Goal: Task Accomplishment & Management: Manage account settings

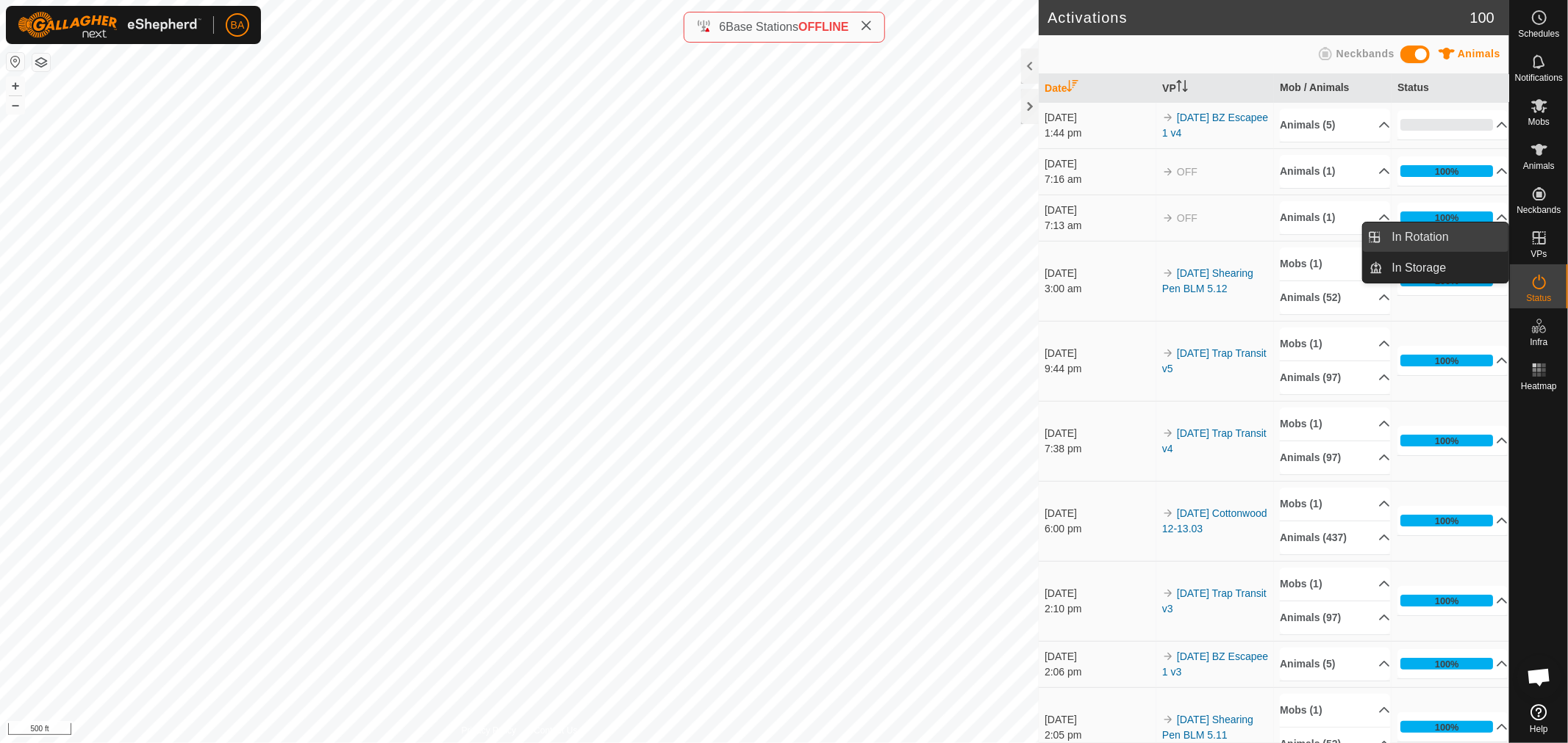
click at [1438, 245] on link "In Rotation" at bounding box center [1446, 237] width 125 height 30
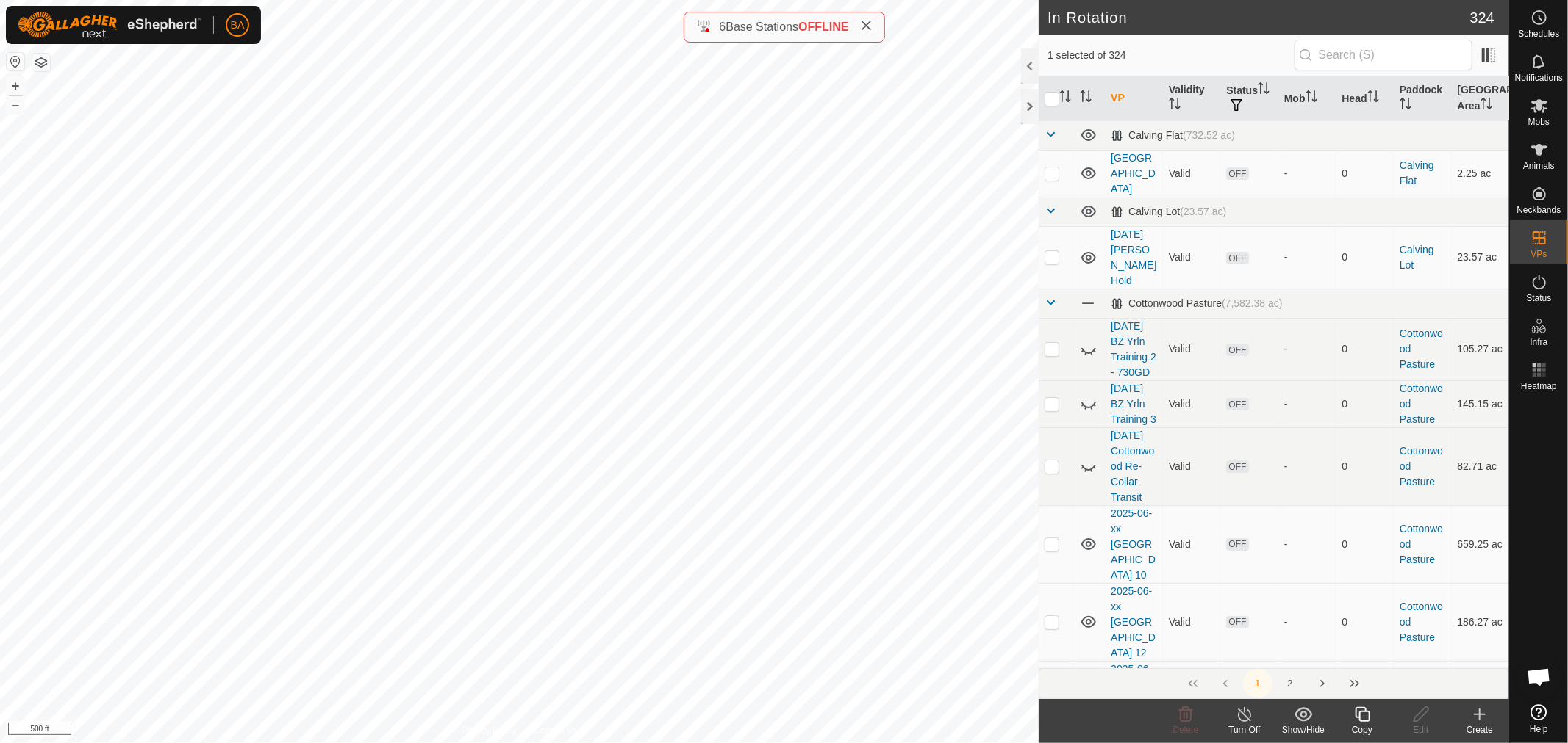
click at [1358, 720] on icon at bounding box center [1361, 714] width 14 height 14
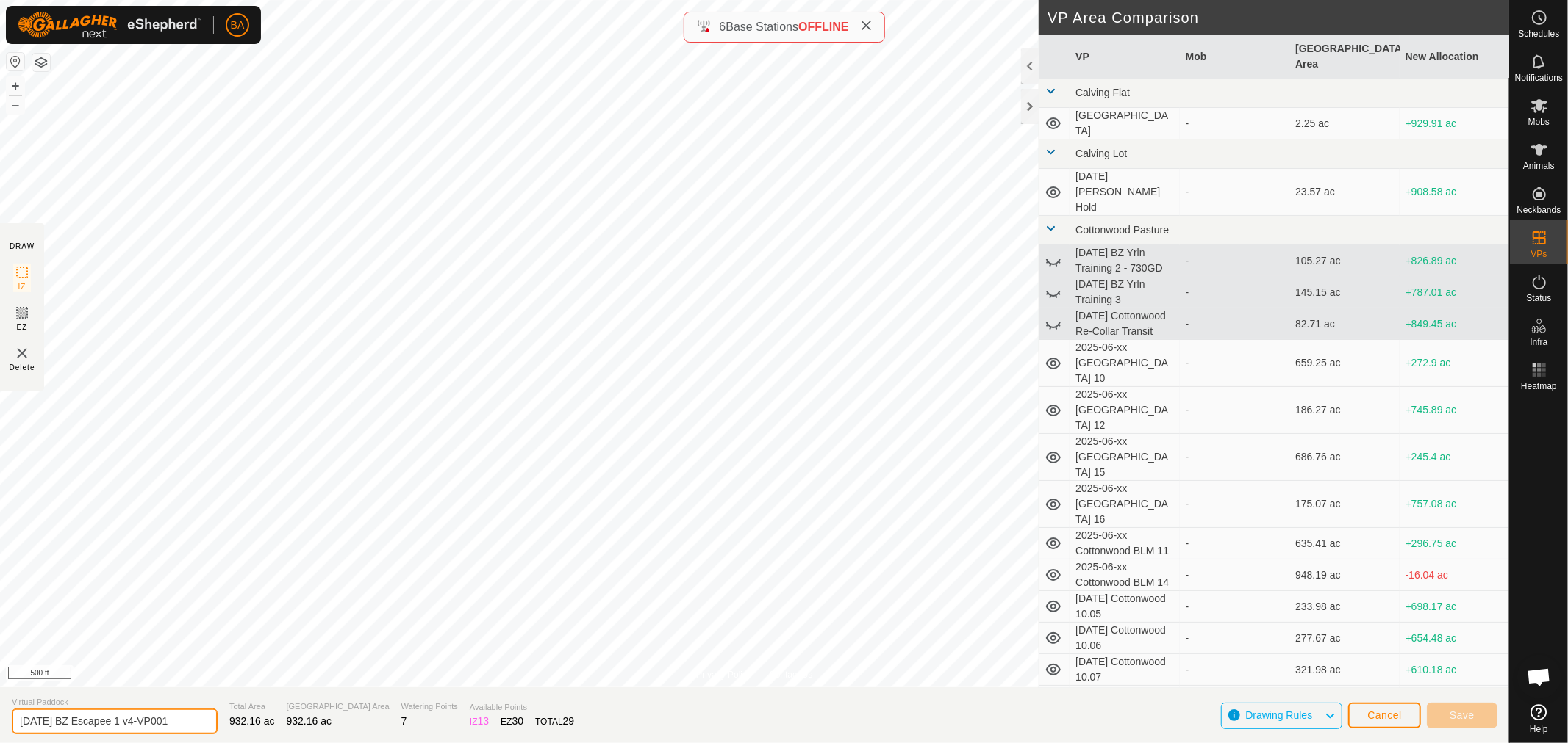
drag, startPoint x: 147, startPoint y: 721, endPoint x: 273, endPoint y: 710, distance: 126.5
click at [273, 710] on section "Virtual Paddock 2025-09-10 BZ Escapee 1 v4-VP001 Total Area 932.16 ac Grazing A…" at bounding box center [754, 715] width 1509 height 55
type input "[DATE] BZ Escapee 1 v5"
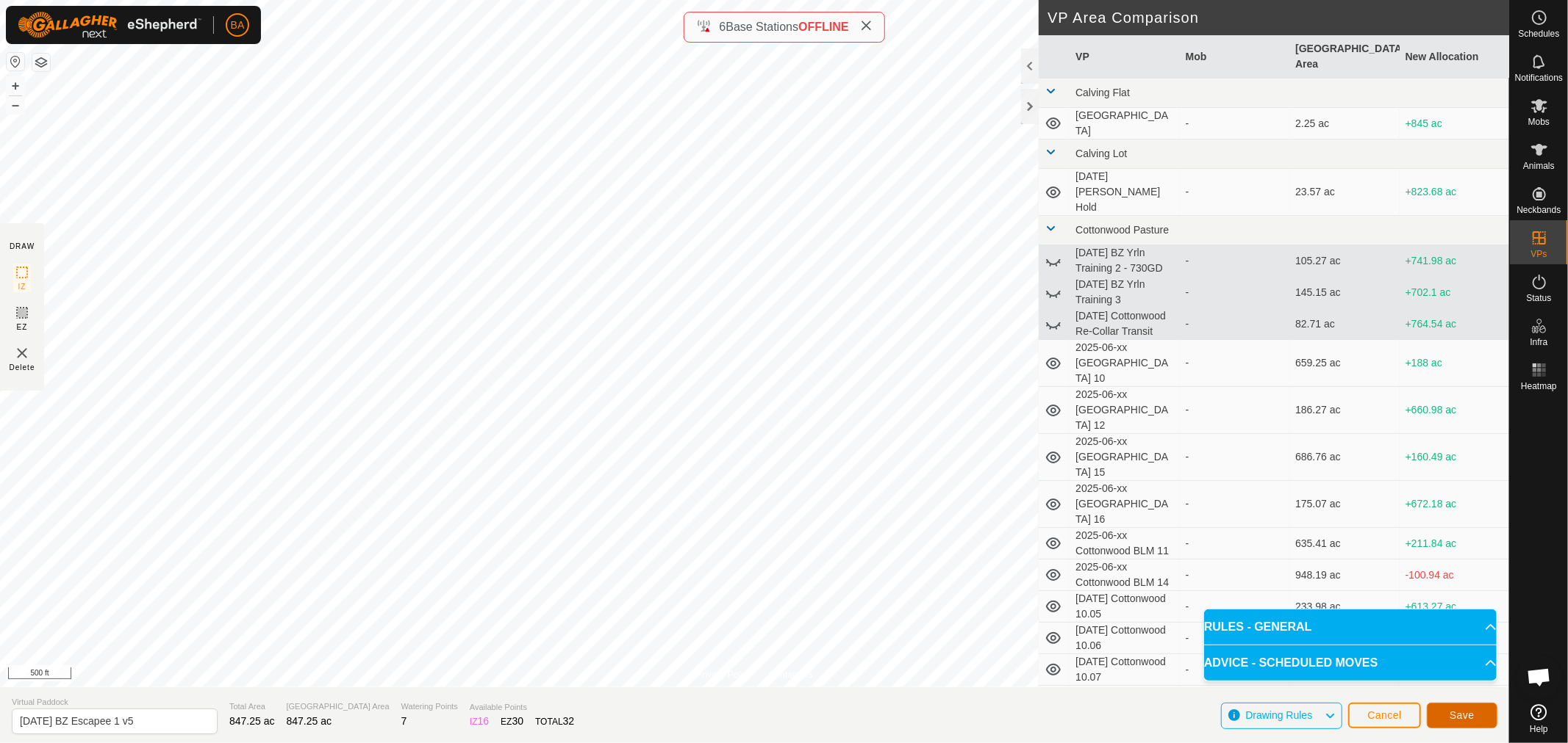
click at [1467, 714] on span "Save" at bounding box center [1462, 715] width 25 height 11
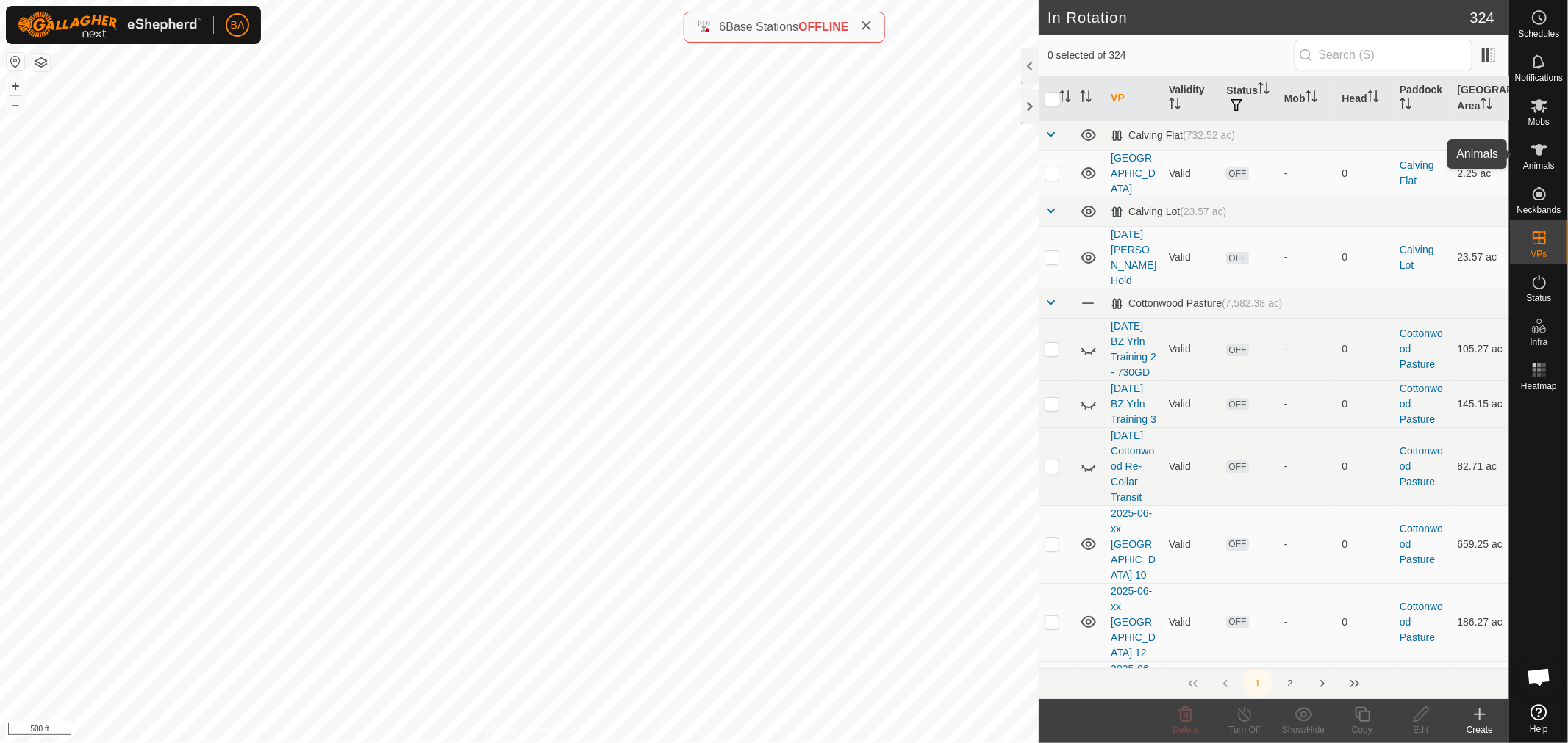
click at [1529, 141] on es-animals-svg-icon at bounding box center [1539, 149] width 27 height 24
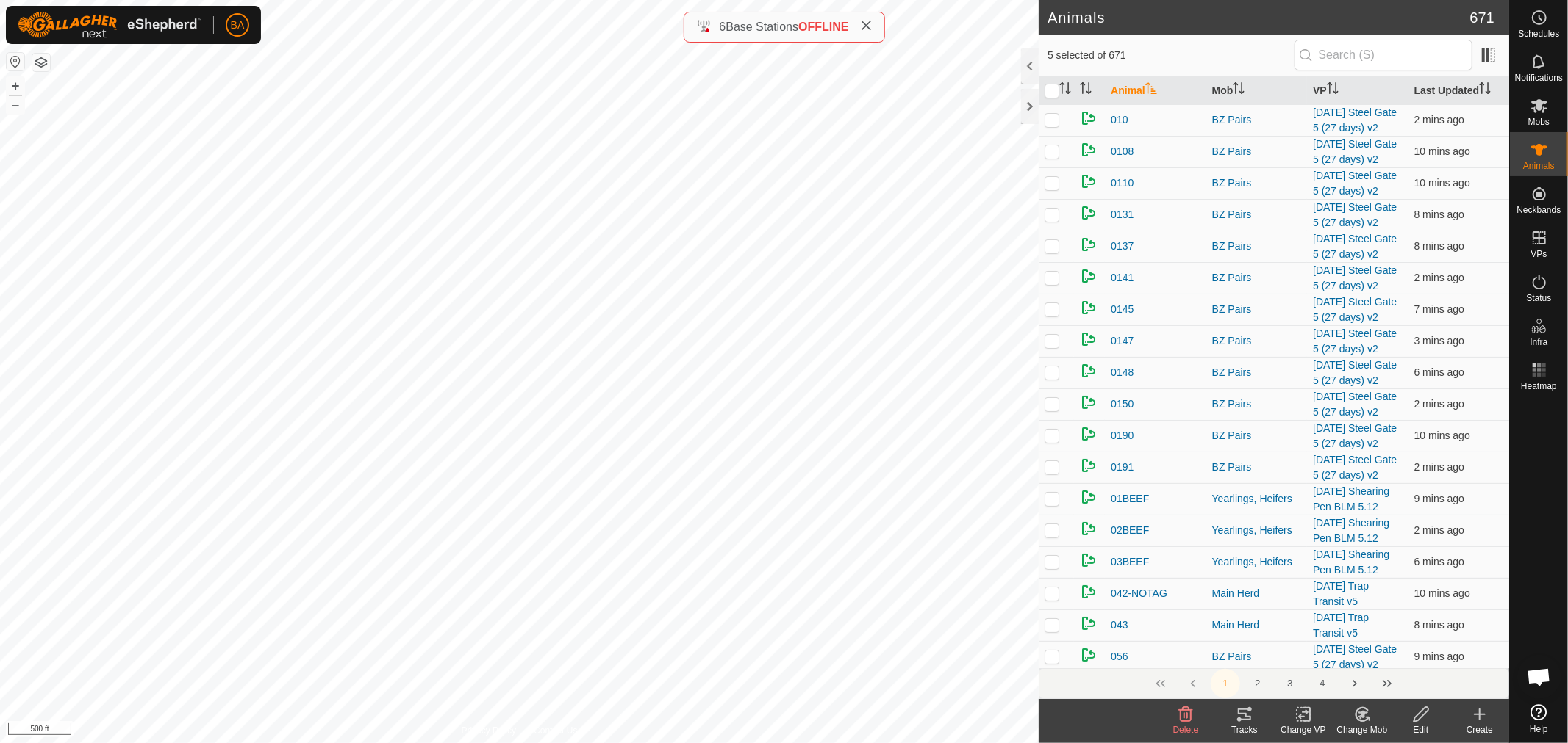
checkbox input "true"
click at [1298, 720] on icon at bounding box center [1303, 714] width 18 height 17
click at [1312, 658] on link "Choose VP..." at bounding box center [1347, 651] width 145 height 30
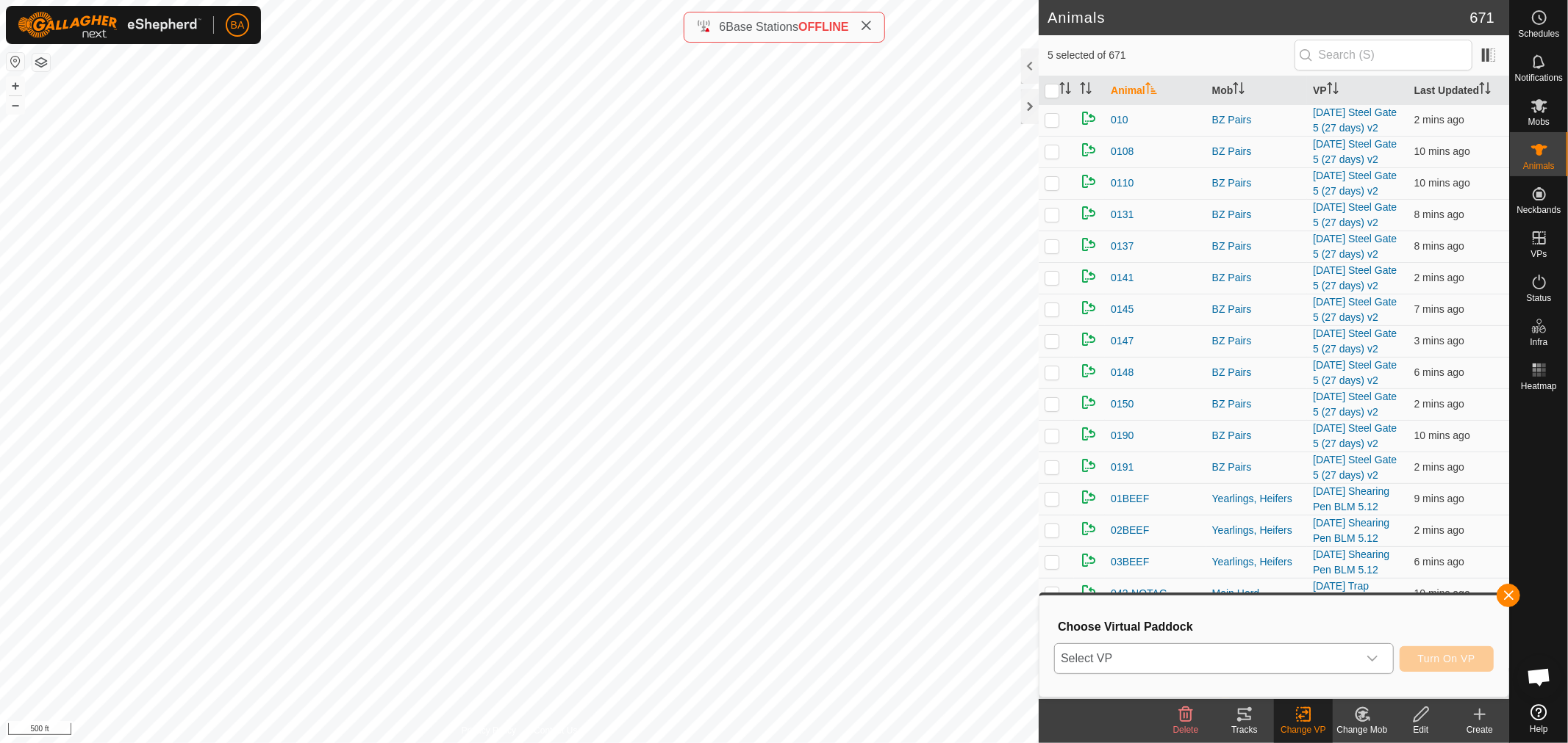
click at [1293, 664] on span "Select VP" at bounding box center [1205, 659] width 303 height 30
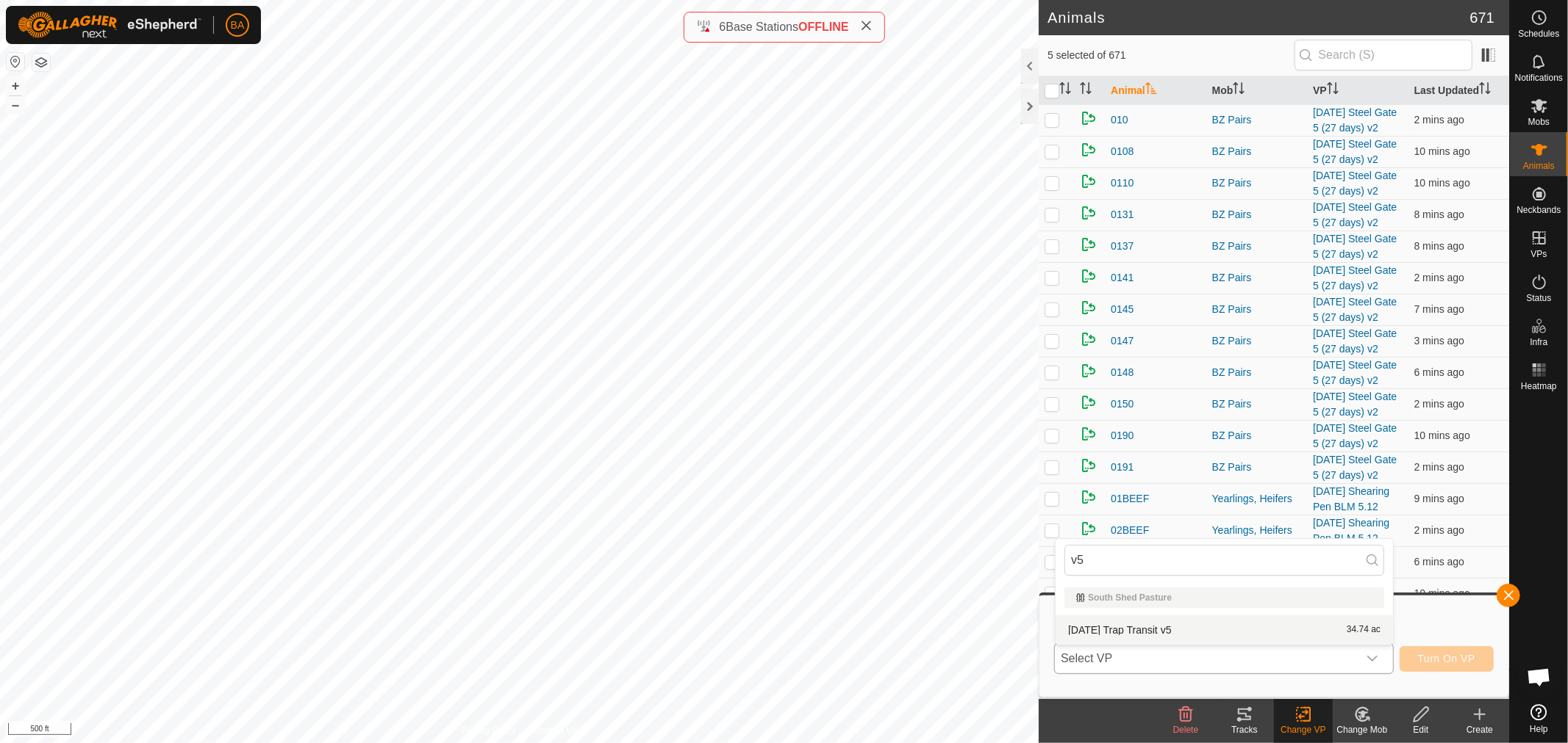
type input "v5"
click at [1282, 636] on li "[DATE] Trap Transit v5 34.74 ac" at bounding box center [1224, 630] width 338 height 30
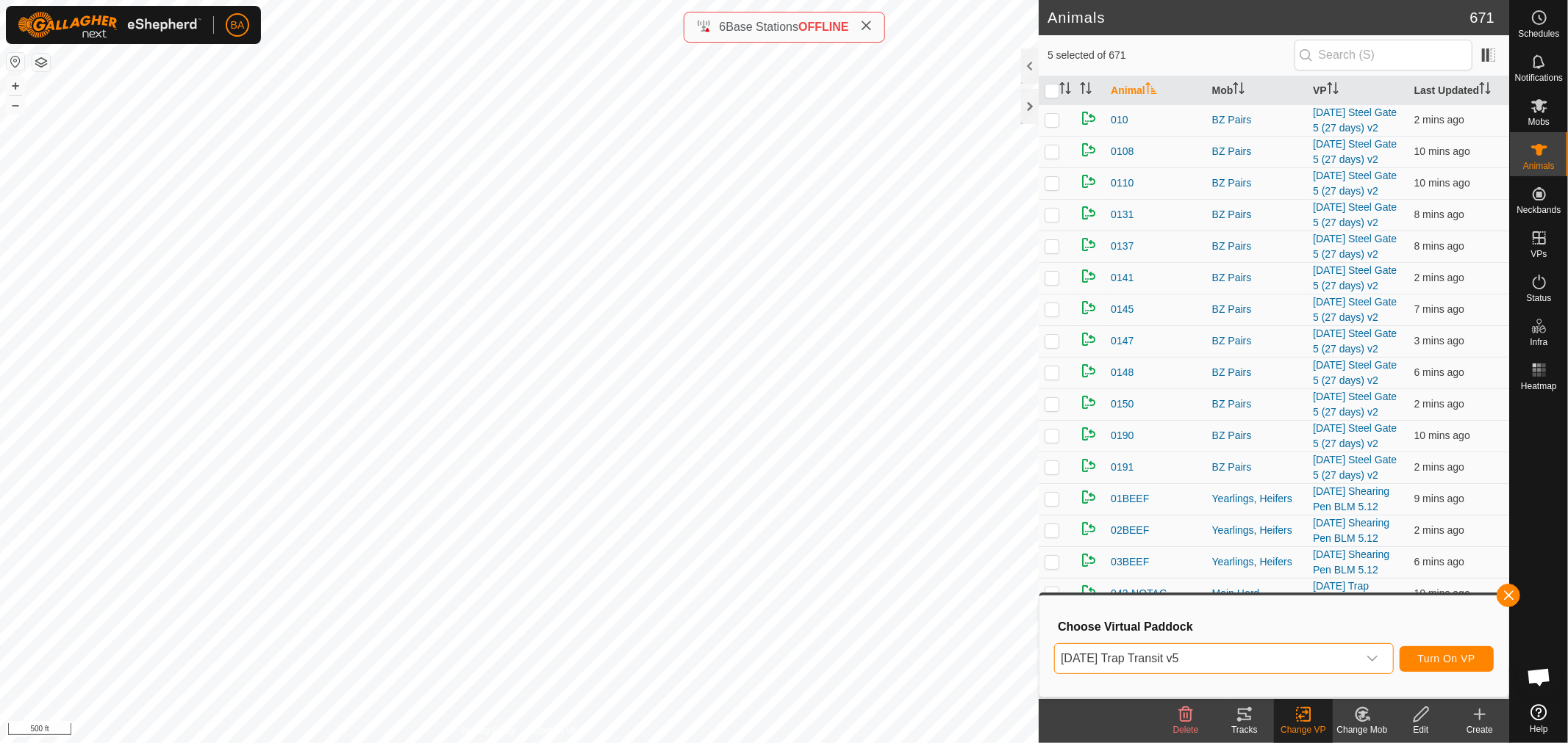
click at [1273, 658] on span "[DATE] Trap Transit v5" at bounding box center [1205, 659] width 303 height 30
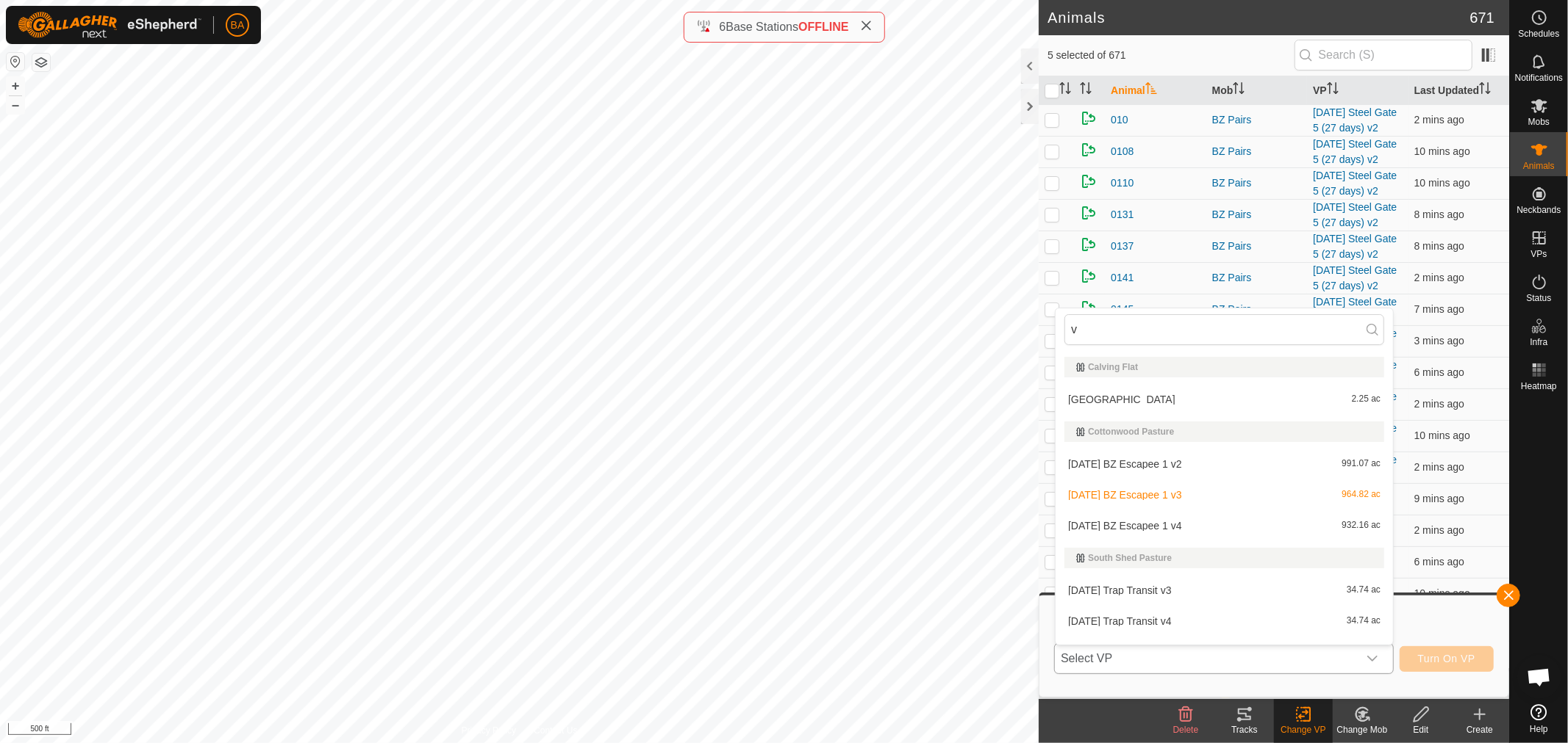
type input "v5"
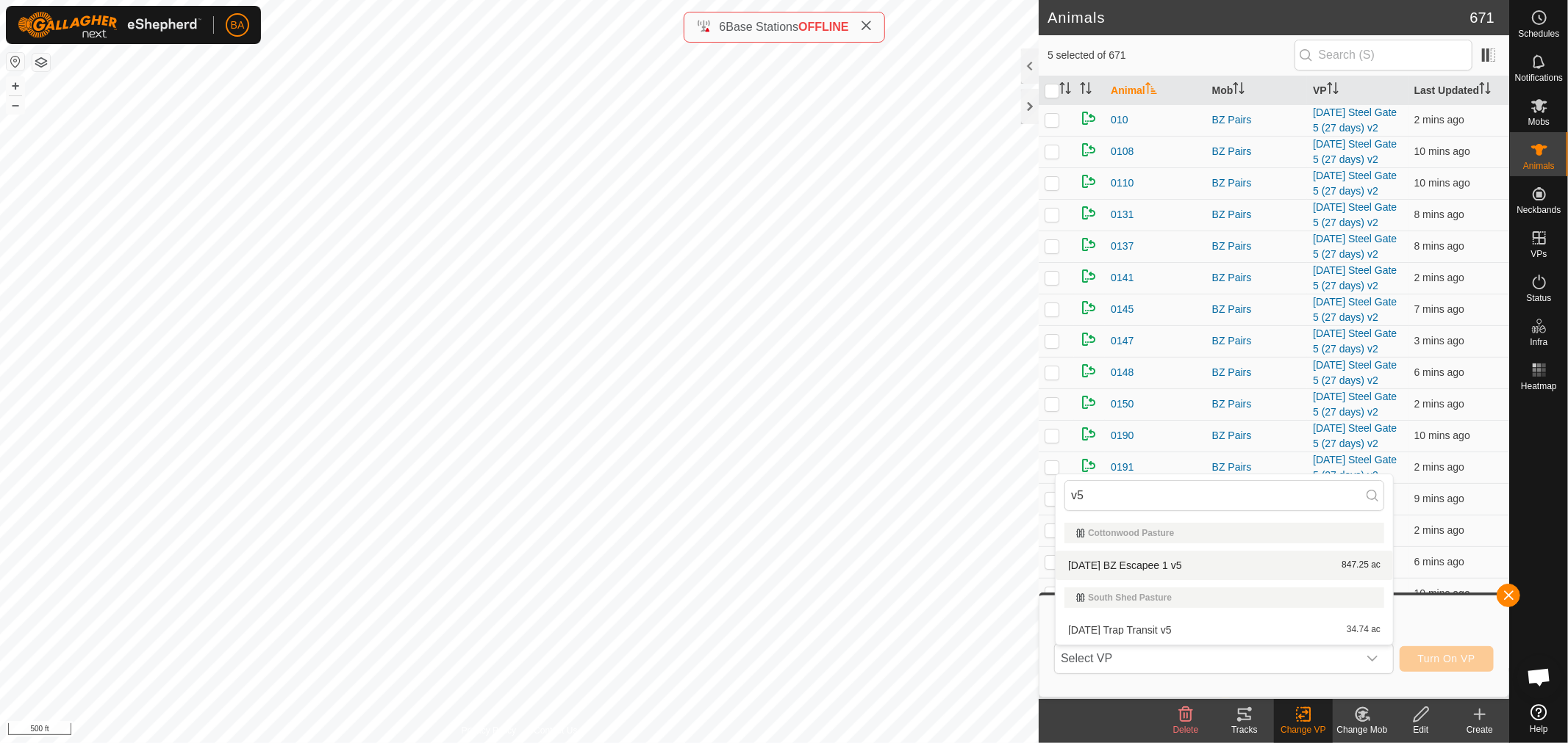
type input "v5"
click at [1217, 567] on li "2025-09-10 BZ Escapee 1 v5 847.25 ac" at bounding box center [1224, 565] width 338 height 30
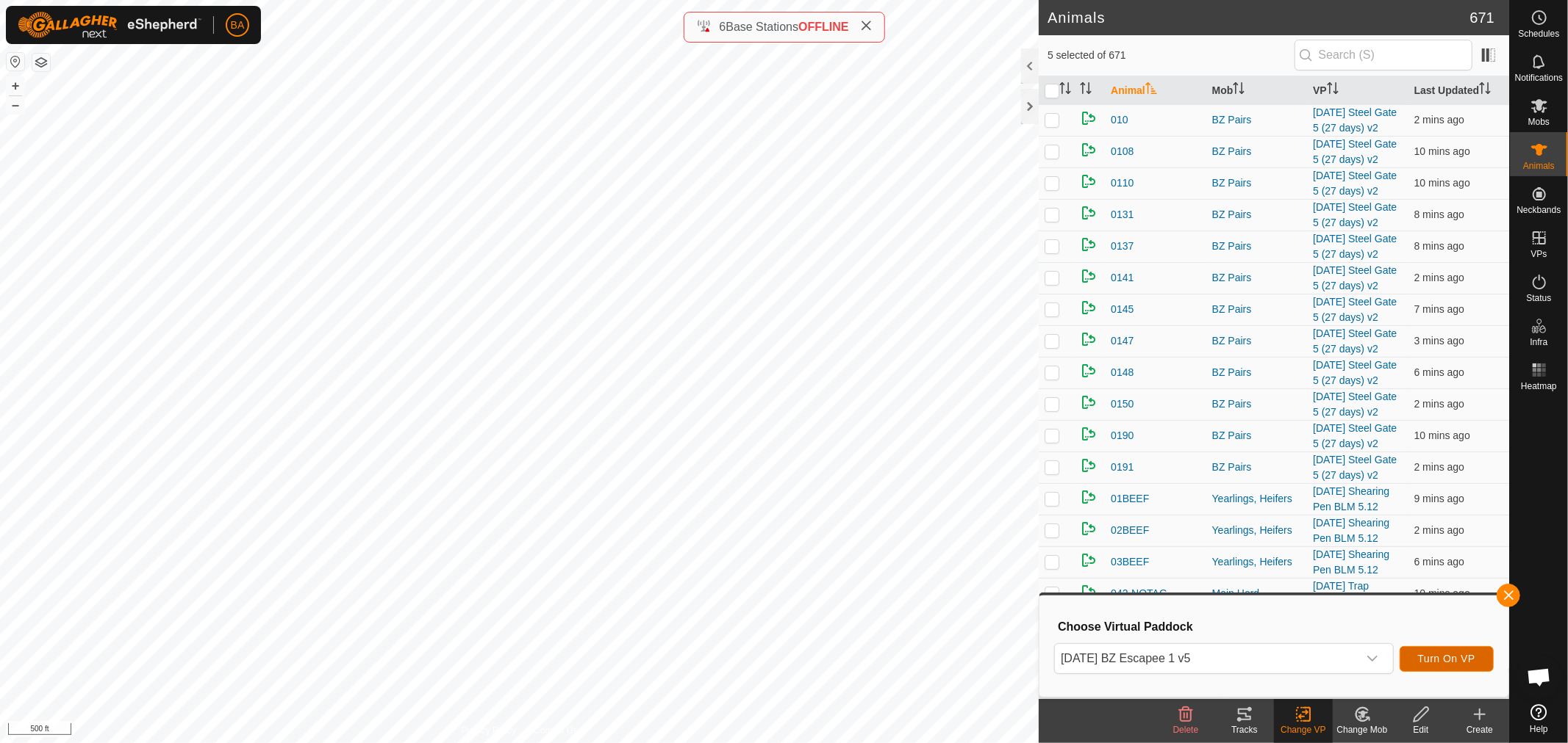
click at [1422, 648] on button "Turn On VP" at bounding box center [1447, 659] width 94 height 26
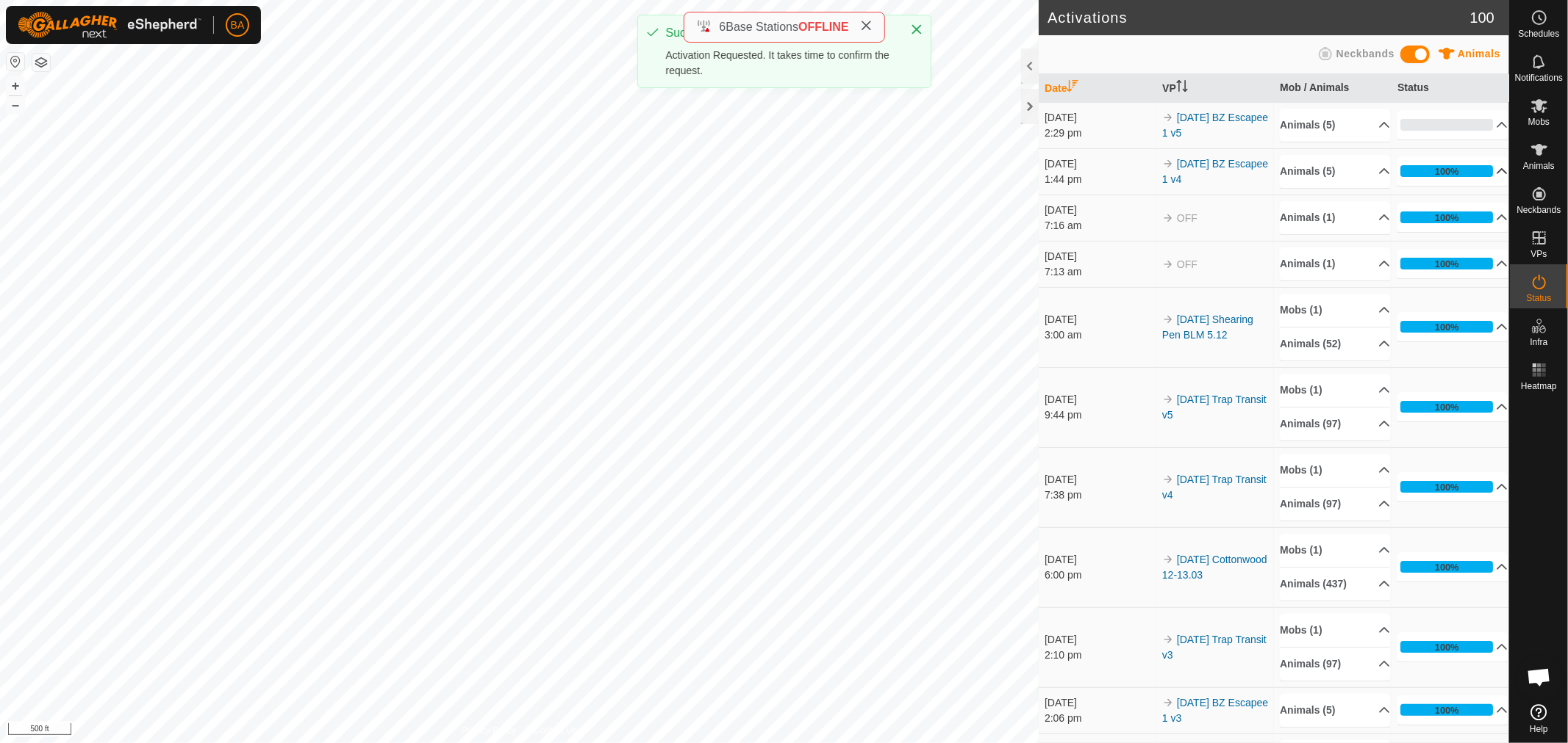
click at [1488, 165] on p-accordion-header "100%" at bounding box center [1451, 171] width 110 height 30
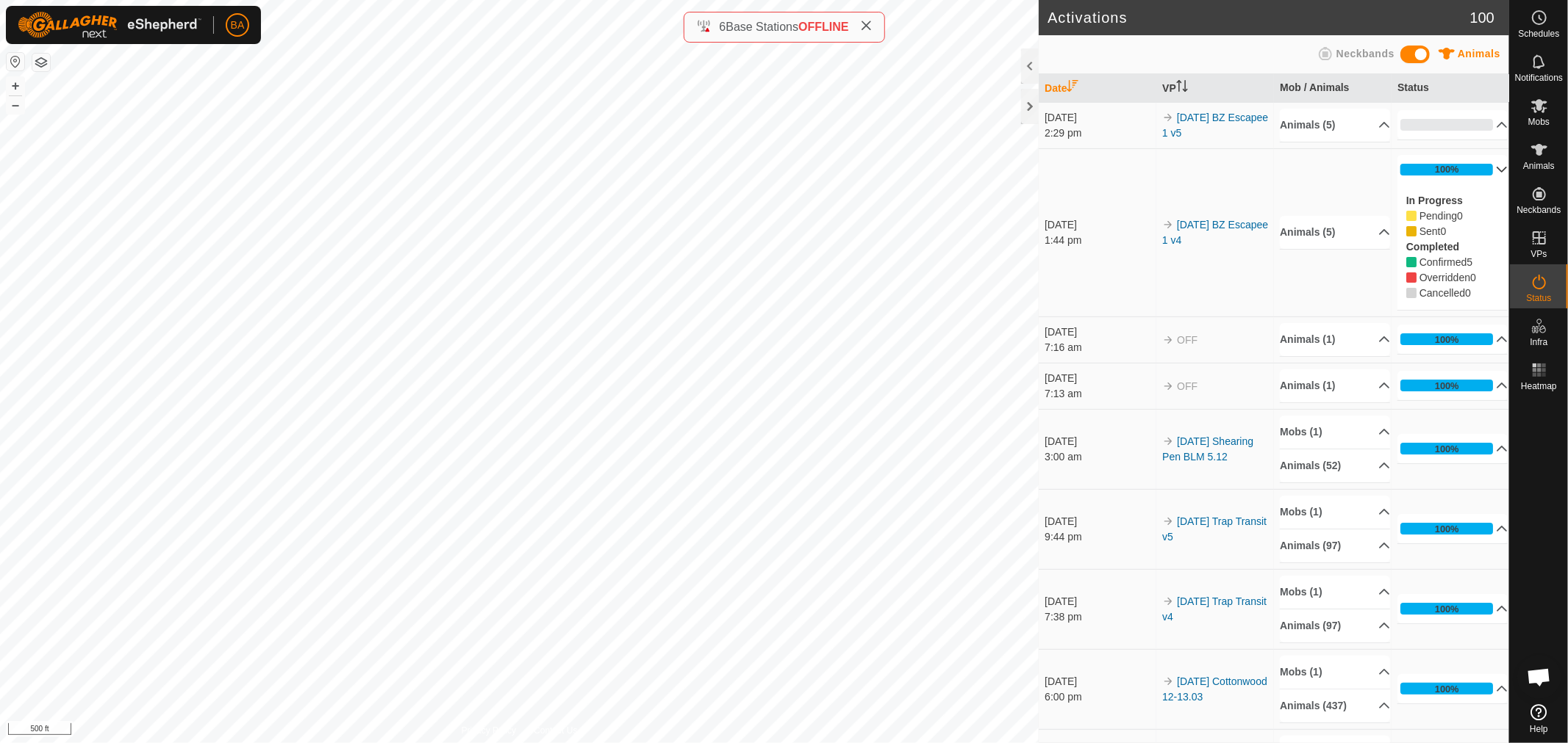
click at [1488, 165] on p-accordion-header "100%" at bounding box center [1451, 169] width 110 height 30
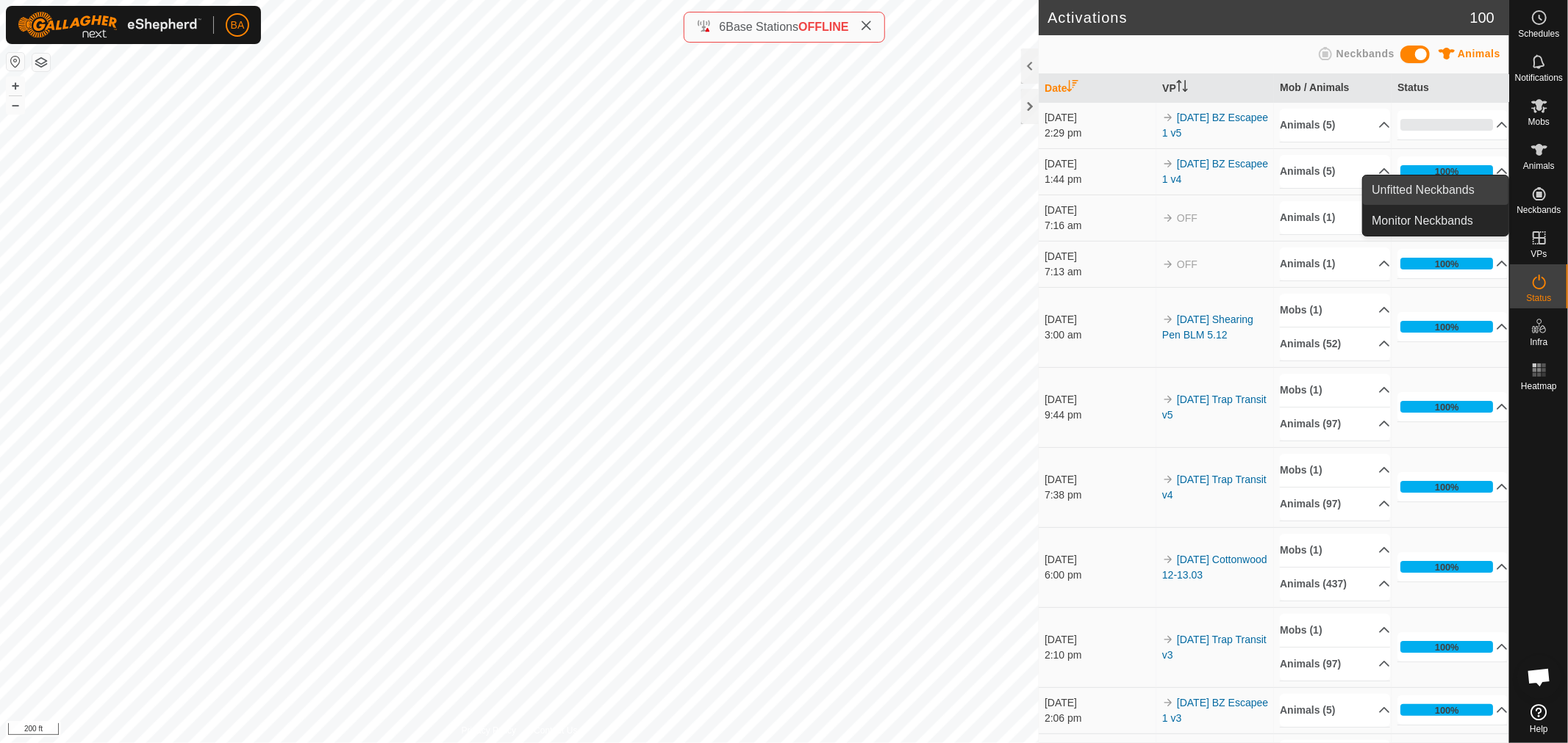
click at [1459, 181] on link "Unfitted Neckbands" at bounding box center [1435, 190] width 145 height 30
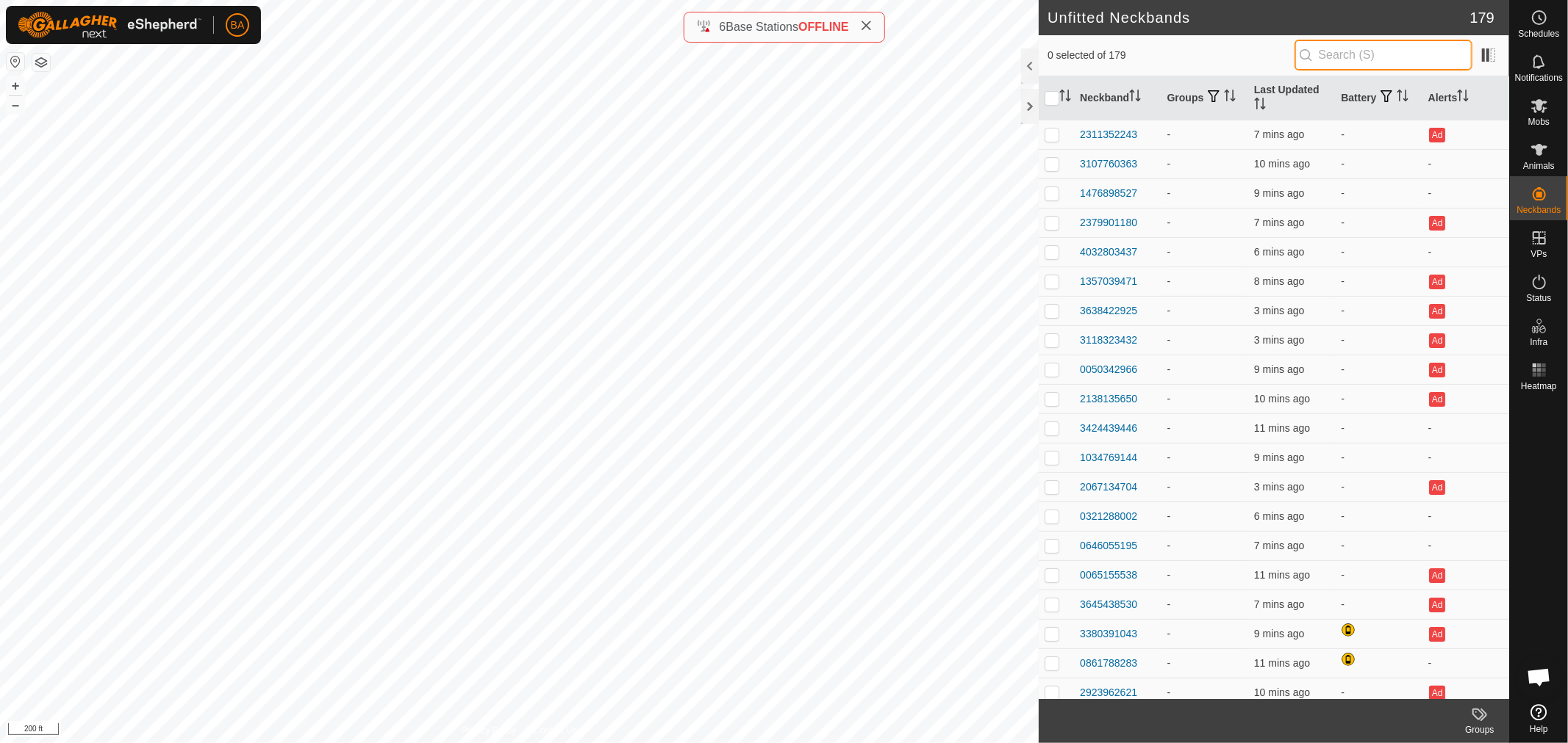
click at [1350, 55] on input "text" at bounding box center [1383, 55] width 178 height 31
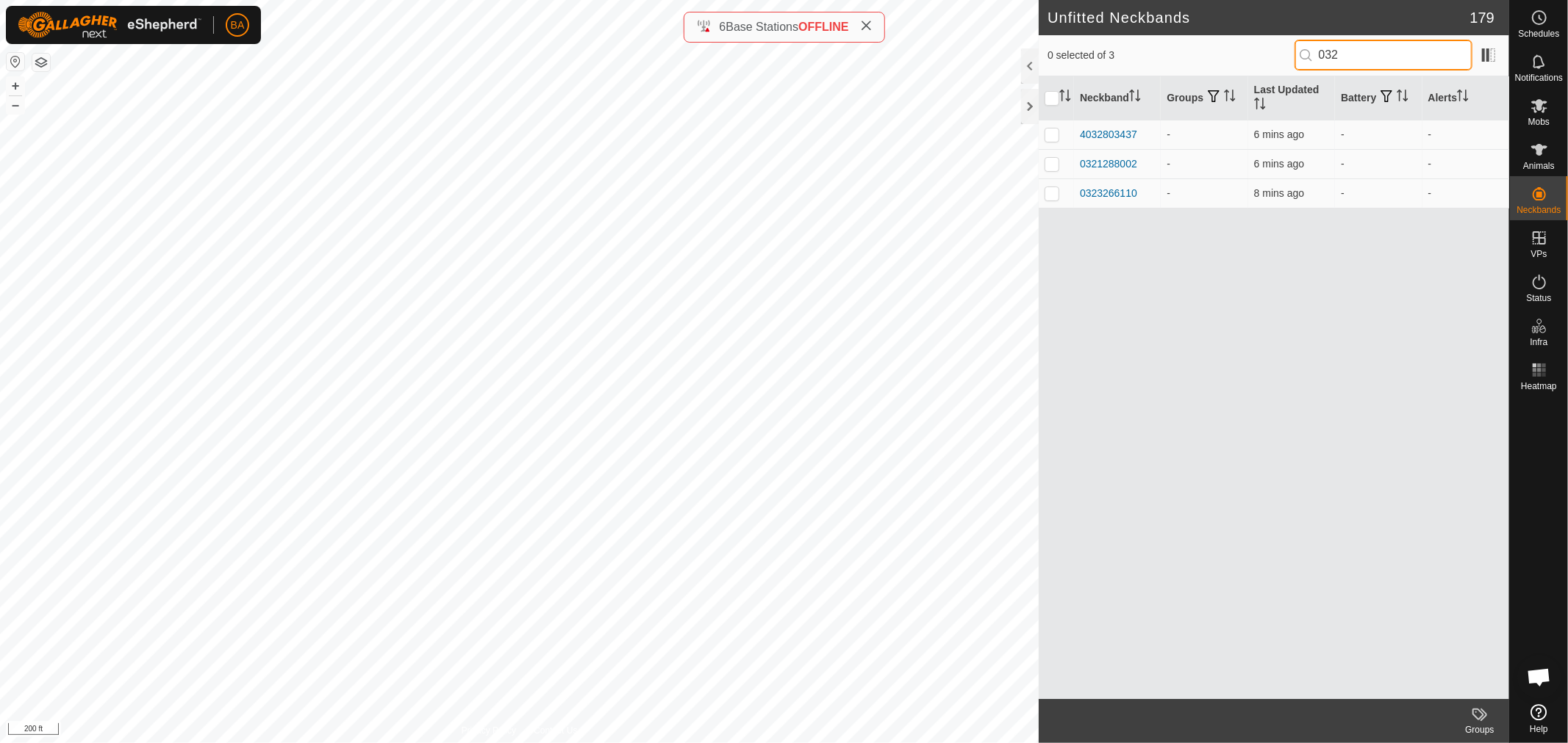
drag, startPoint x: 1347, startPoint y: 55, endPoint x: 1246, endPoint y: 75, distance: 103.0
click at [1246, 75] on div "0 selected of 3 032" at bounding box center [1274, 55] width 471 height 41
type input "7"
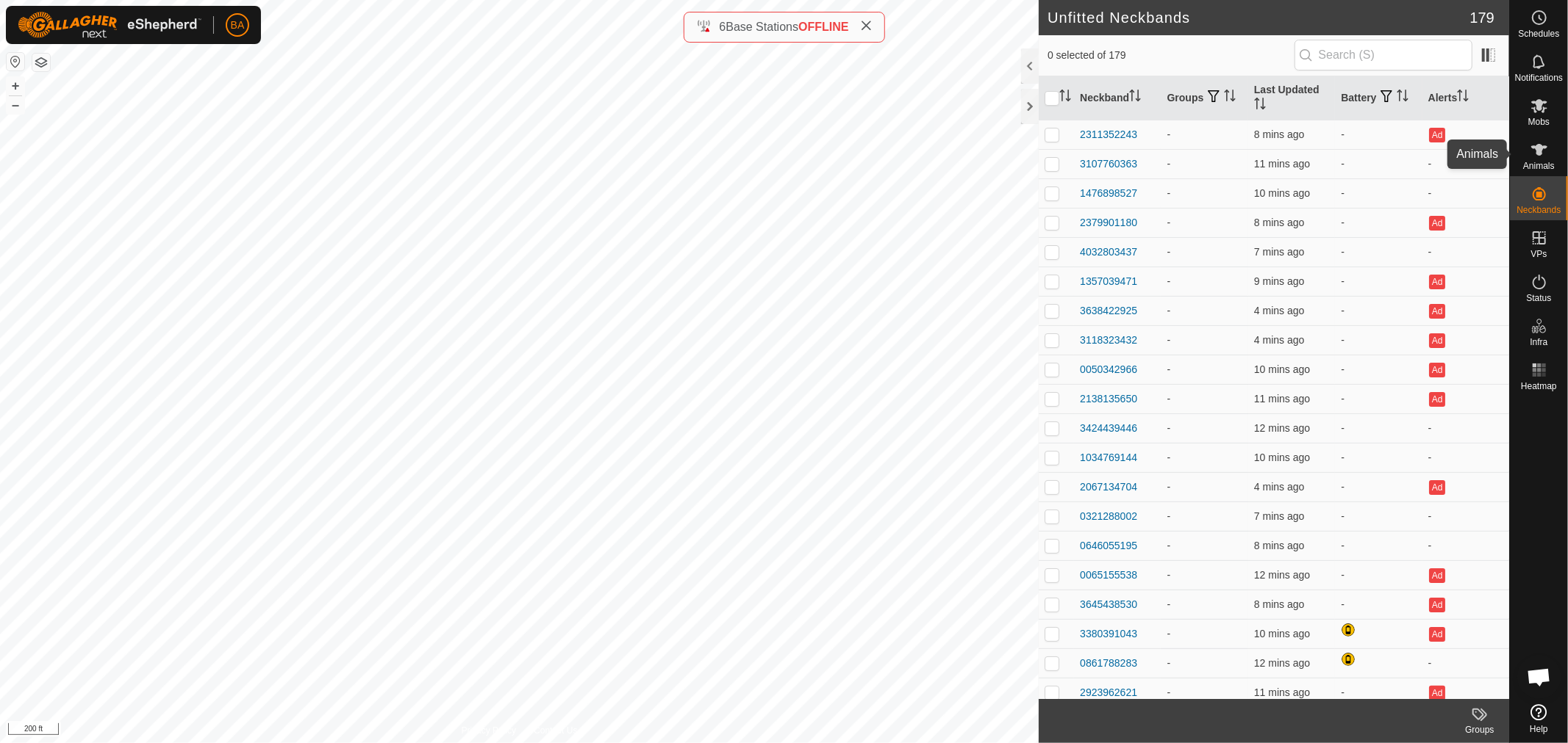
click at [1542, 162] on span "Animals" at bounding box center [1538, 165] width 32 height 9
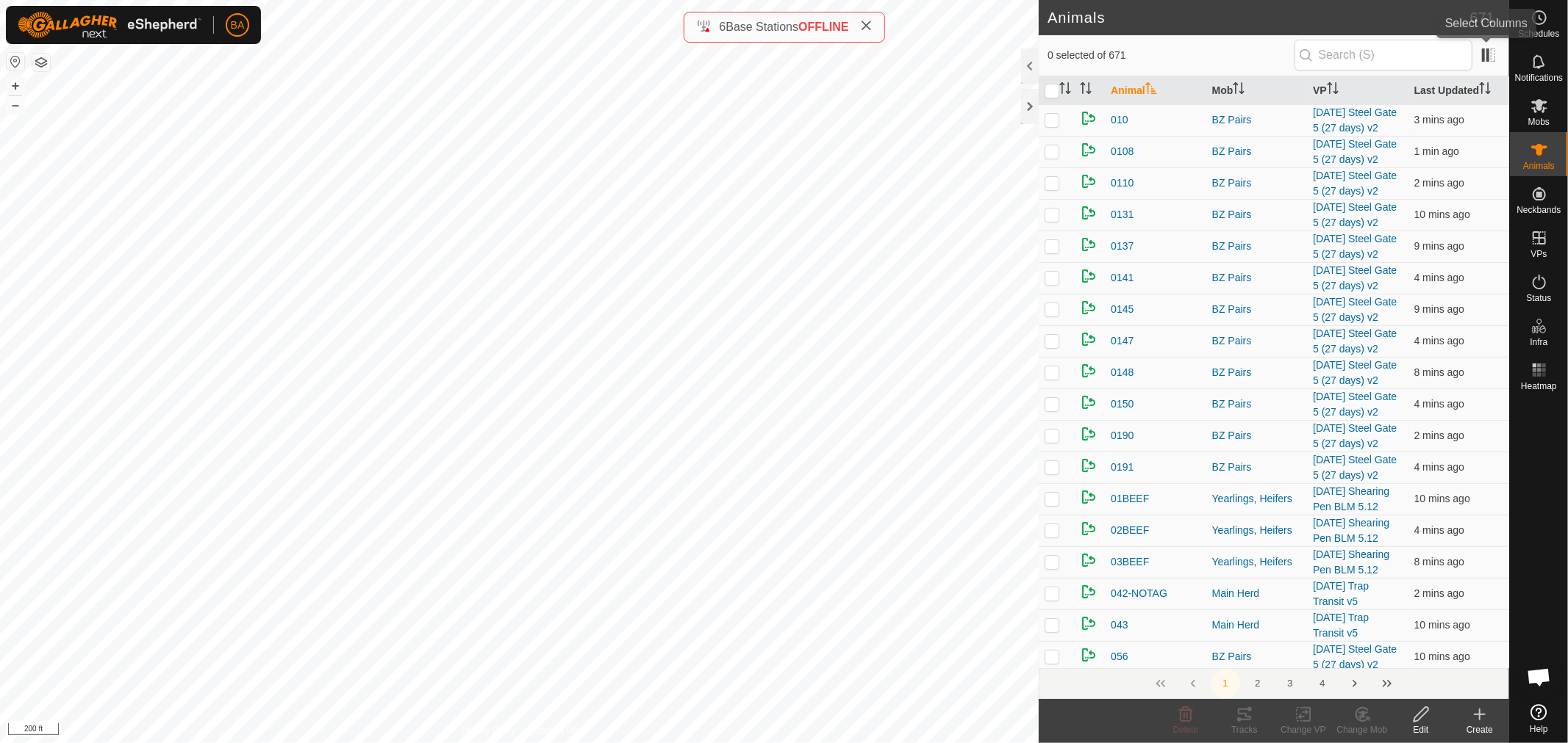
click at [1492, 49] on span at bounding box center [1488, 55] width 24 height 24
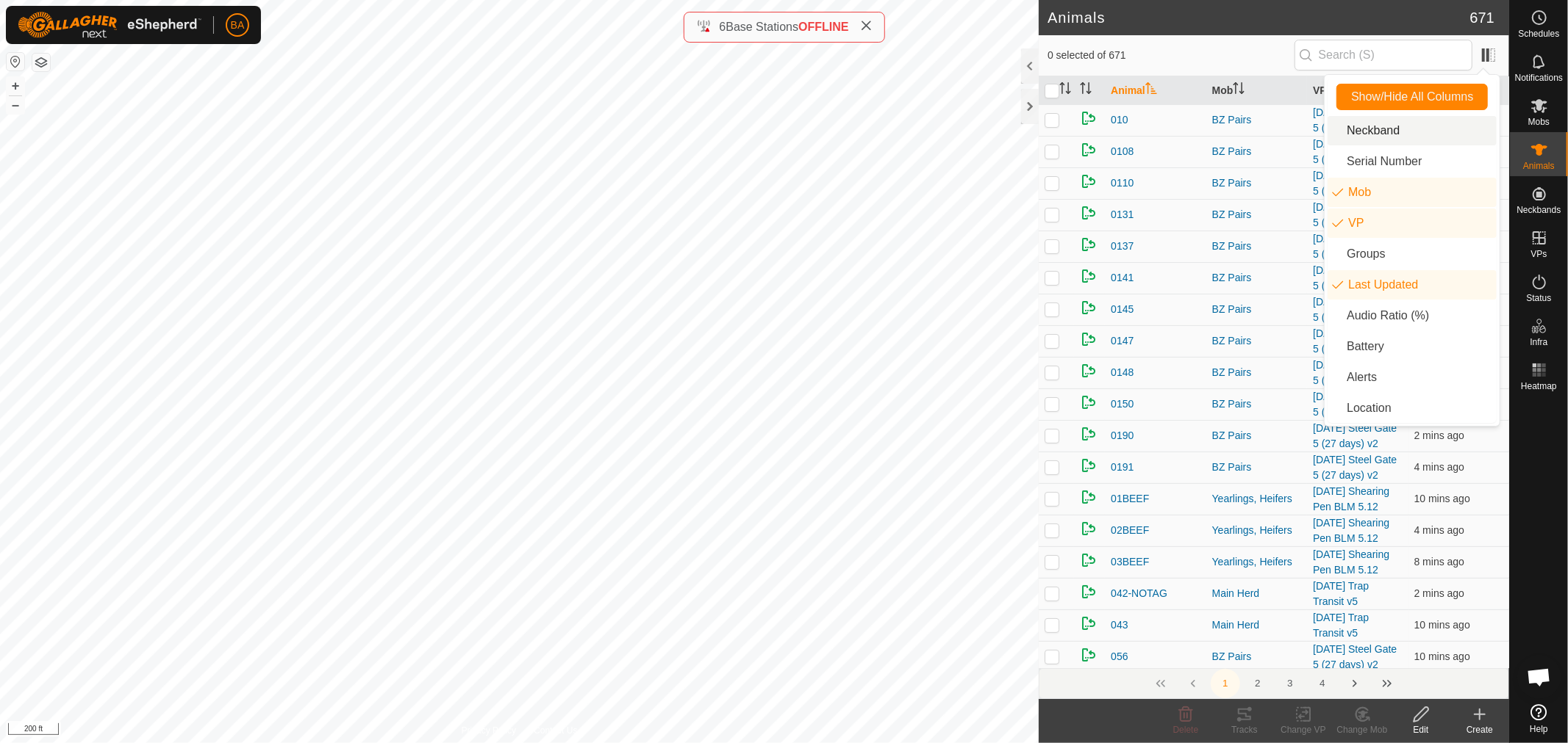
click at [1356, 142] on li "Neckband" at bounding box center [1411, 130] width 169 height 30
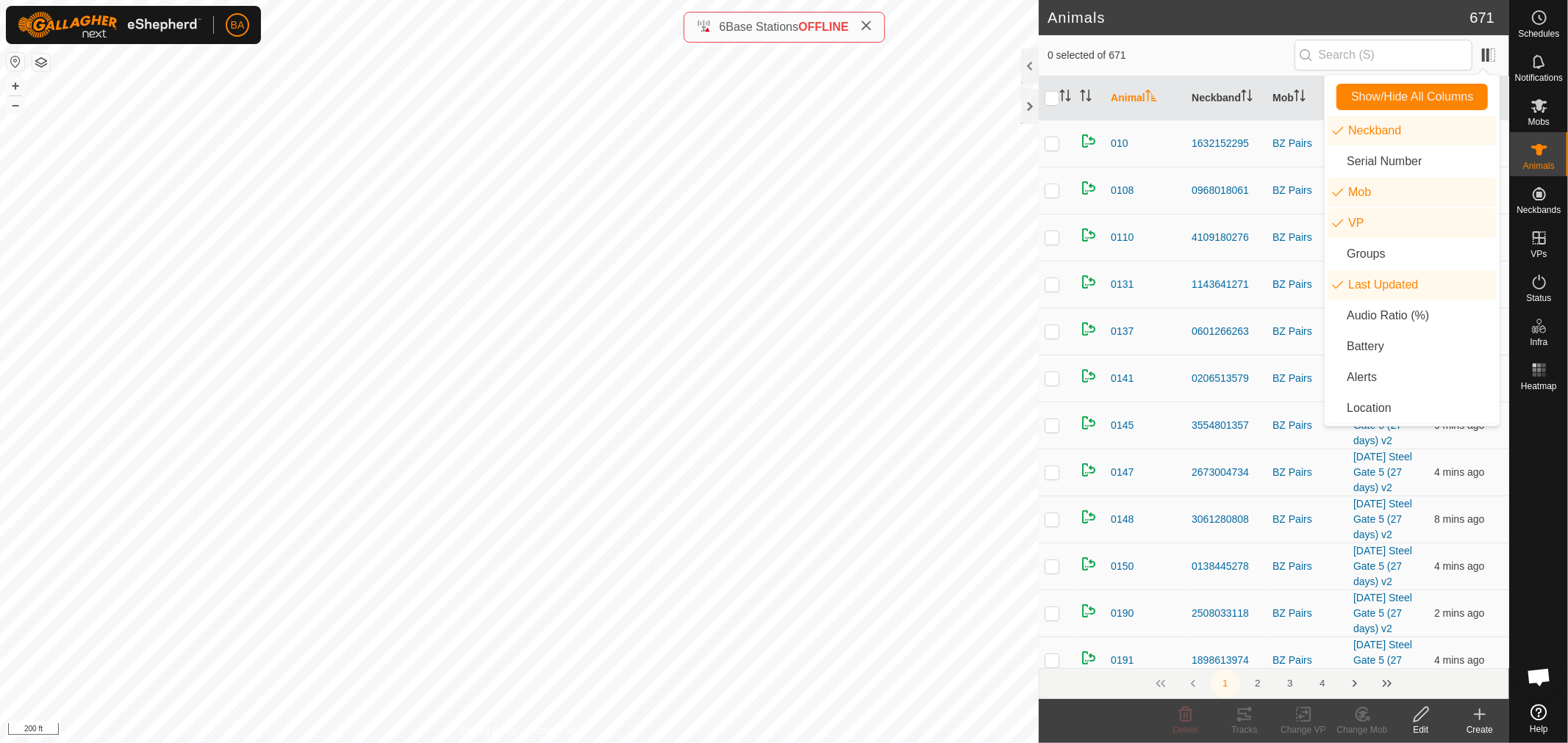
click at [1248, 56] on span "0 selected of 671" at bounding box center [1171, 55] width 247 height 15
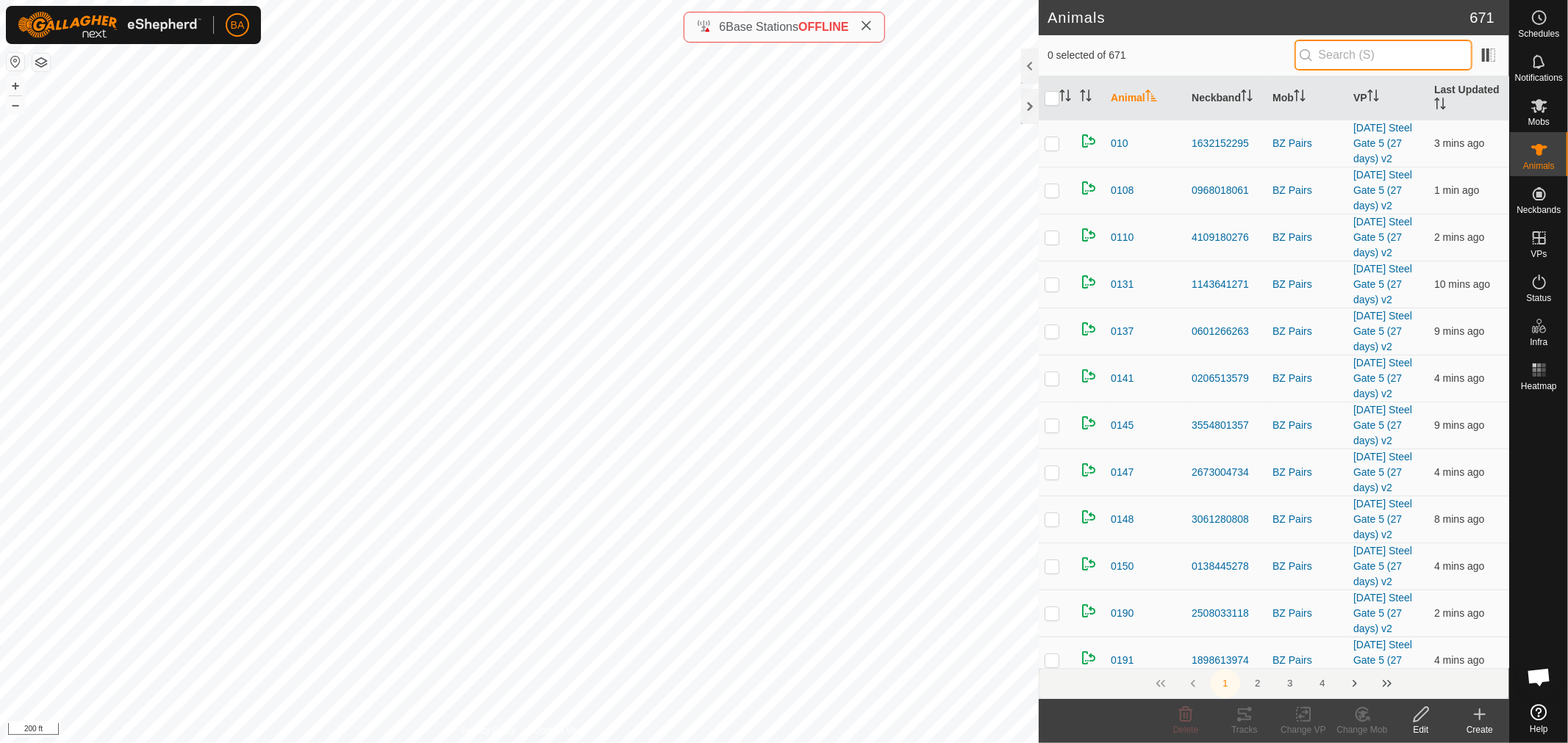
click at [1331, 55] on input "text" at bounding box center [1383, 55] width 178 height 31
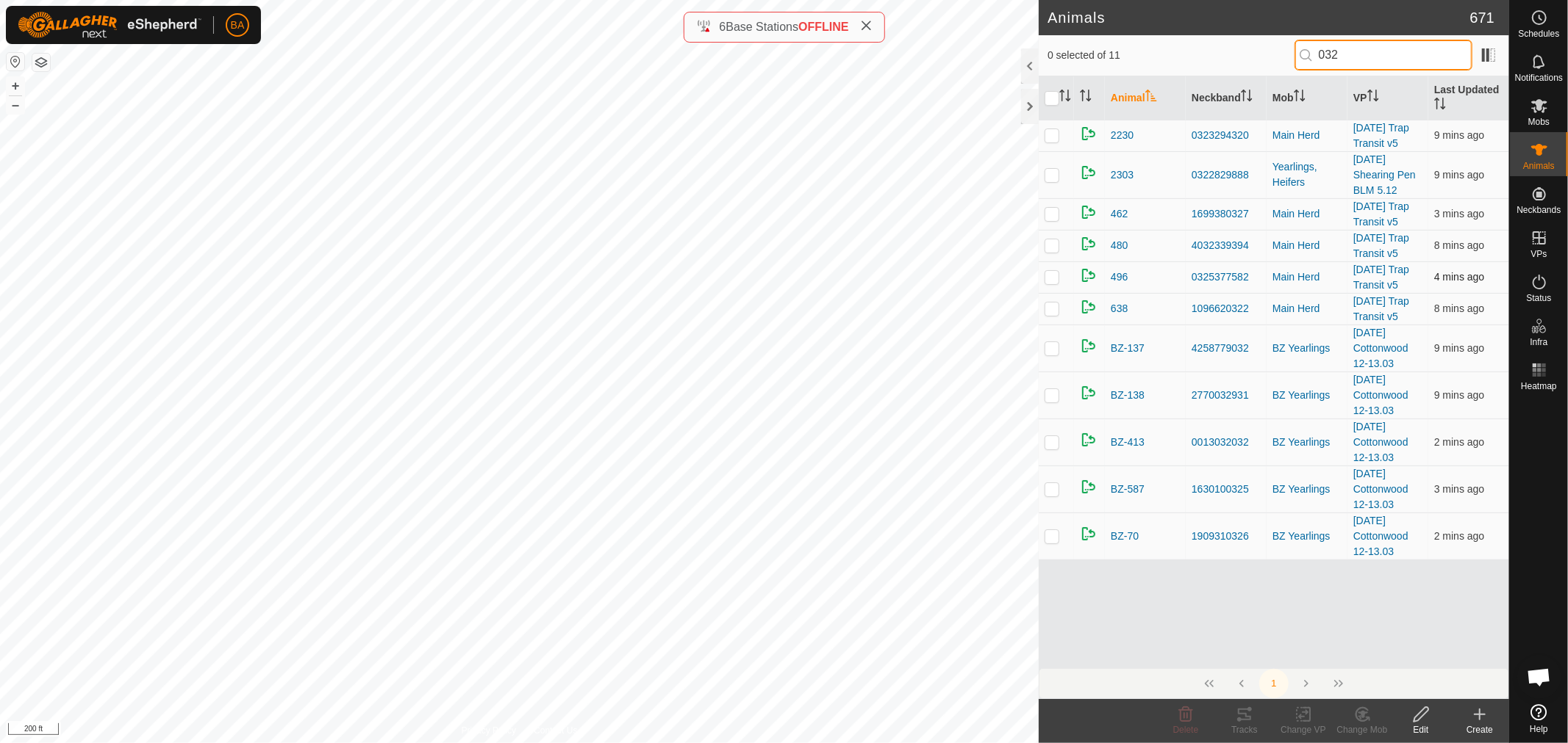
type input "032"
click at [1049, 280] on p-checkbox at bounding box center [1051, 276] width 14 height 11
checkbox input "true"
click at [1413, 717] on icon at bounding box center [1421, 714] width 18 height 17
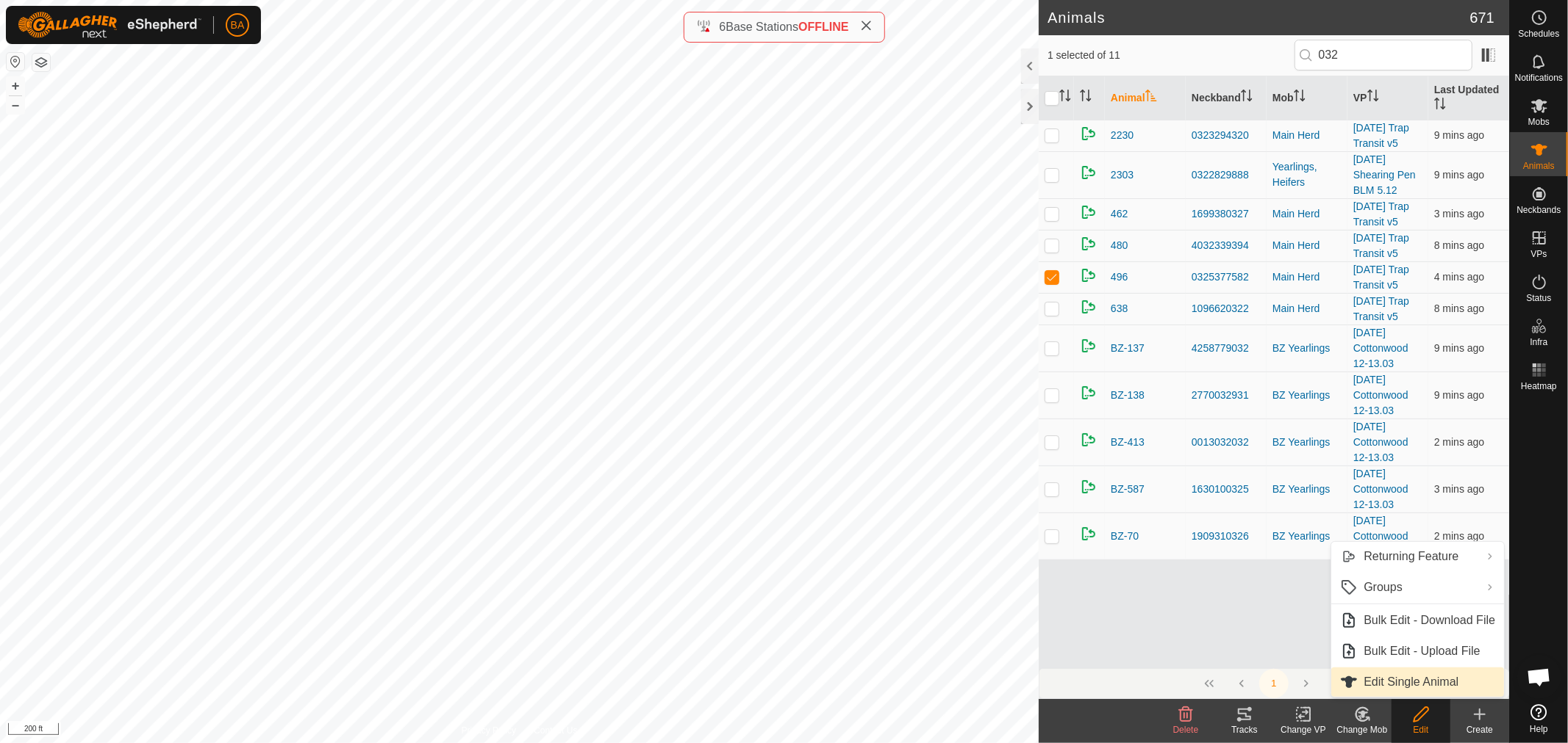
click at [1376, 682] on link "Edit Single Animal" at bounding box center [1417, 682] width 173 height 30
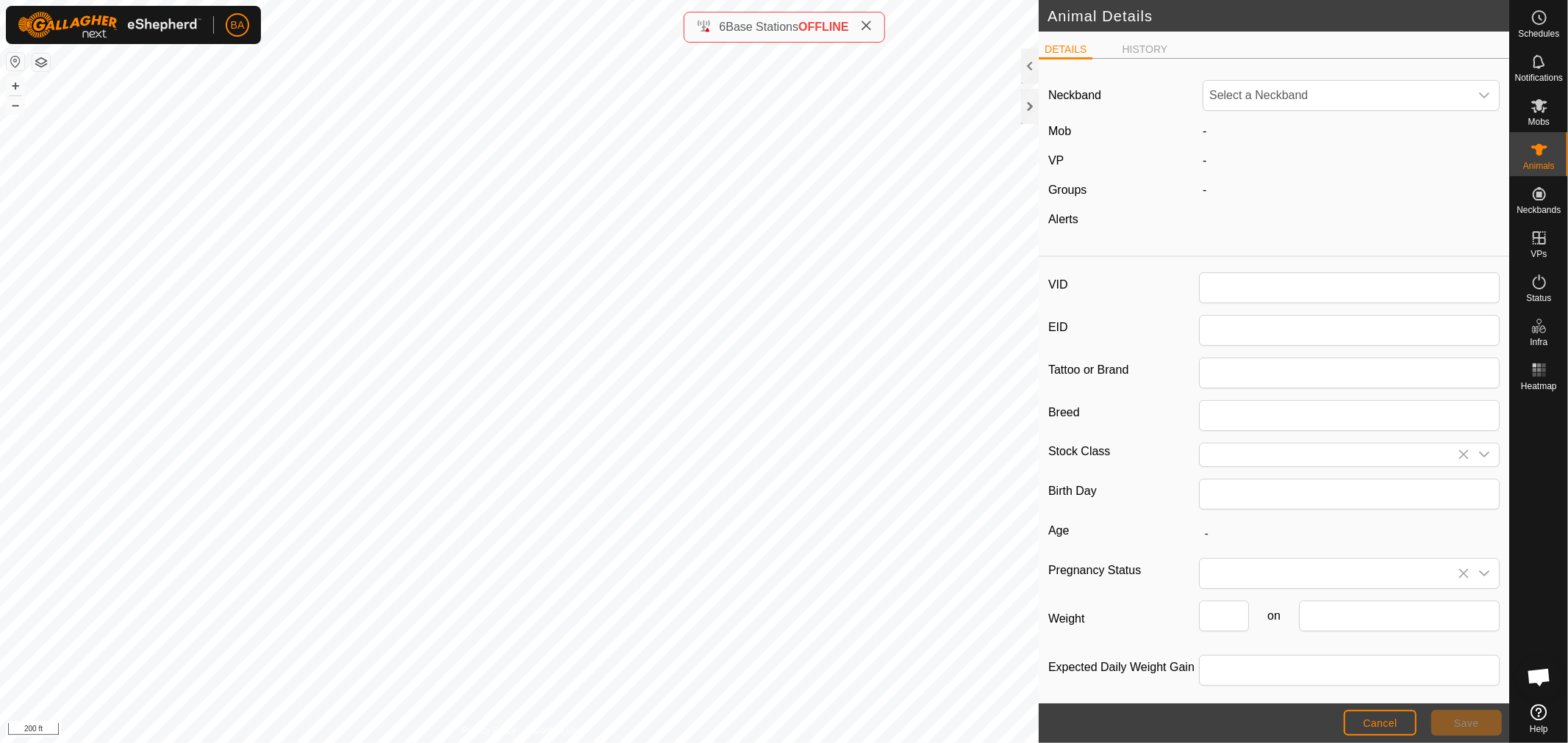
type input "496"
type input "A-V"
type input "A-H Cross"
type input "Cow"
type input "0"
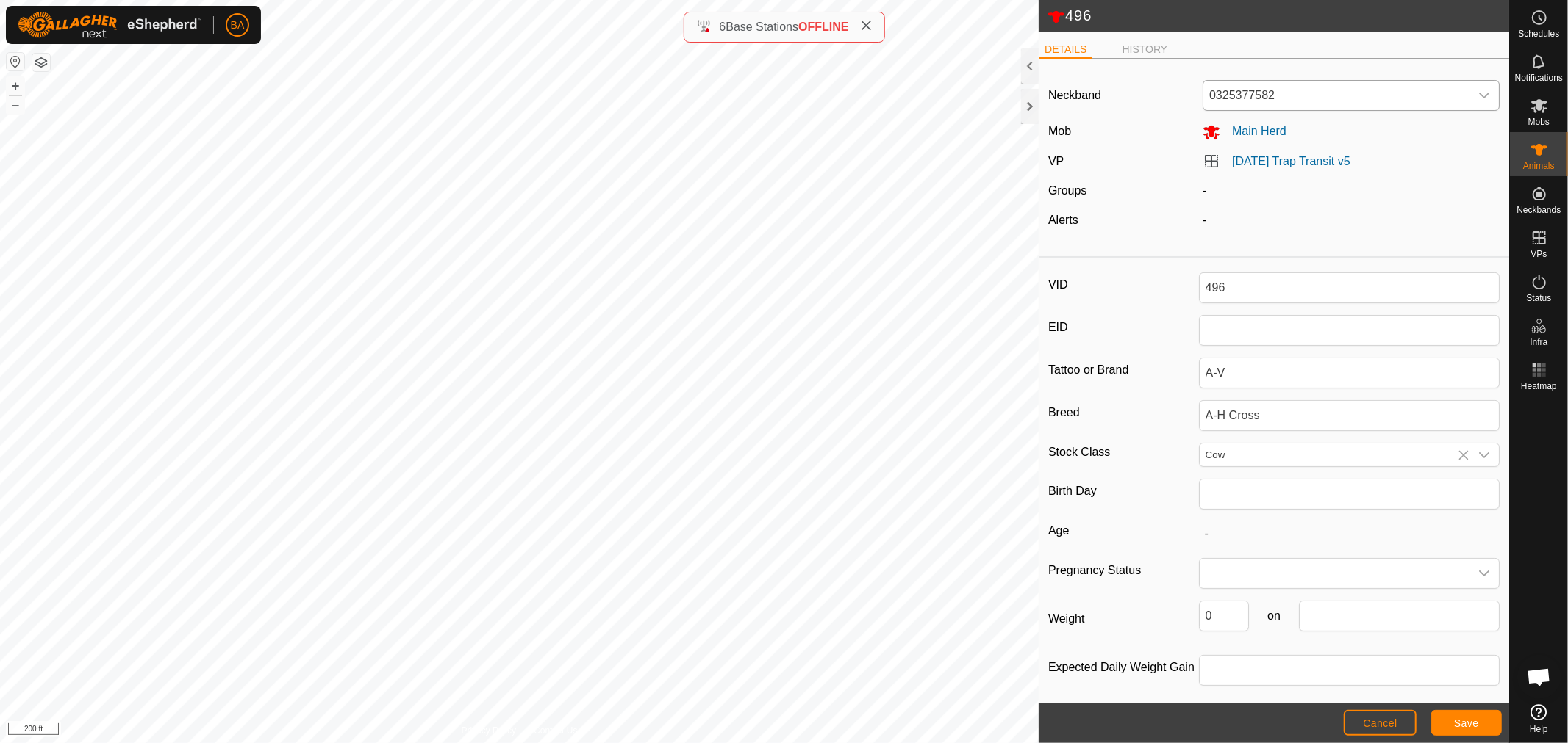
click at [1244, 97] on span "0325377582" at bounding box center [1336, 96] width 266 height 30
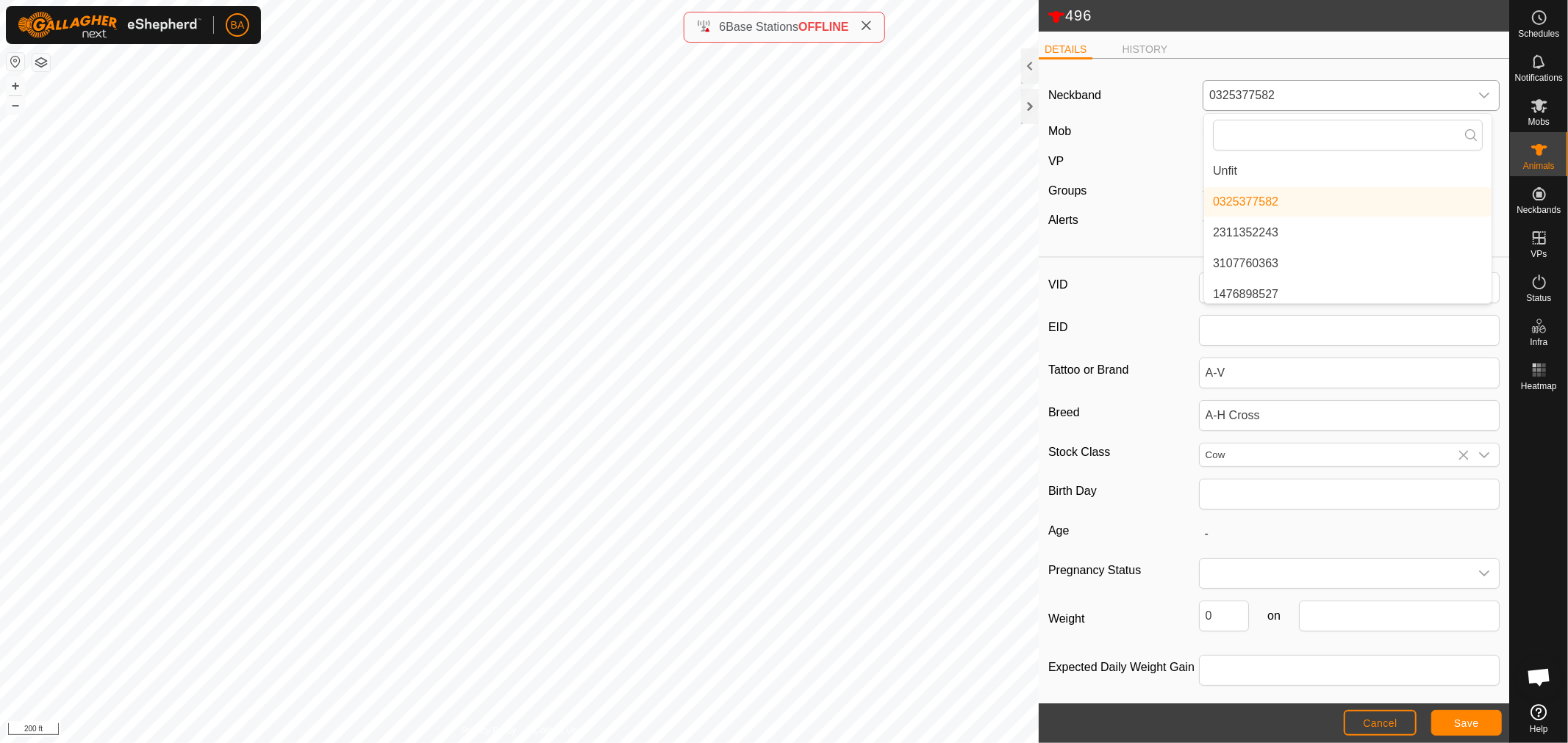
click at [1223, 174] on li "Unfit" at bounding box center [1347, 171] width 287 height 30
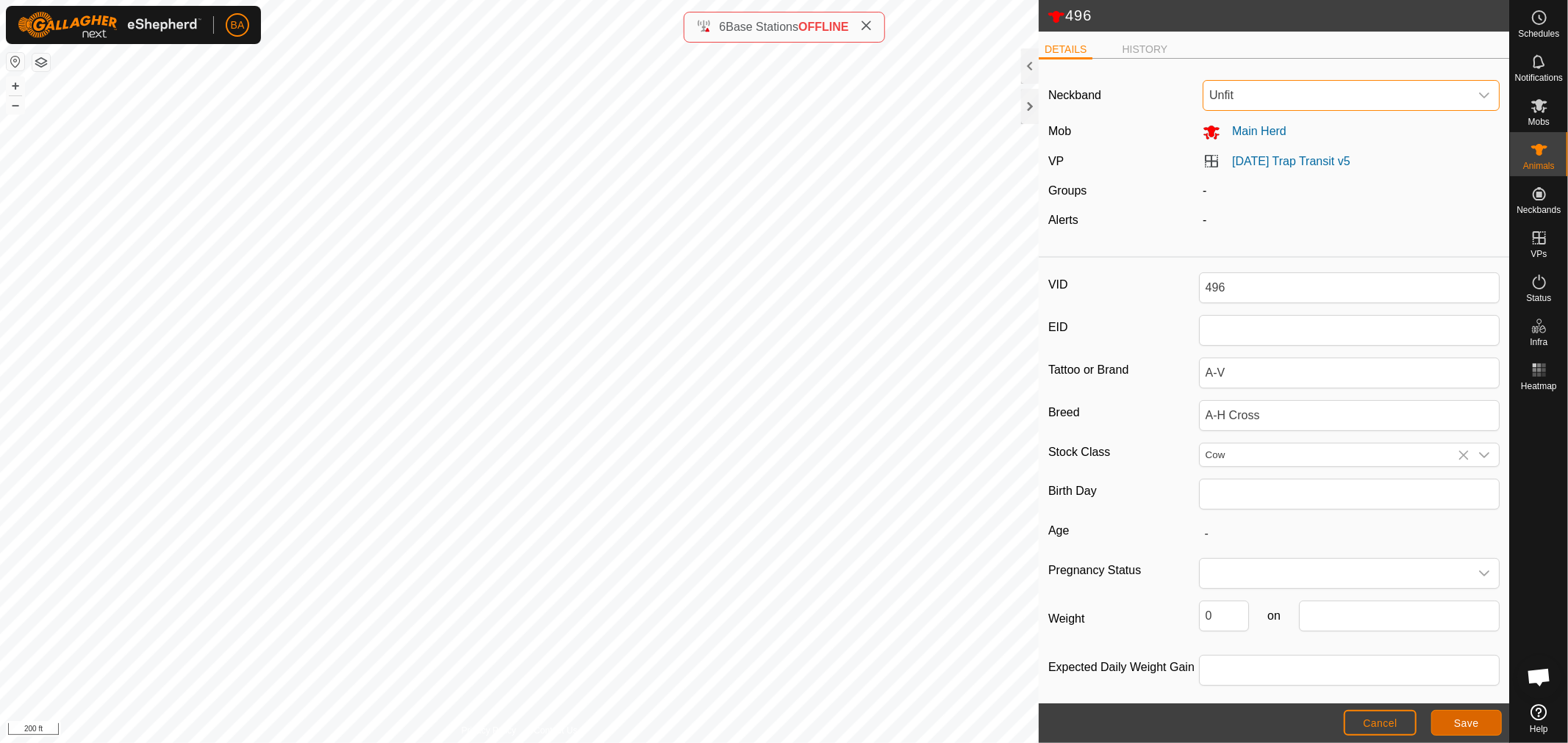
click at [1458, 718] on span "Save" at bounding box center [1467, 724] width 25 height 11
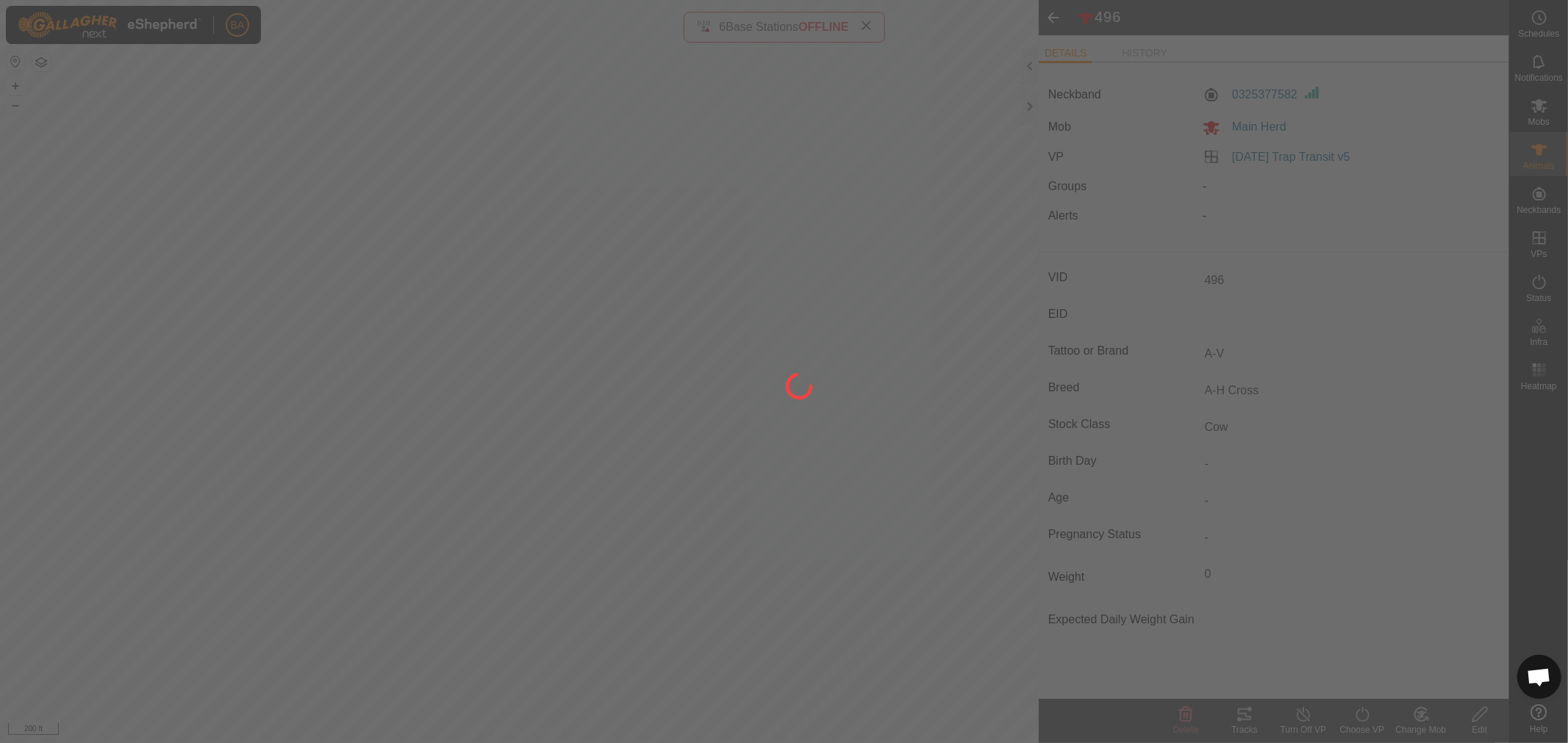
type input "-"
type input "0 kg"
type input "-"
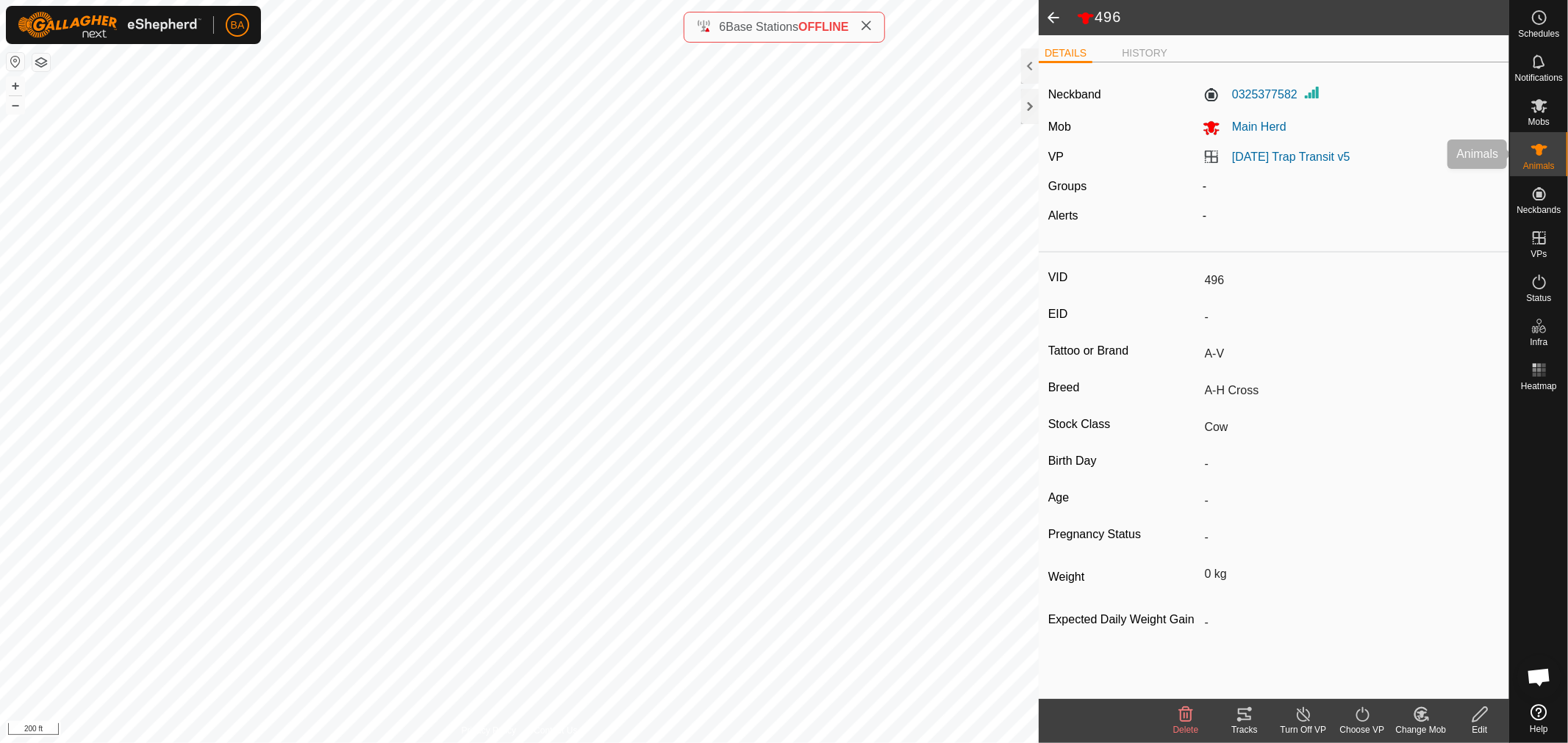
click at [1546, 152] on icon at bounding box center [1538, 150] width 17 height 17
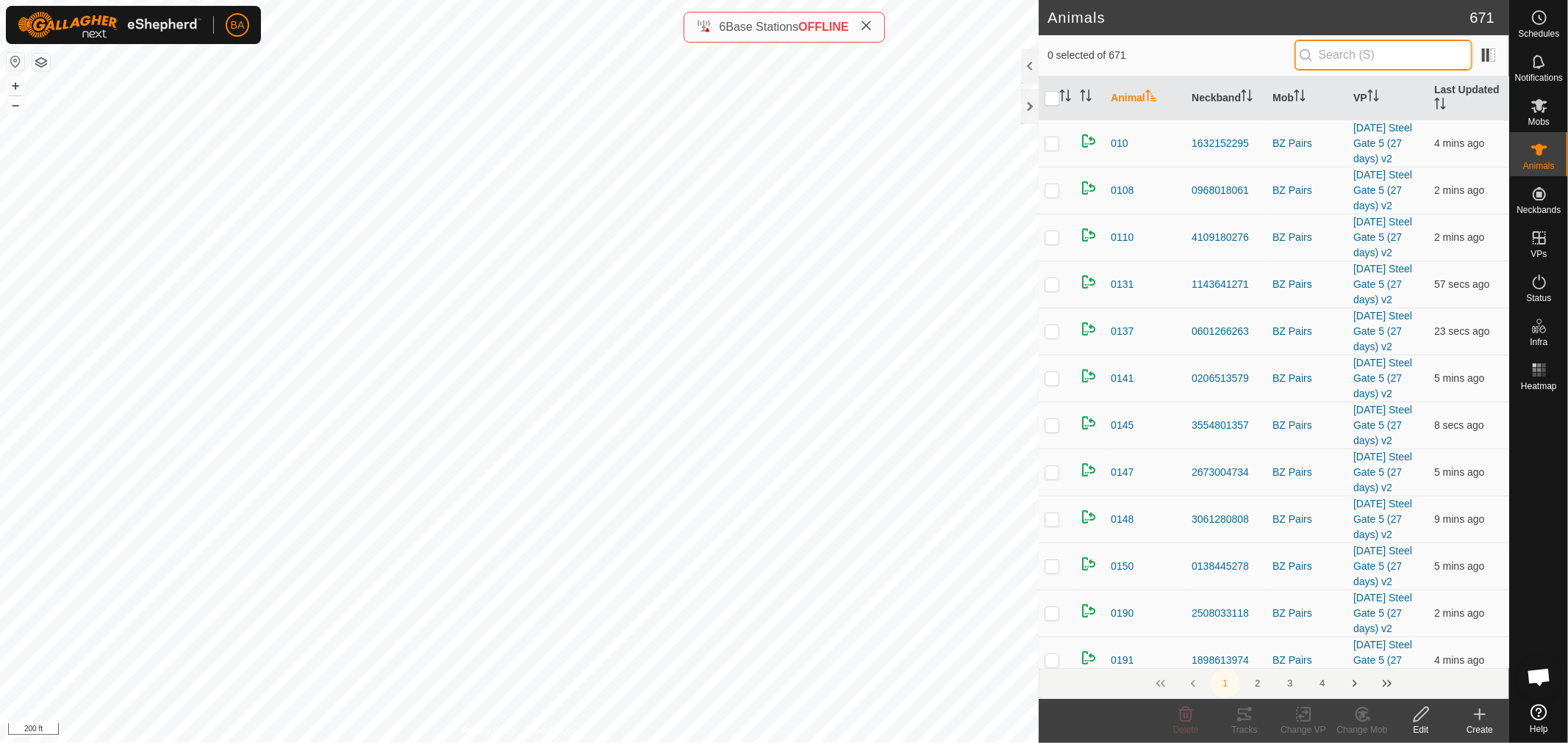
click at [1373, 53] on input "text" at bounding box center [1383, 55] width 178 height 31
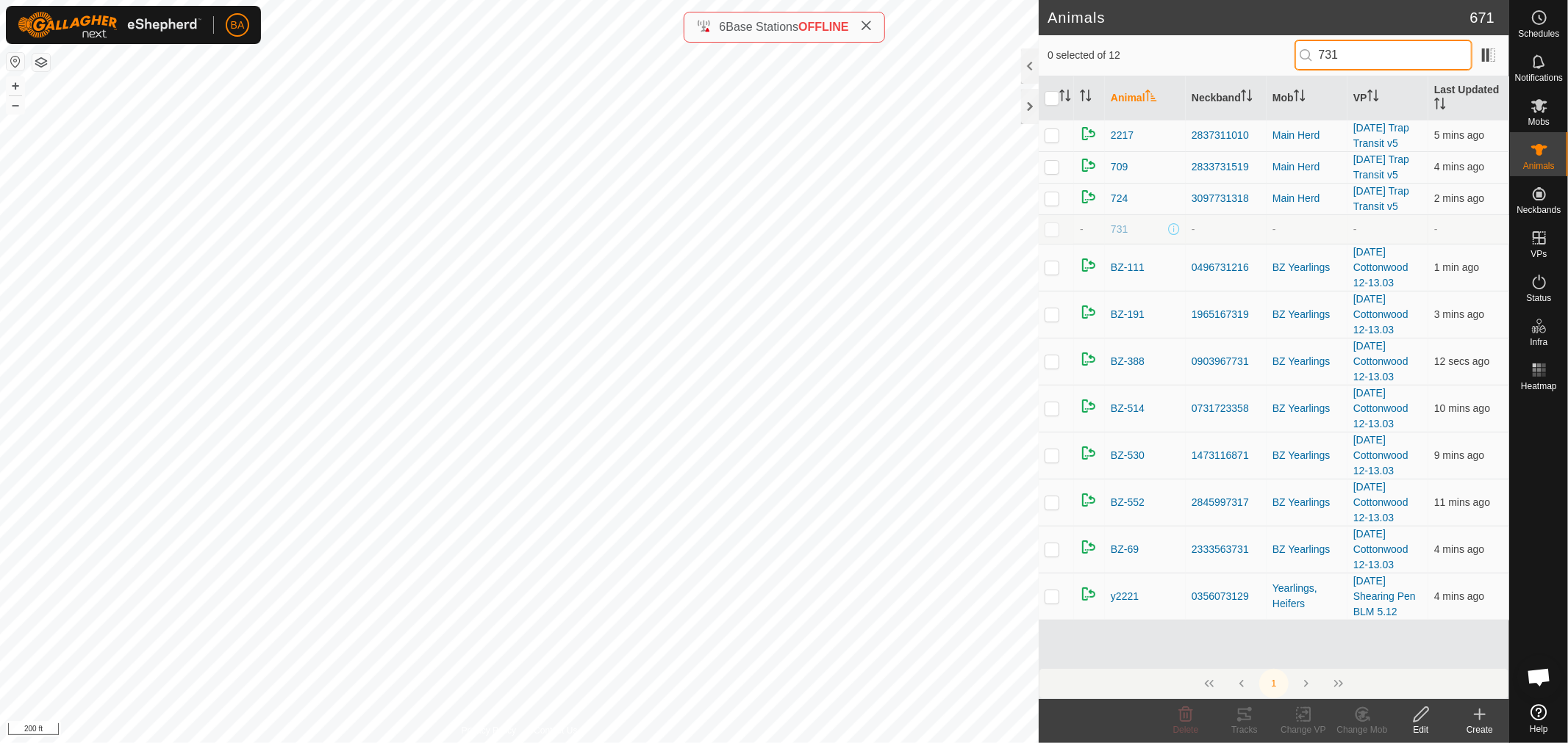
type input "731"
click at [1045, 230] on p-checkbox at bounding box center [1051, 229] width 14 height 11
checkbox input "true"
click at [1416, 711] on icon at bounding box center [1421, 714] width 18 height 17
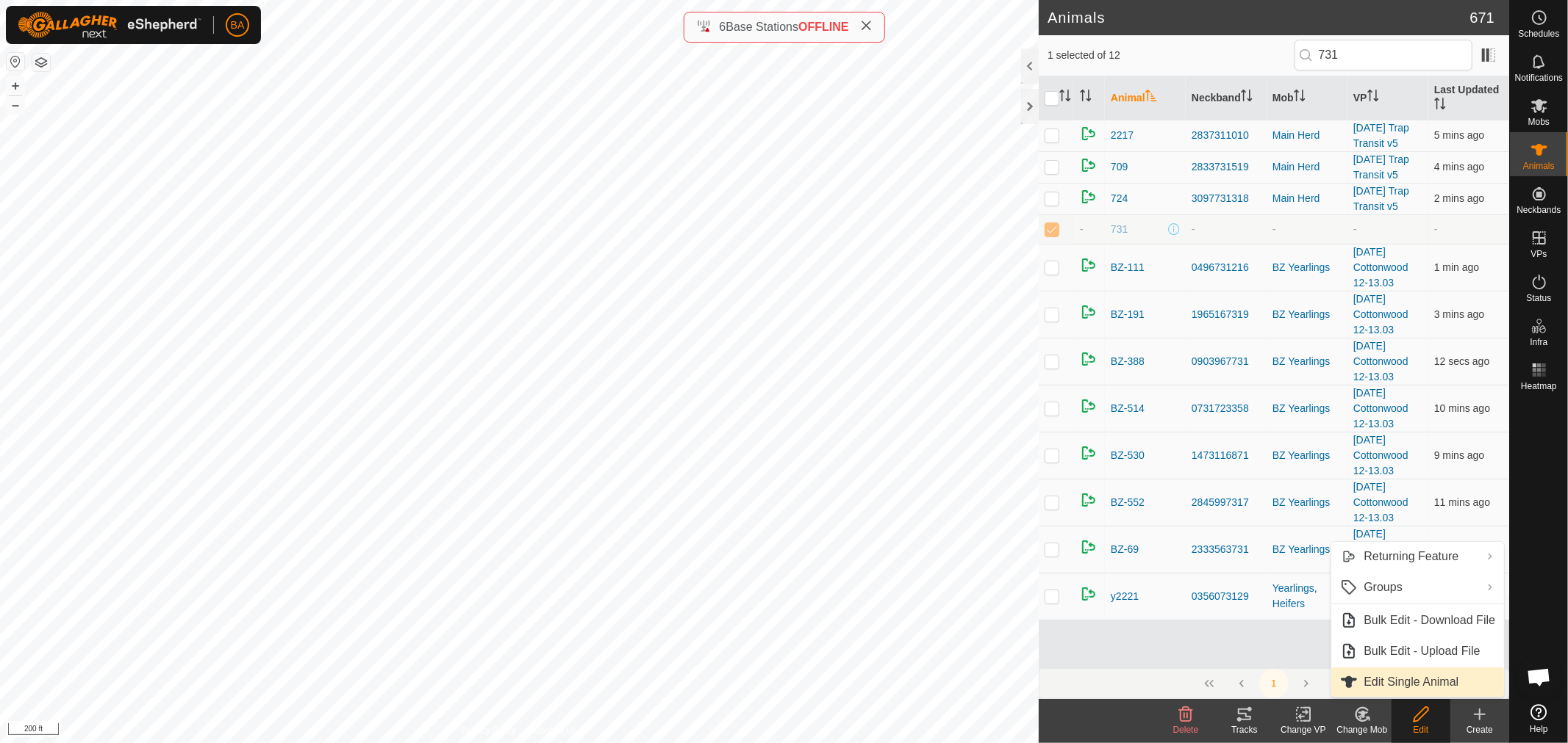
click at [1405, 685] on link "Edit Single Animal" at bounding box center [1417, 682] width 173 height 30
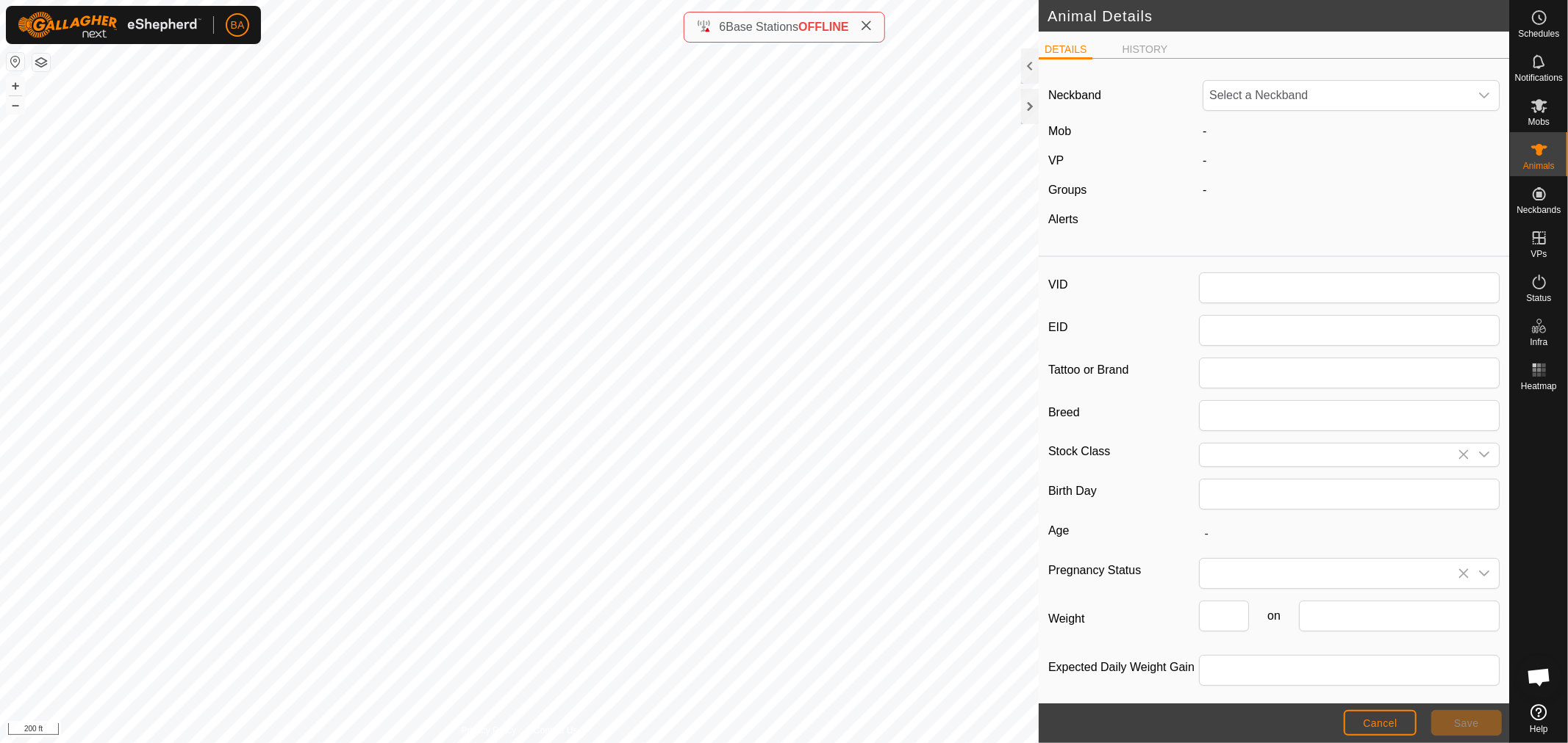
type input "731"
type input "0"
click at [1302, 101] on span "Unfit" at bounding box center [1336, 96] width 266 height 30
type input "0325"
click at [1277, 172] on li "0325377582" at bounding box center [1347, 171] width 287 height 30
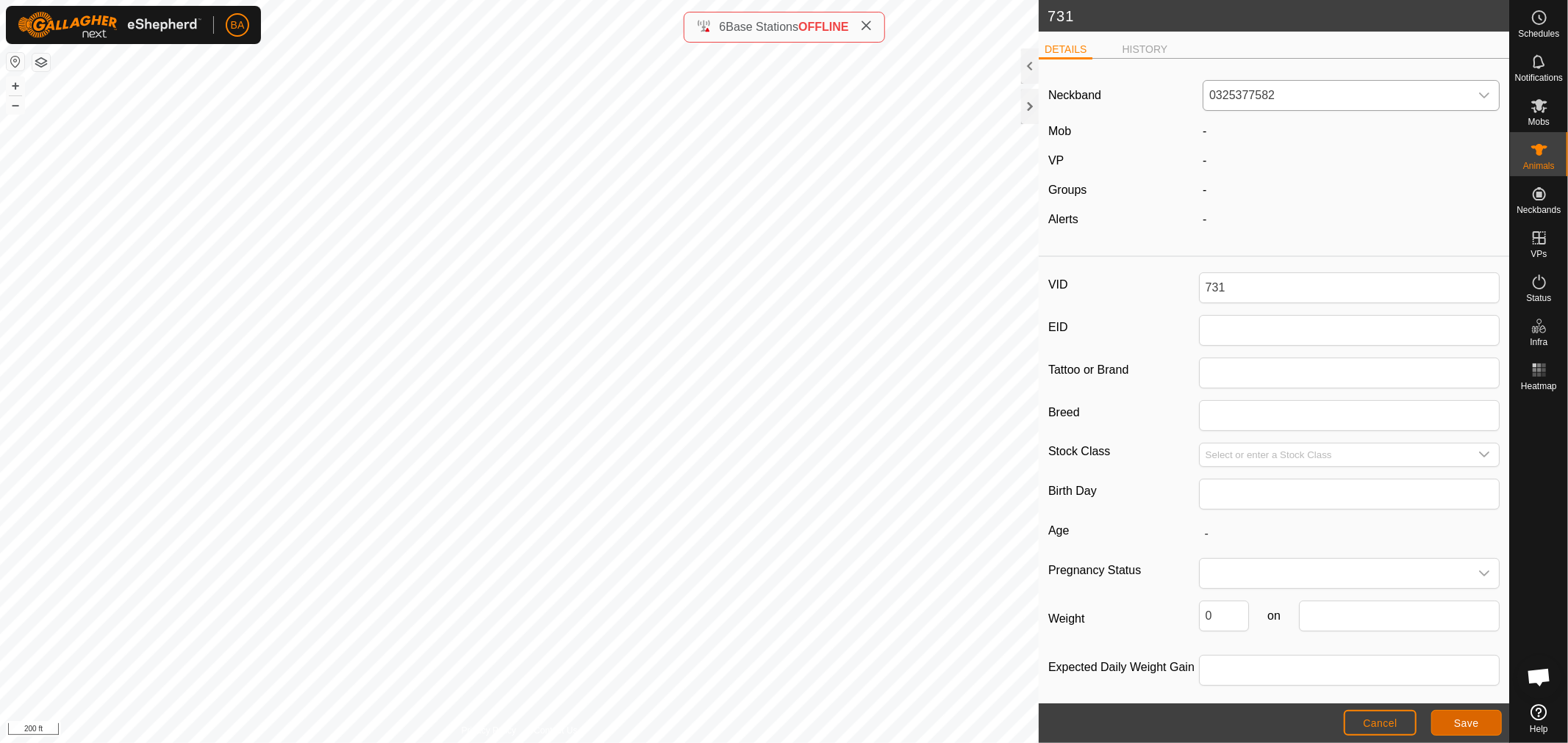
click at [1455, 728] on span "Save" at bounding box center [1467, 724] width 25 height 11
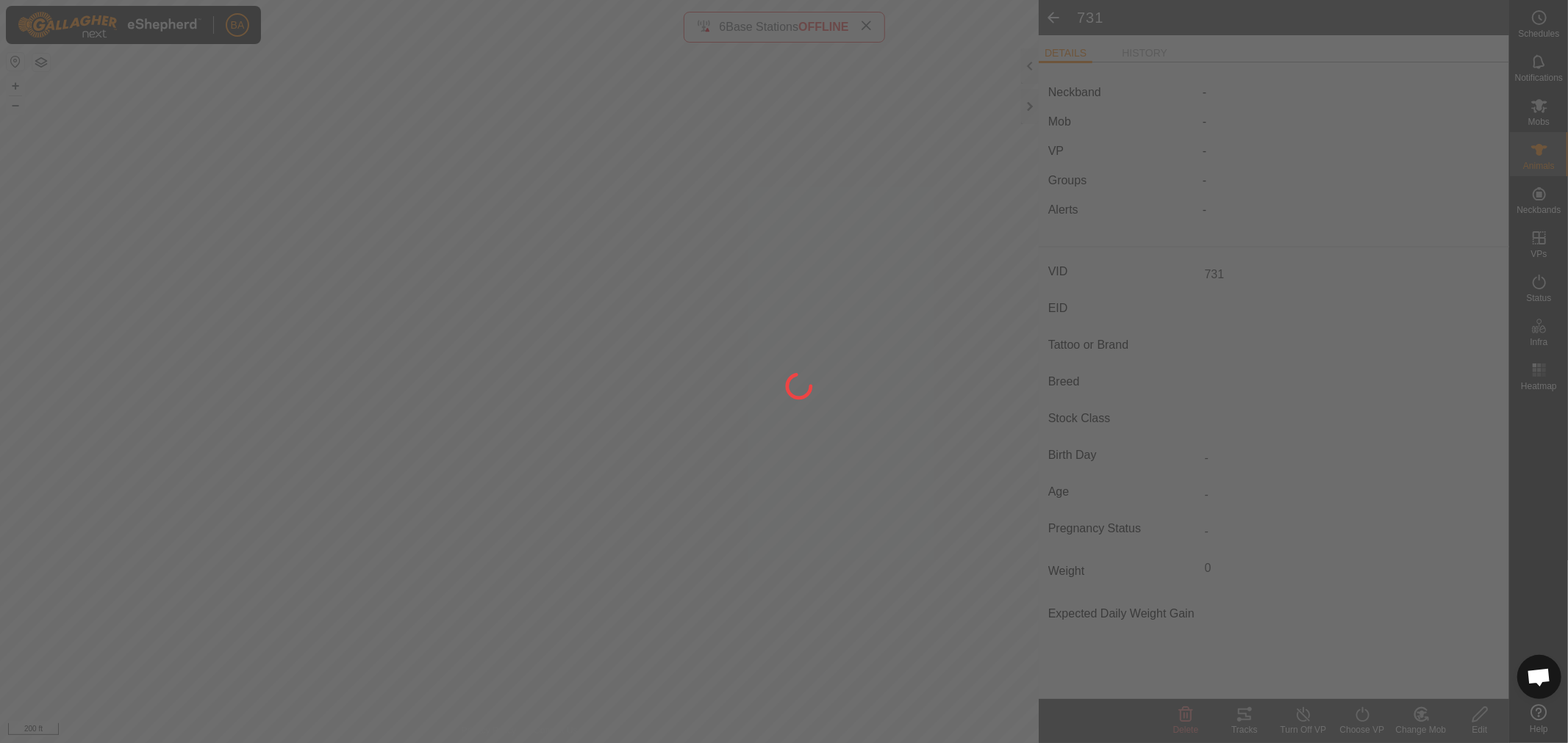
type input "-"
type input "0 kg"
type input "-"
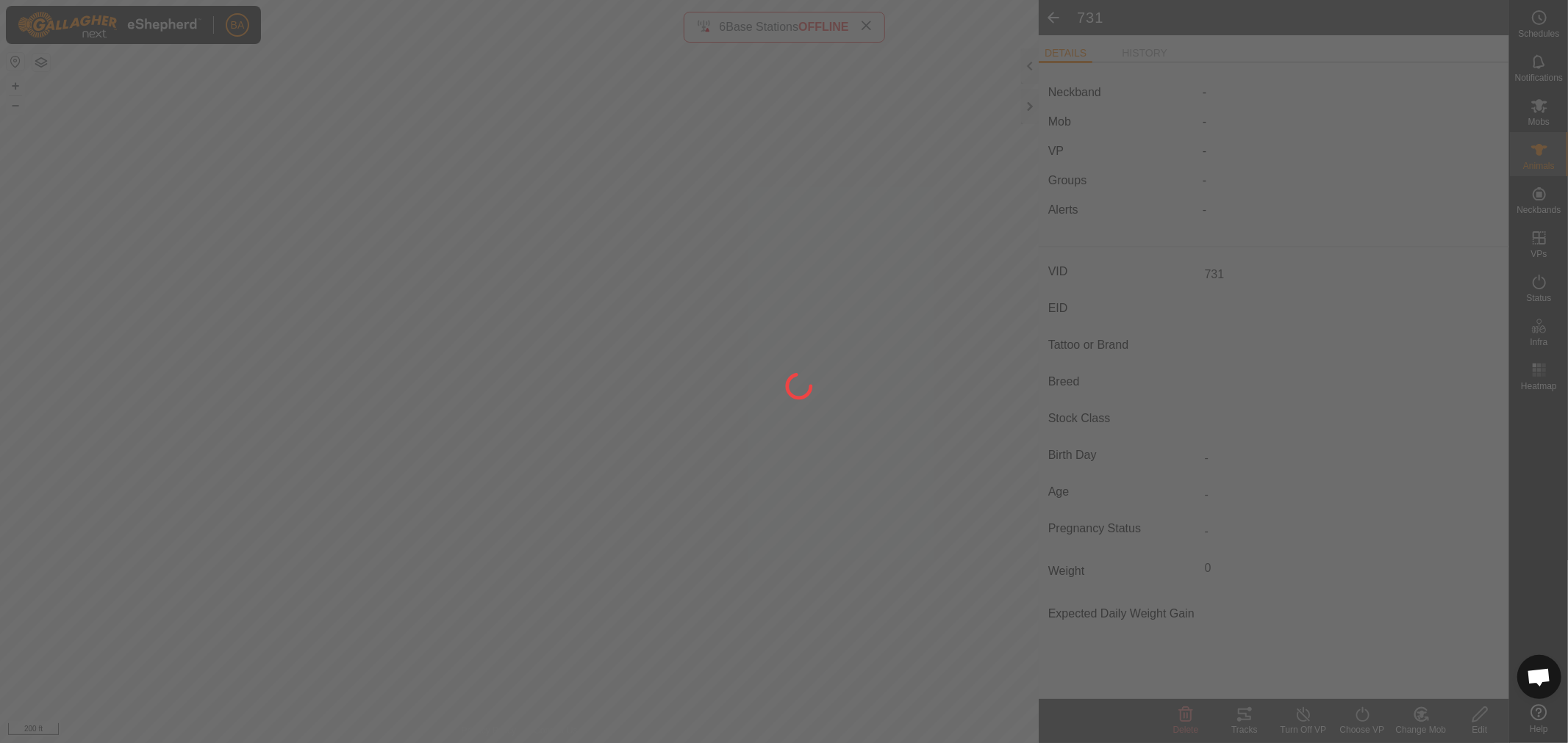
type input "-"
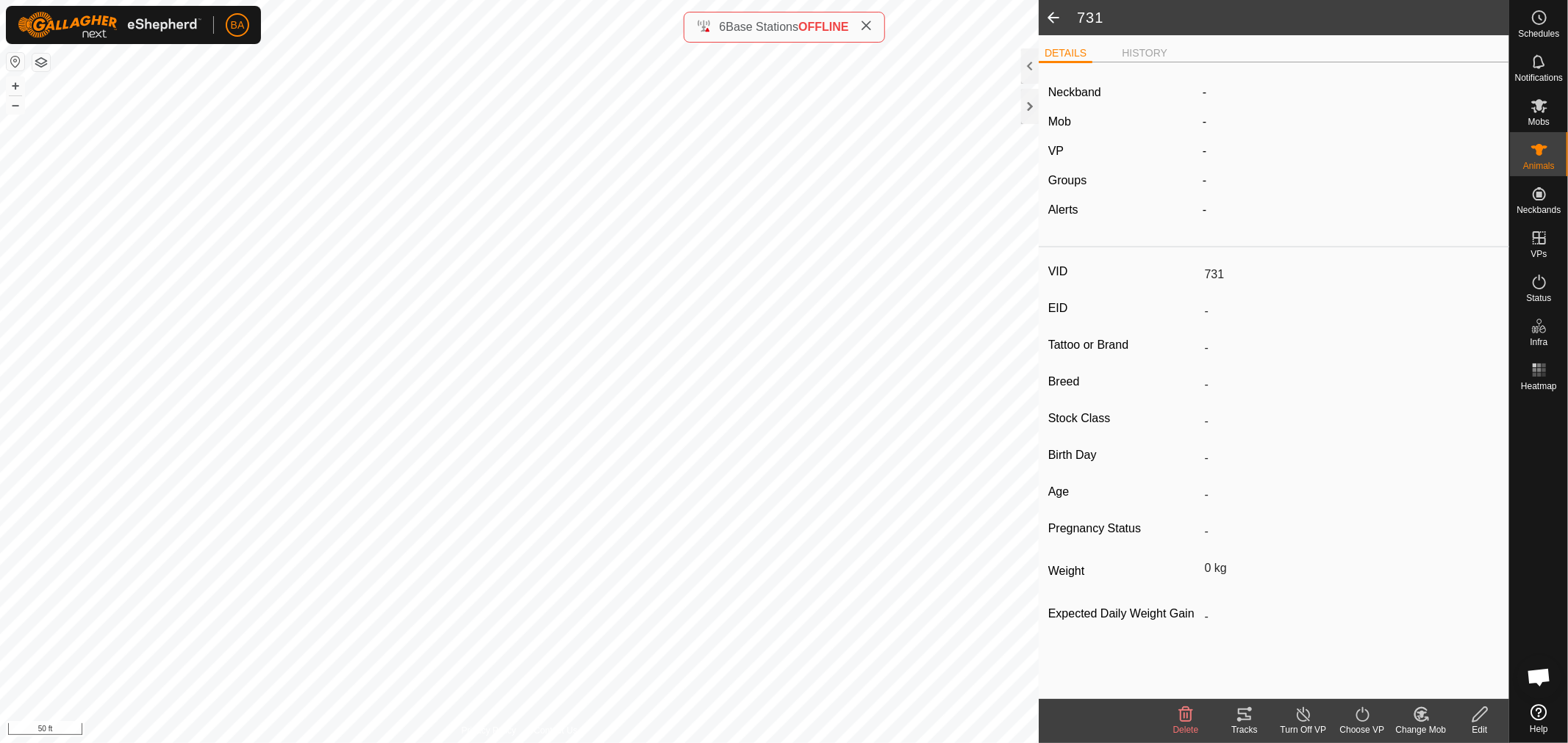
click at [1424, 709] on icon at bounding box center [1420, 715] width 12 height 13
click at [1435, 649] on link "Choose Mob..." at bounding box center [1465, 651] width 145 height 30
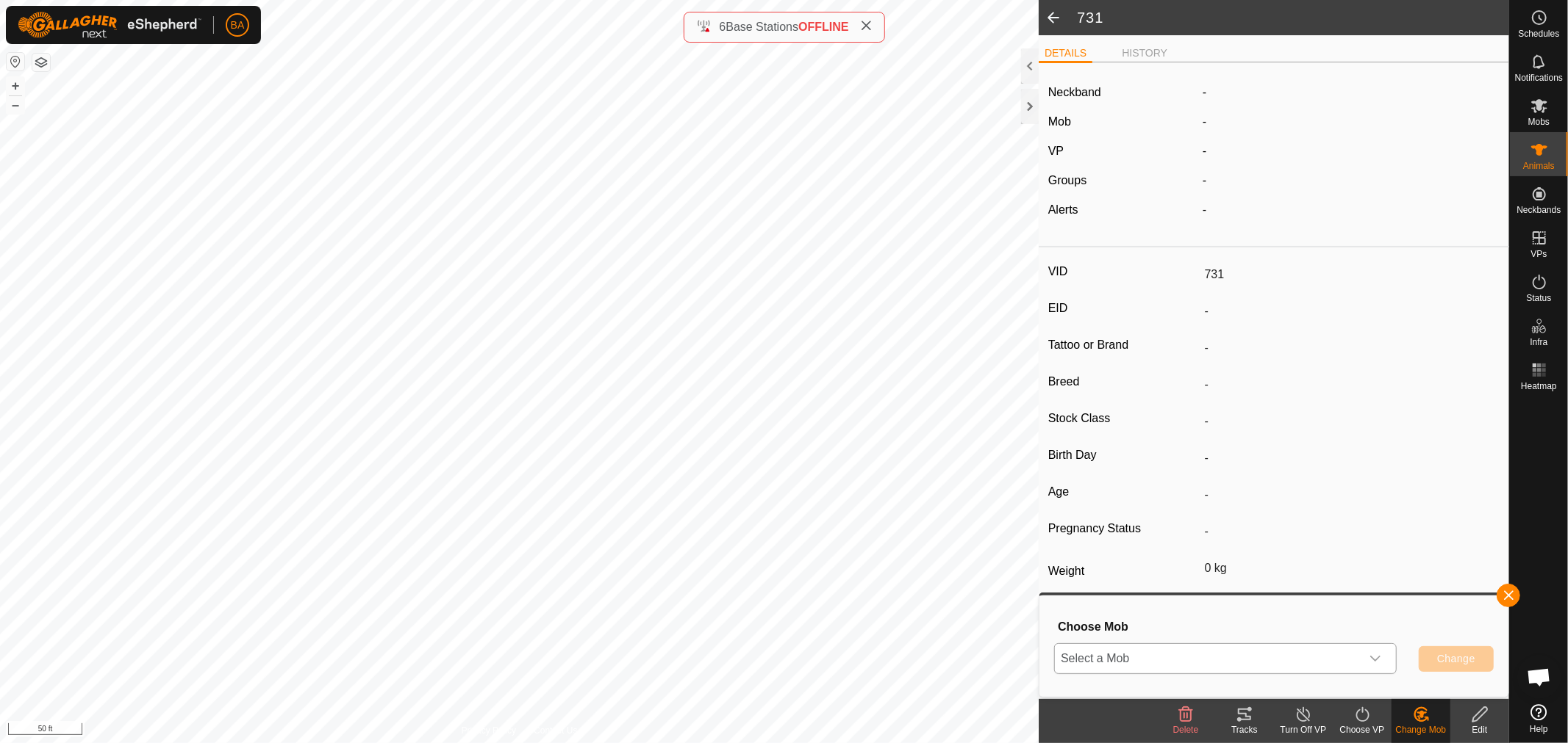
click at [1204, 663] on span "Select a Mob" at bounding box center [1207, 659] width 306 height 30
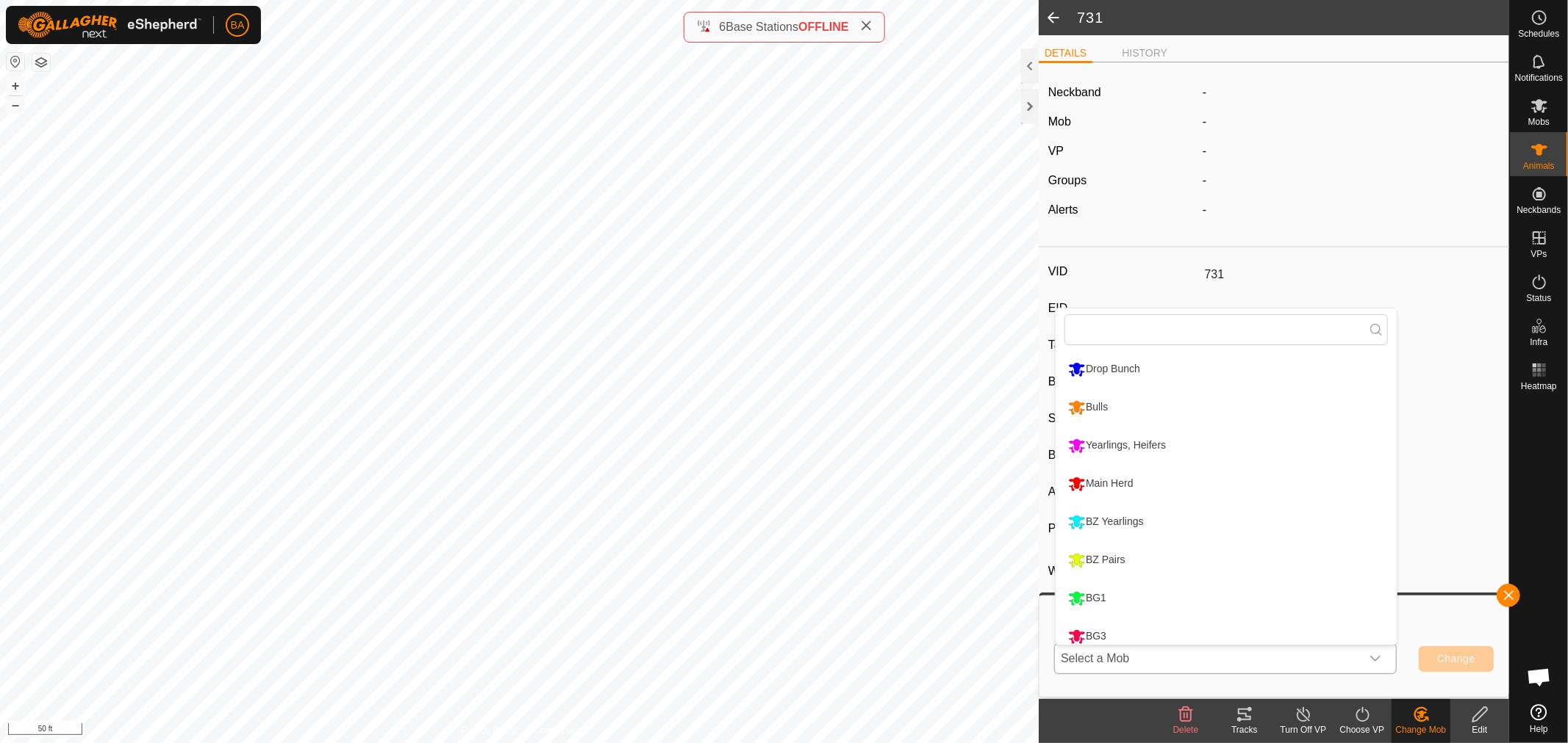
scroll to position [10, 0]
click at [1121, 461] on li "Main Herd" at bounding box center [1226, 474] width 341 height 36
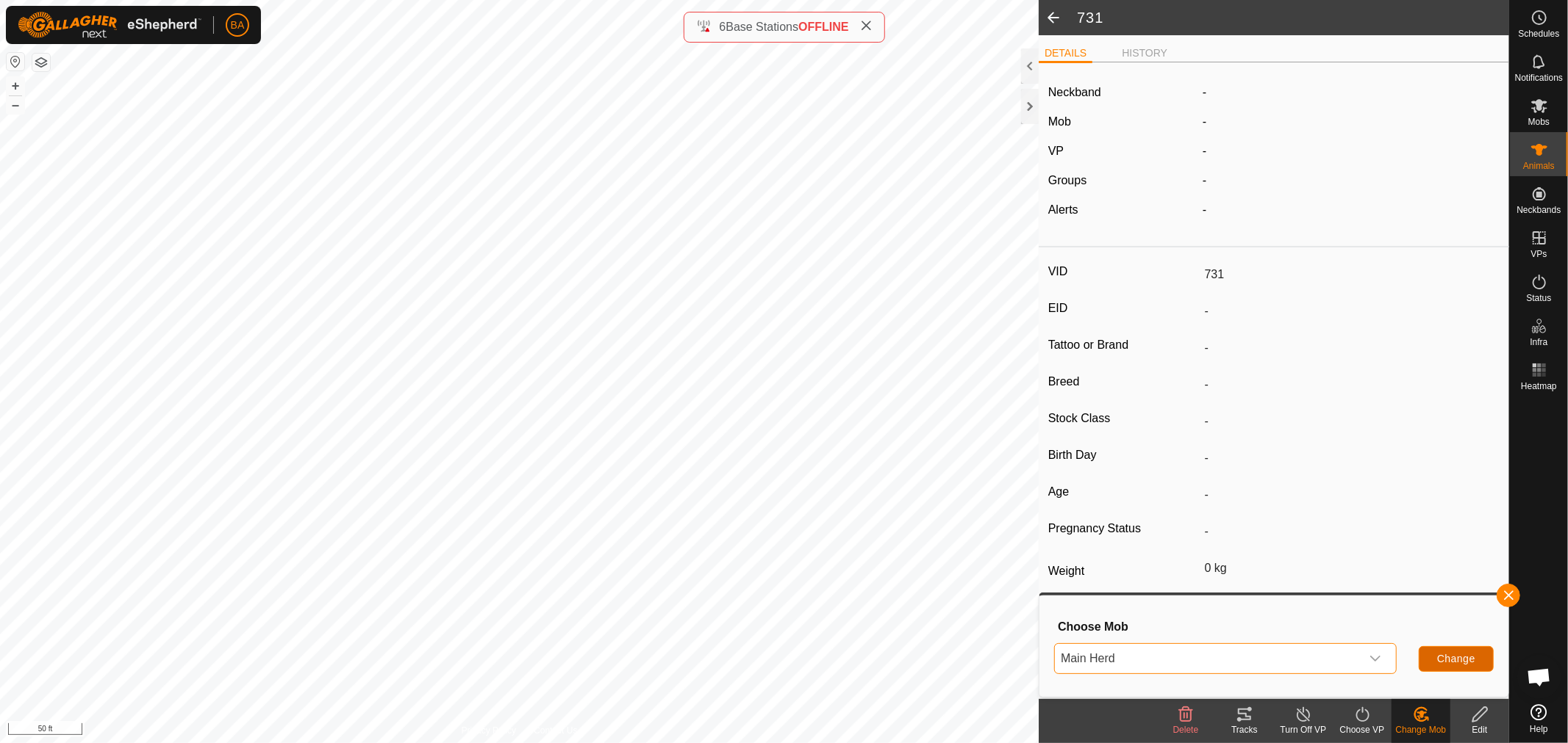
click at [1458, 662] on span "Change" at bounding box center [1456, 659] width 38 height 11
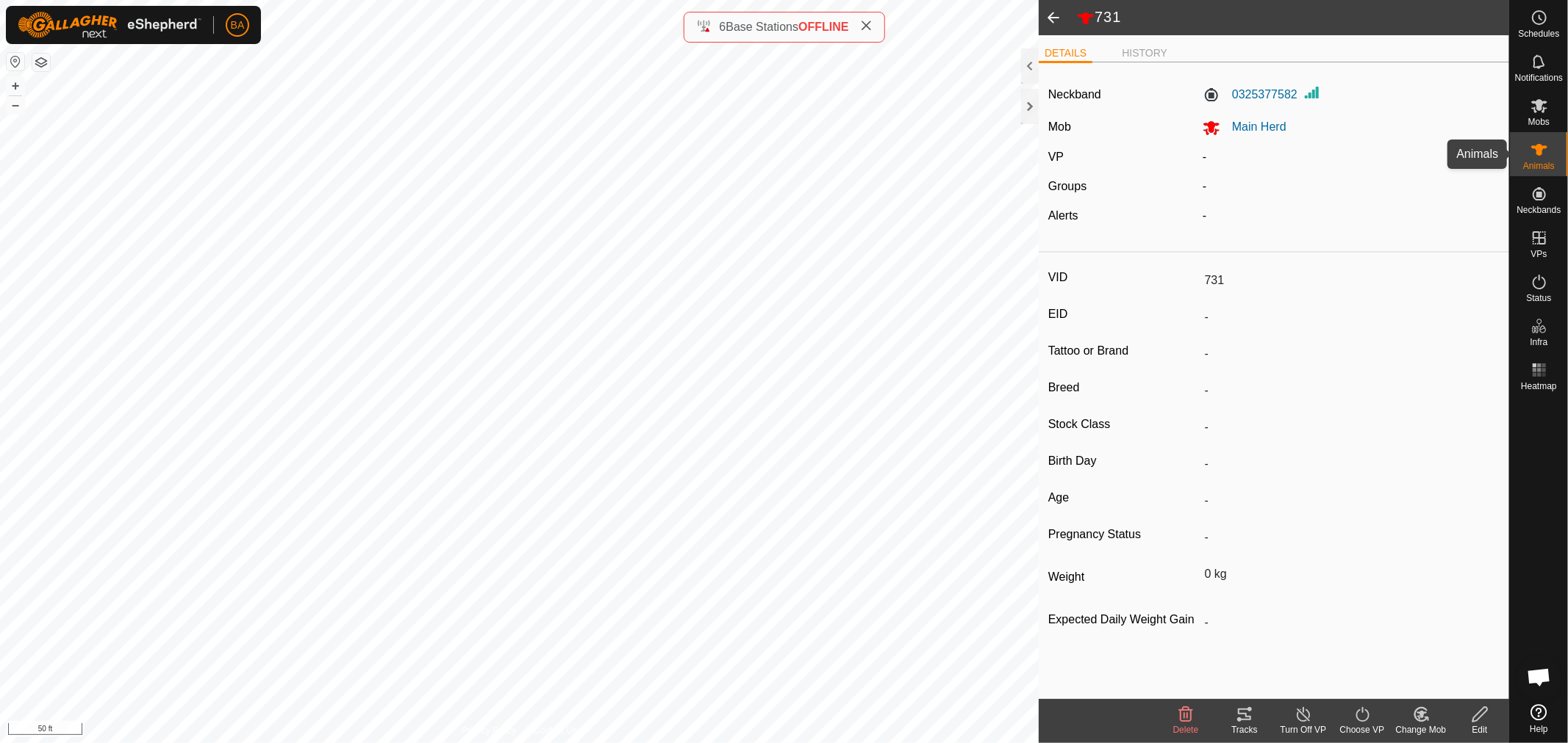
click at [1545, 162] on span "Animals" at bounding box center [1538, 165] width 32 height 9
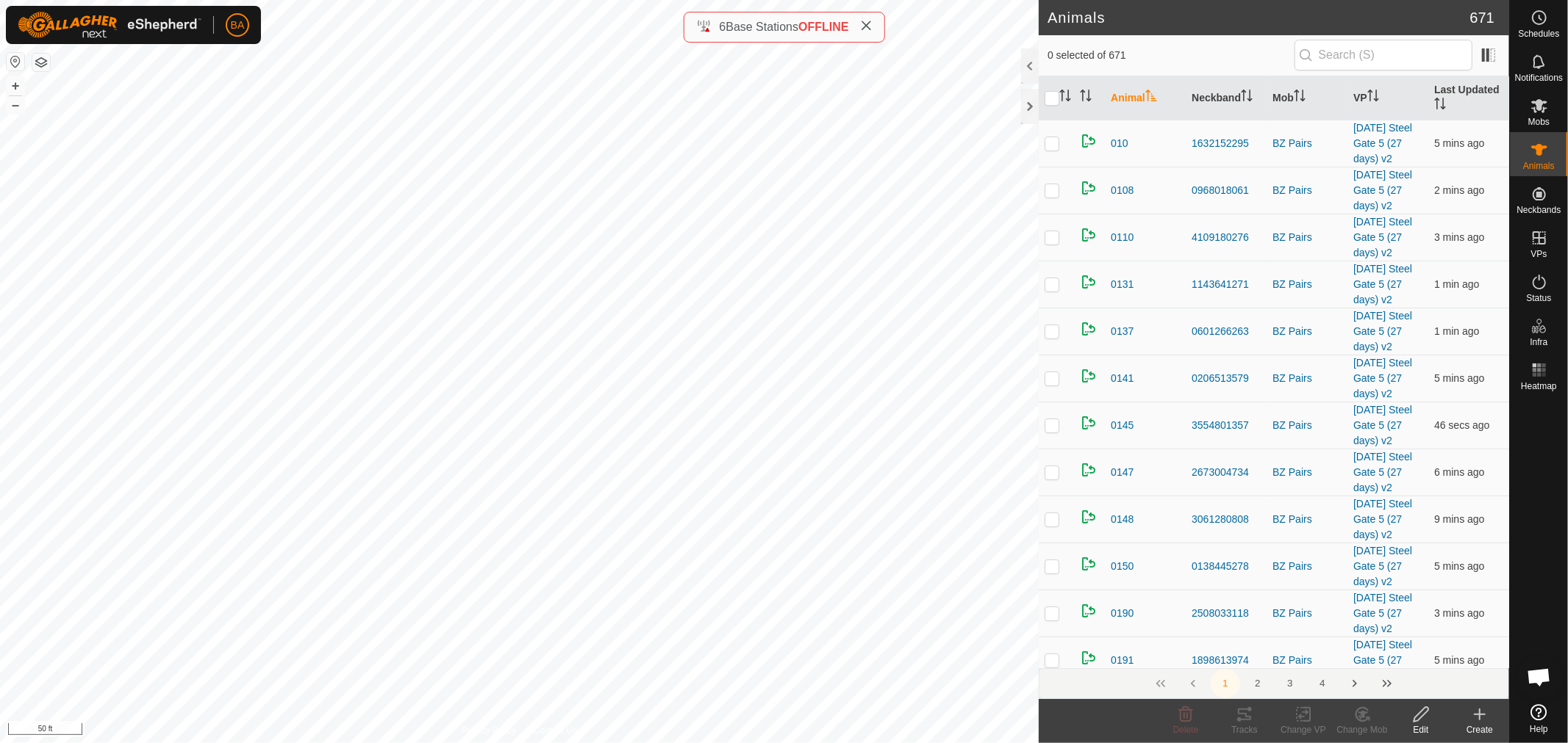
click at [1119, 99] on th "Animal" at bounding box center [1145, 98] width 81 height 44
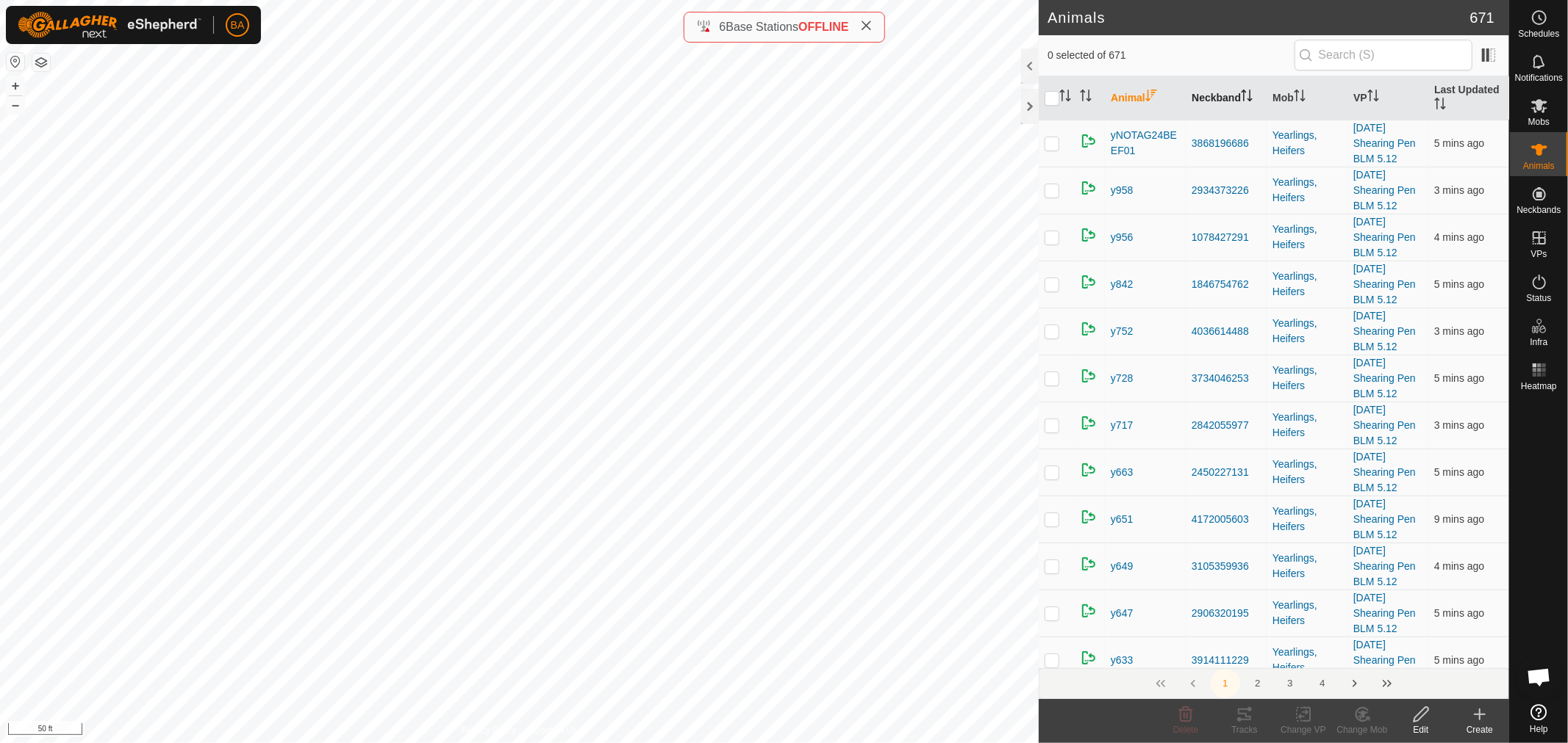
click at [1217, 96] on th "Neckband" at bounding box center [1226, 98] width 81 height 44
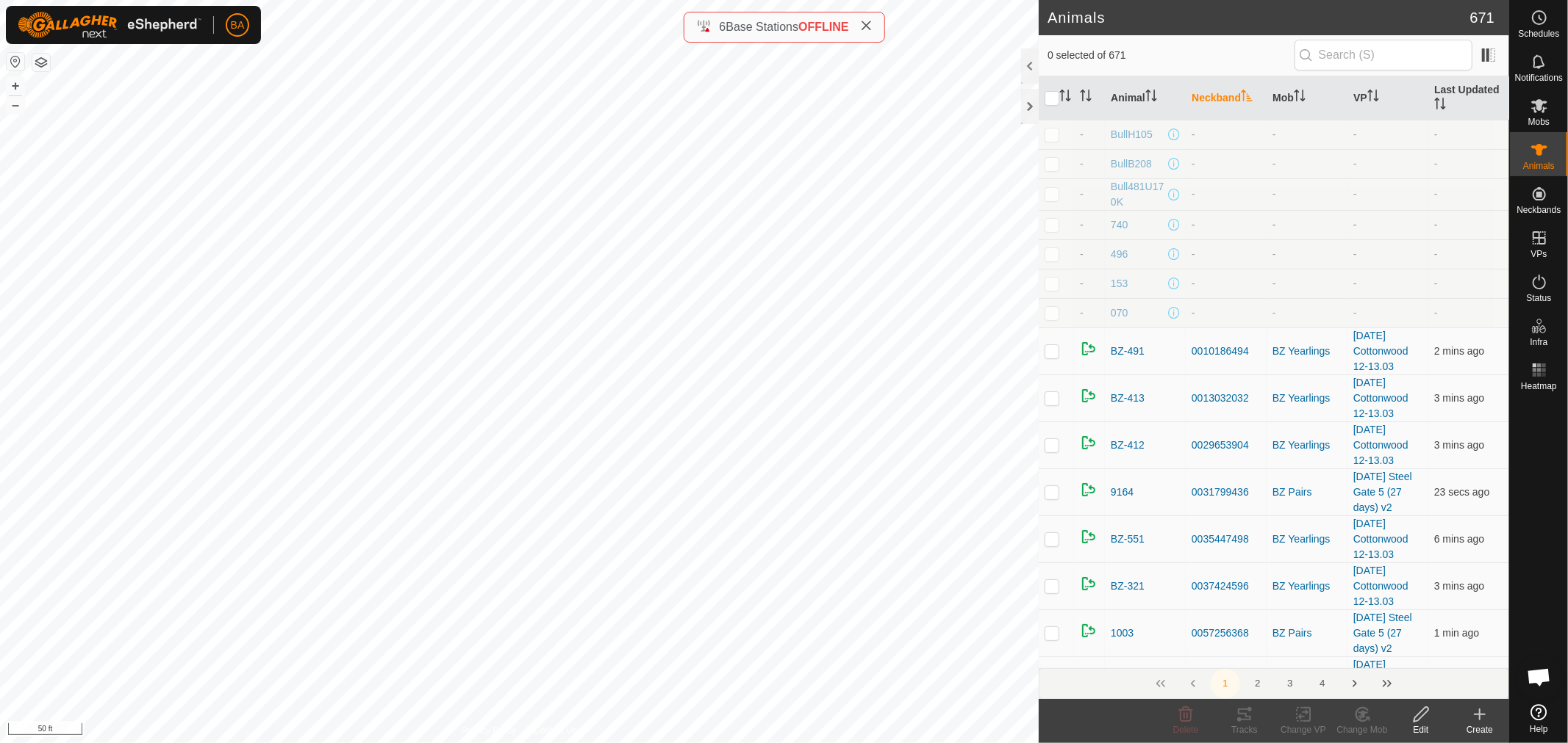
click at [1049, 227] on p-checkbox at bounding box center [1051, 225] width 14 height 11
click at [1049, 227] on p-checkbox at bounding box center [1051, 225] width 14 height 11
checkbox input "false"
click at [1379, 69] on input "text" at bounding box center [1383, 55] width 178 height 31
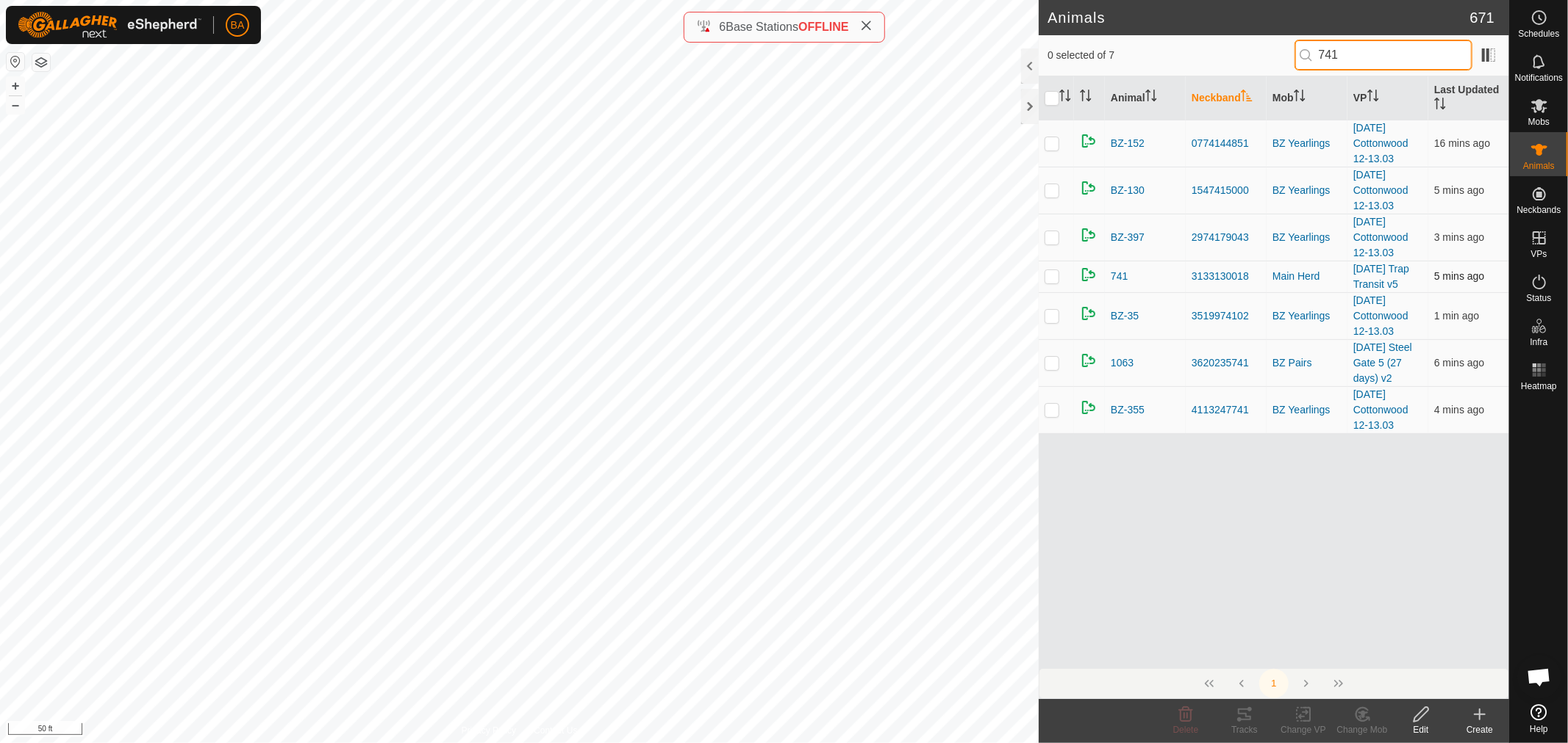
type input "741"
click at [1052, 284] on td at bounding box center [1056, 276] width 35 height 32
checkbox input "true"
click at [1424, 721] on icon at bounding box center [1421, 714] width 18 height 17
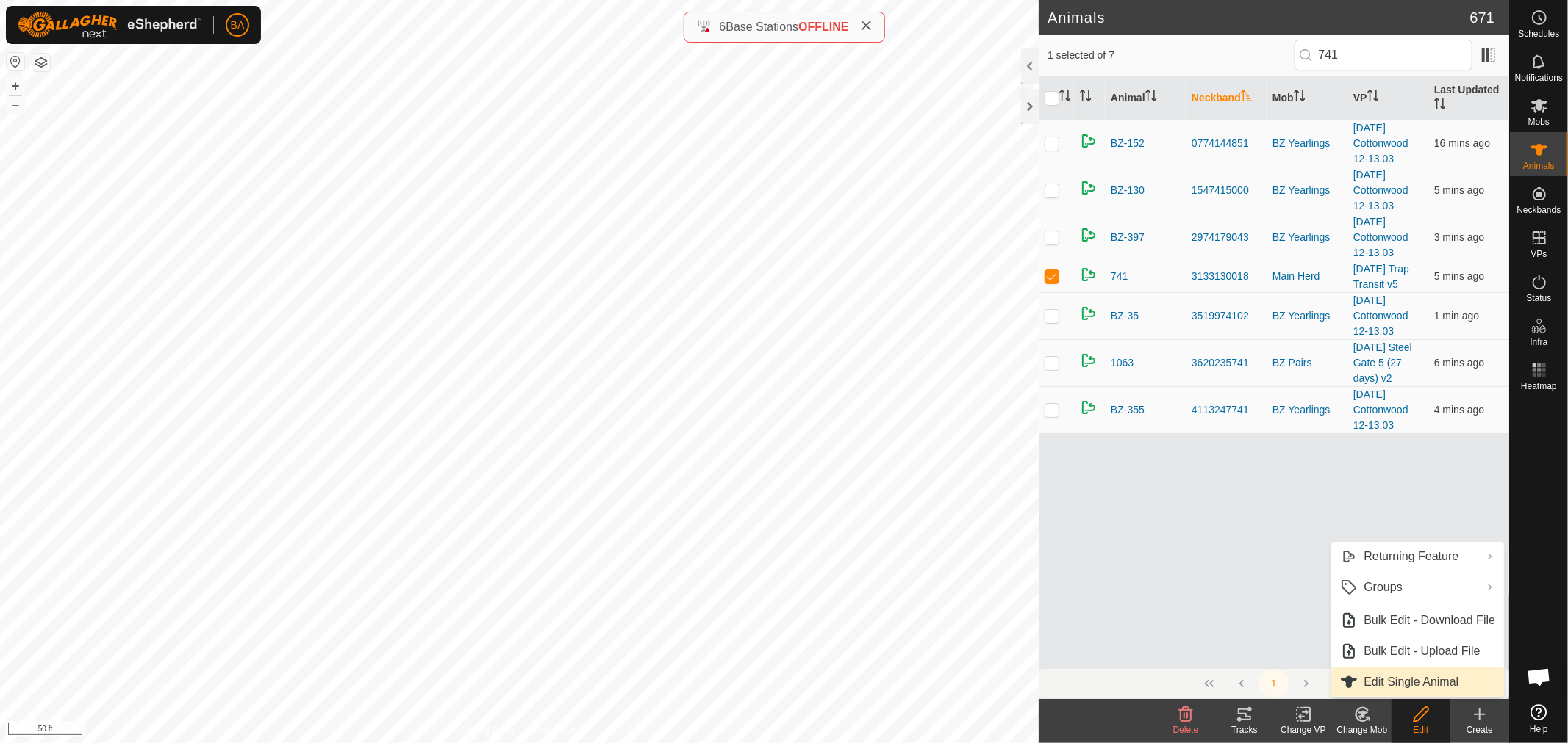
click at [1402, 685] on link "Edit Single Animal" at bounding box center [1417, 682] width 173 height 30
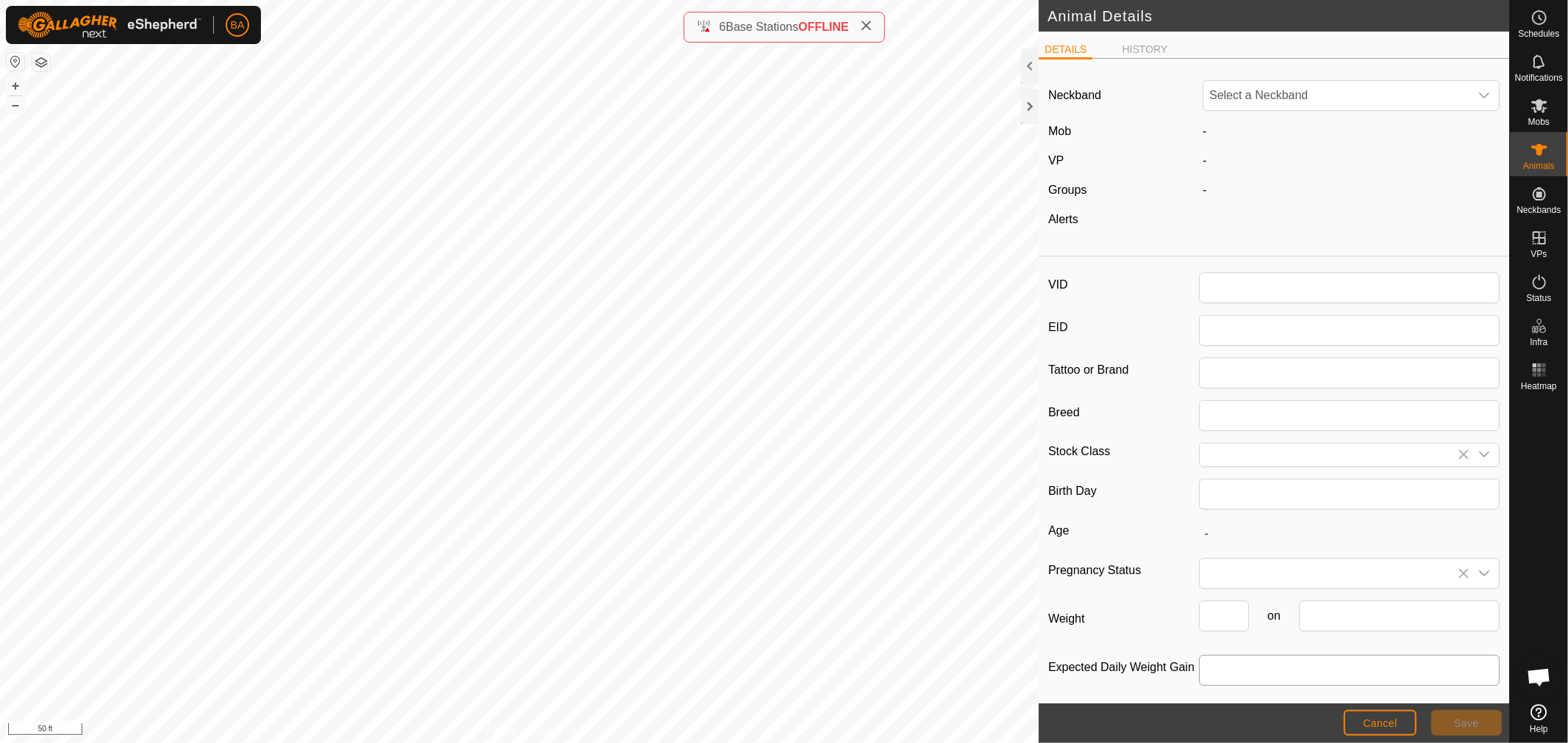
type input "741"
type input "0"
click at [1346, 82] on span "3133130018" at bounding box center [1336, 96] width 266 height 30
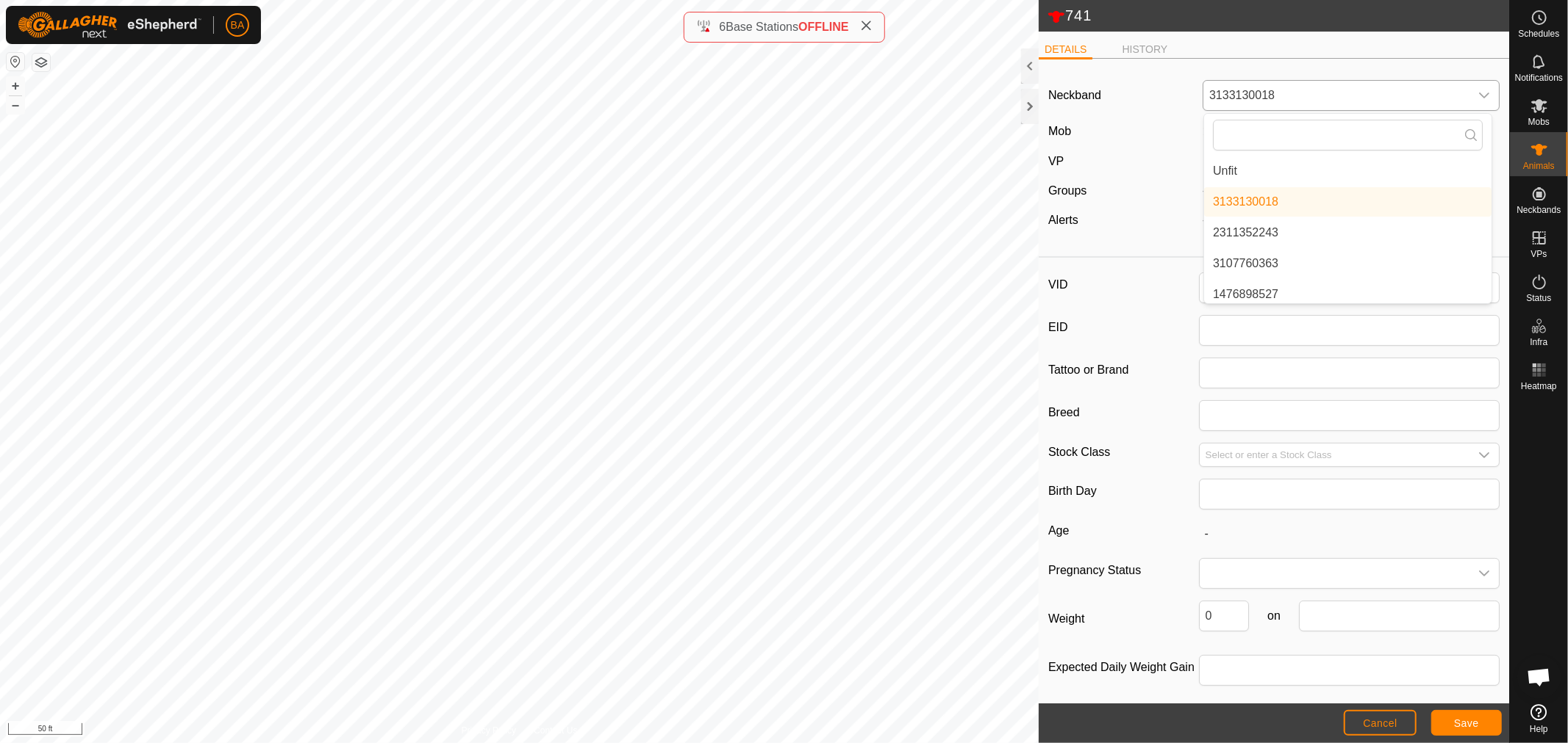
click at [1301, 165] on li "Unfit" at bounding box center [1347, 171] width 287 height 30
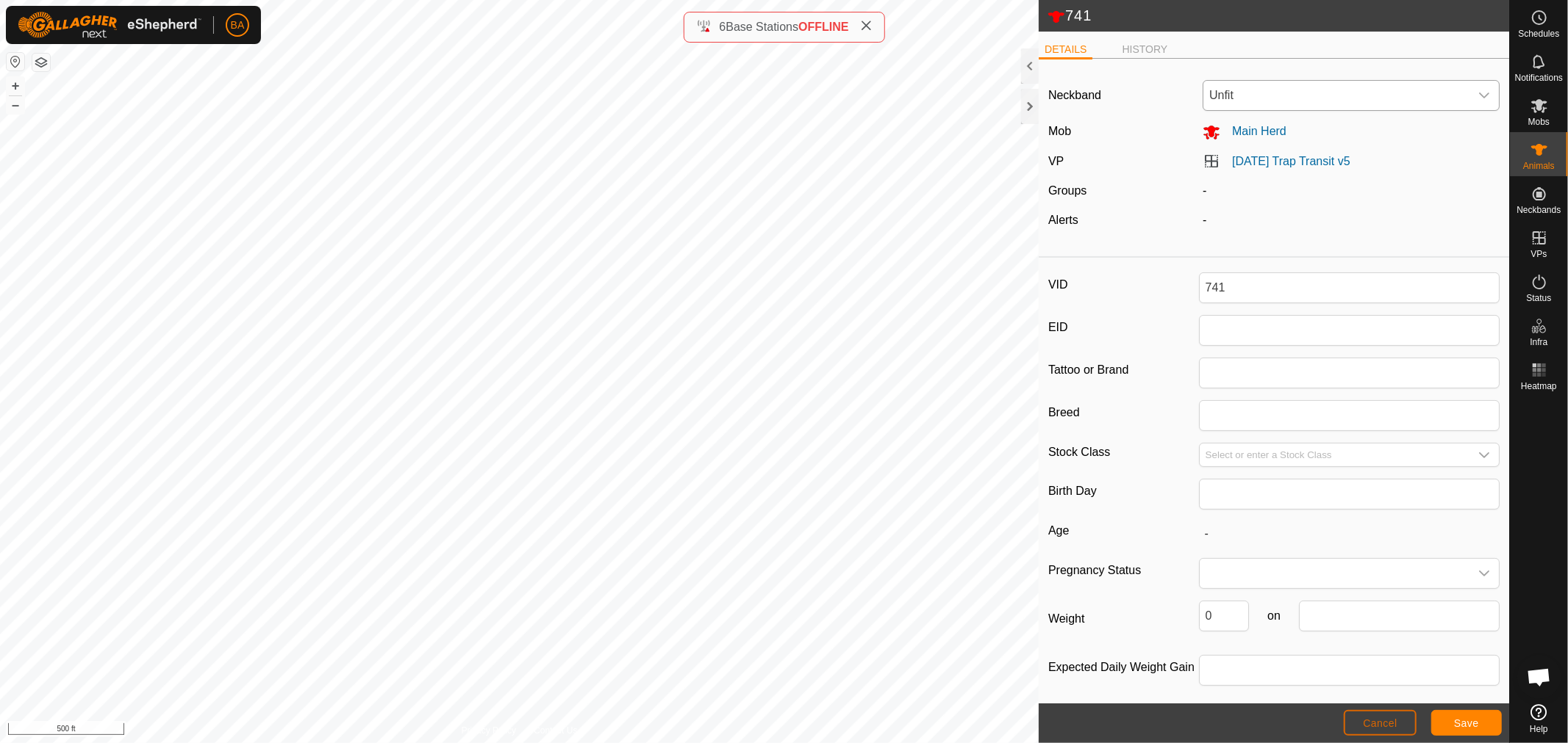
click at [1392, 723] on span "Cancel" at bounding box center [1380, 724] width 34 height 11
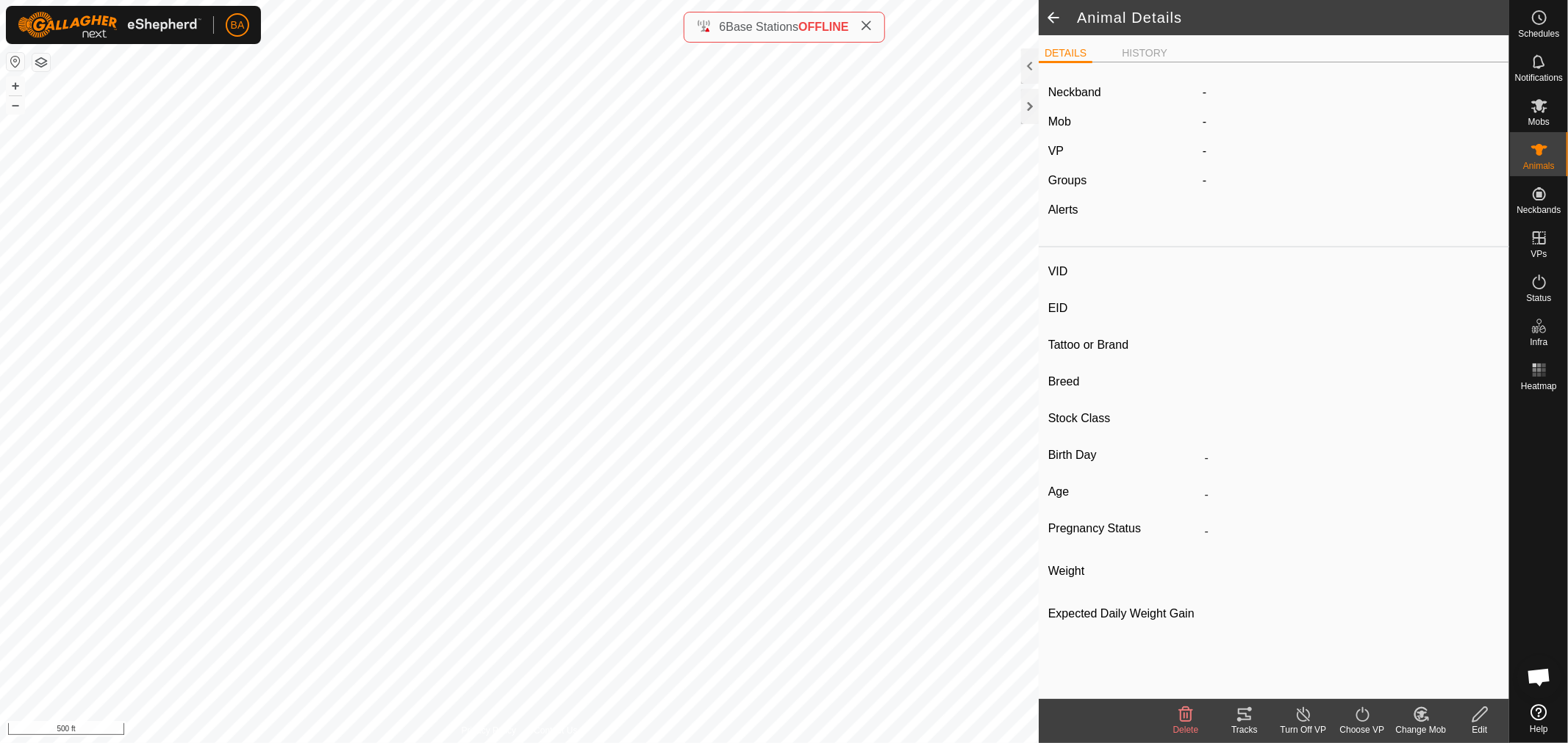
type input "741"
type input "-"
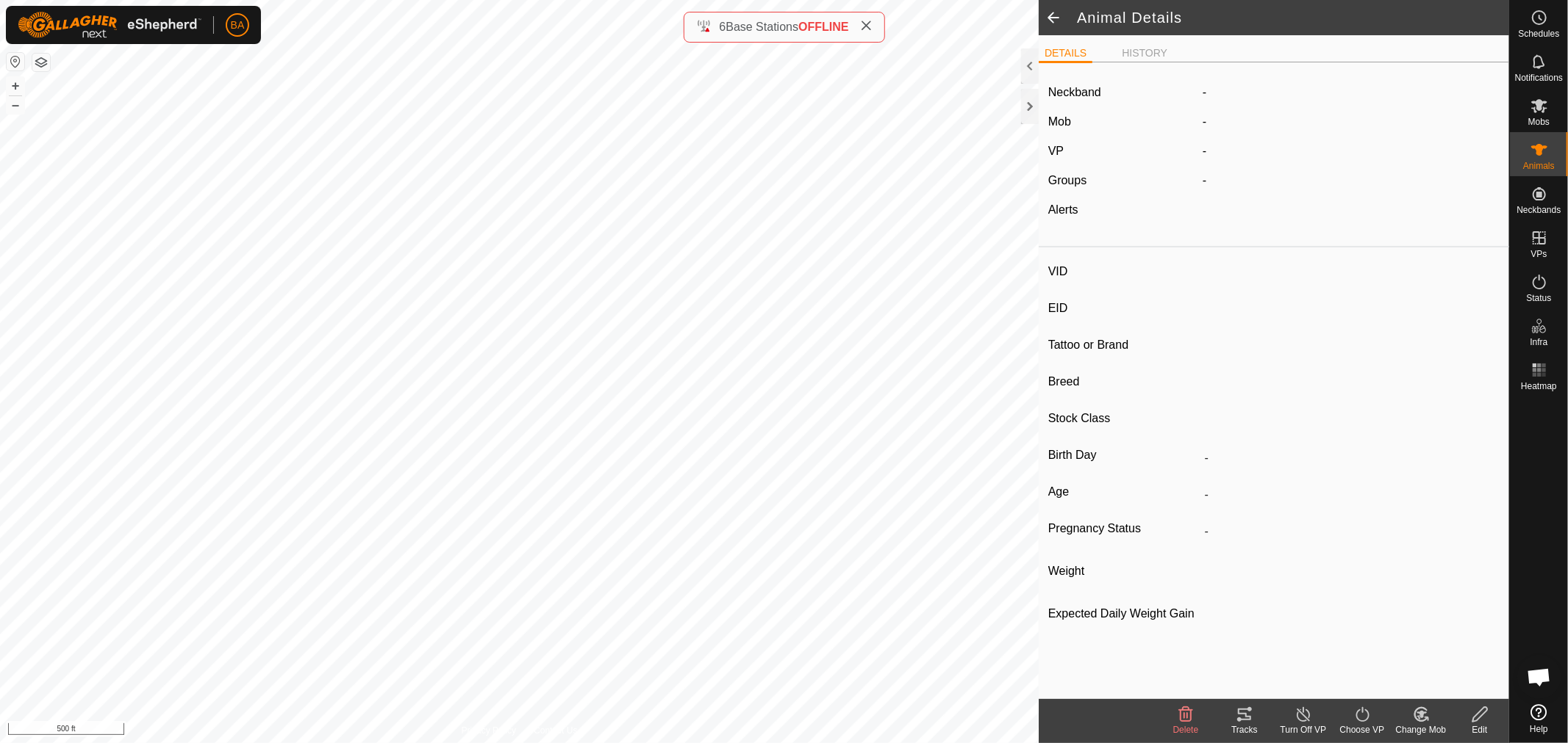
type input "0 kg"
type input "-"
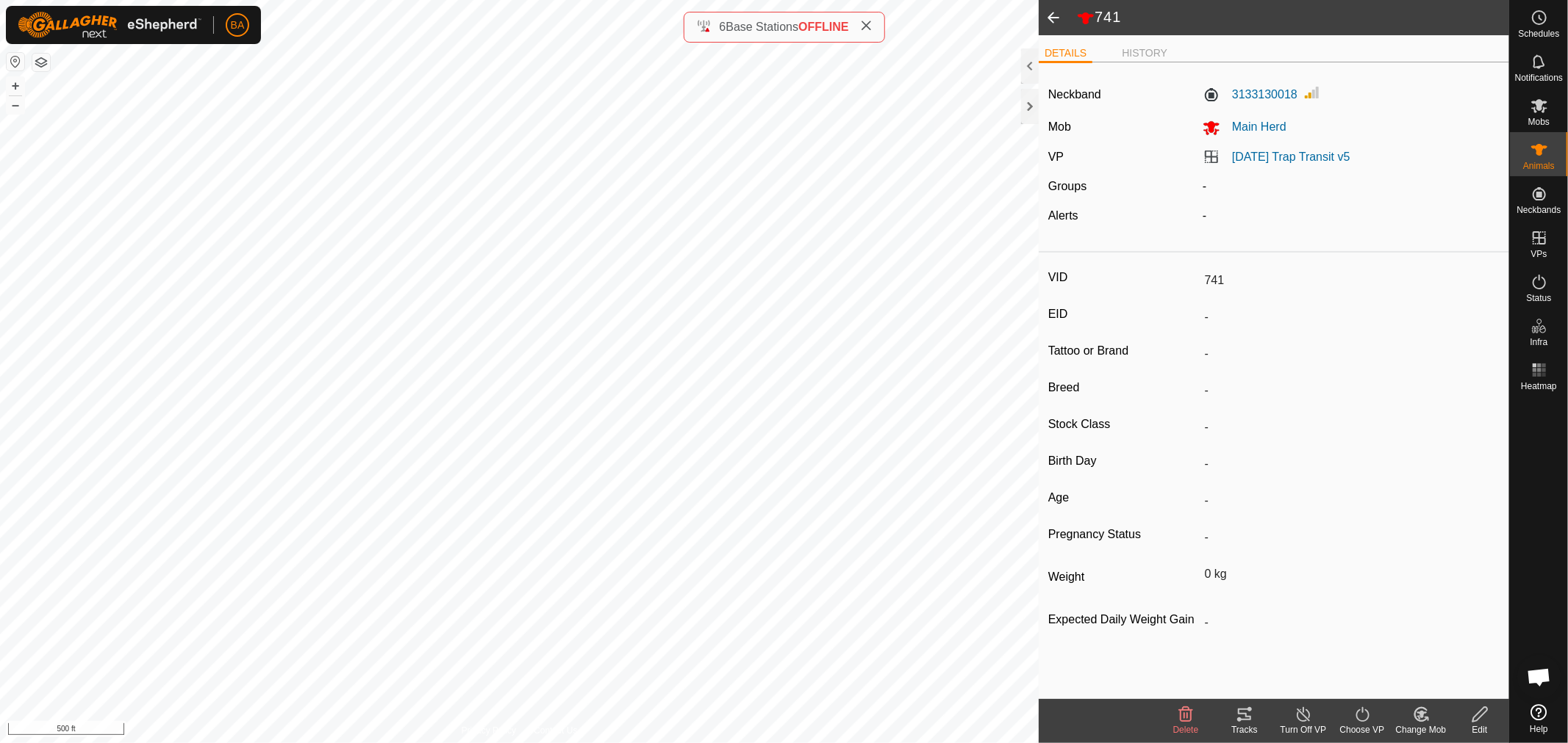
click at [1049, 12] on span at bounding box center [1053, 17] width 30 height 35
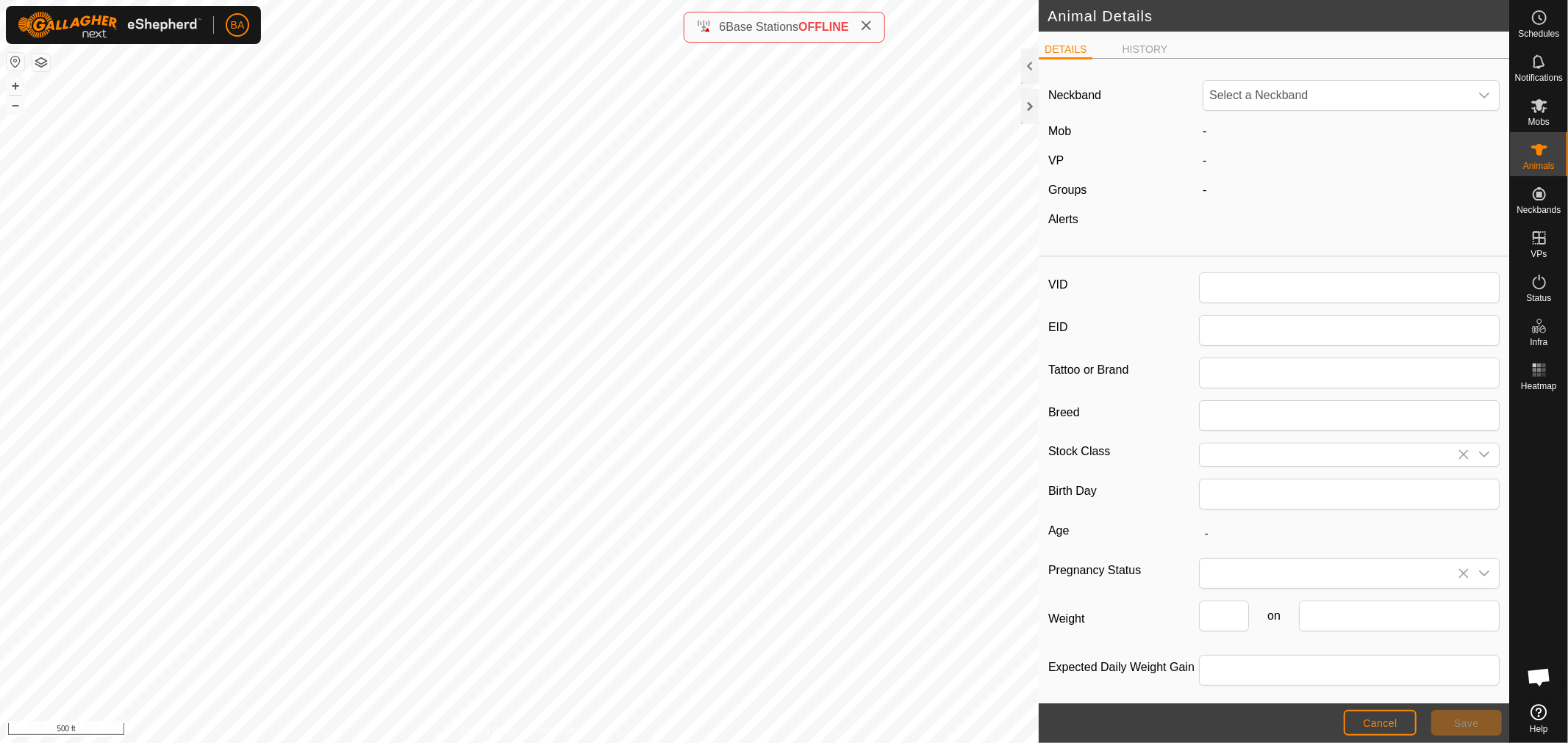
type input "741"
type input "0"
click at [1394, 724] on button "Cancel" at bounding box center [1380, 723] width 73 height 26
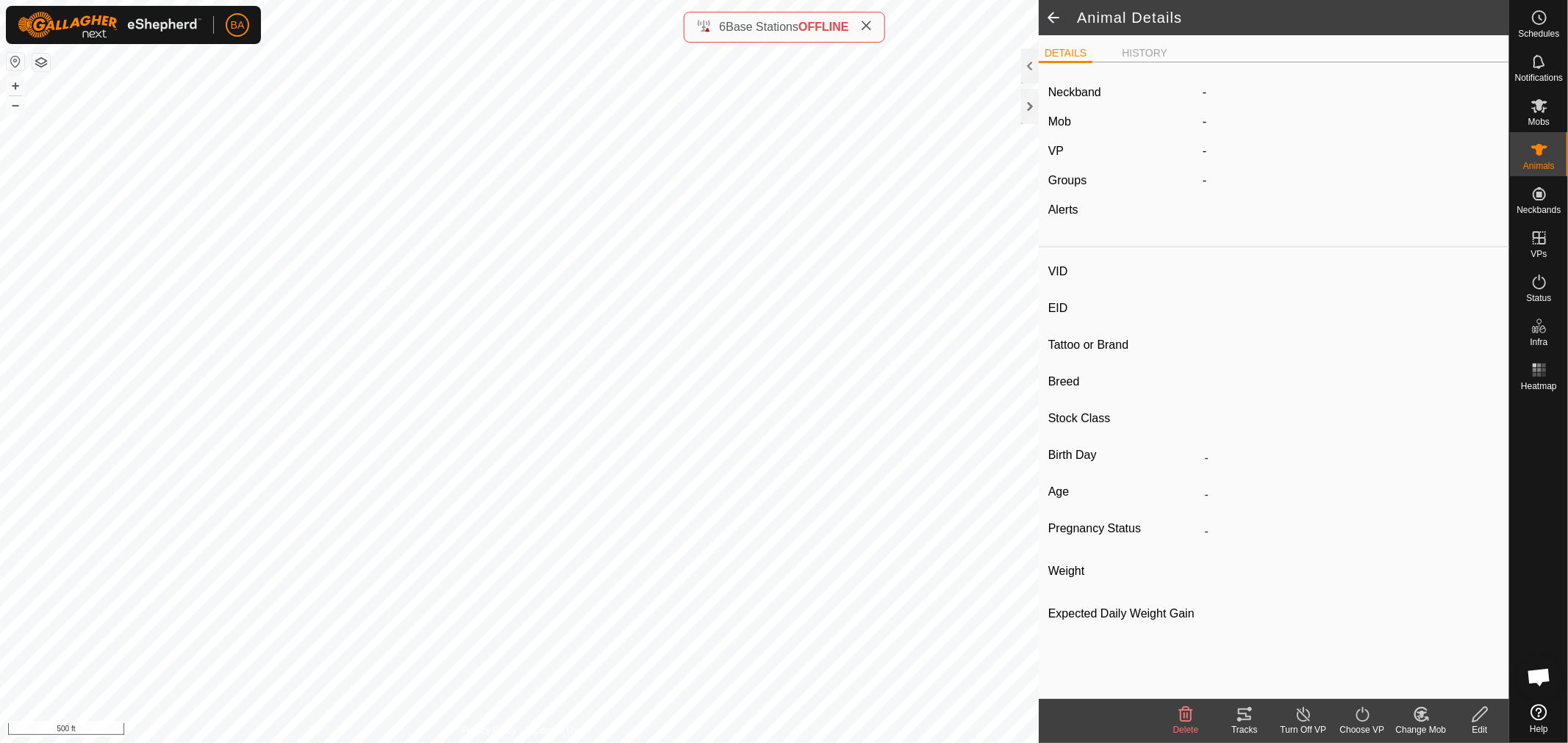
type input "741"
type input "-"
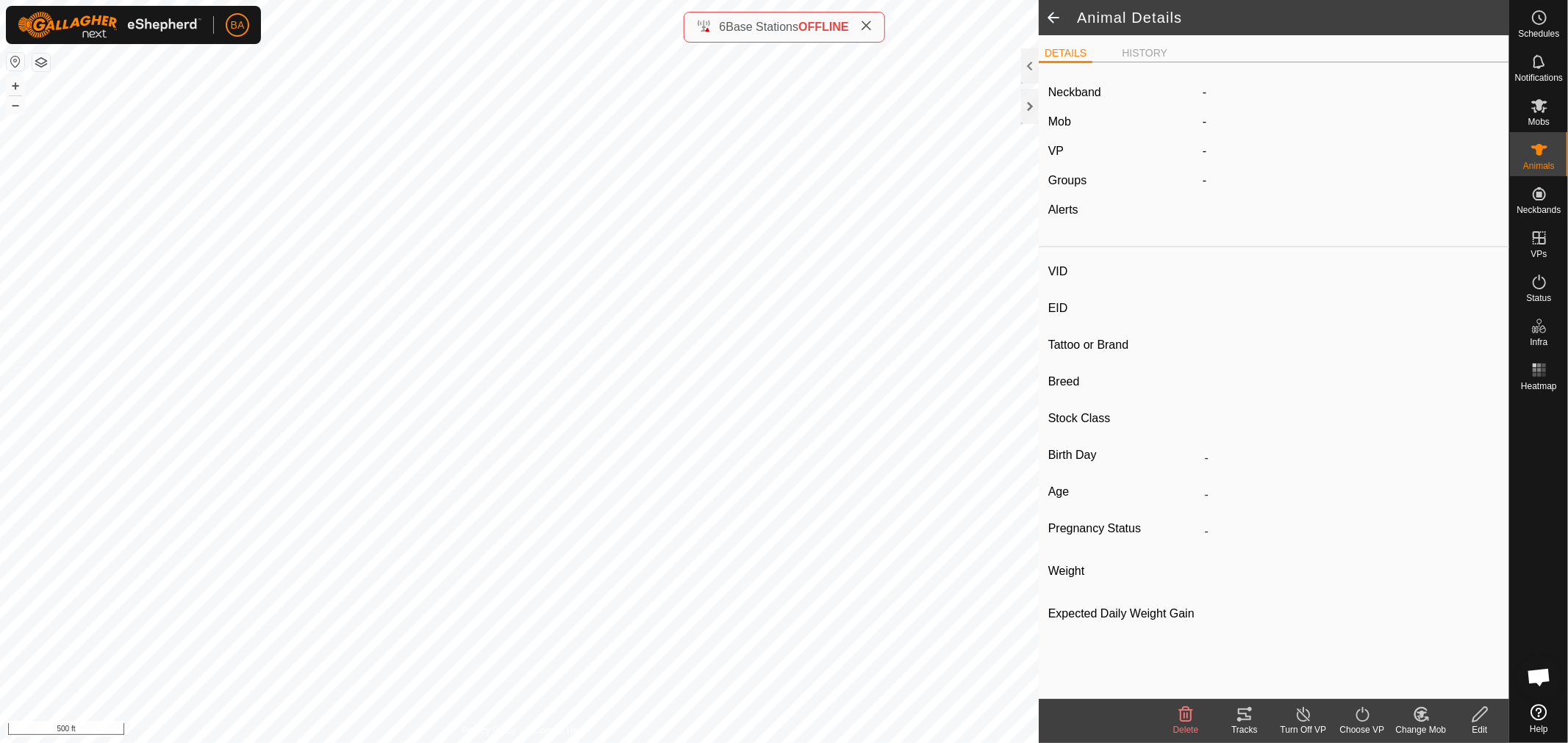
type input "0 kg"
type input "-"
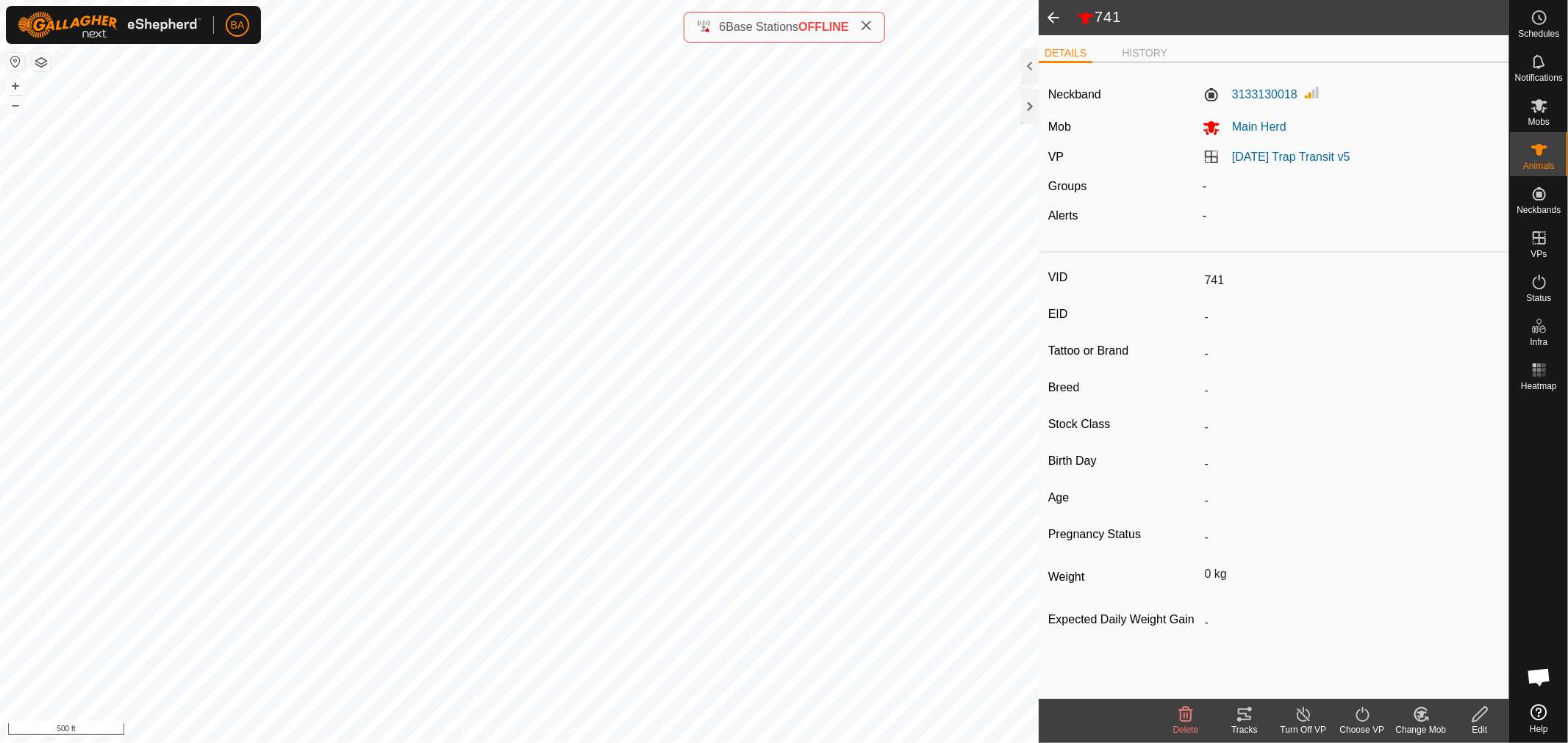
click at [1051, 19] on span at bounding box center [1053, 17] width 30 height 35
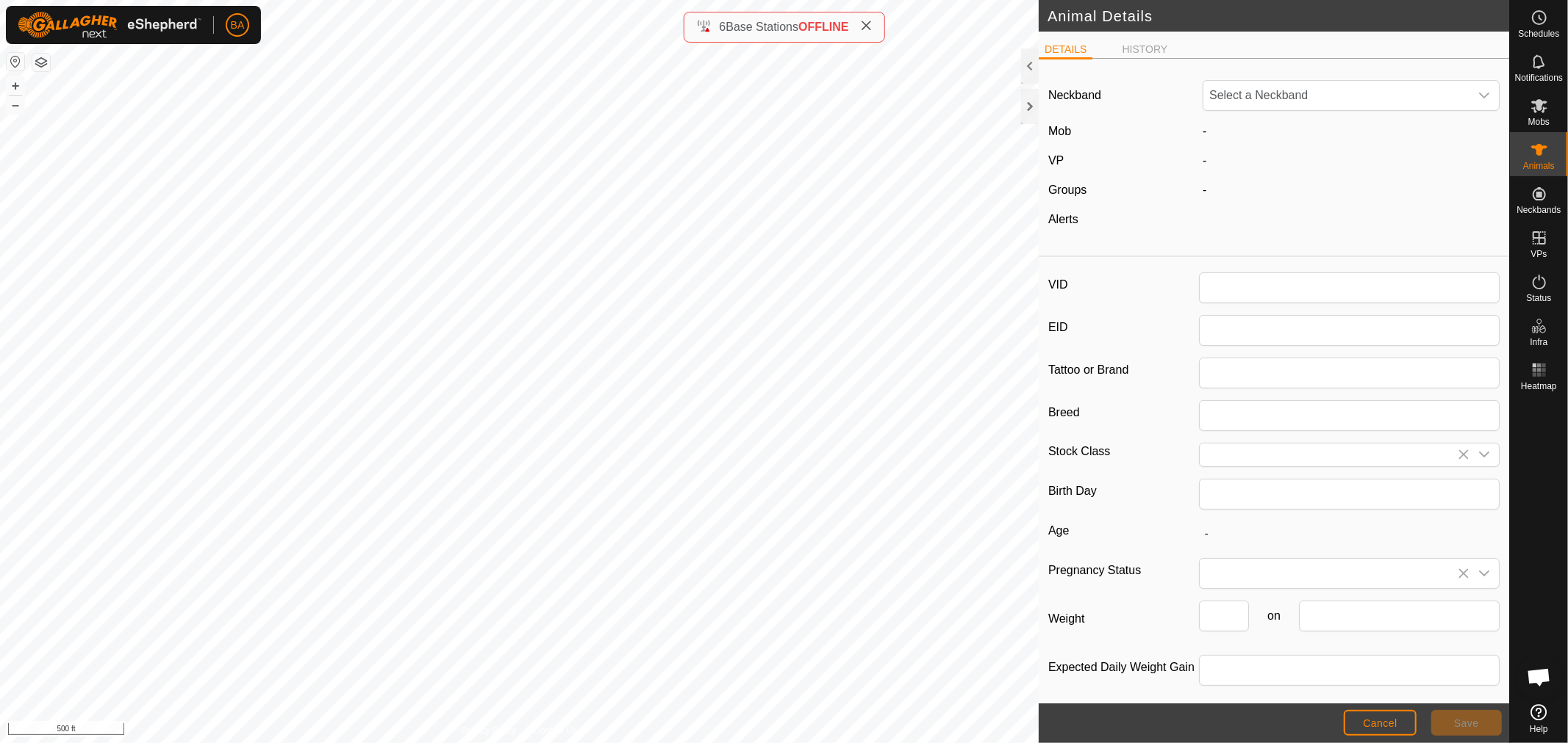
type input "741"
type input "0"
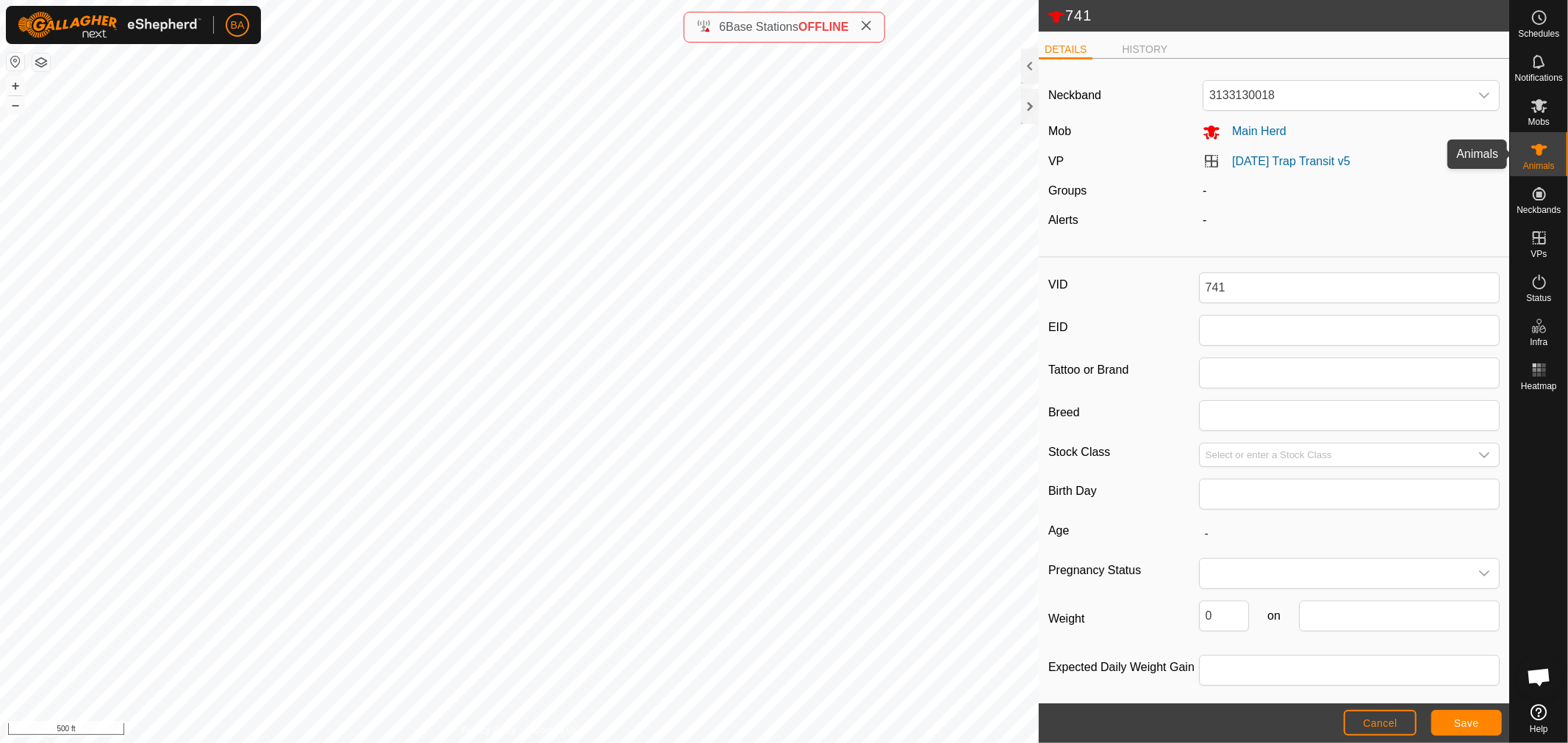
click at [1536, 157] on icon at bounding box center [1538, 150] width 17 height 17
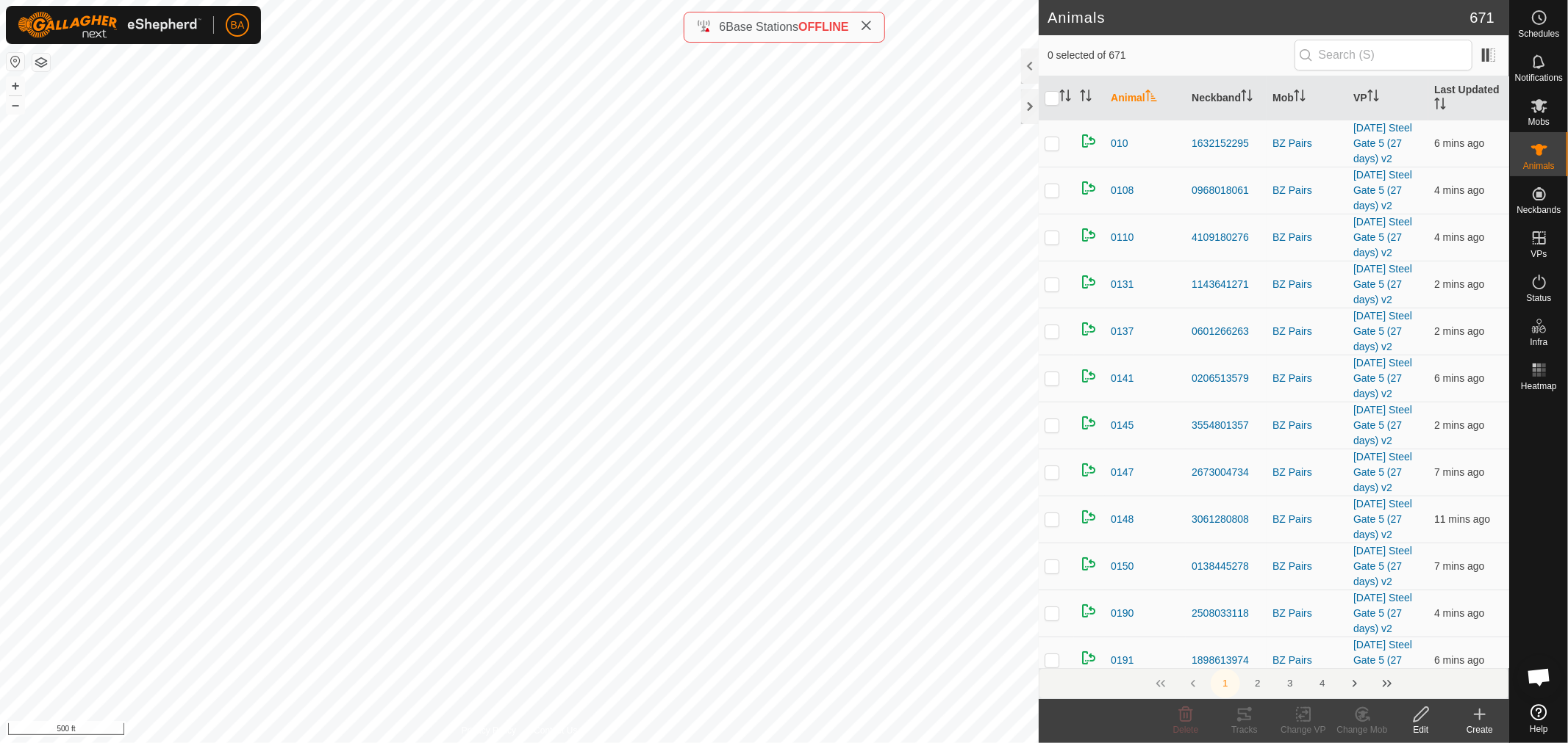
click at [1334, 49] on input "text" at bounding box center [1383, 55] width 178 height 31
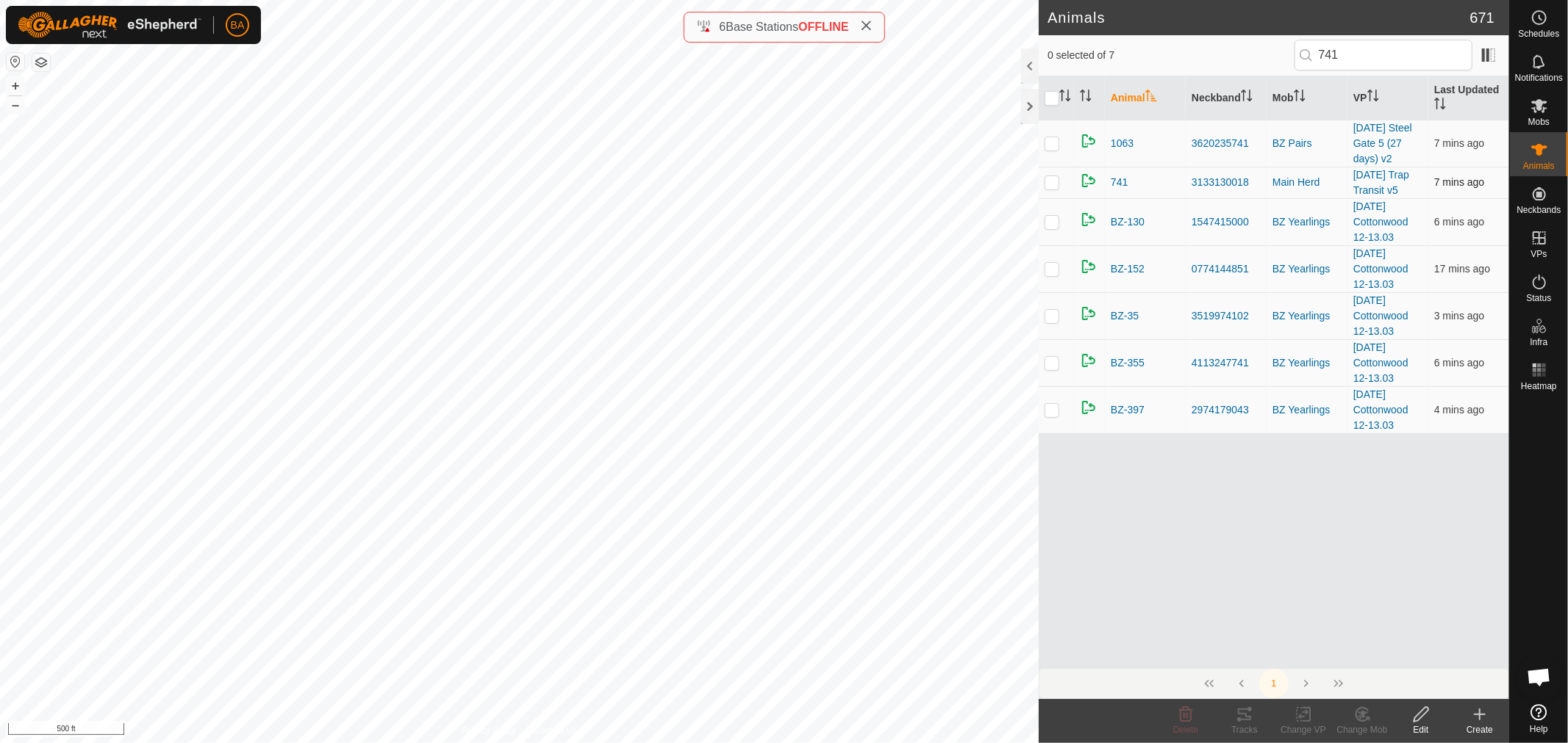
type input "741"
click at [1054, 186] on p-checkbox at bounding box center [1051, 182] width 14 height 11
checkbox input "true"
click at [953, 31] on div "Animals 671 1 selected of 7 741 Animal Neckband Mob VP Last Updated 1063 362023…" at bounding box center [754, 371] width 1509 height 743
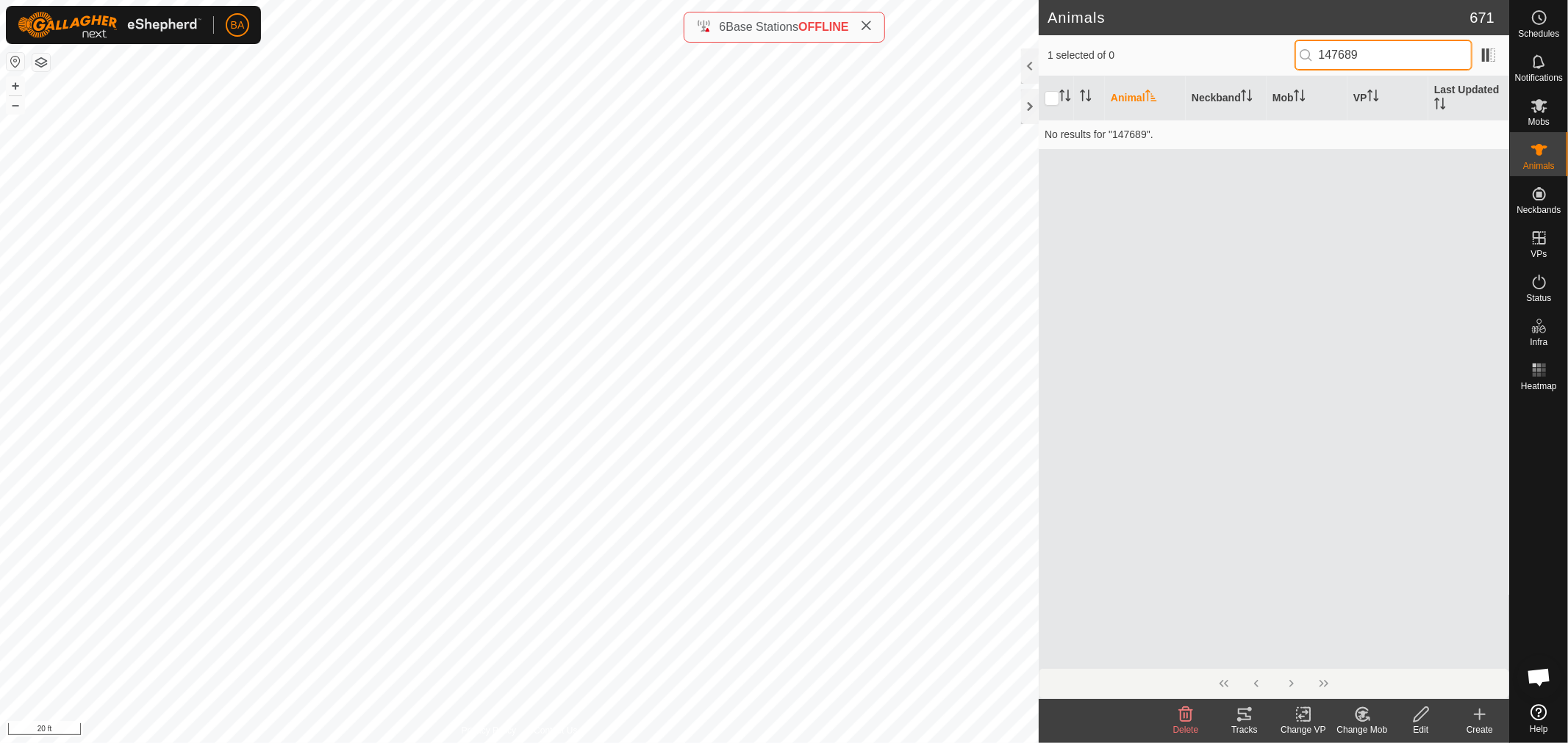
type input "147689"
click at [1543, 62] on icon at bounding box center [1538, 61] width 17 height 17
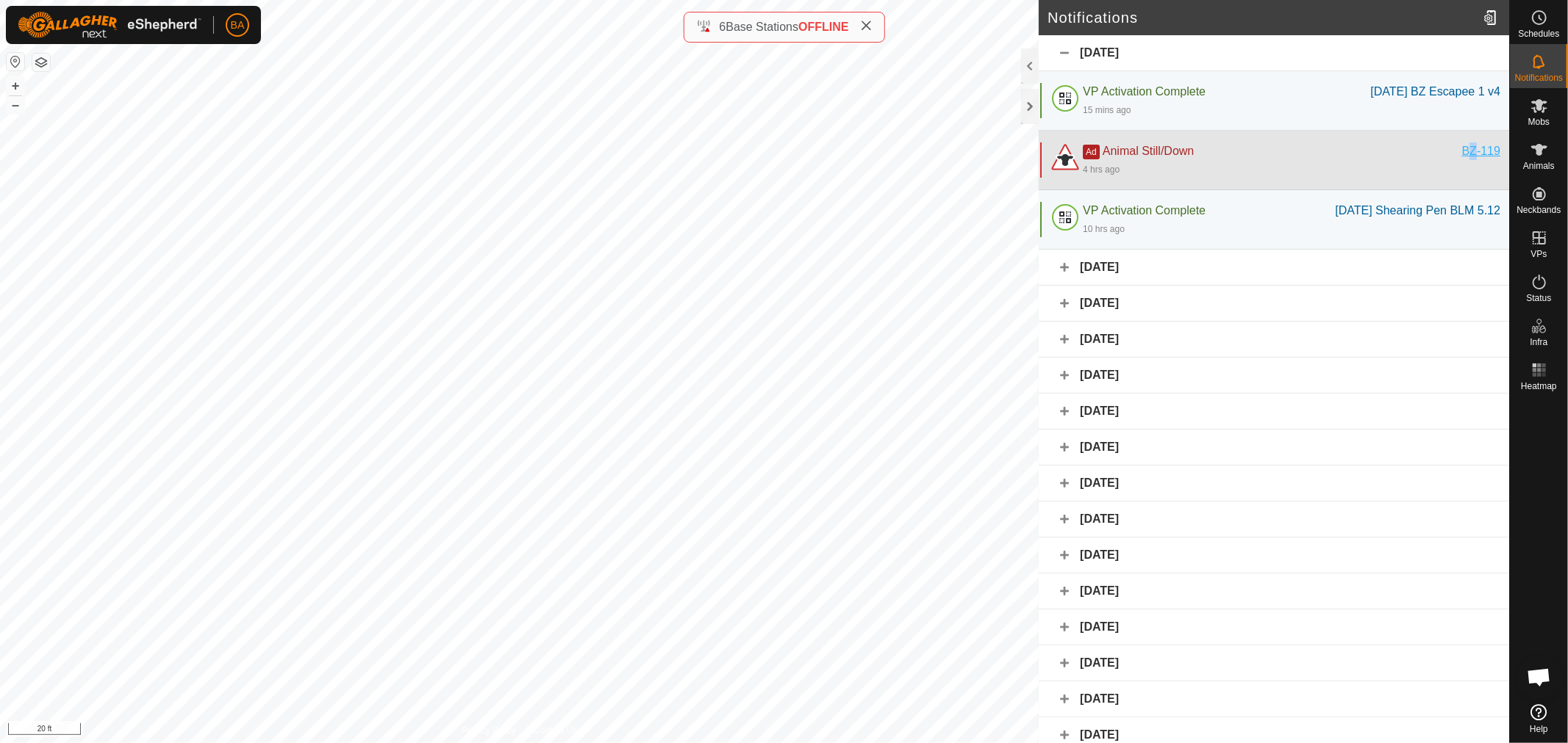
click at [1462, 148] on div "BZ-119" at bounding box center [1481, 151] width 38 height 17
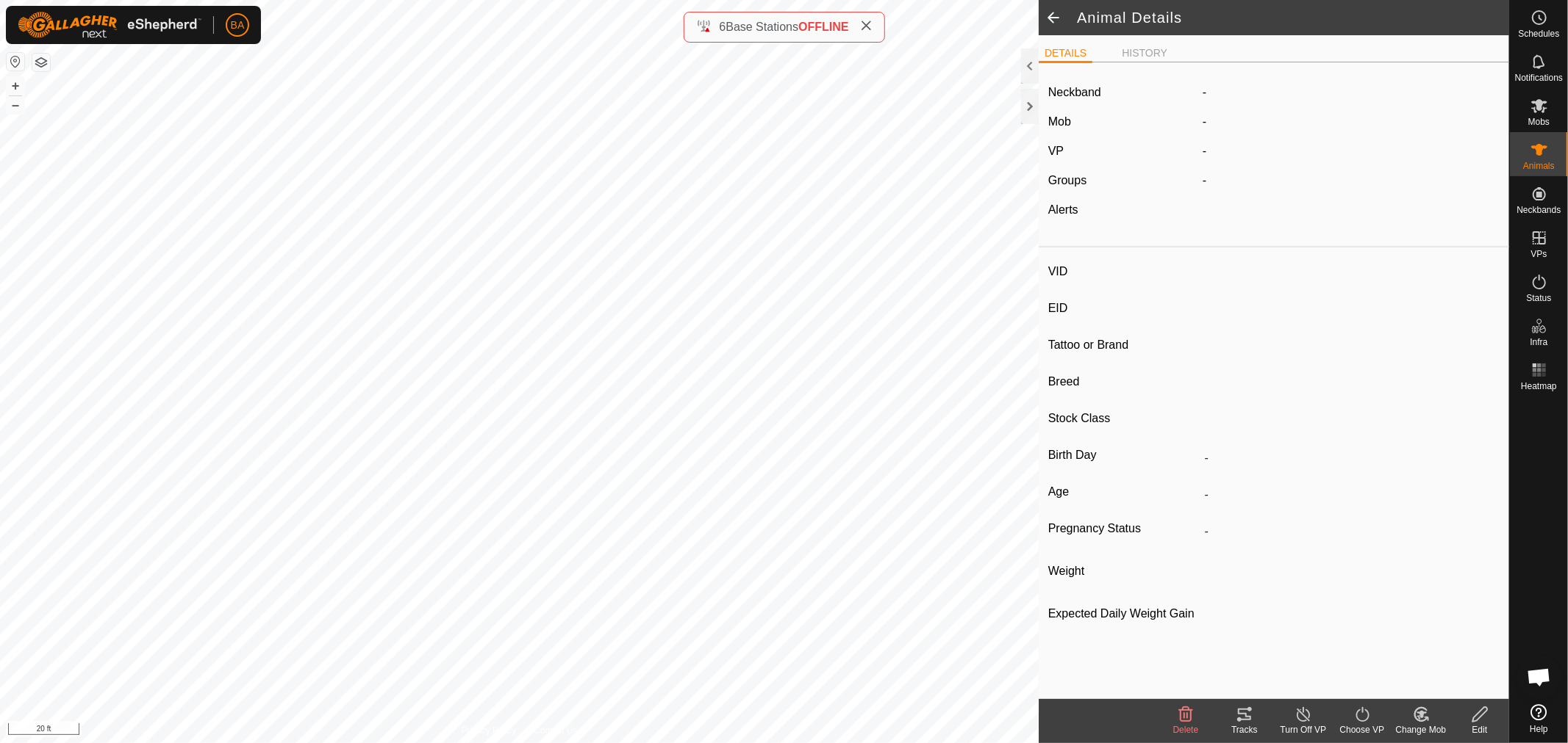
type input "BZ-119"
type input "-"
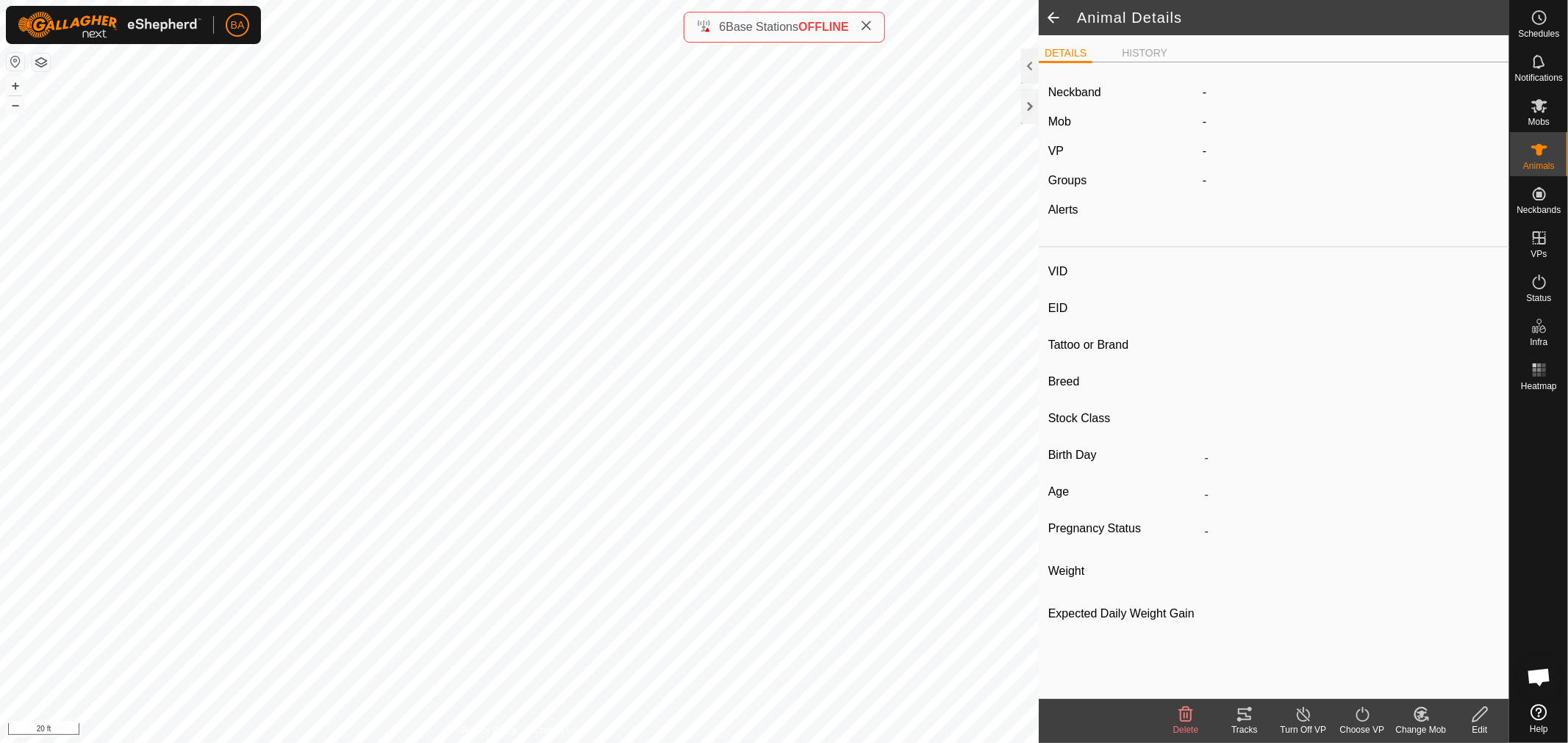
type input "-"
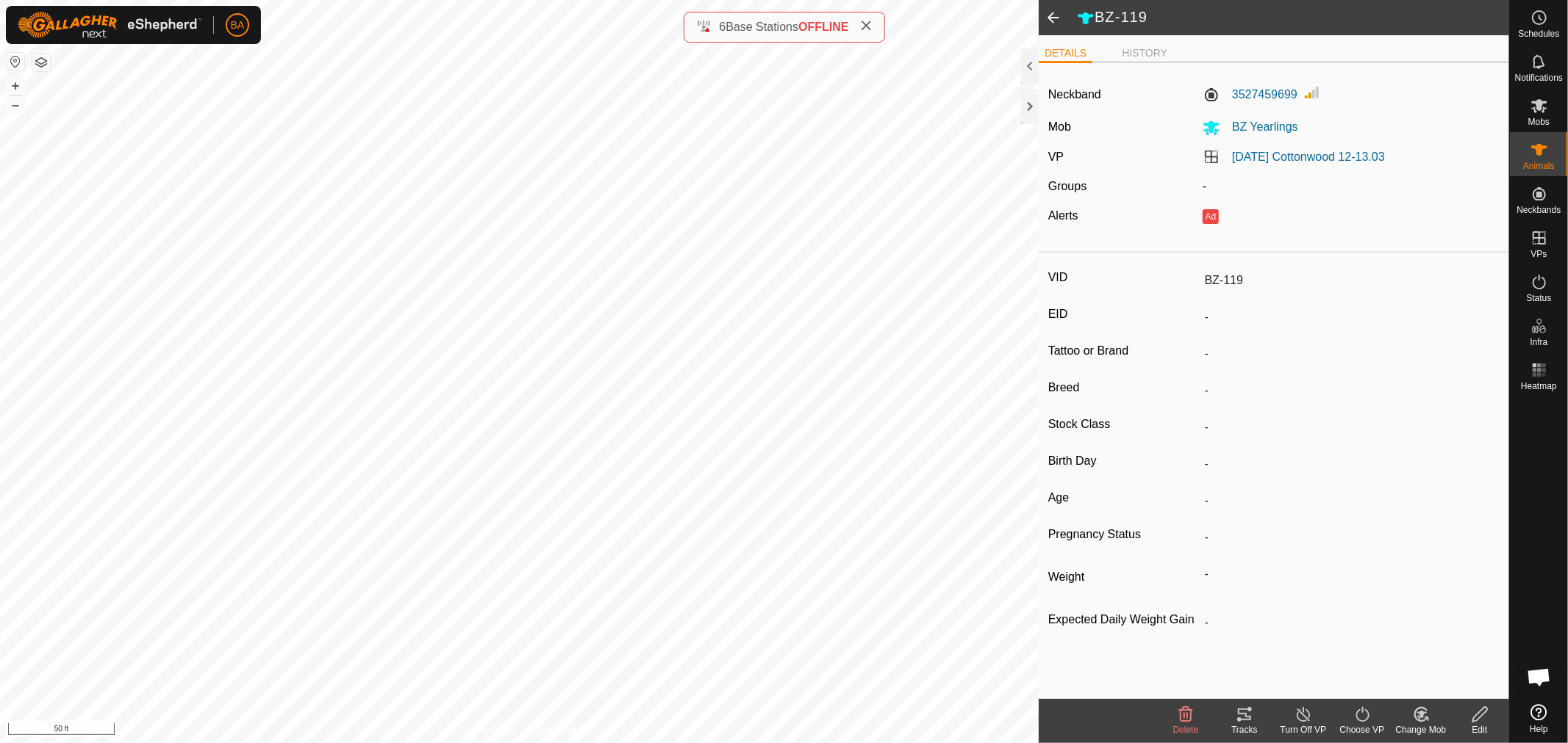
click at [1259, 717] on tracks-svg-icon at bounding box center [1244, 714] width 58 height 17
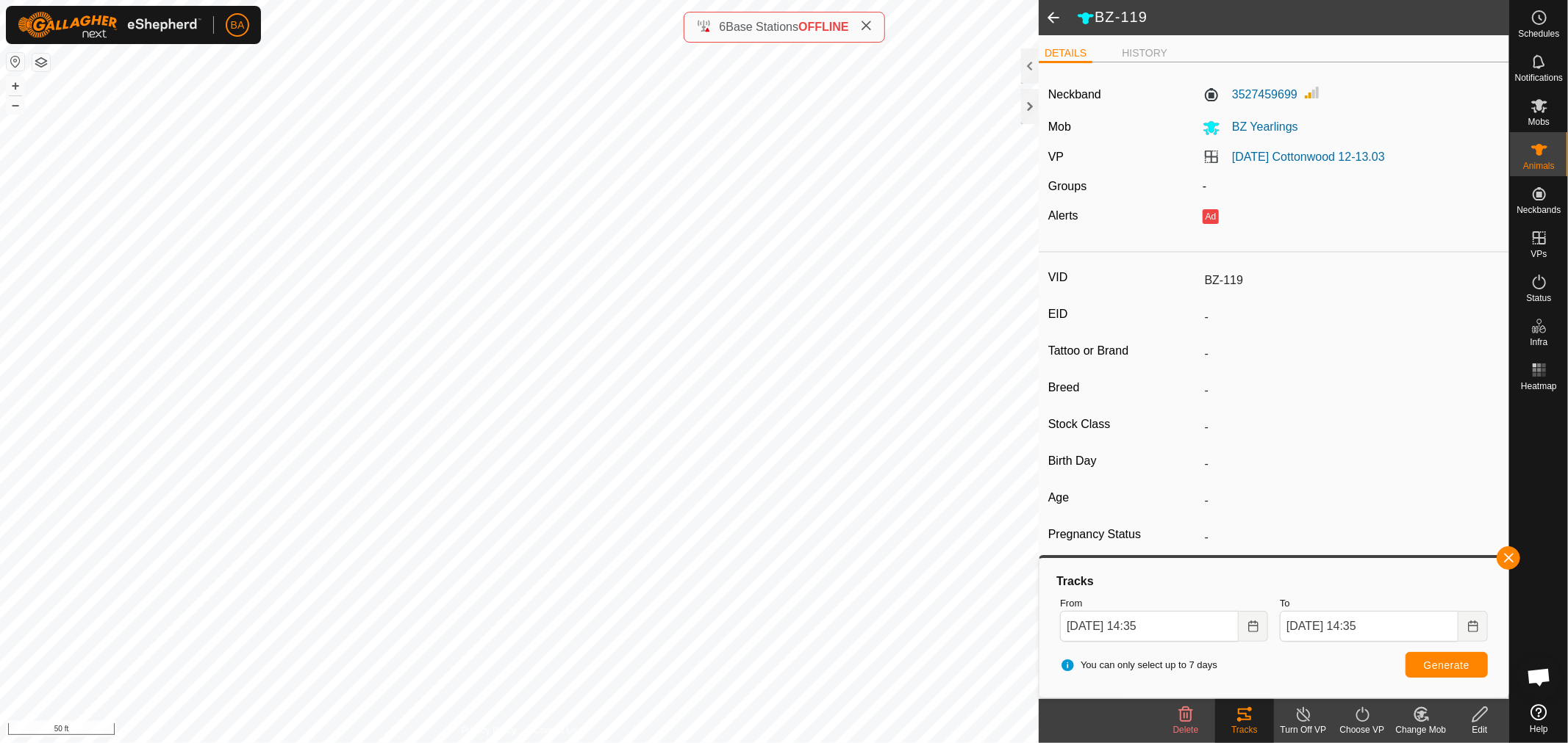
click at [1191, 717] on icon at bounding box center [1185, 714] width 14 height 14
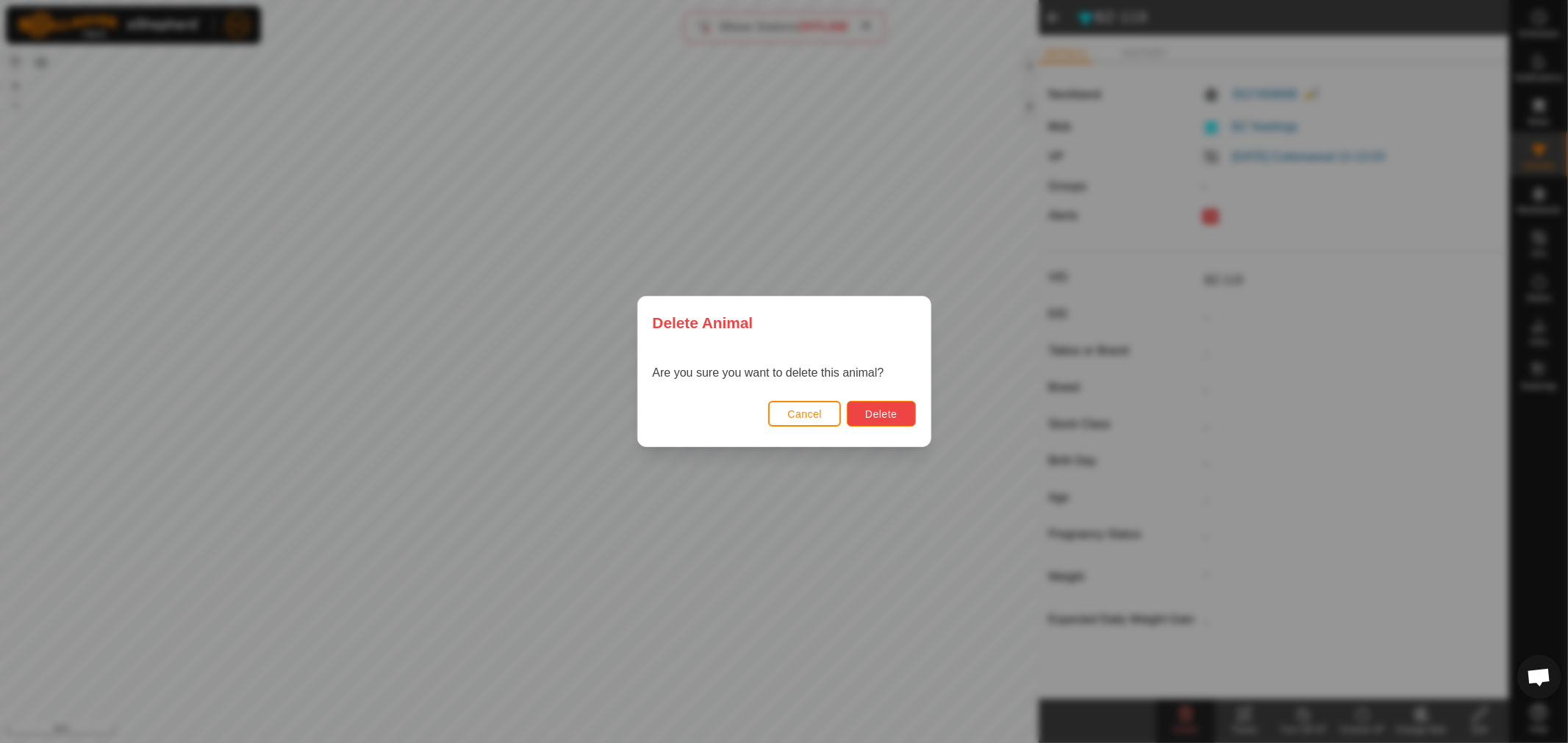
click at [866, 417] on span "Delete" at bounding box center [880, 414] width 32 height 11
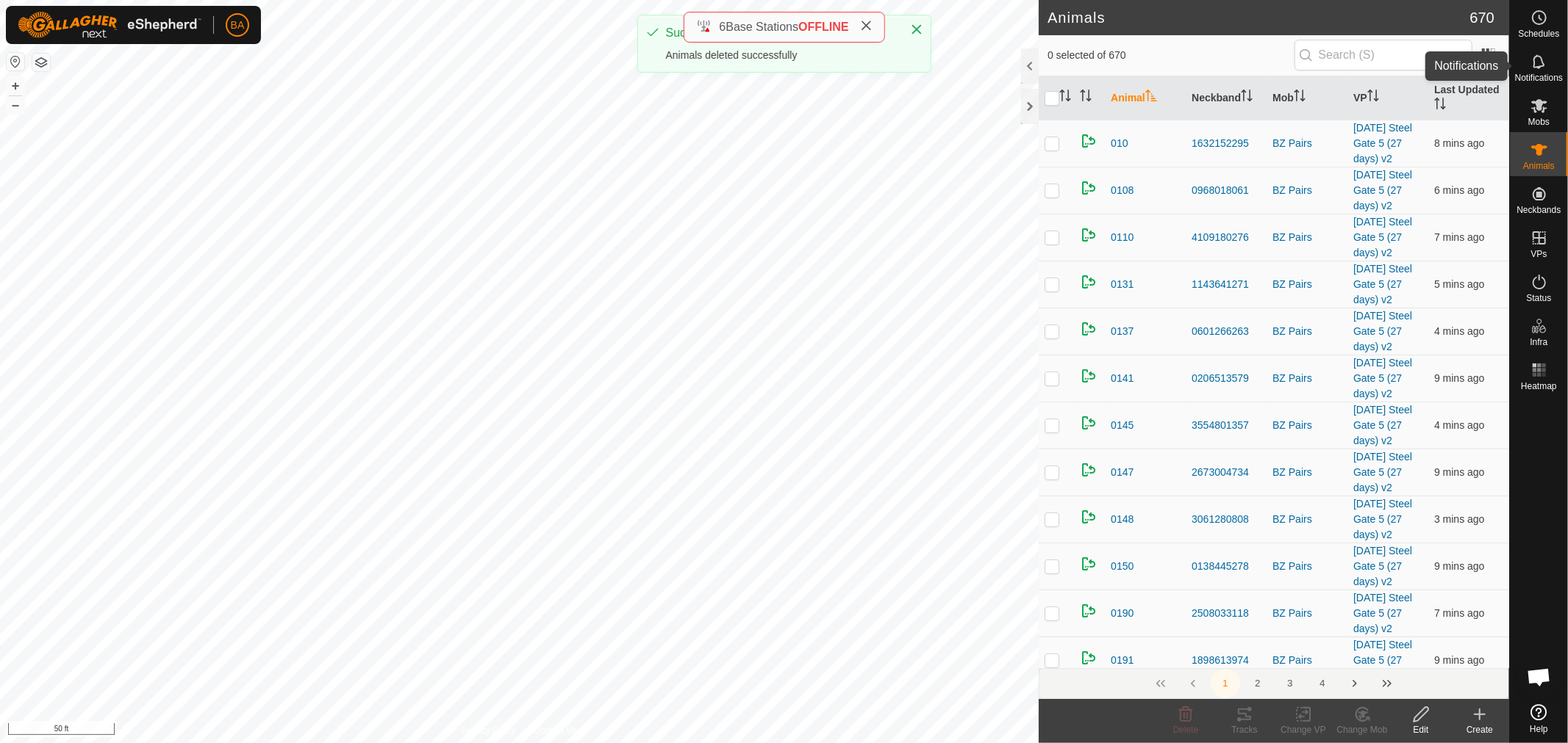
click at [1539, 62] on icon at bounding box center [1538, 61] width 17 height 17
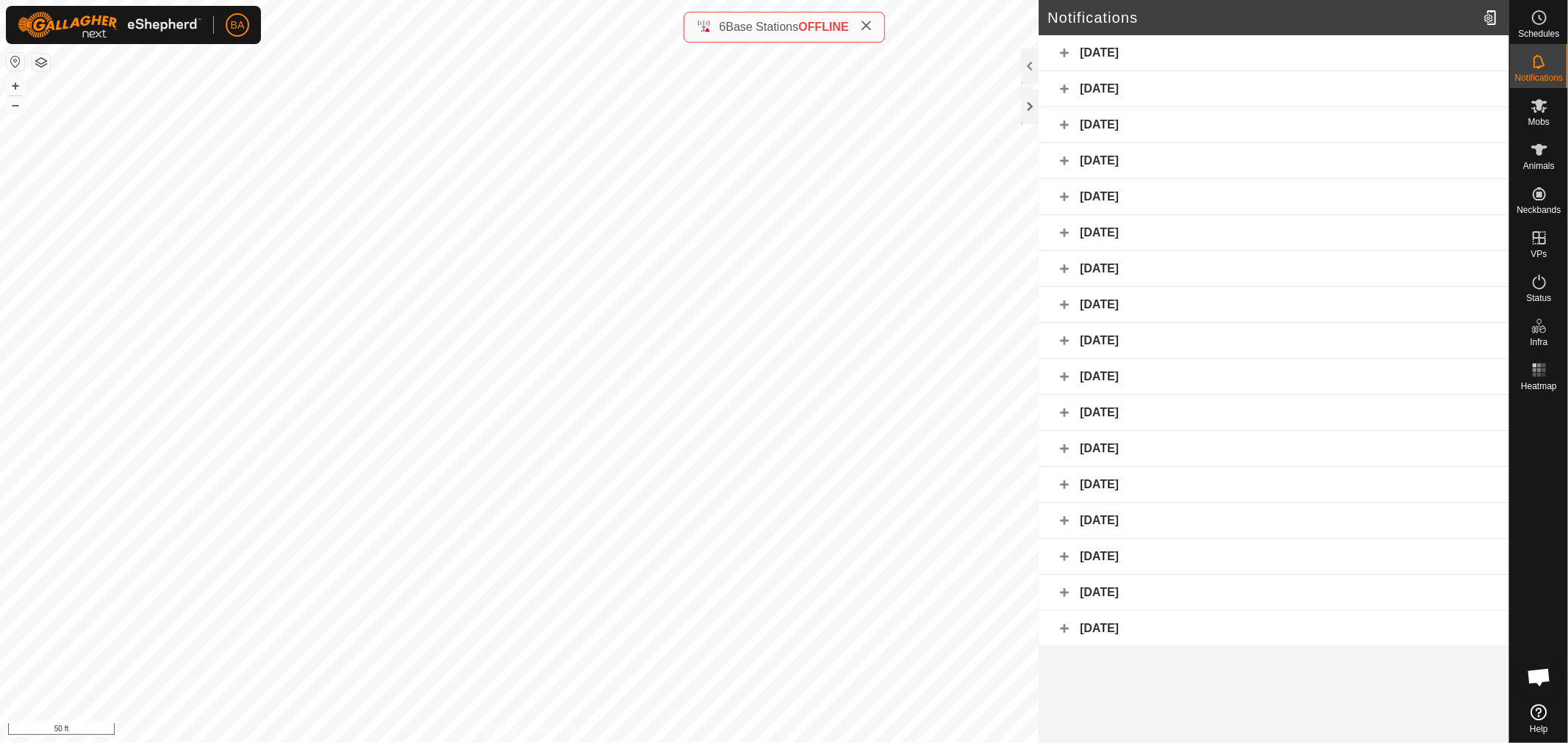
click at [1414, 57] on div "[DATE]" at bounding box center [1274, 54] width 471 height 36
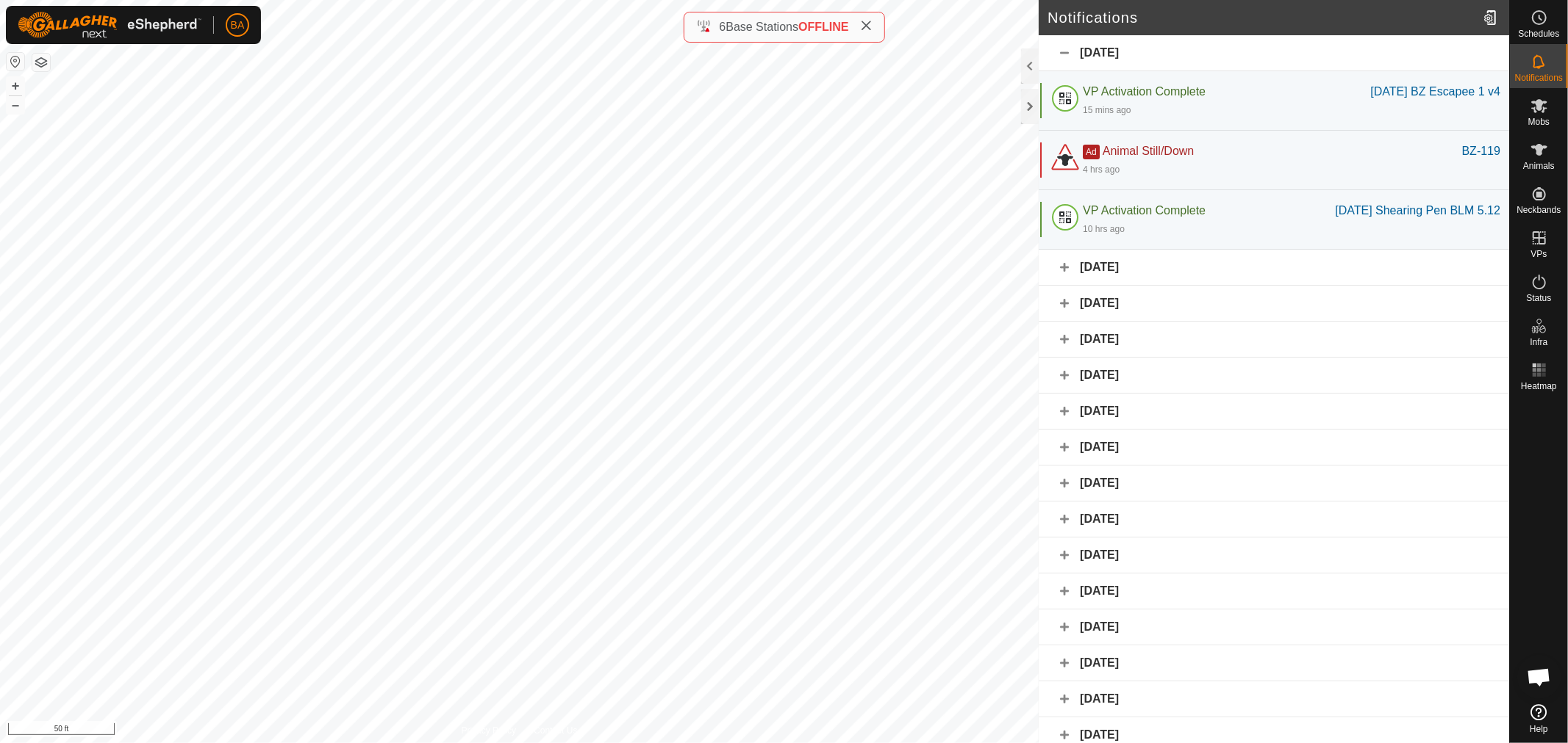
click at [1414, 57] on div "[DATE]" at bounding box center [1274, 54] width 471 height 36
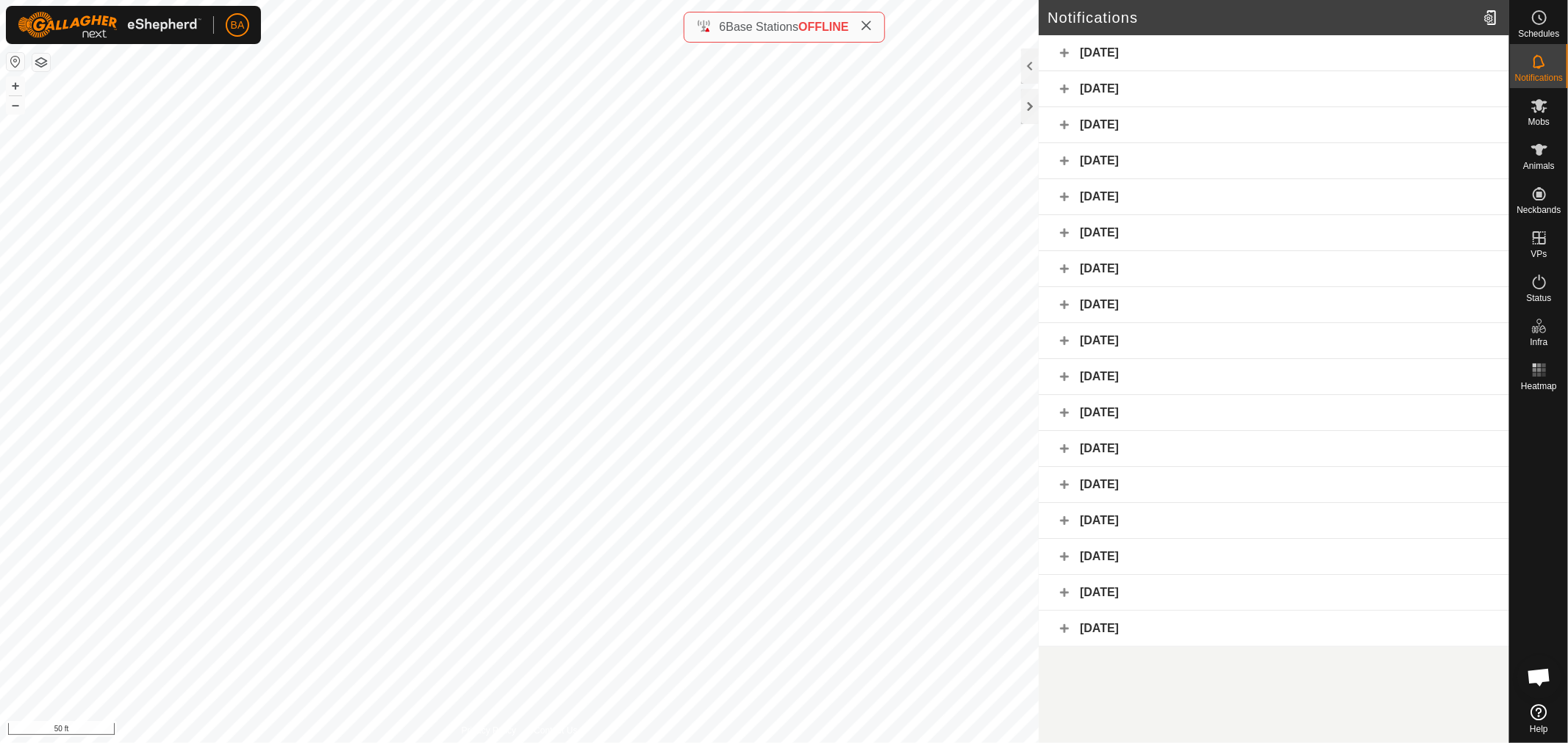
click at [1400, 97] on div "[DATE]" at bounding box center [1274, 90] width 471 height 36
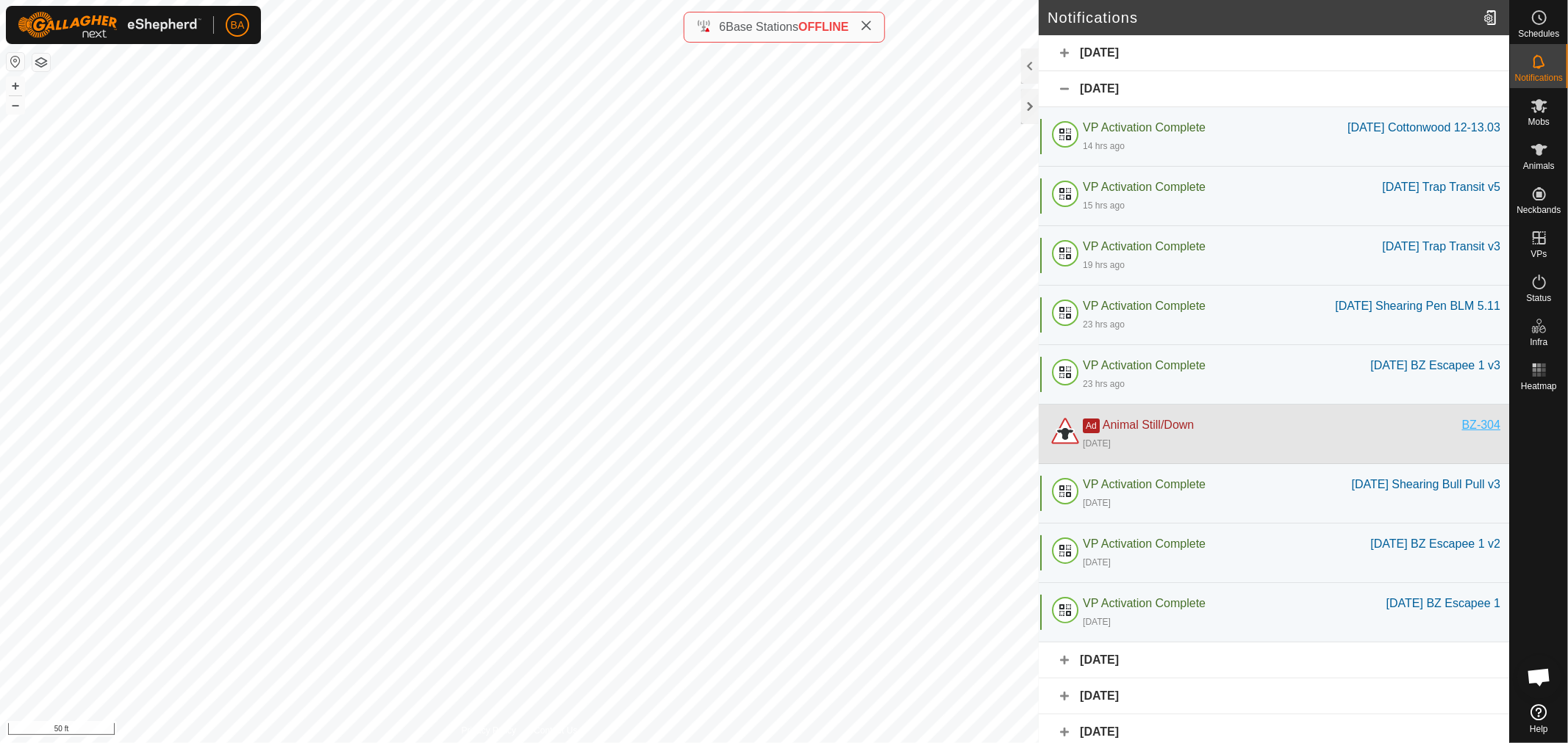
click at [1479, 434] on div "BZ-304" at bounding box center [1481, 426] width 38 height 17
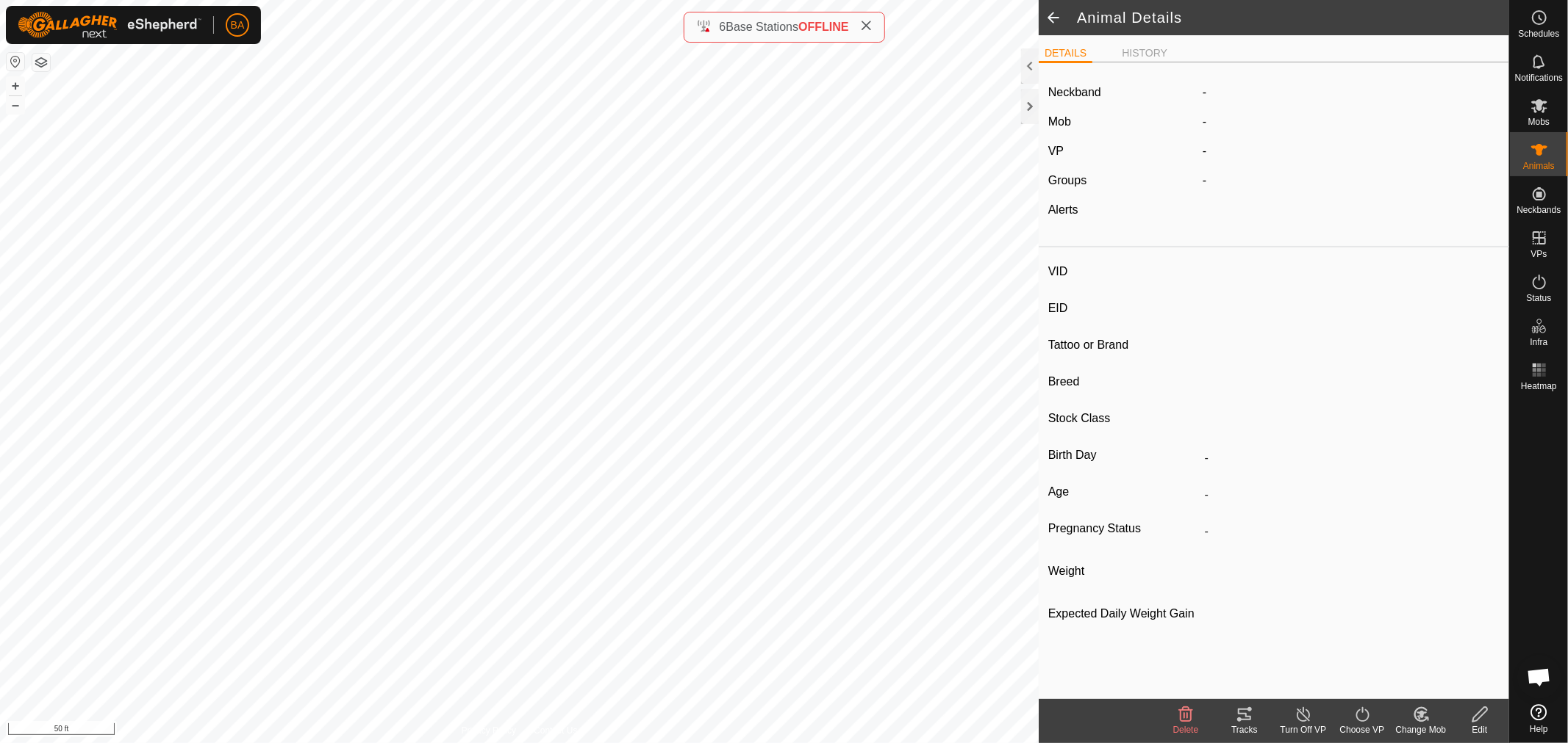
type input "BZ-304"
type input "-"
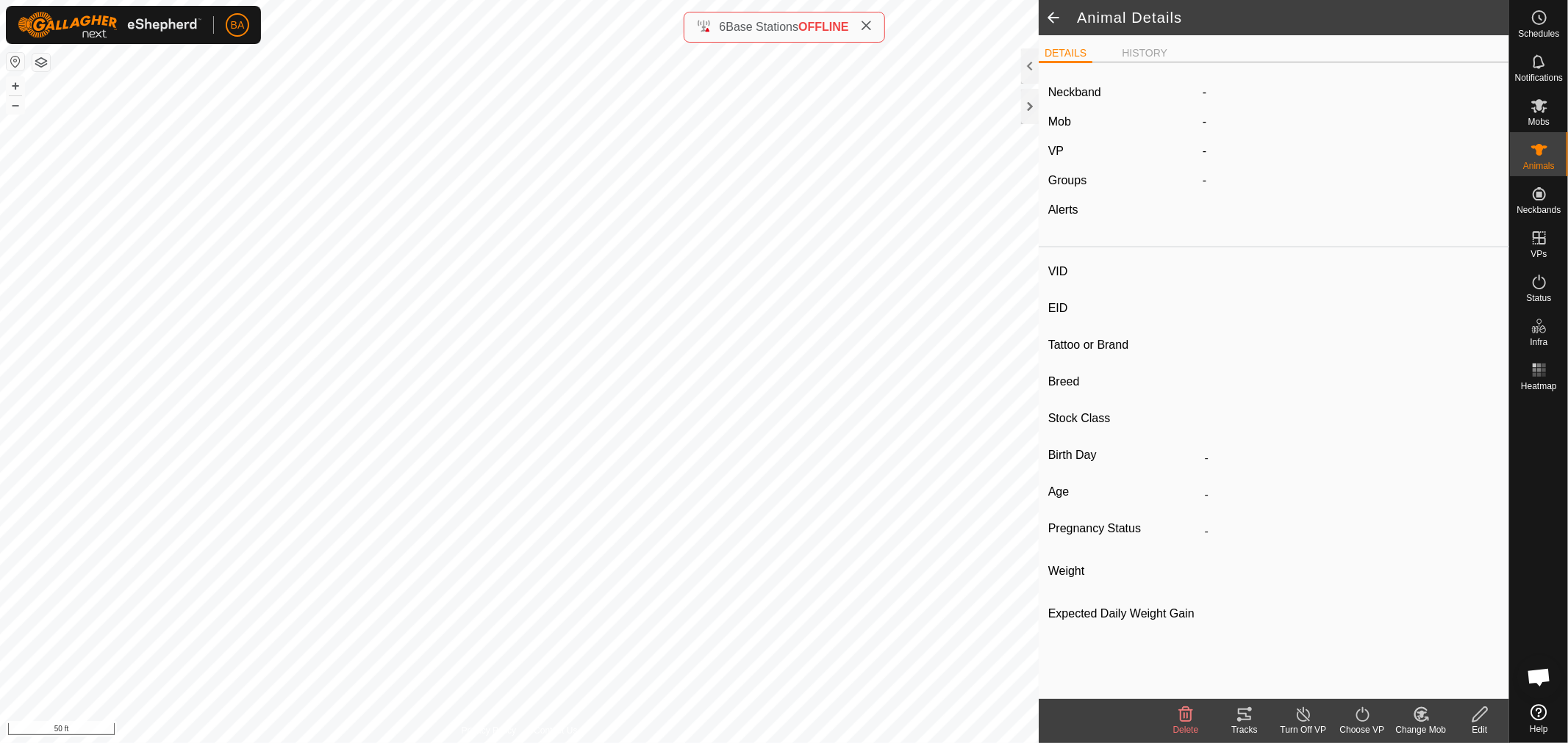
type input "-"
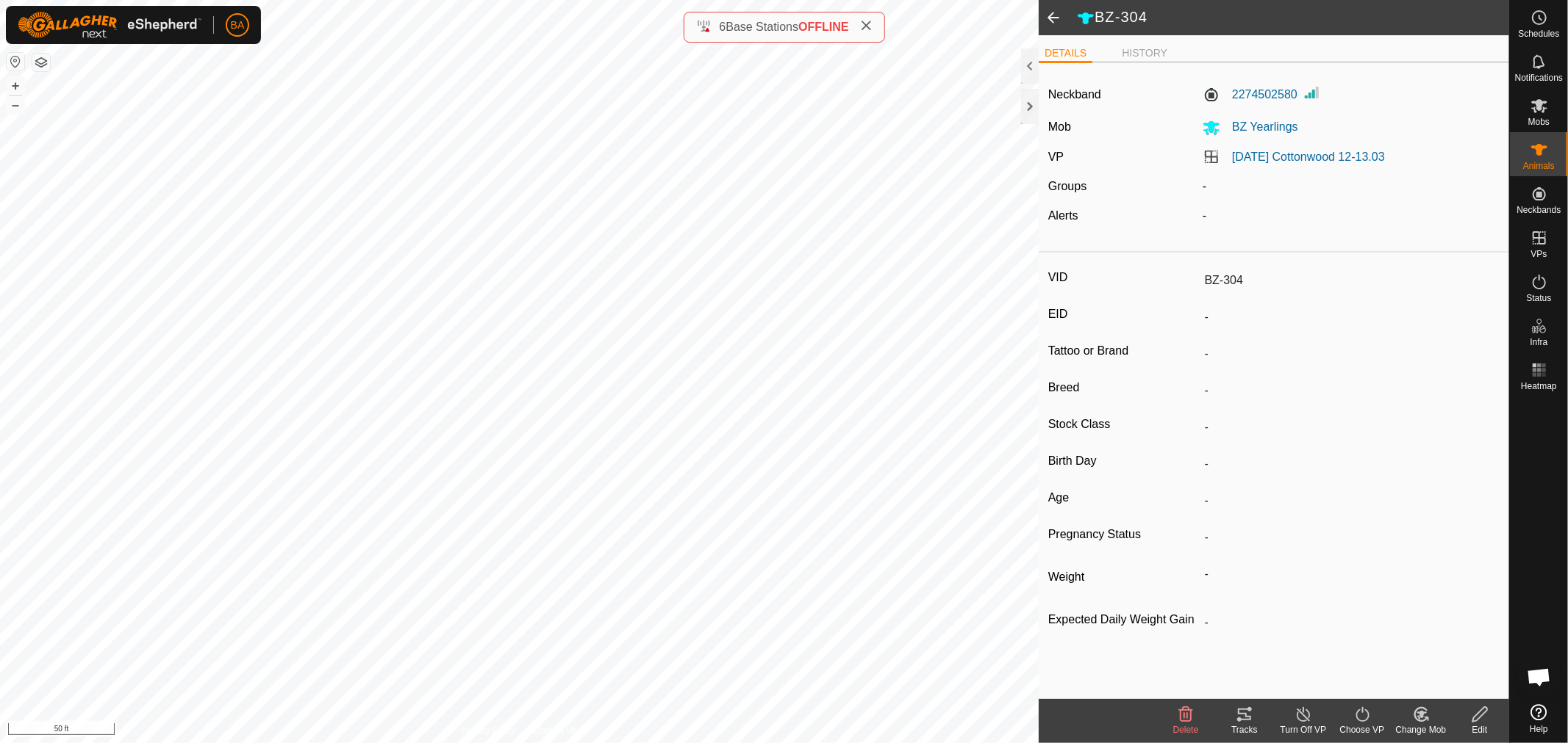
click at [1237, 710] on icon at bounding box center [1244, 714] width 17 height 17
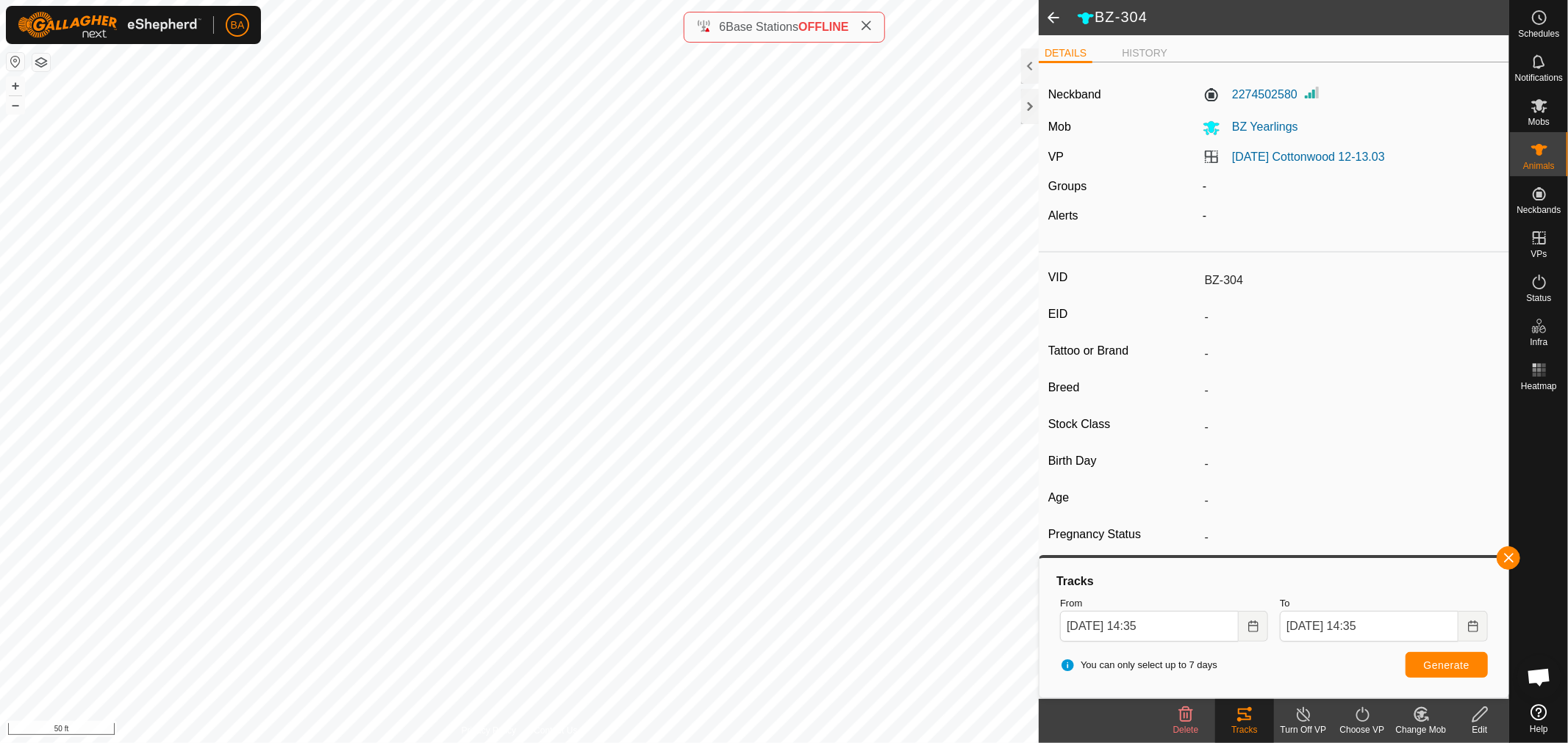
click at [1187, 720] on icon at bounding box center [1185, 714] width 17 height 17
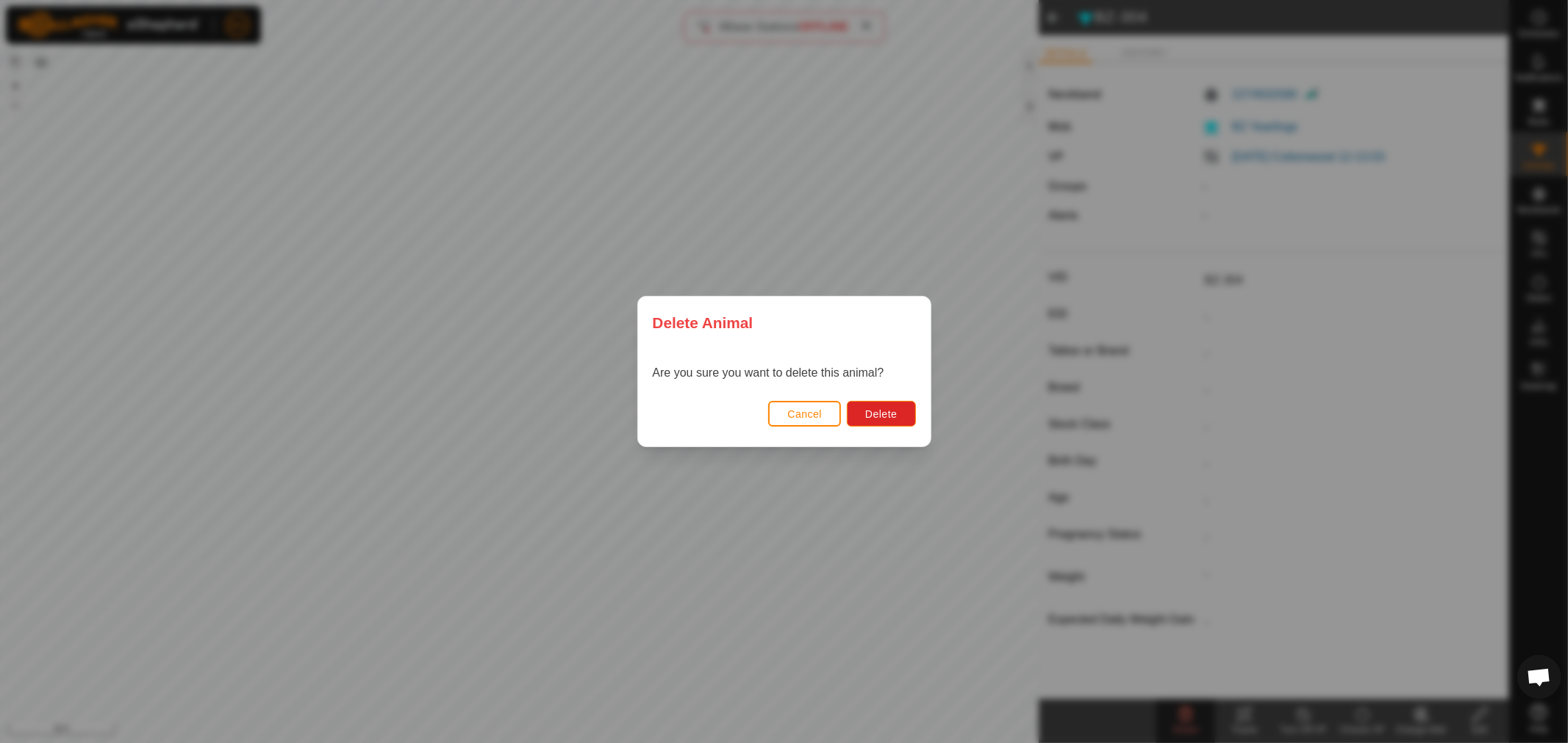
click at [873, 398] on div "Cancel Delete" at bounding box center [784, 422] width 293 height 50
click at [872, 408] on span "Delete" at bounding box center [880, 414] width 32 height 11
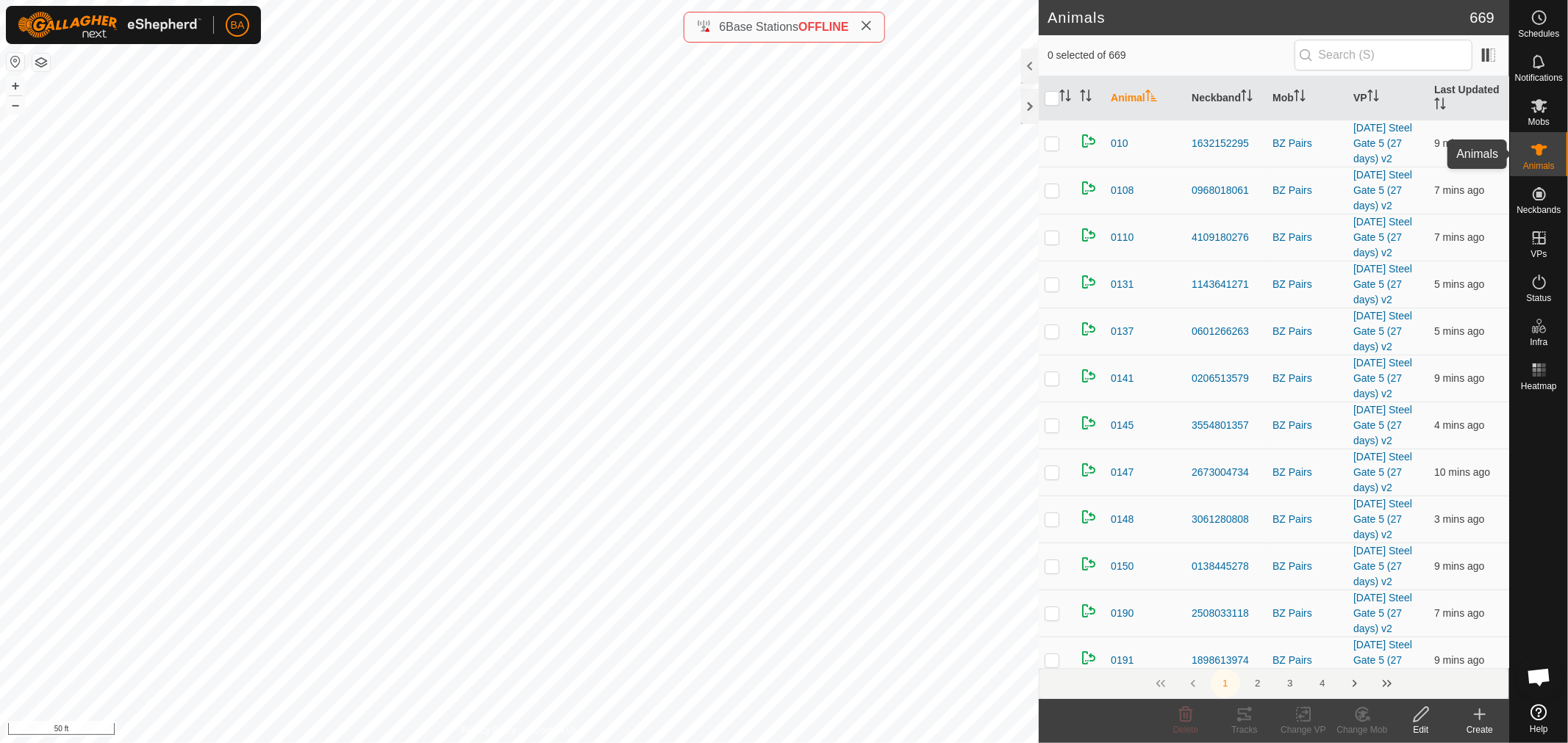
click at [1540, 153] on icon at bounding box center [1538, 150] width 16 height 11
drag, startPoint x: 1533, startPoint y: 52, endPoint x: 1524, endPoint y: 59, distance: 11.4
click at [1533, 53] on es-notification-svg-icon at bounding box center [1539, 61] width 27 height 24
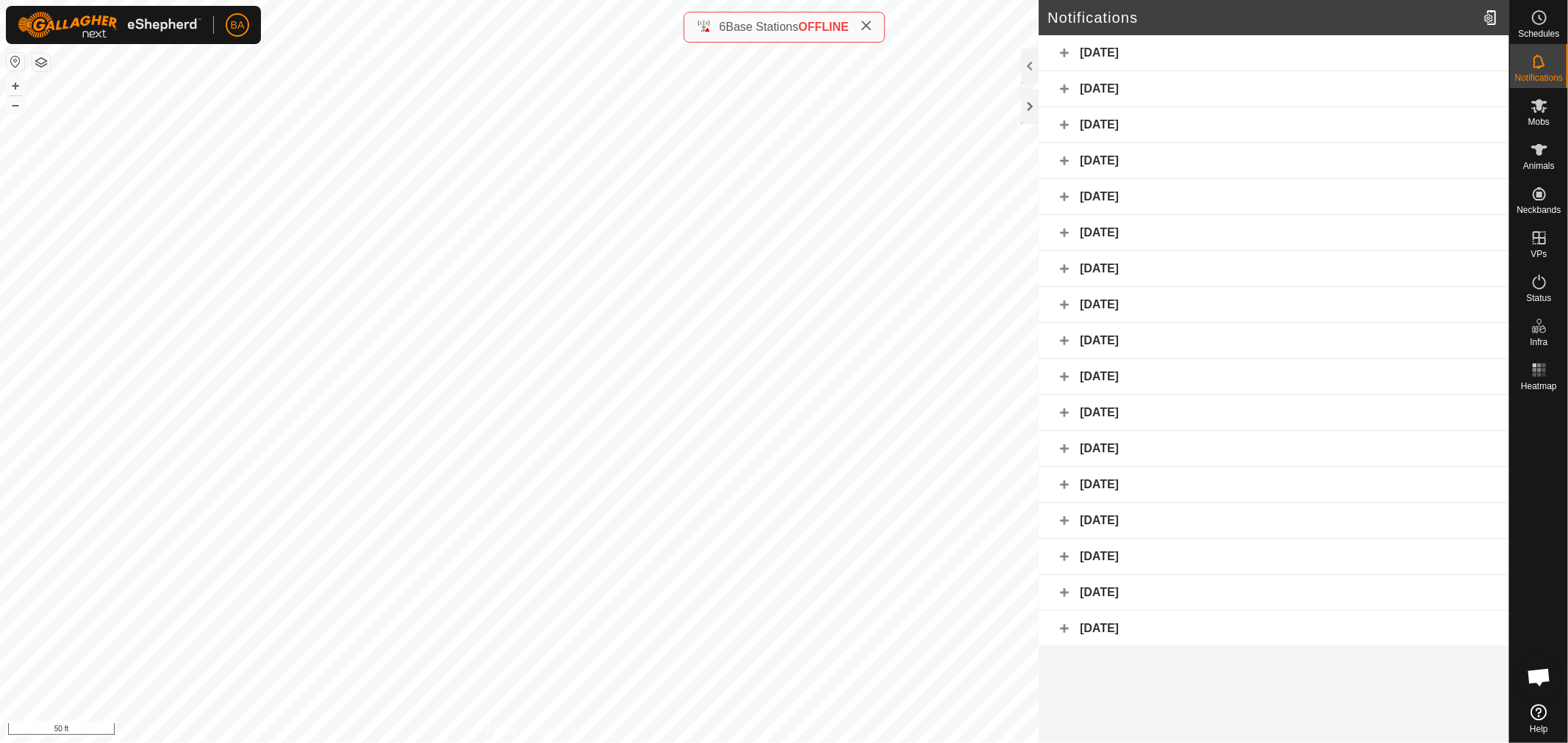
click at [1372, 83] on div "[DATE]" at bounding box center [1274, 90] width 471 height 36
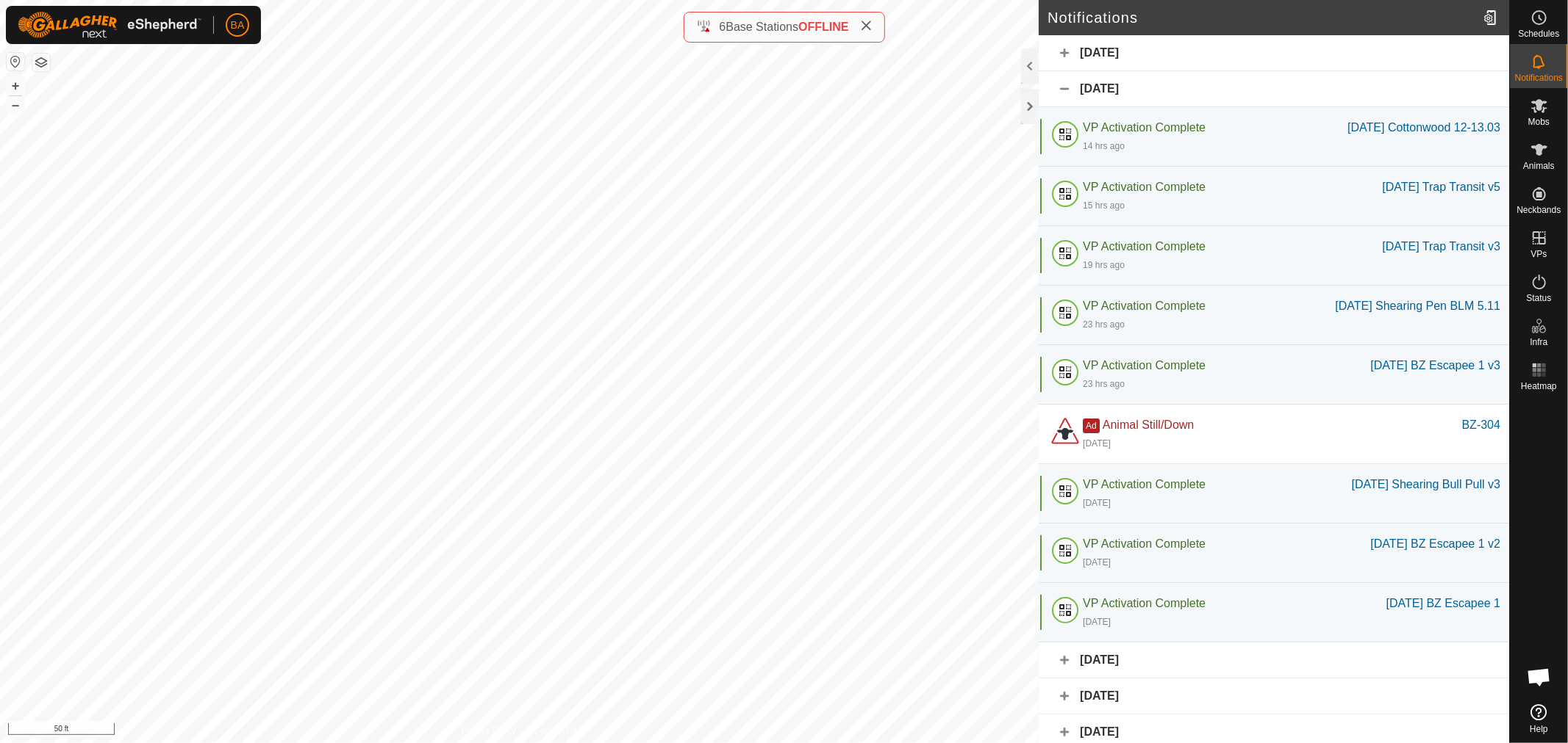
click at [1261, 84] on div "[DATE]" at bounding box center [1274, 90] width 471 height 36
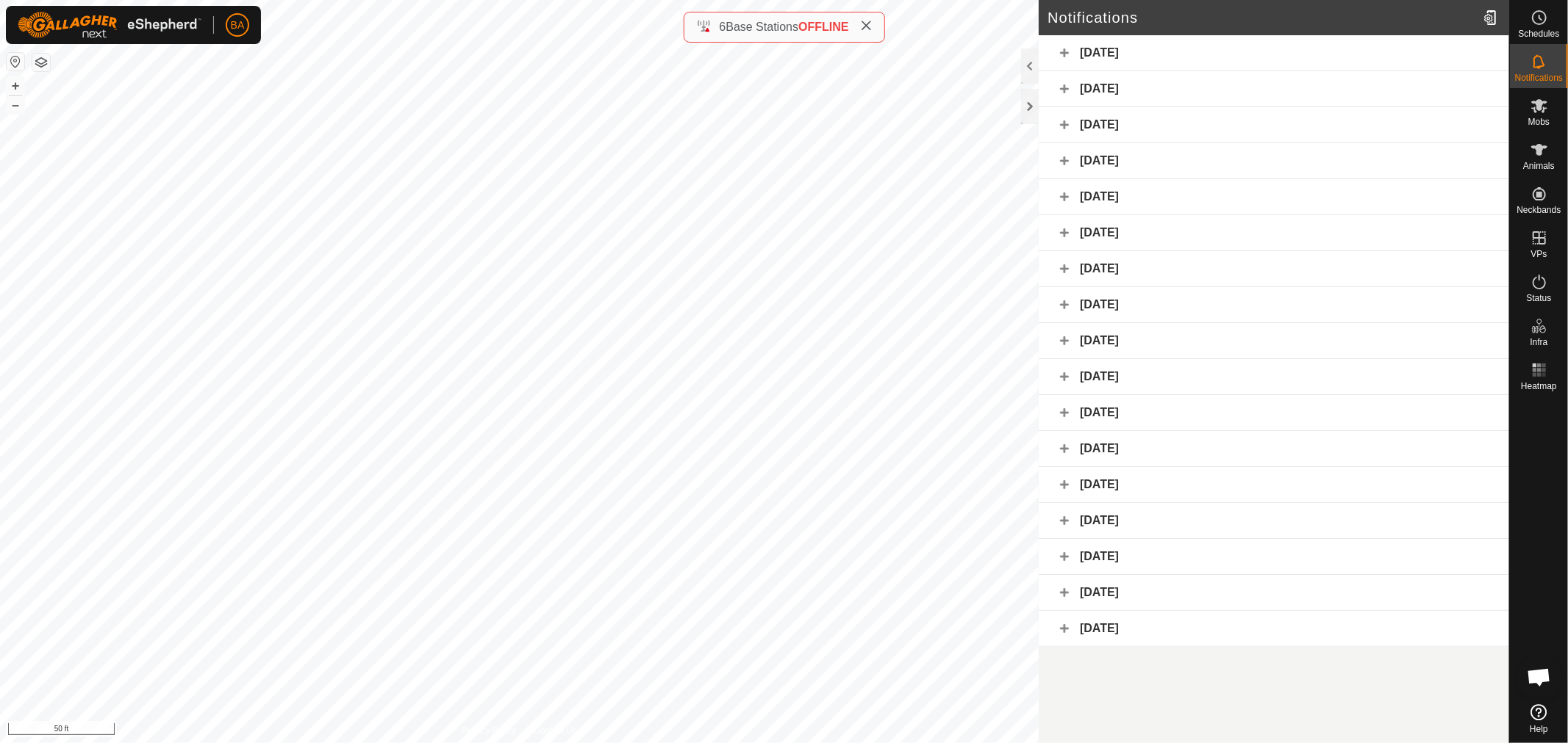
click at [1249, 127] on div "[DATE]" at bounding box center [1274, 125] width 471 height 36
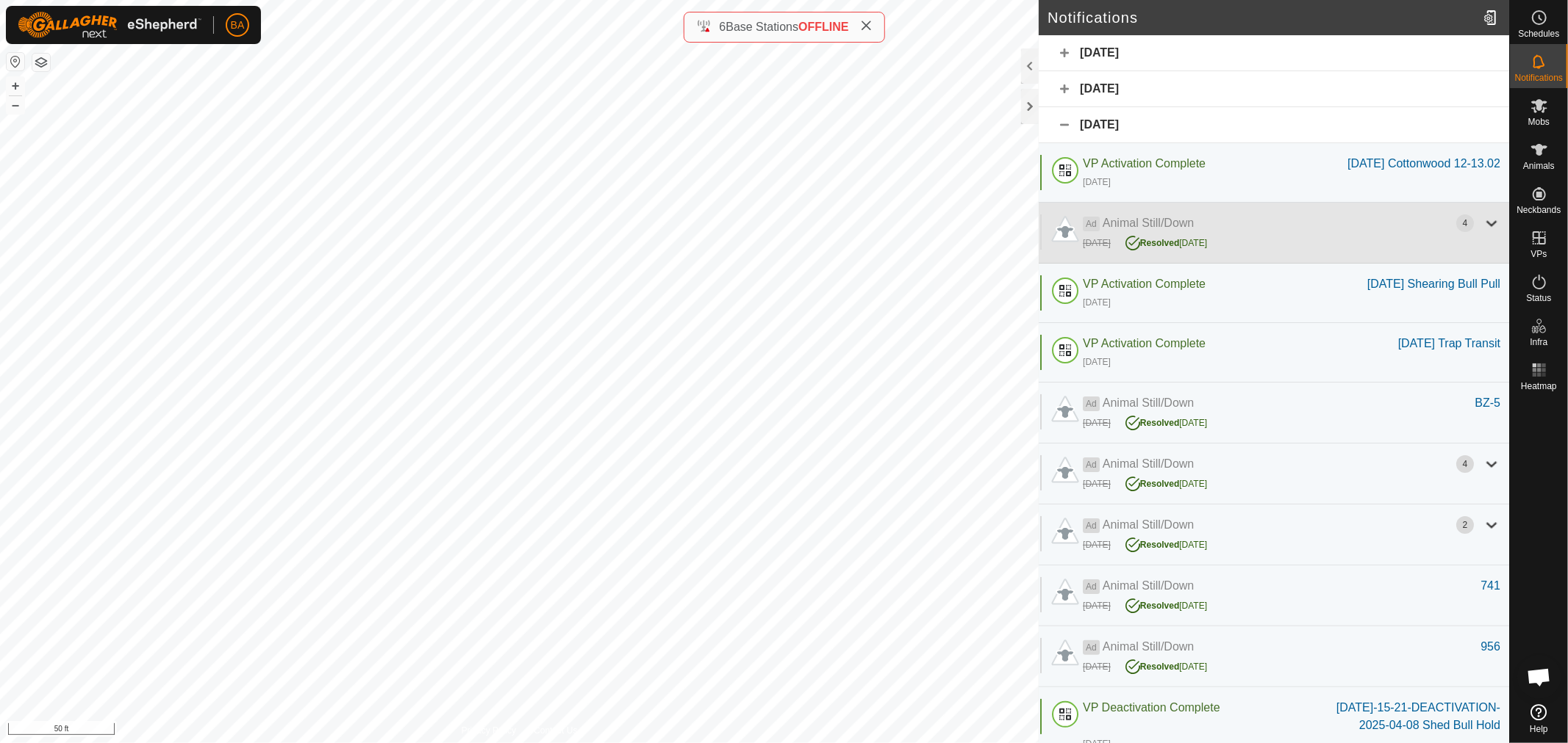
click at [1485, 232] on div at bounding box center [1491, 223] width 17 height 17
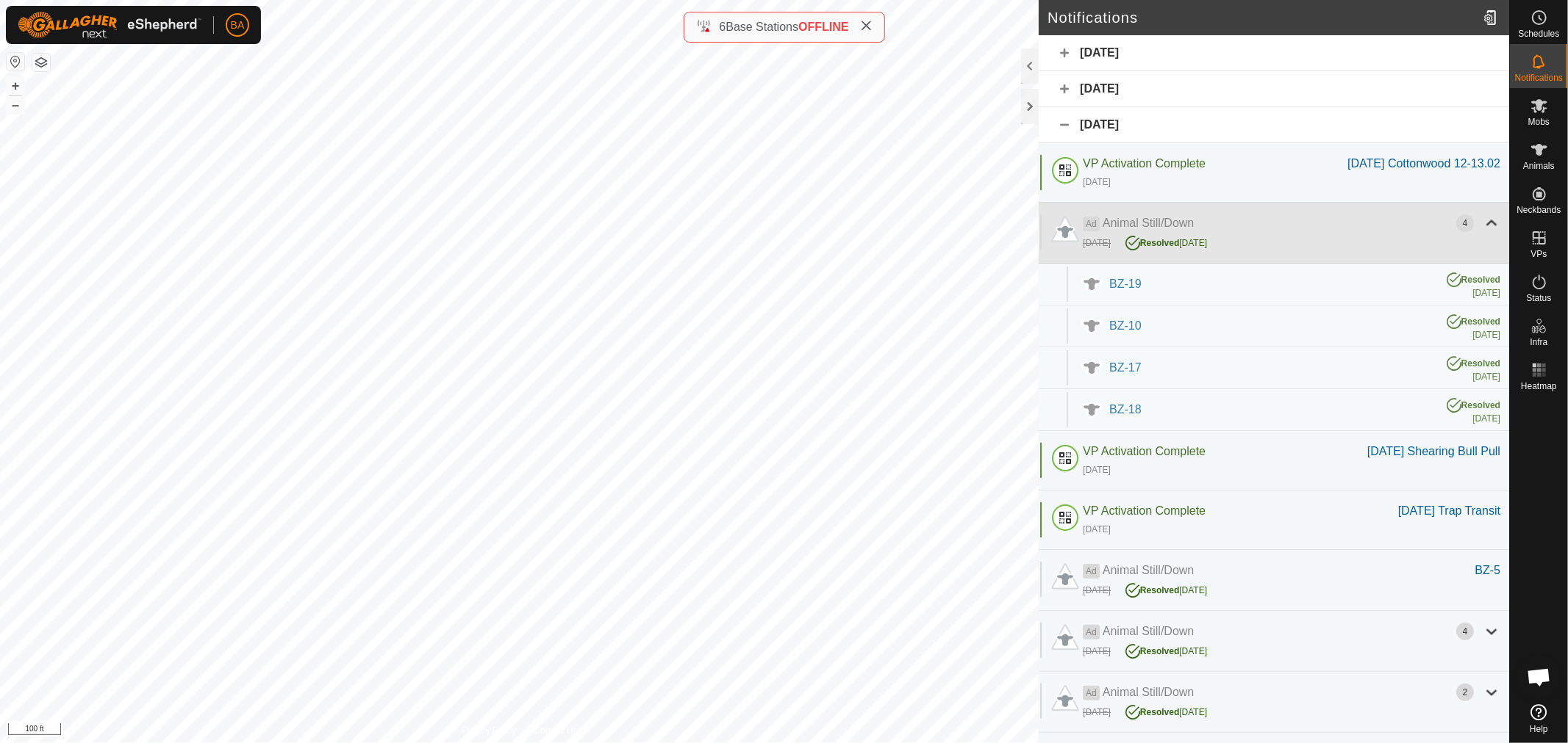
click at [1485, 232] on div at bounding box center [1491, 223] width 17 height 17
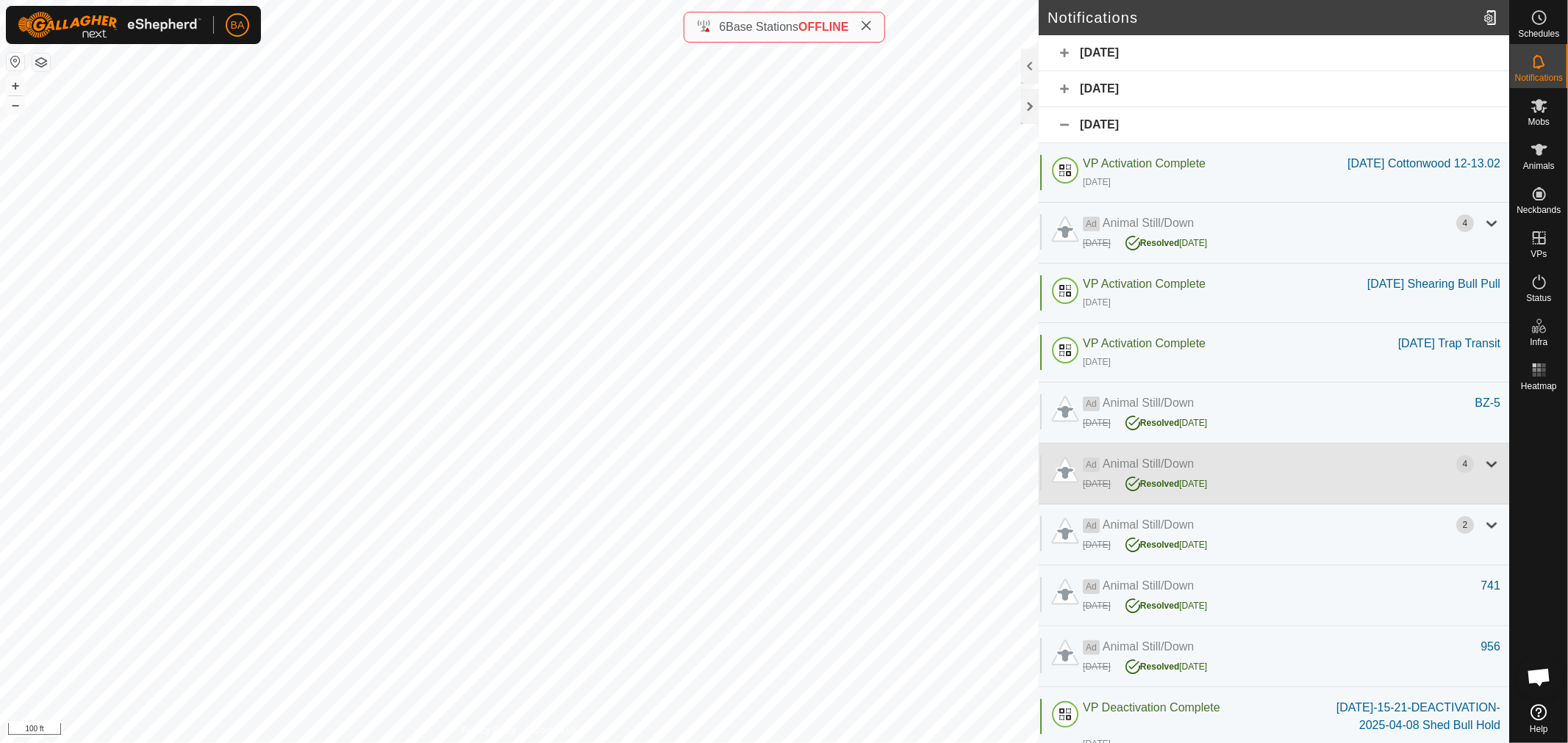
click at [1483, 473] on div at bounding box center [1491, 464] width 17 height 17
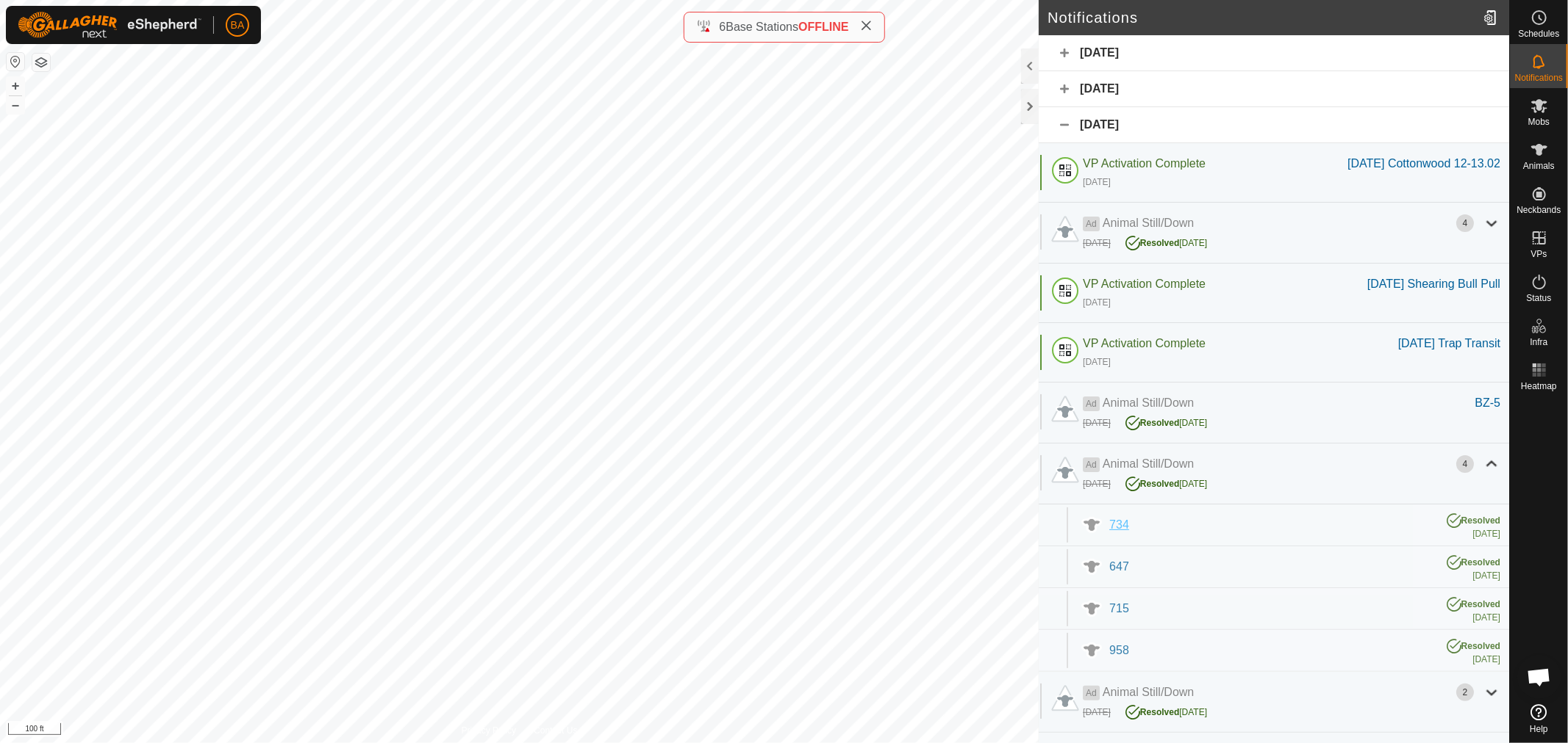
click at [1123, 531] on span "734" at bounding box center [1118, 524] width 20 height 12
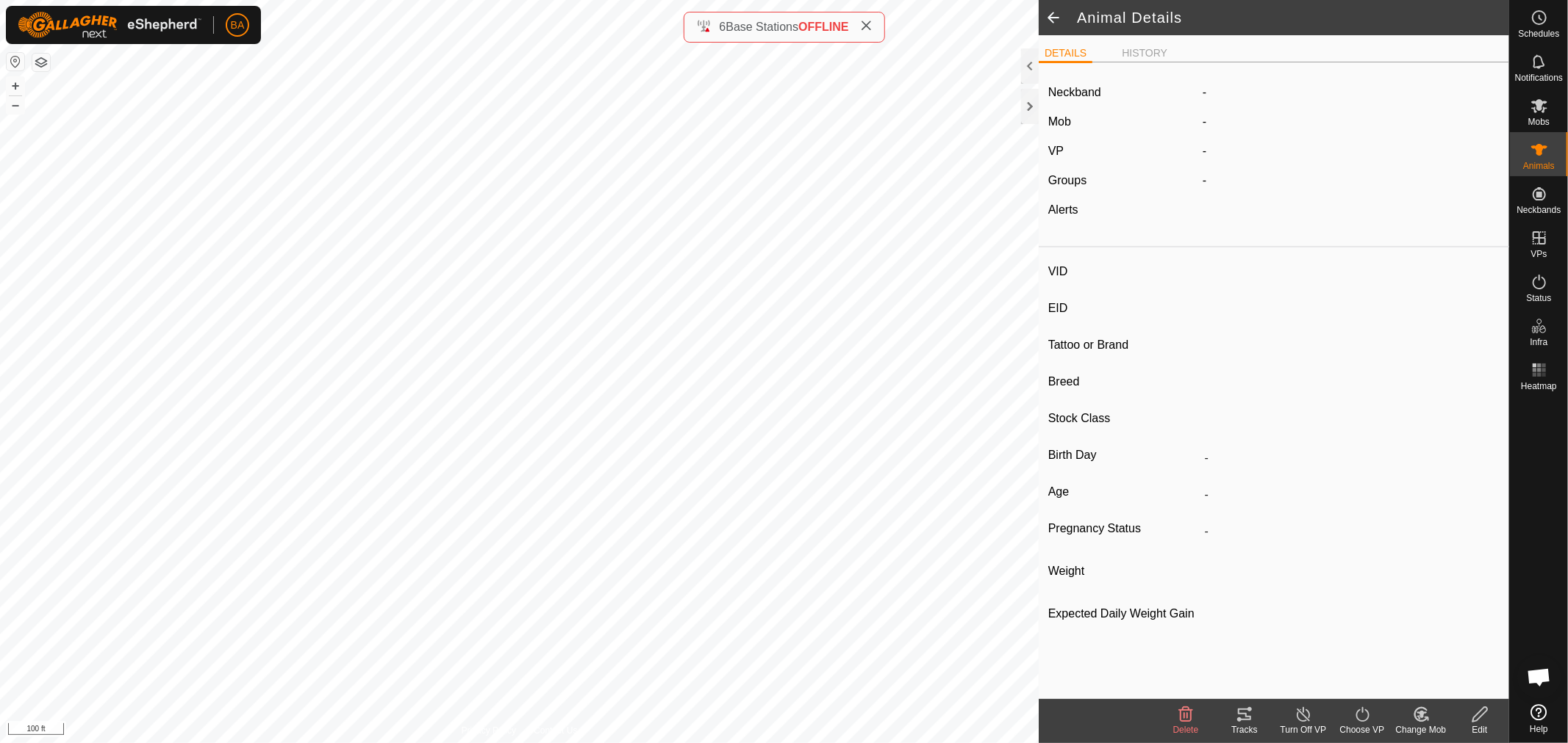
type input "734"
type input "-"
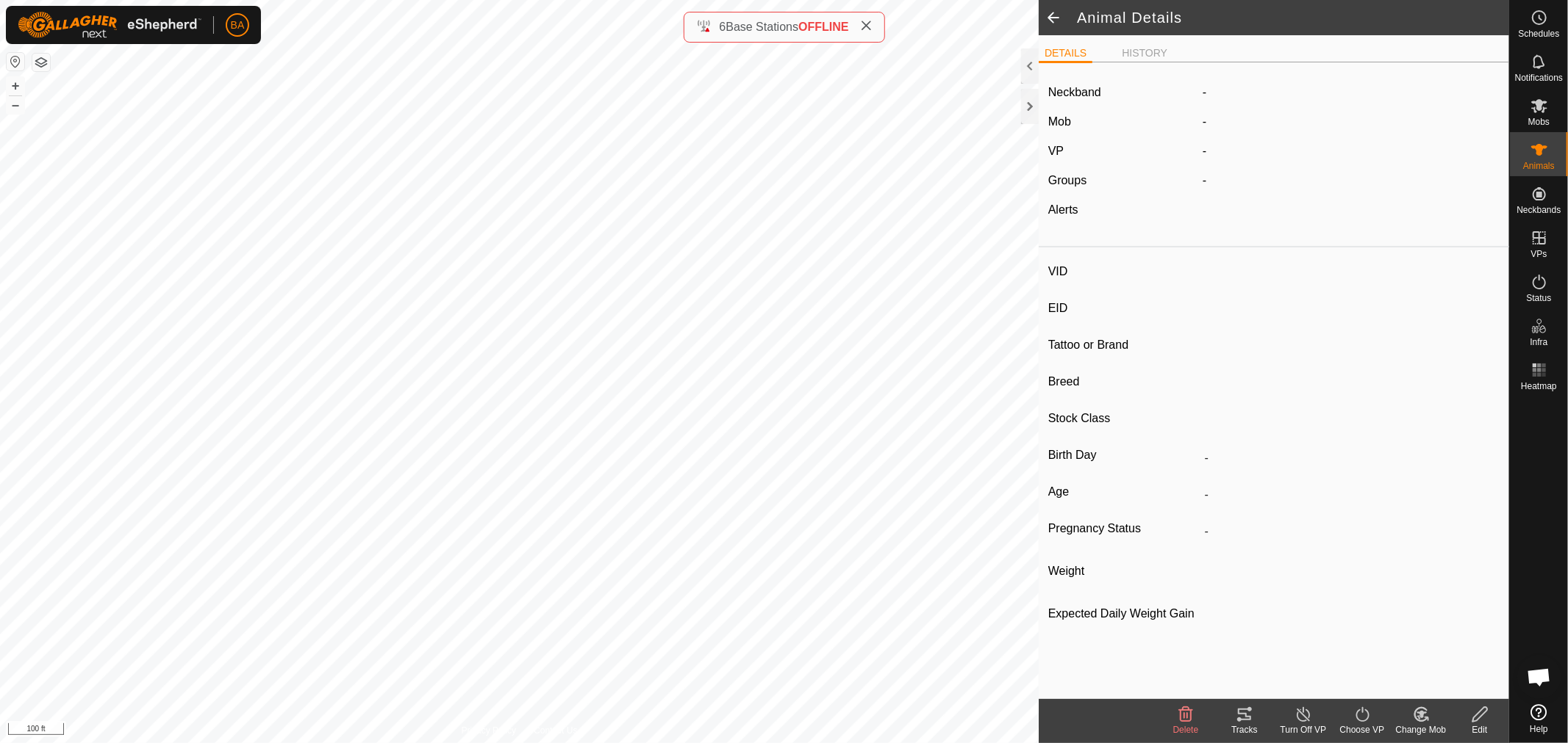
type input "0 kg"
type input "-"
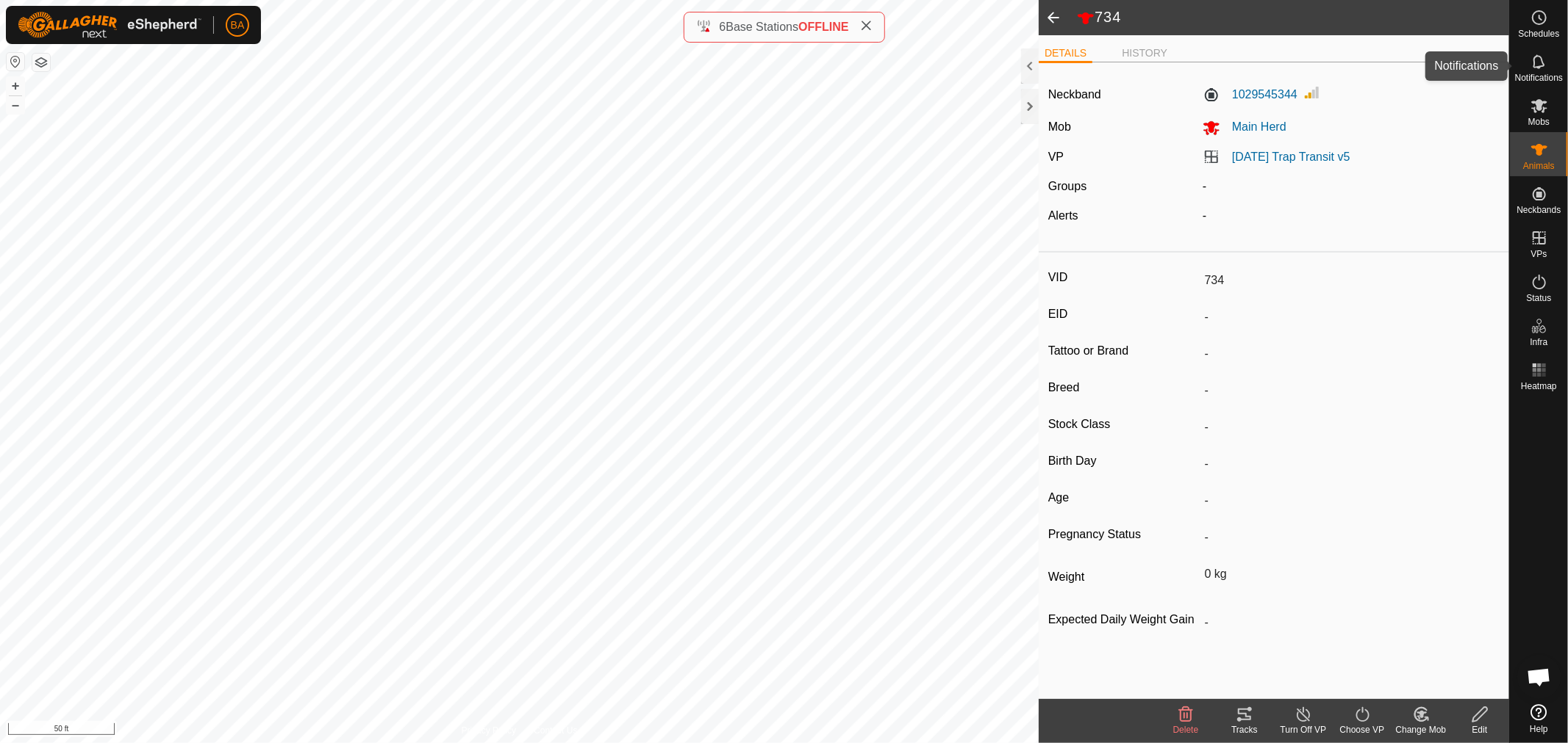
click at [1539, 77] on span "Notifications" at bounding box center [1538, 77] width 48 height 9
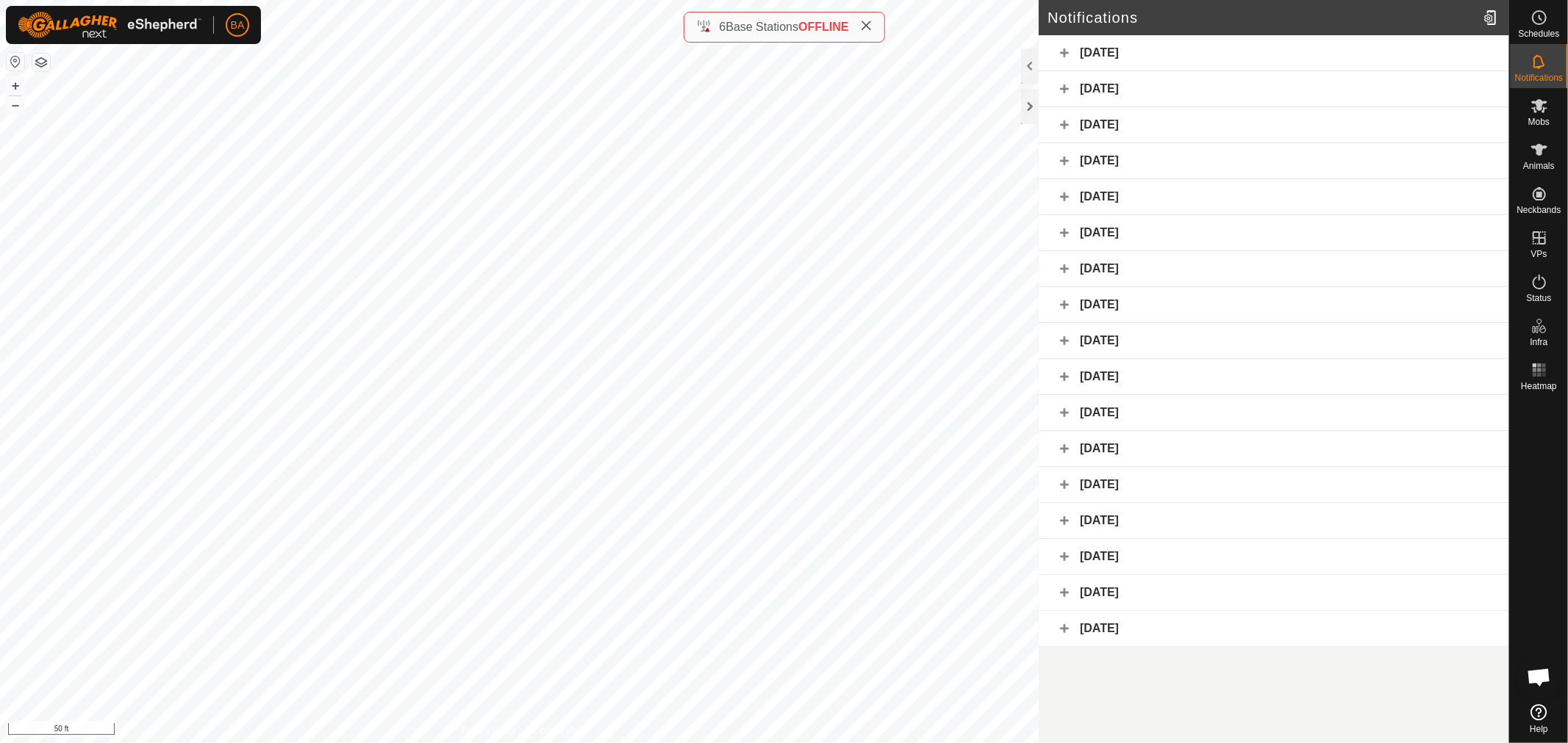
click at [1178, 162] on div "[DATE]" at bounding box center [1274, 162] width 471 height 36
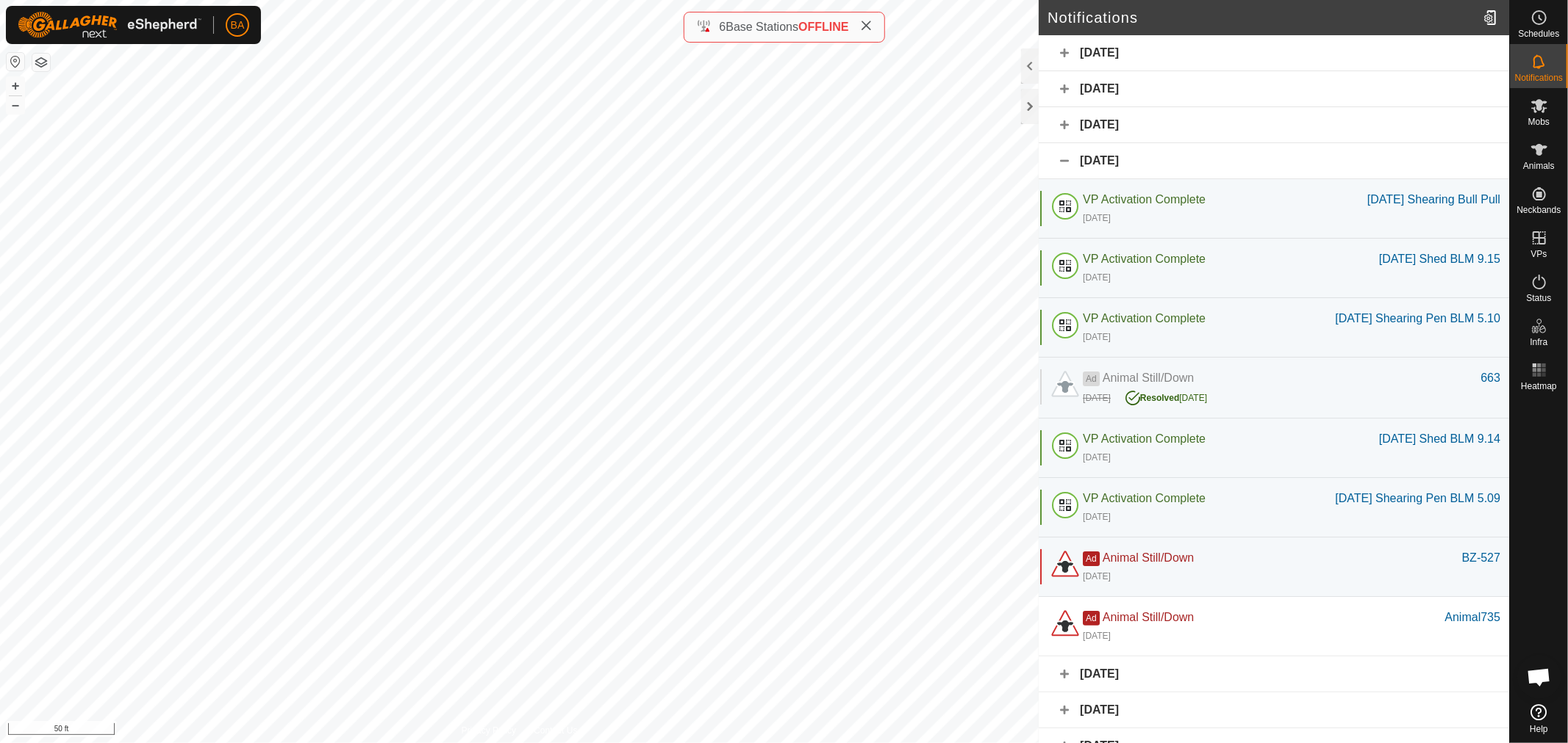
click at [1201, 150] on div "[DATE]" at bounding box center [1274, 162] width 471 height 36
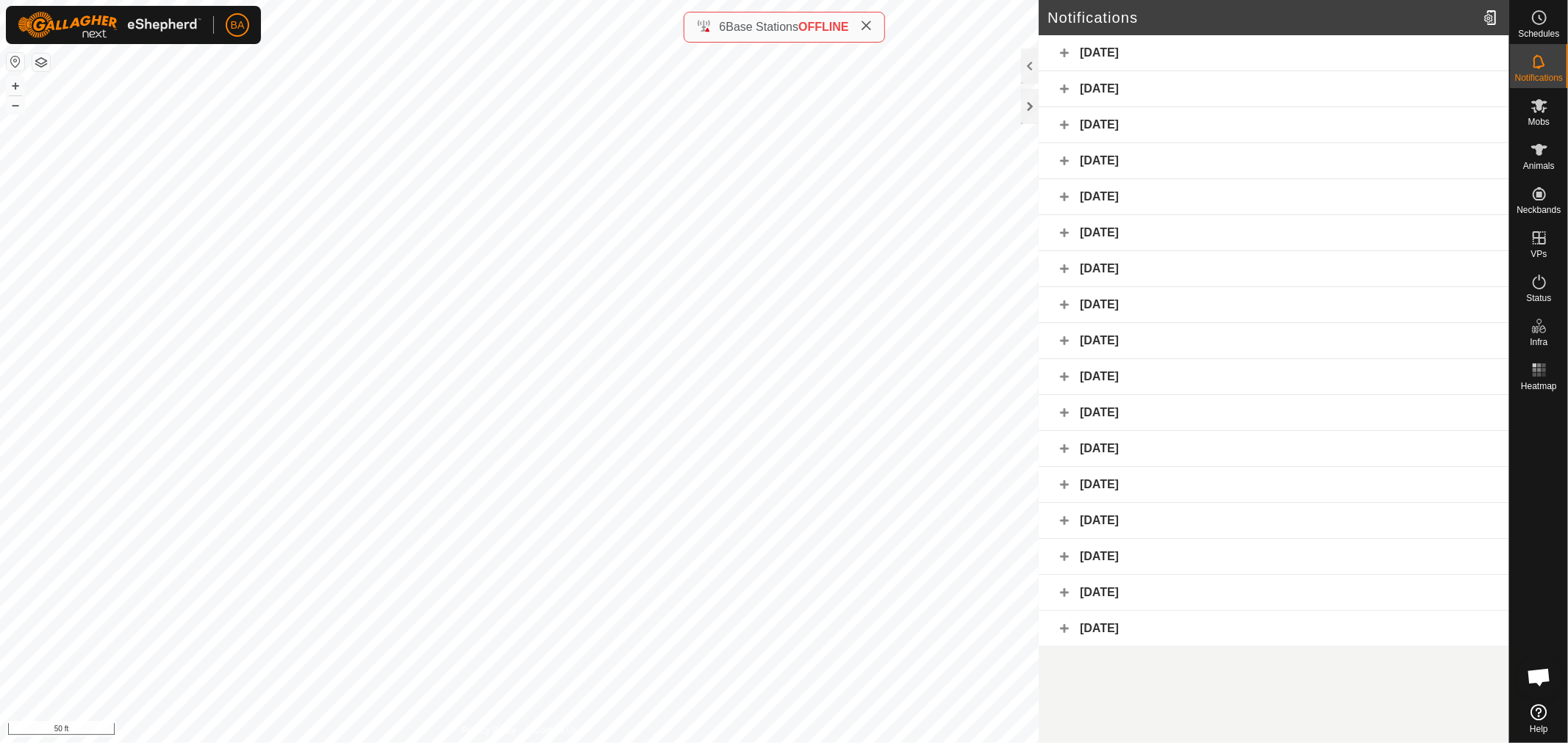
click at [1201, 150] on div "[DATE]" at bounding box center [1274, 162] width 471 height 36
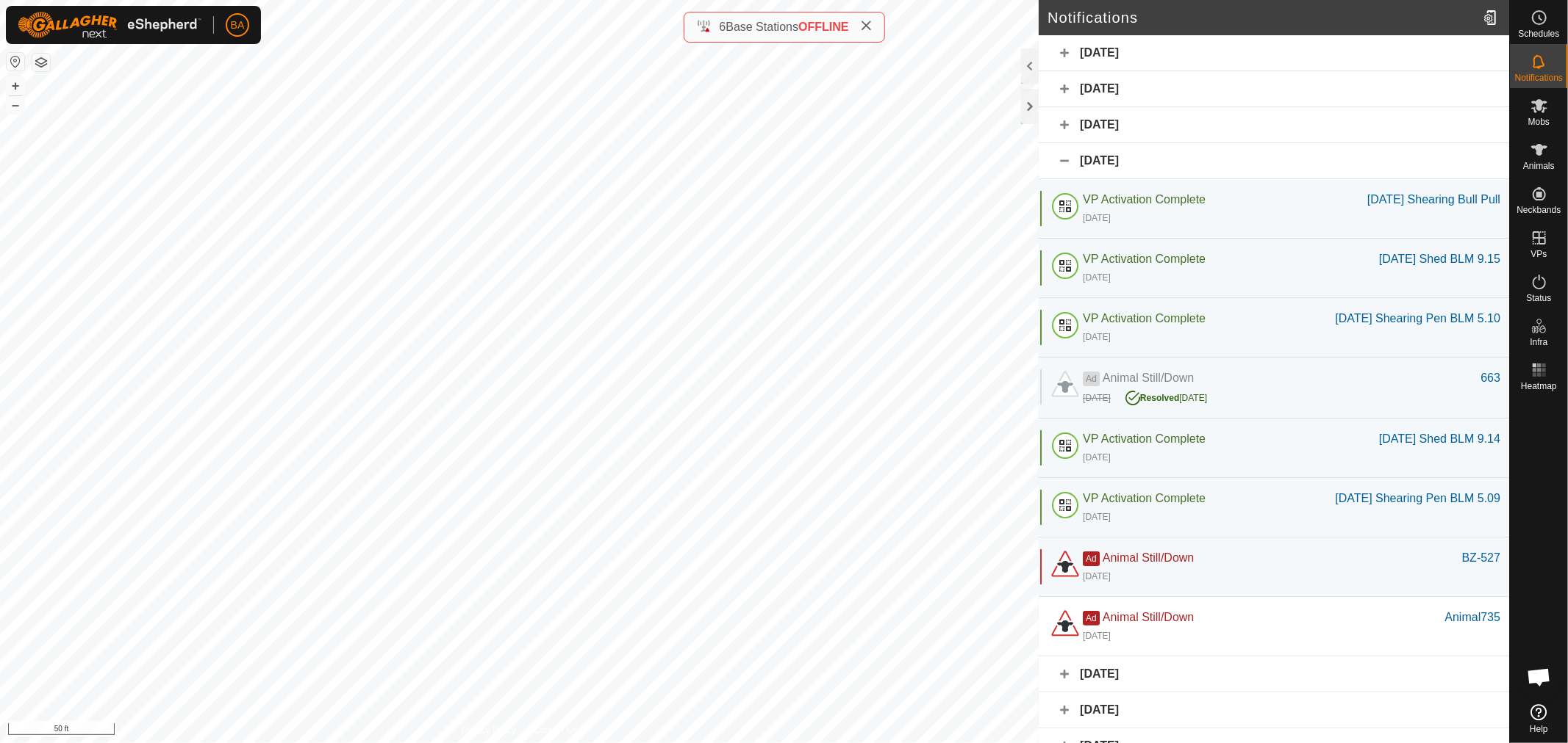
click at [1201, 150] on div "[DATE]" at bounding box center [1274, 162] width 471 height 36
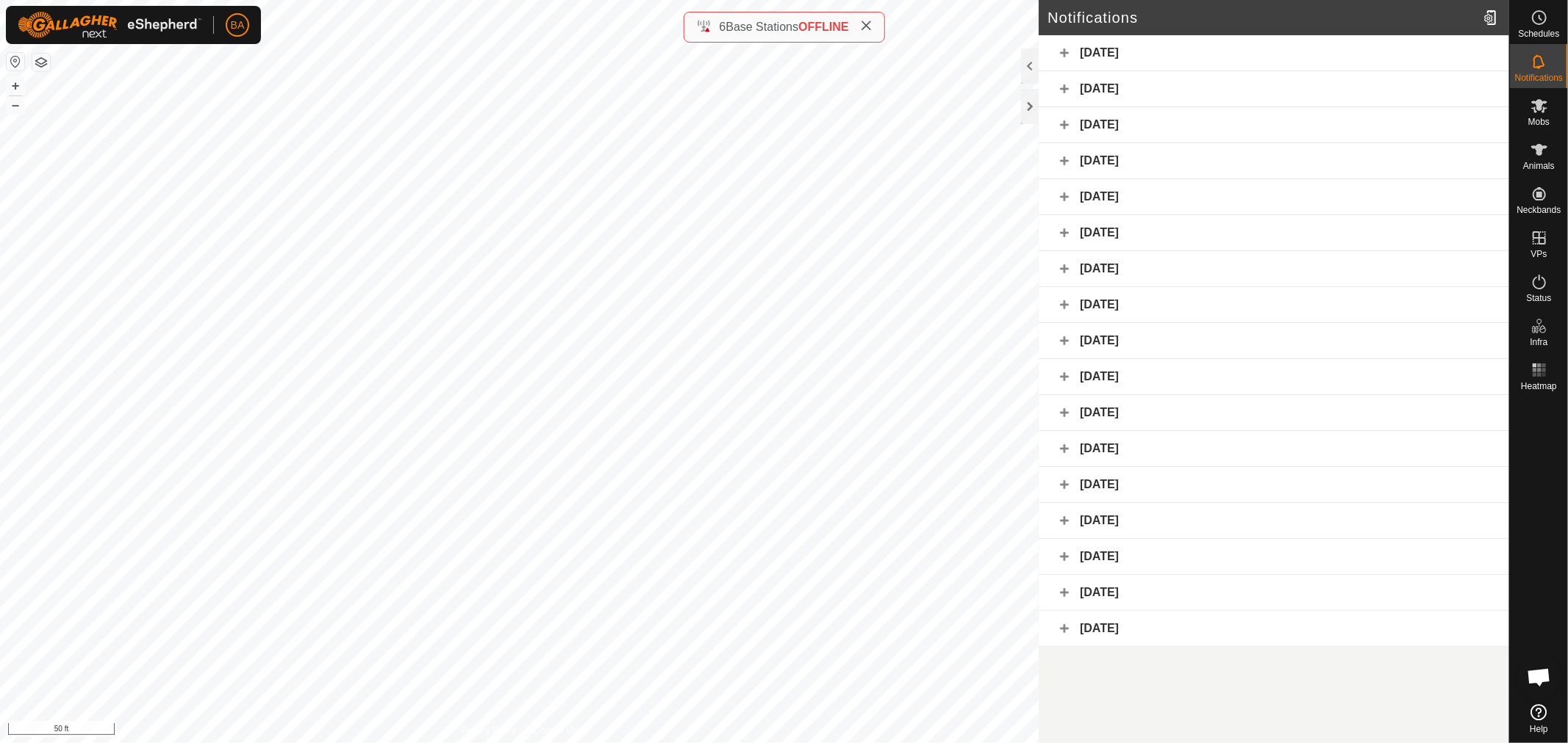
click at [1200, 128] on div "[DATE]" at bounding box center [1274, 125] width 471 height 36
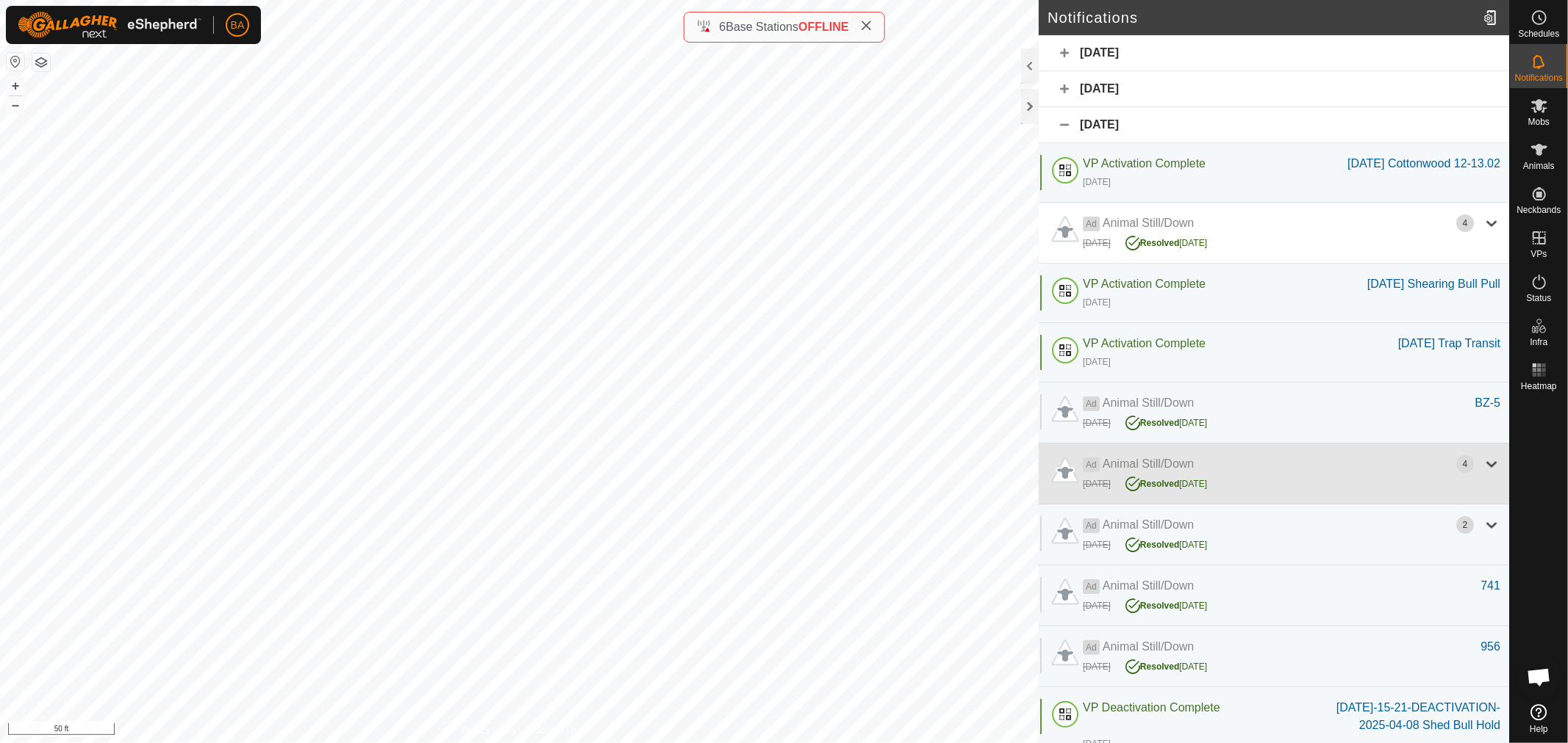
click at [1324, 492] on div "[DATE] Resolved [DATE]" at bounding box center [1292, 483] width 417 height 19
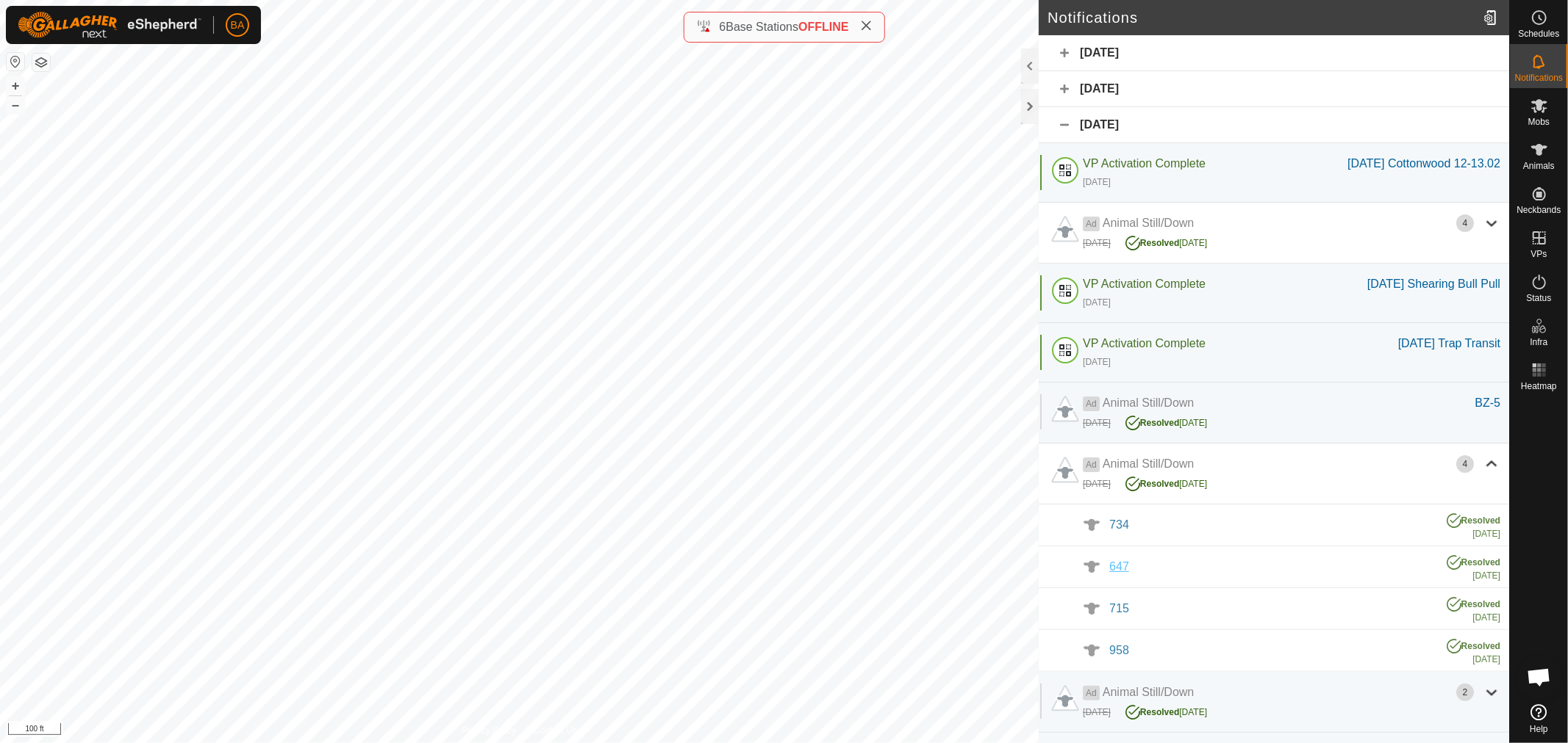
click at [1115, 576] on div "647" at bounding box center [1270, 567] width 322 height 17
click at [1112, 615] on span "715" at bounding box center [1118, 608] width 20 height 12
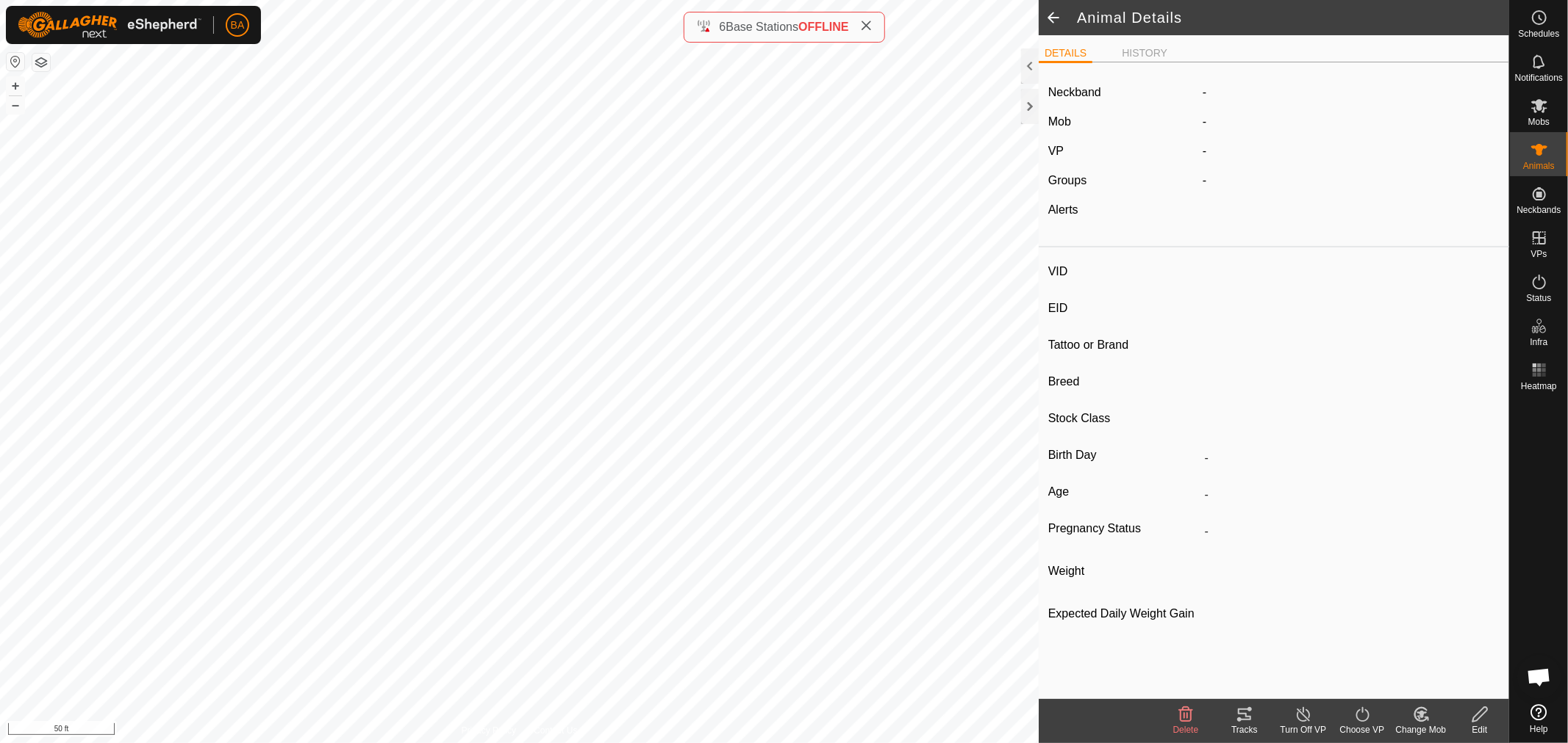
type input "715"
type input "-"
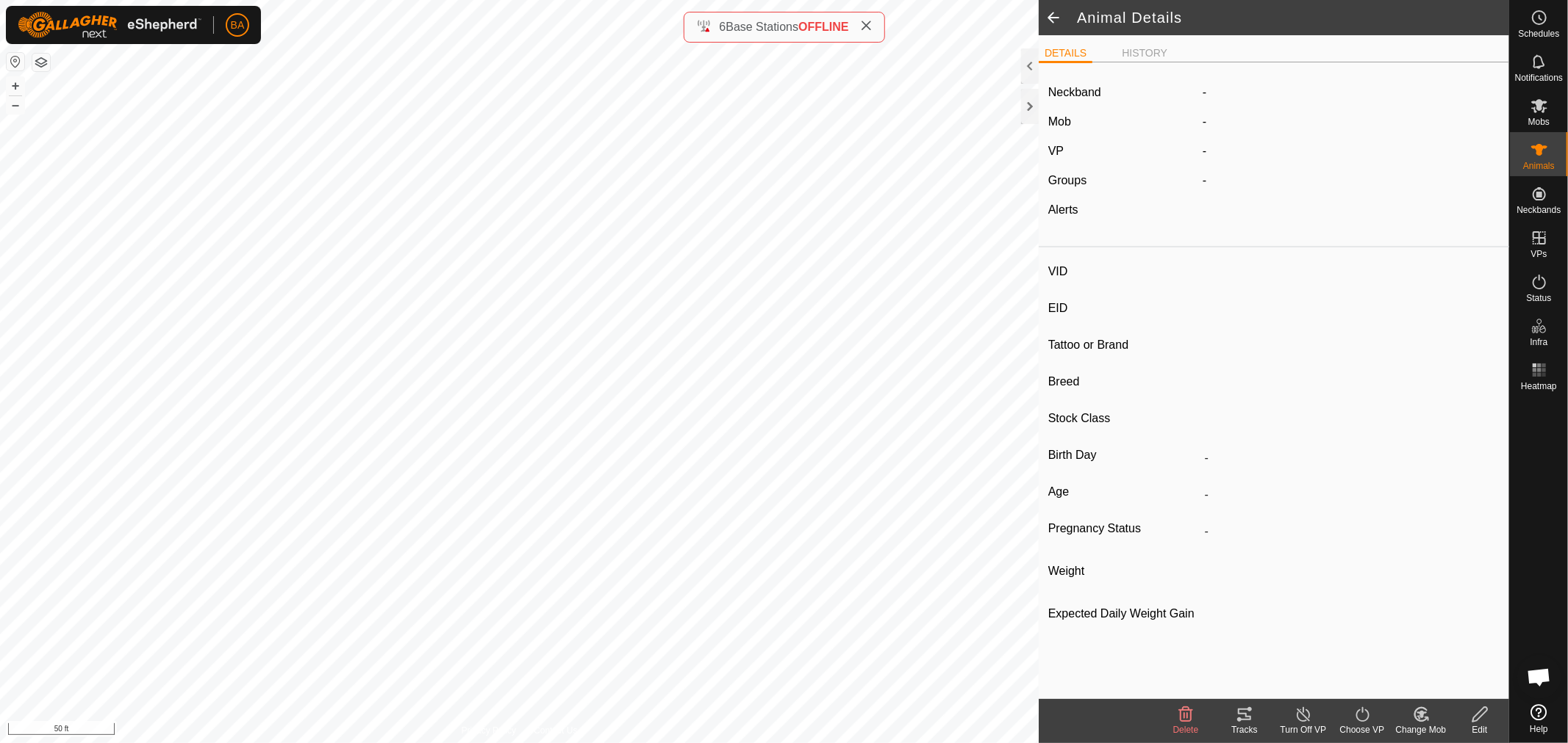
type input "0 kg"
type input "-"
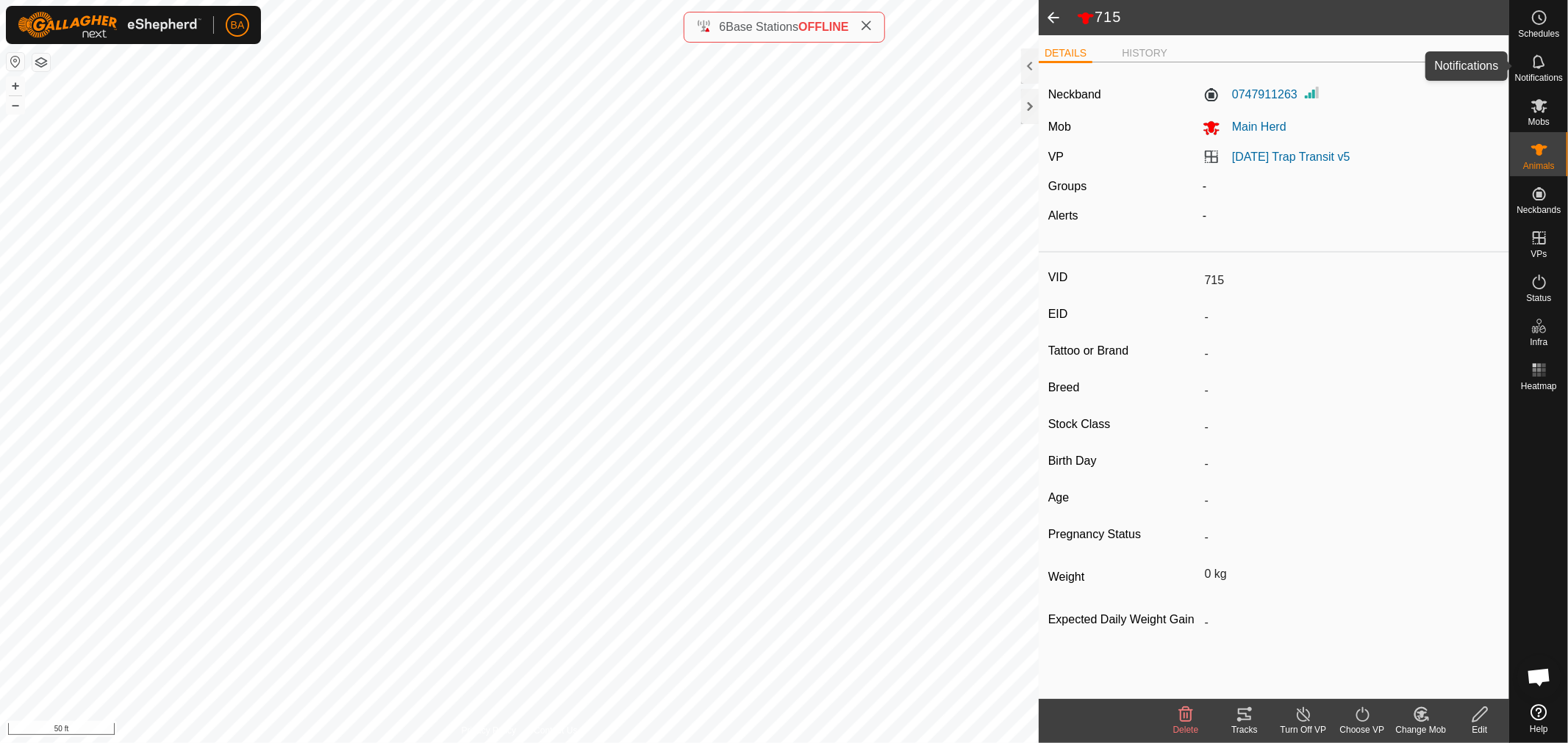
click at [1548, 71] on es-notification-svg-icon at bounding box center [1539, 61] width 27 height 24
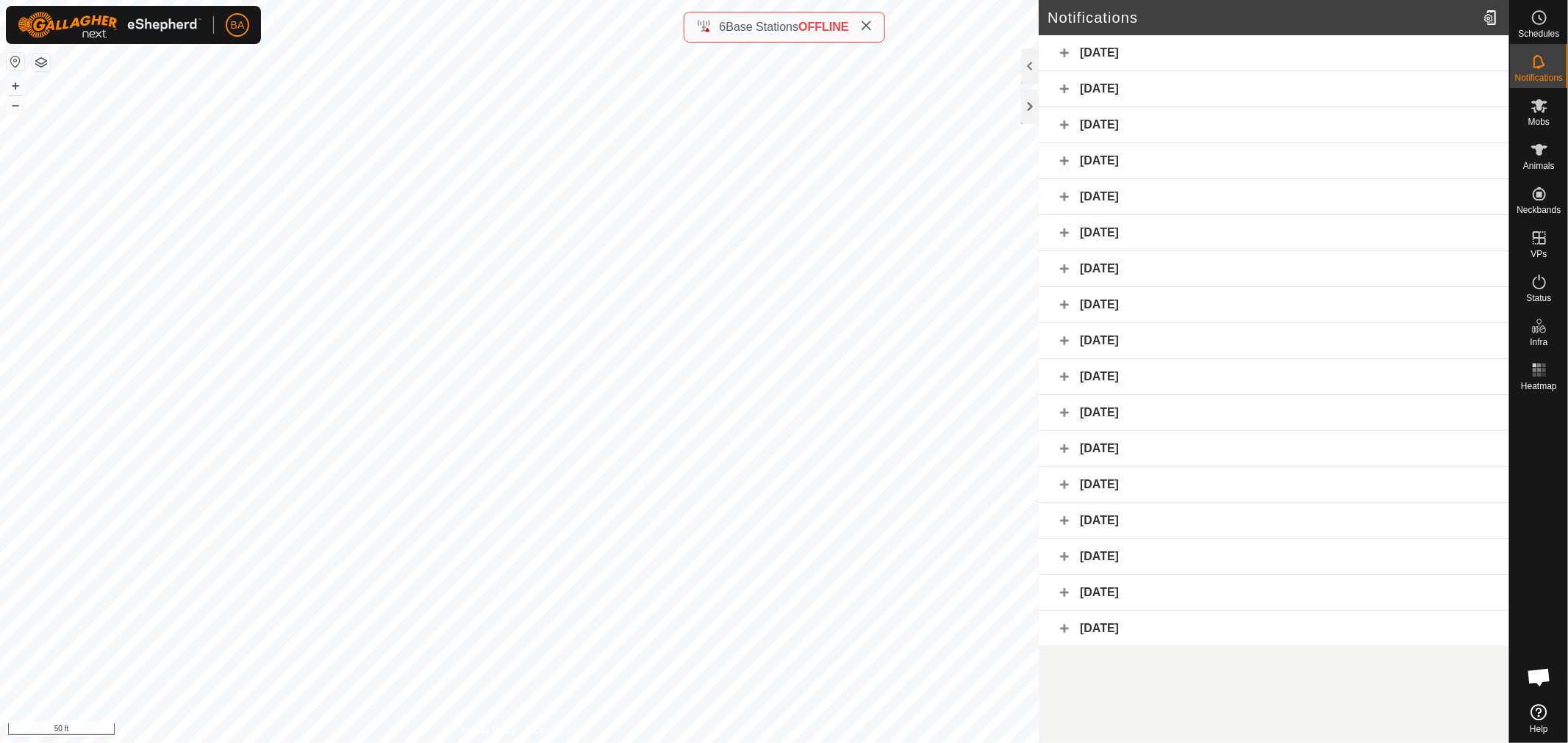
click at [1257, 125] on div "[DATE]" at bounding box center [1274, 125] width 471 height 36
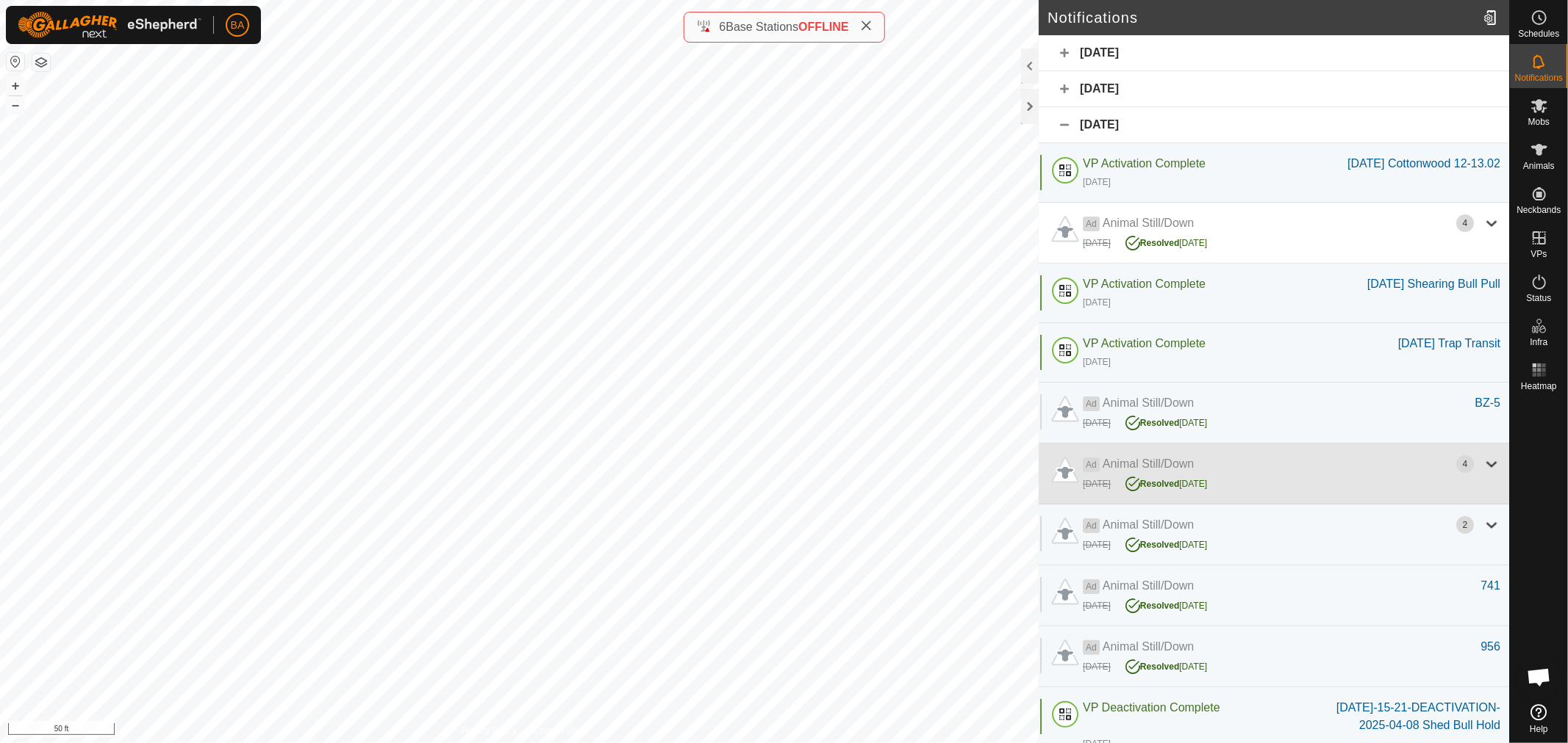
click at [1228, 473] on div "Ad Animal Still/Down" at bounding box center [1270, 464] width 373 height 17
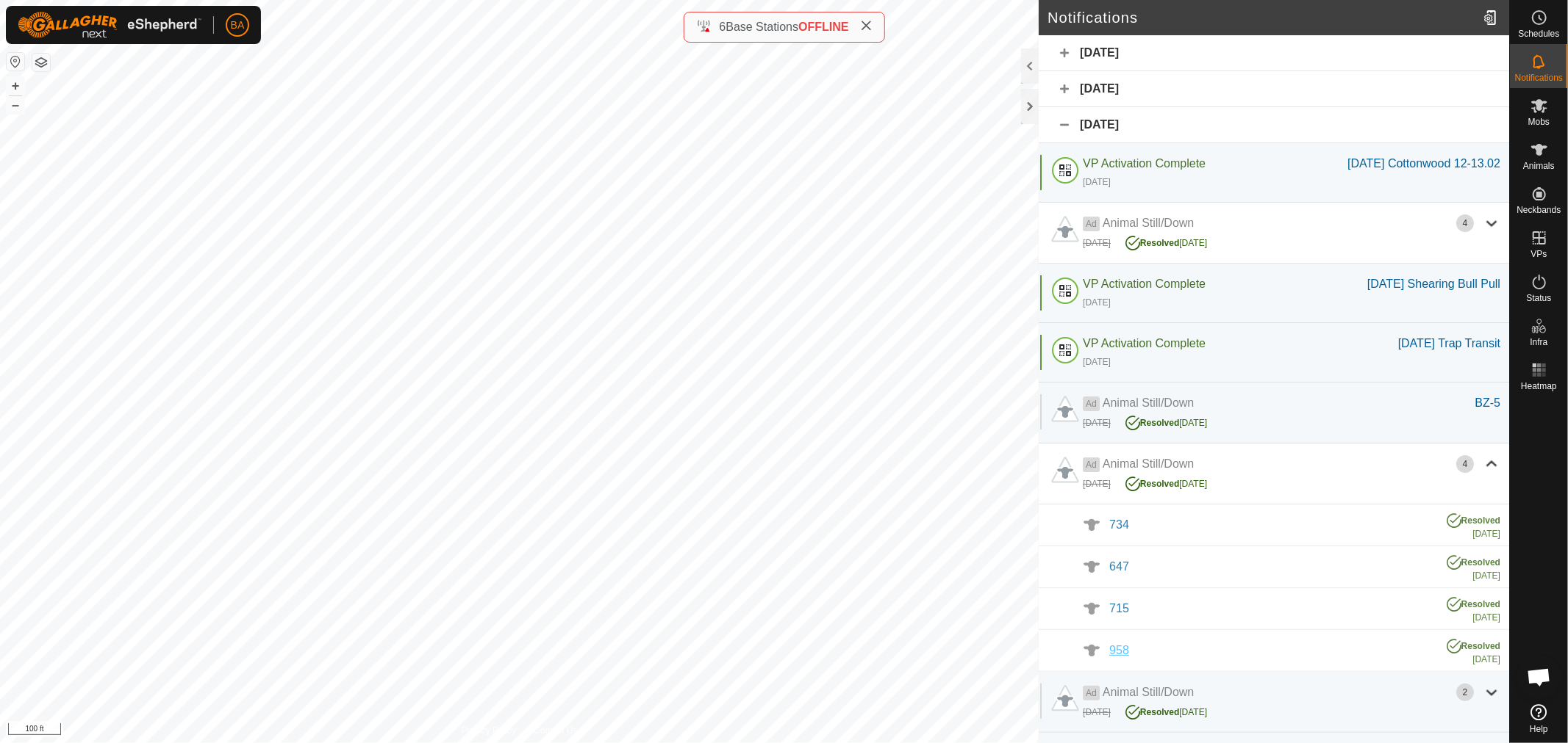
click at [1113, 657] on span "958" at bounding box center [1118, 650] width 20 height 12
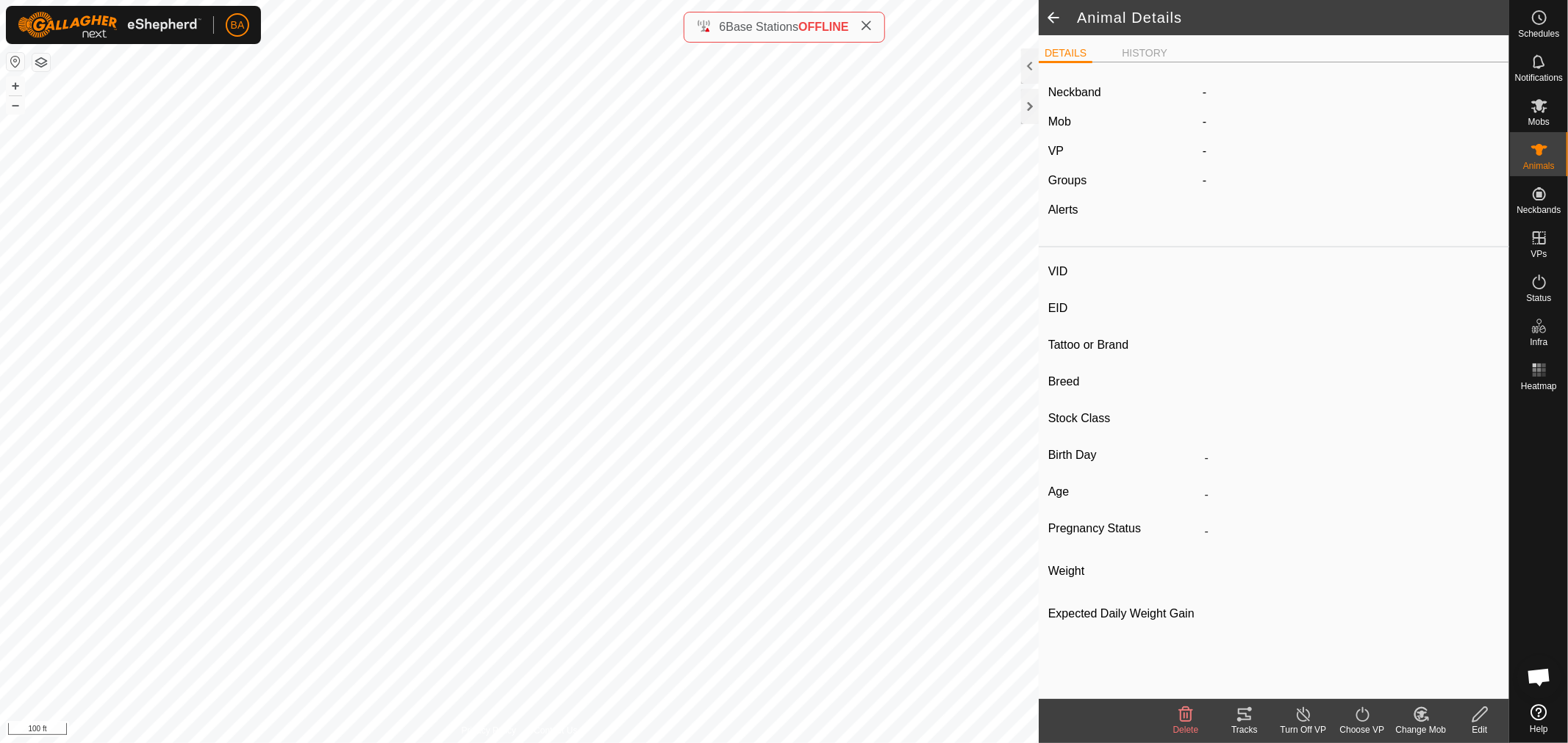
type input "958"
type input "-"
type input "A-V"
type input "Hereford"
type input "Cow"
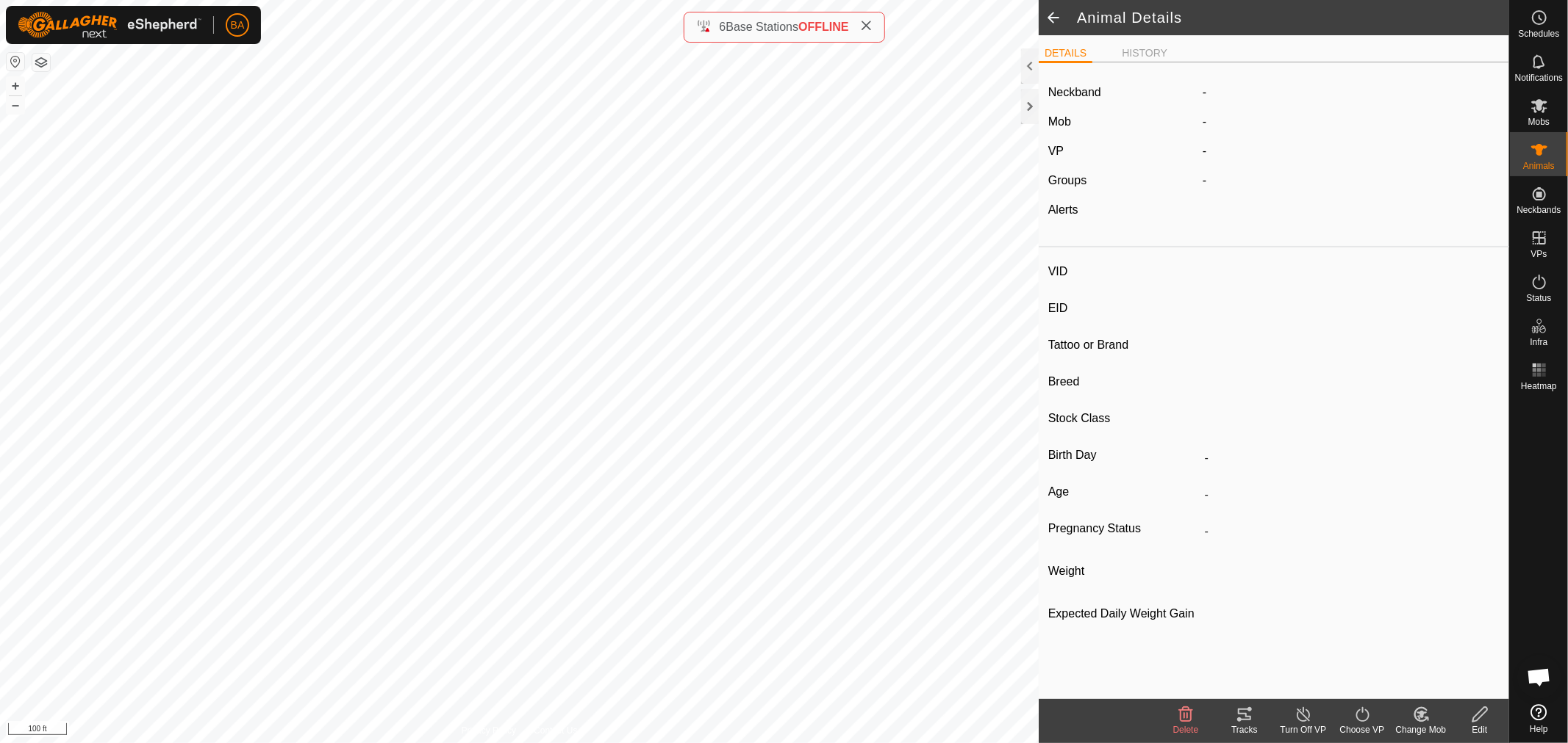
type input "0 kg"
type input "-"
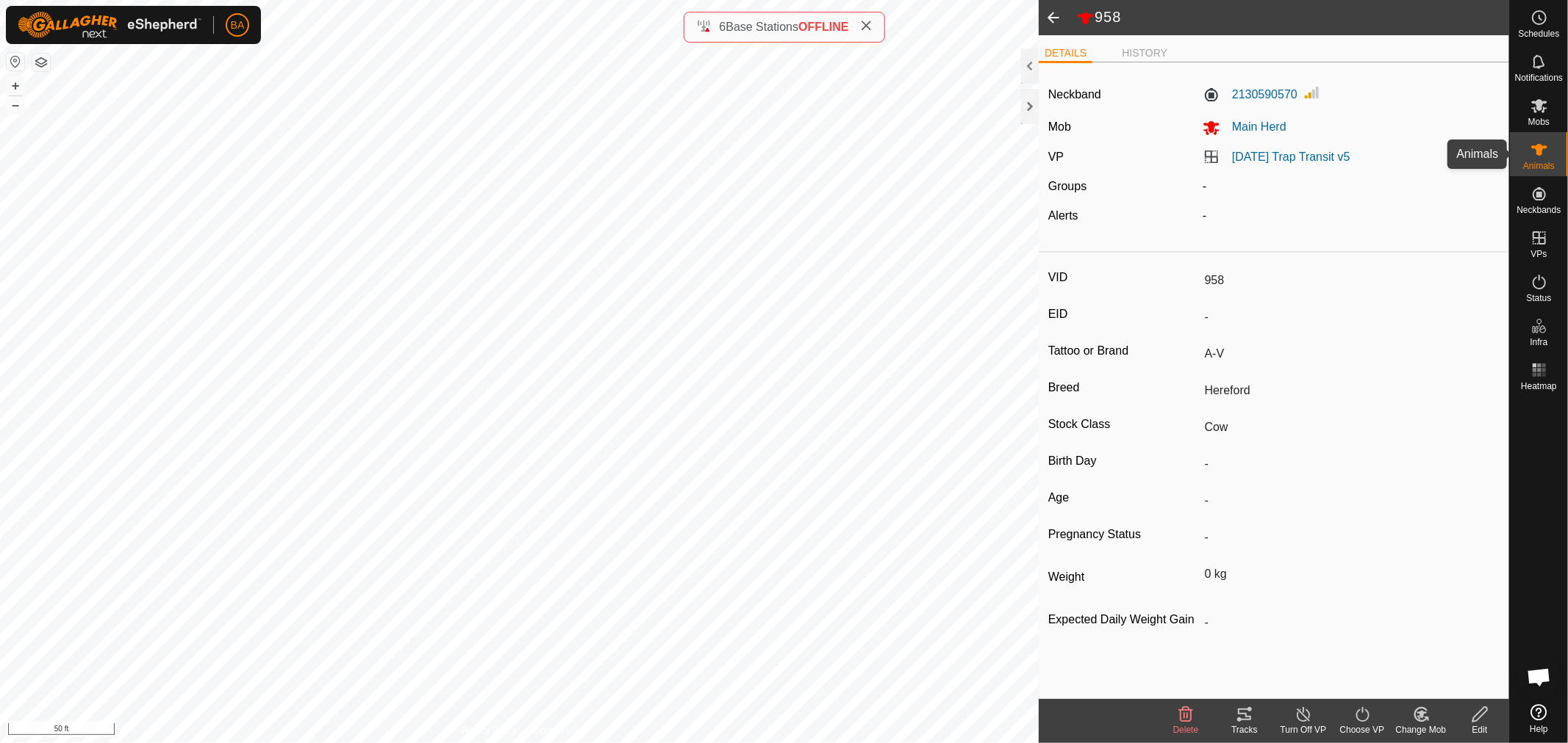
drag, startPoint x: 1533, startPoint y: 157, endPoint x: 1518, endPoint y: 160, distance: 15.3
click at [1533, 157] on icon at bounding box center [1538, 150] width 17 height 17
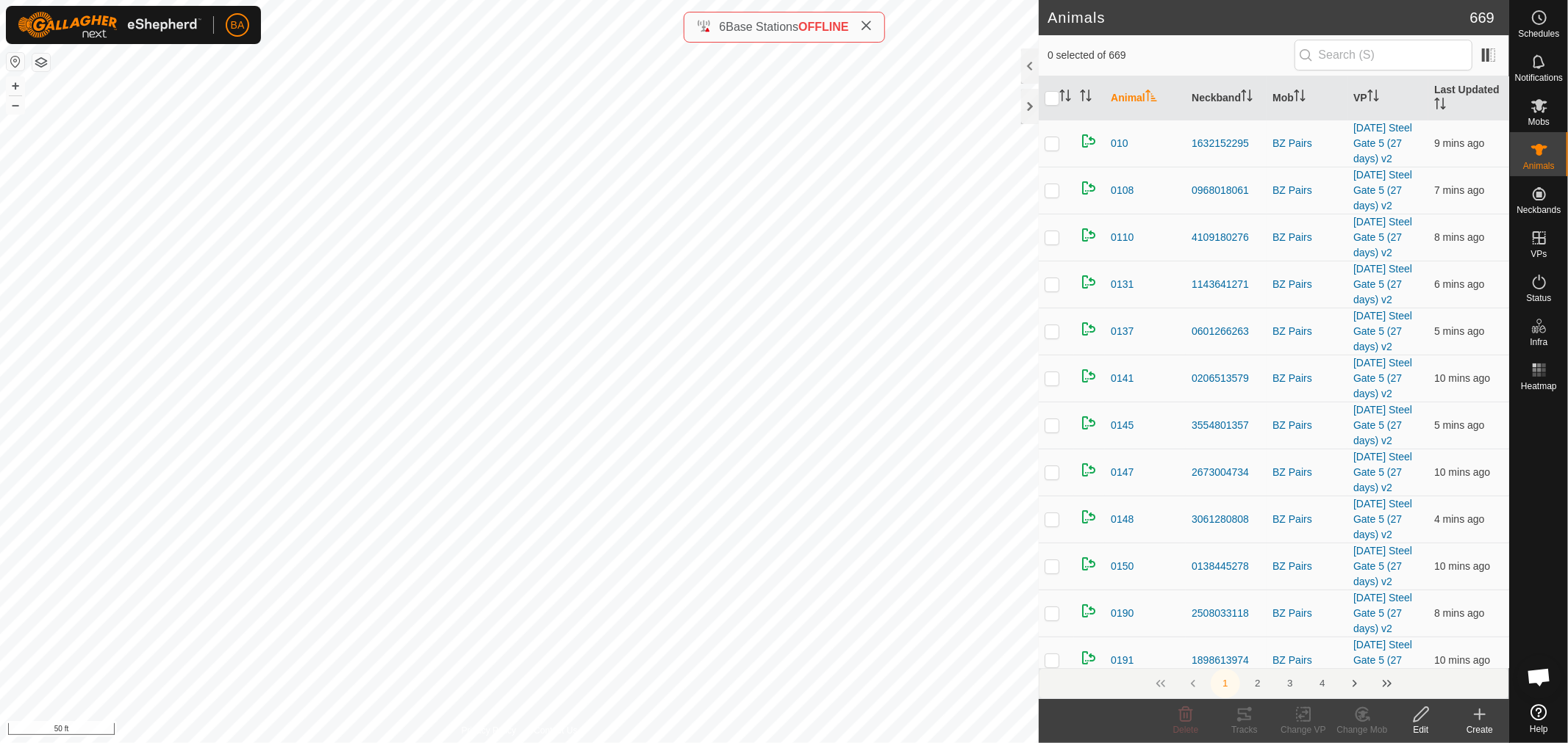
click at [1544, 76] on span "Notifications" at bounding box center [1538, 77] width 48 height 9
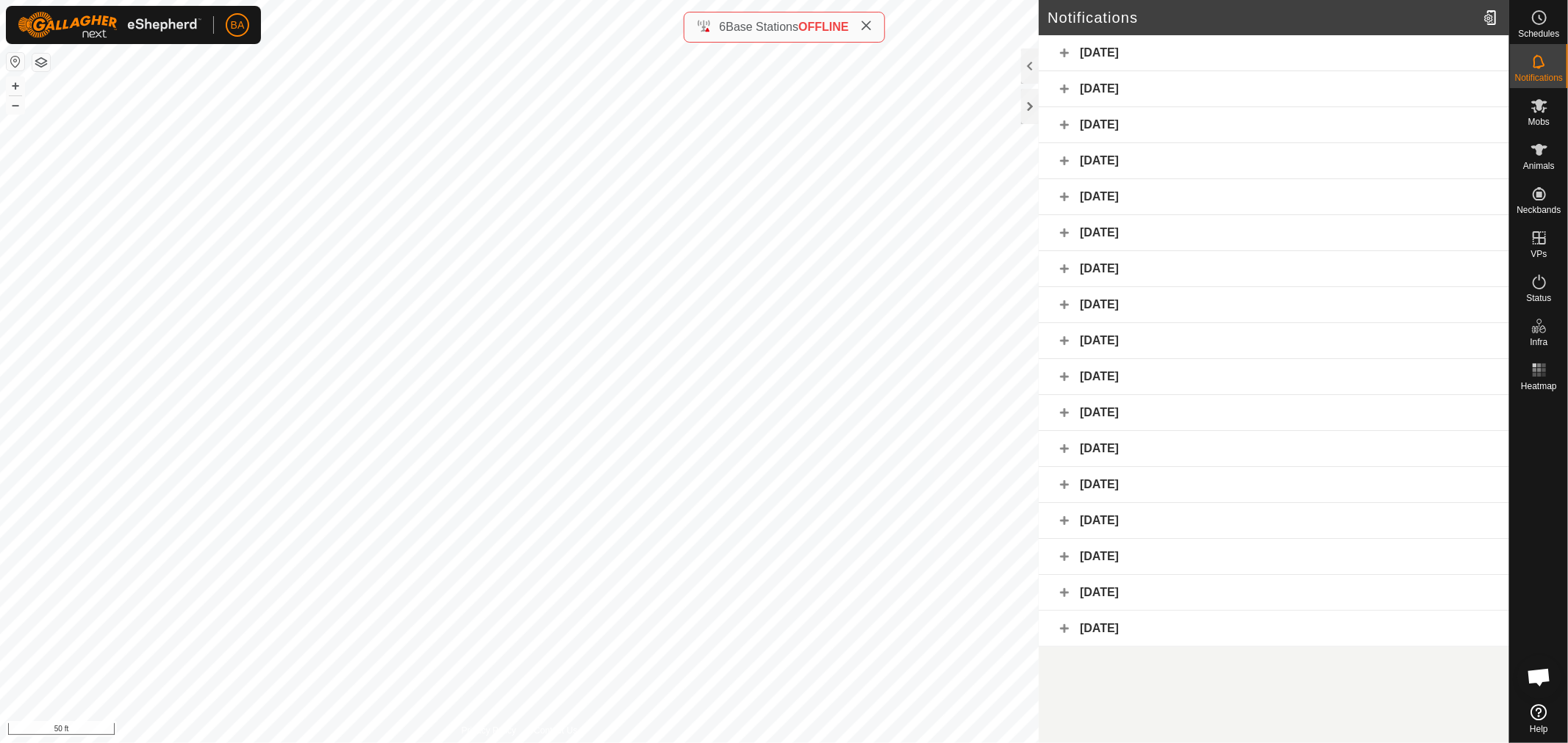
click at [1115, 128] on div "[DATE]" at bounding box center [1274, 125] width 471 height 36
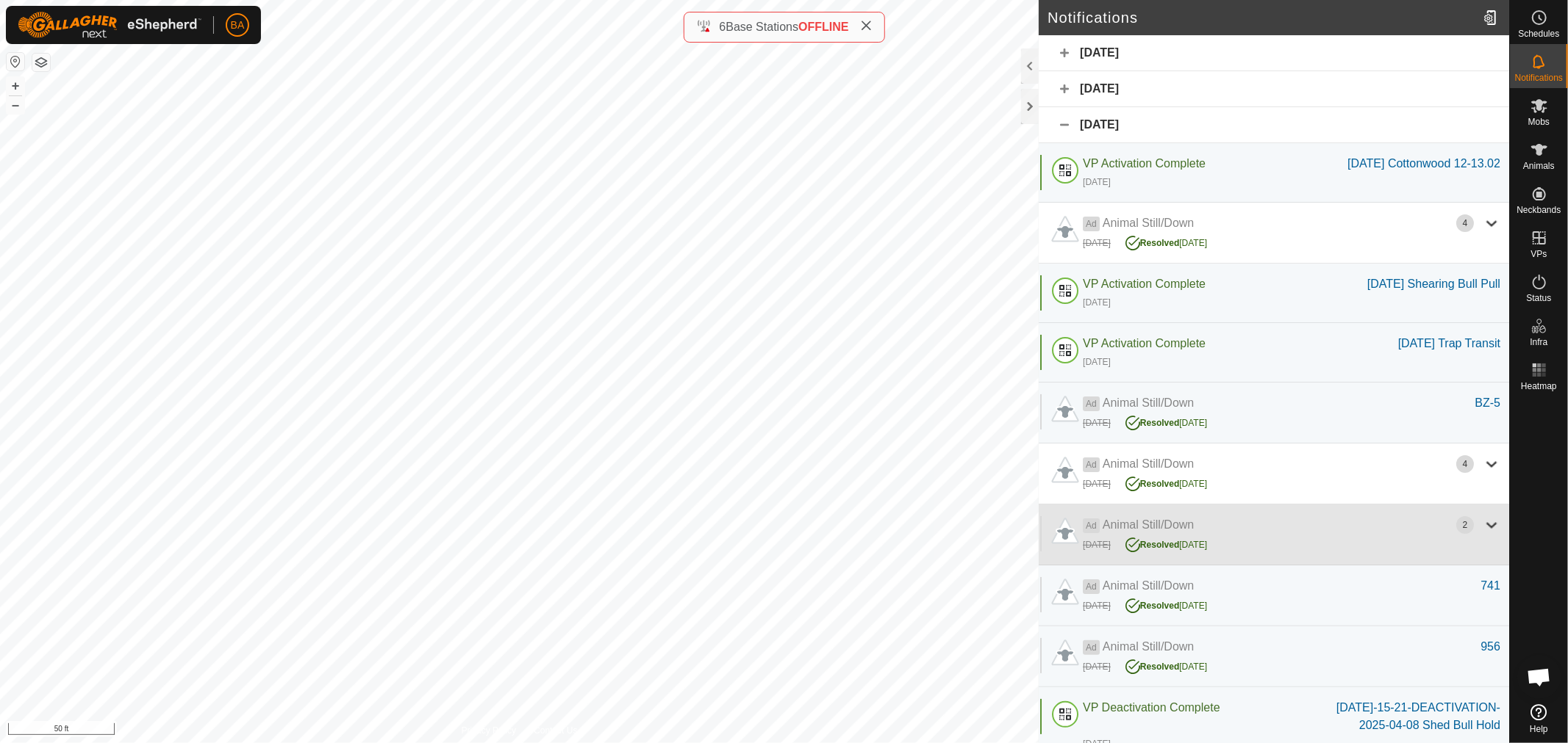
click at [1292, 553] on div "[DATE] Resolved [DATE]" at bounding box center [1292, 544] width 417 height 19
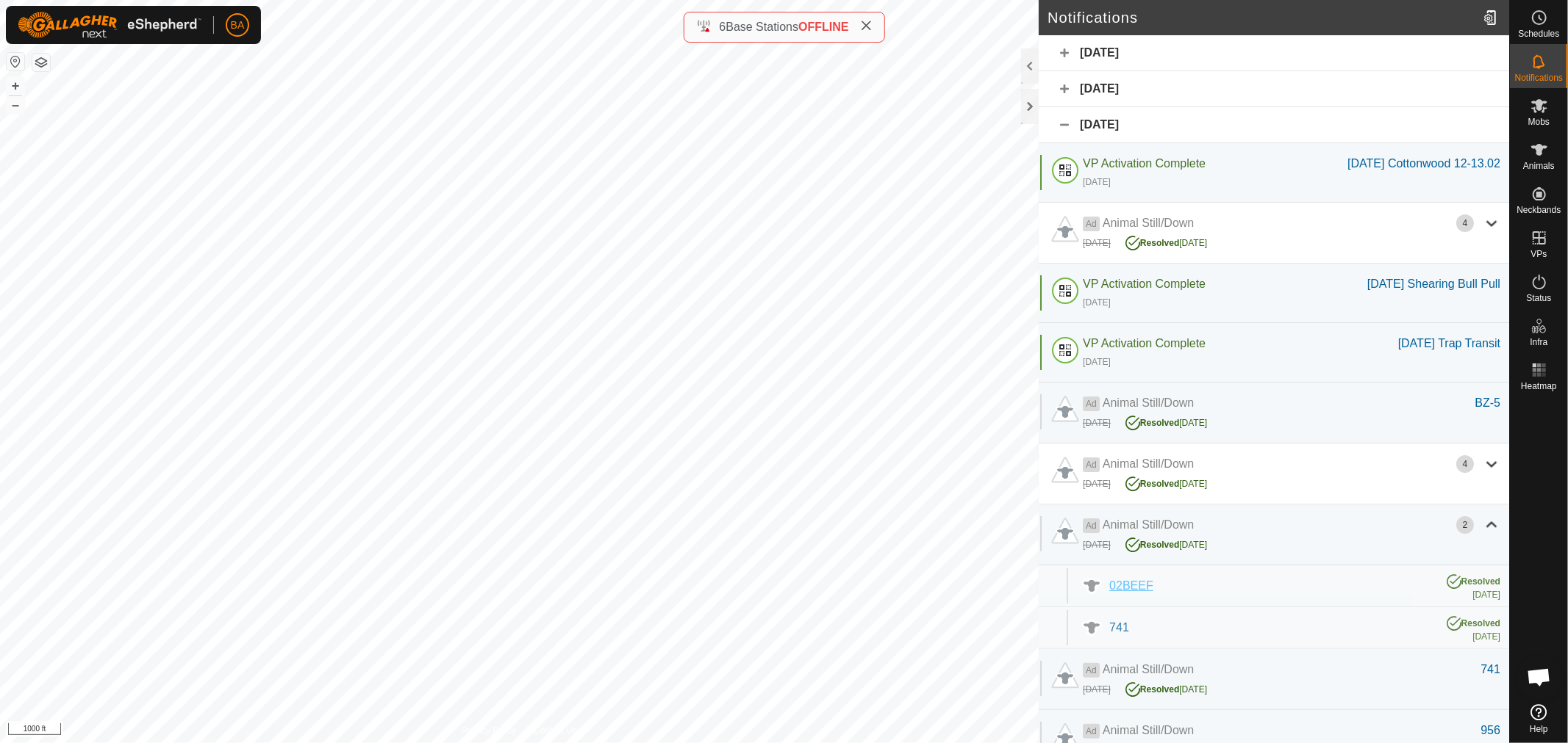
click at [1135, 592] on span "02BEEF" at bounding box center [1131, 585] width 44 height 12
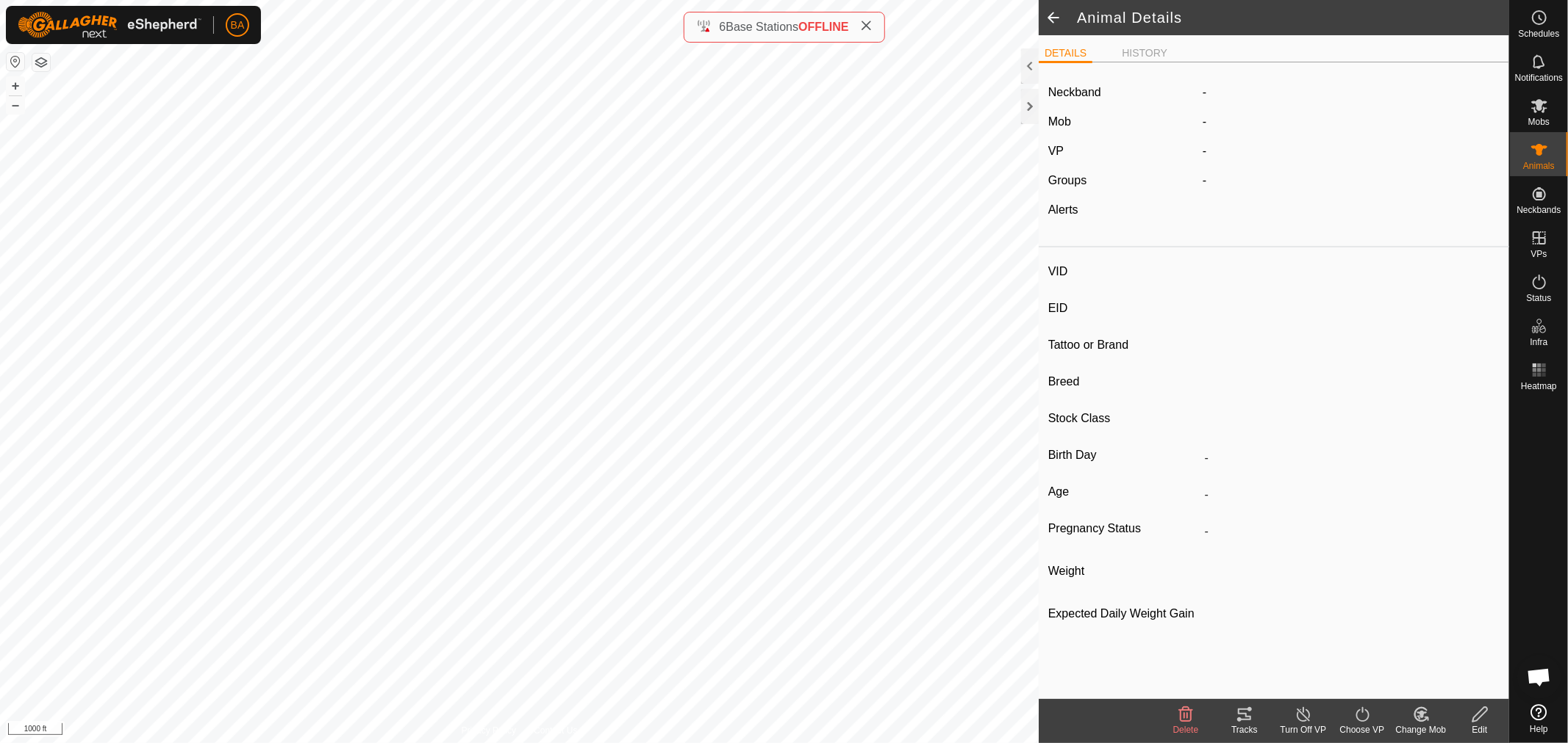
type input "02BEEF"
type input "-"
type input "Stocker"
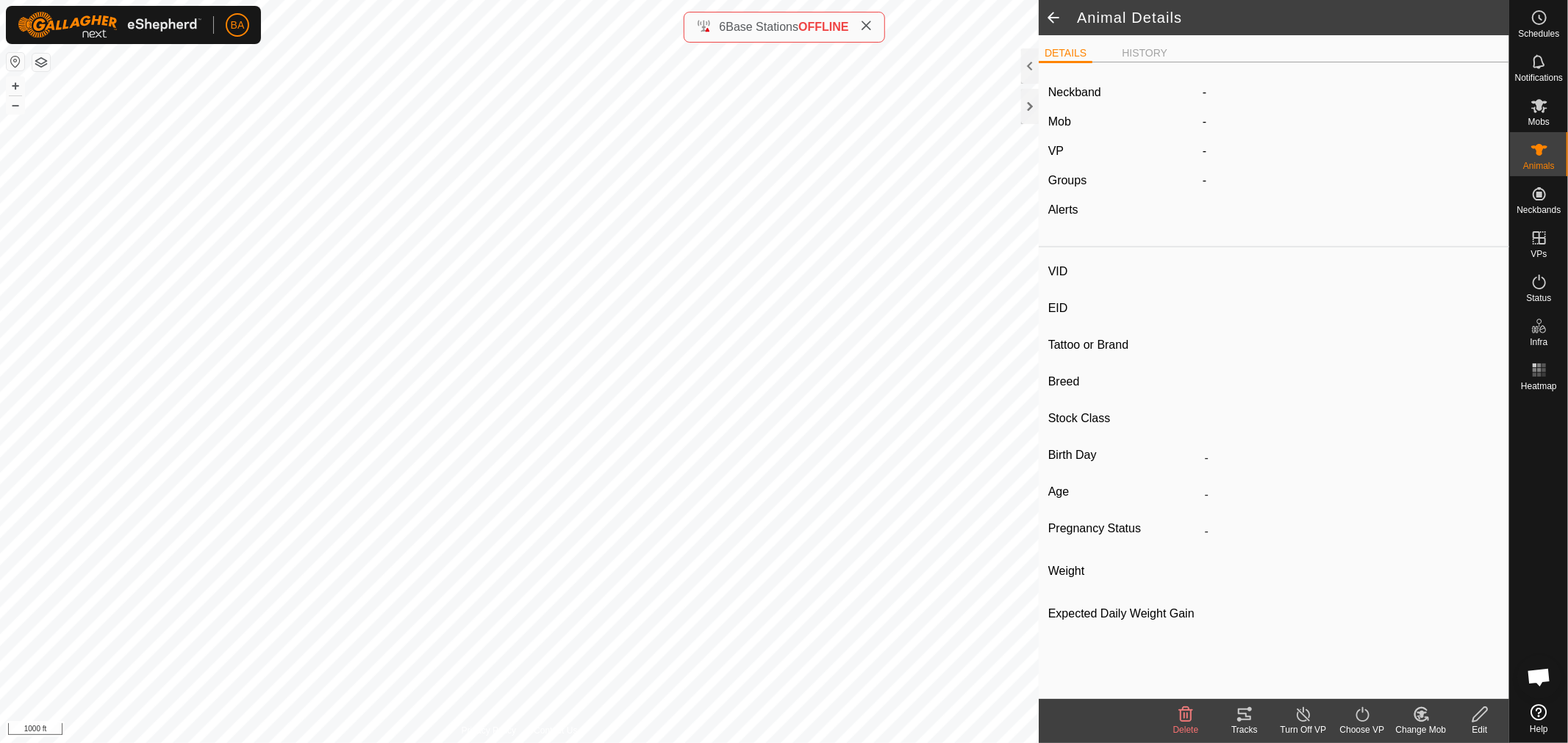
type input "0 kg"
type input "-"
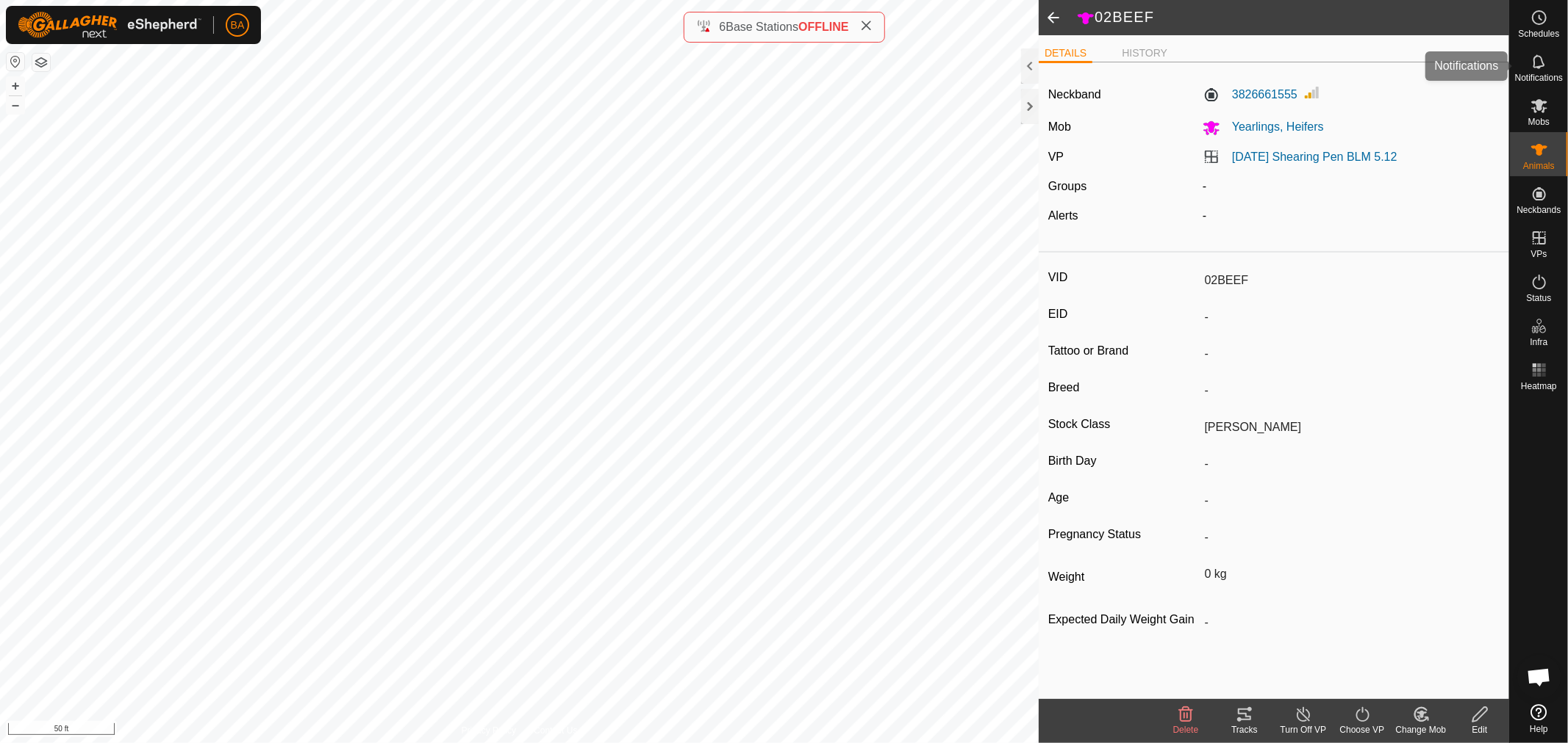
click at [1546, 83] on div "Notifications" at bounding box center [1538, 66] width 58 height 44
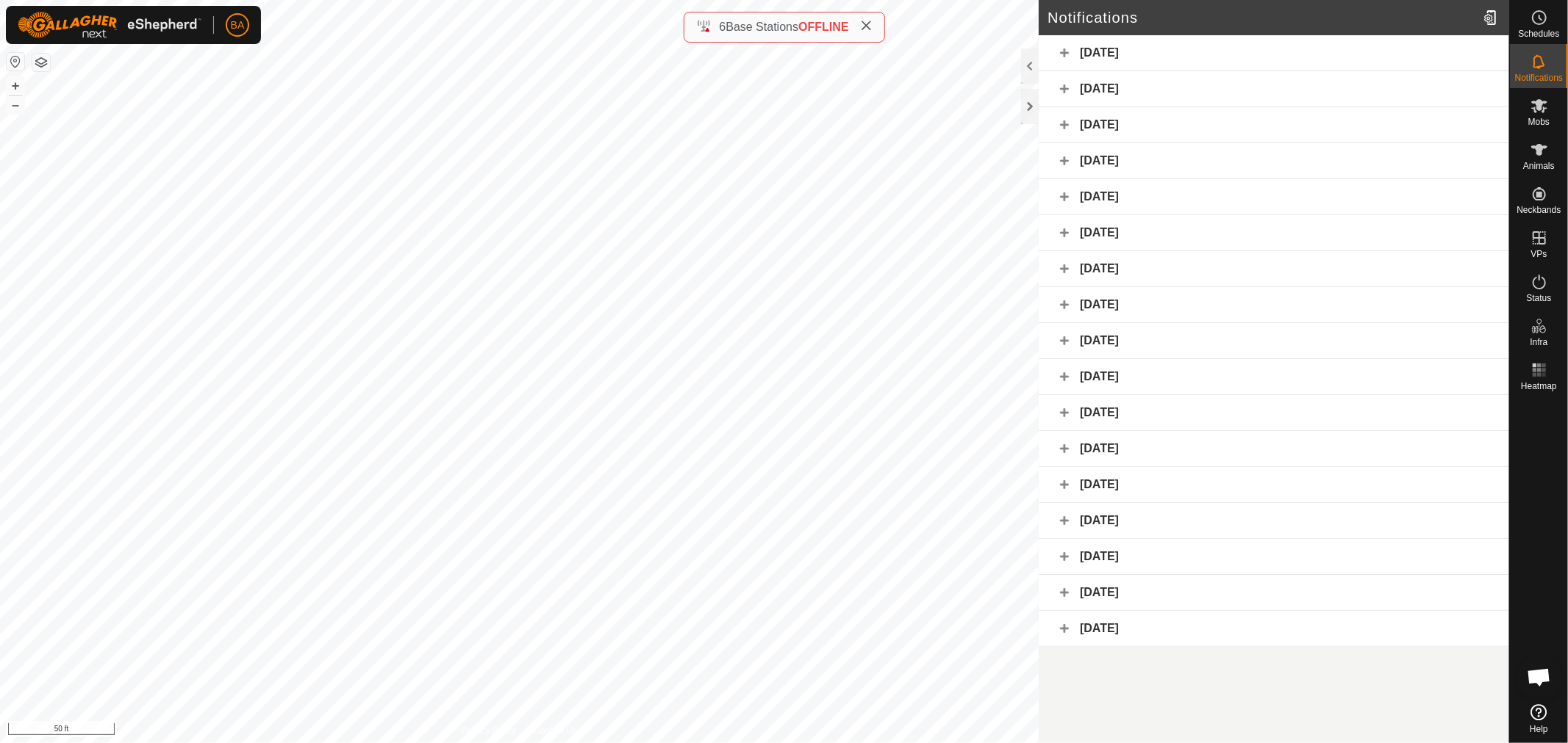
click at [1268, 84] on div "[DATE]" at bounding box center [1274, 90] width 471 height 36
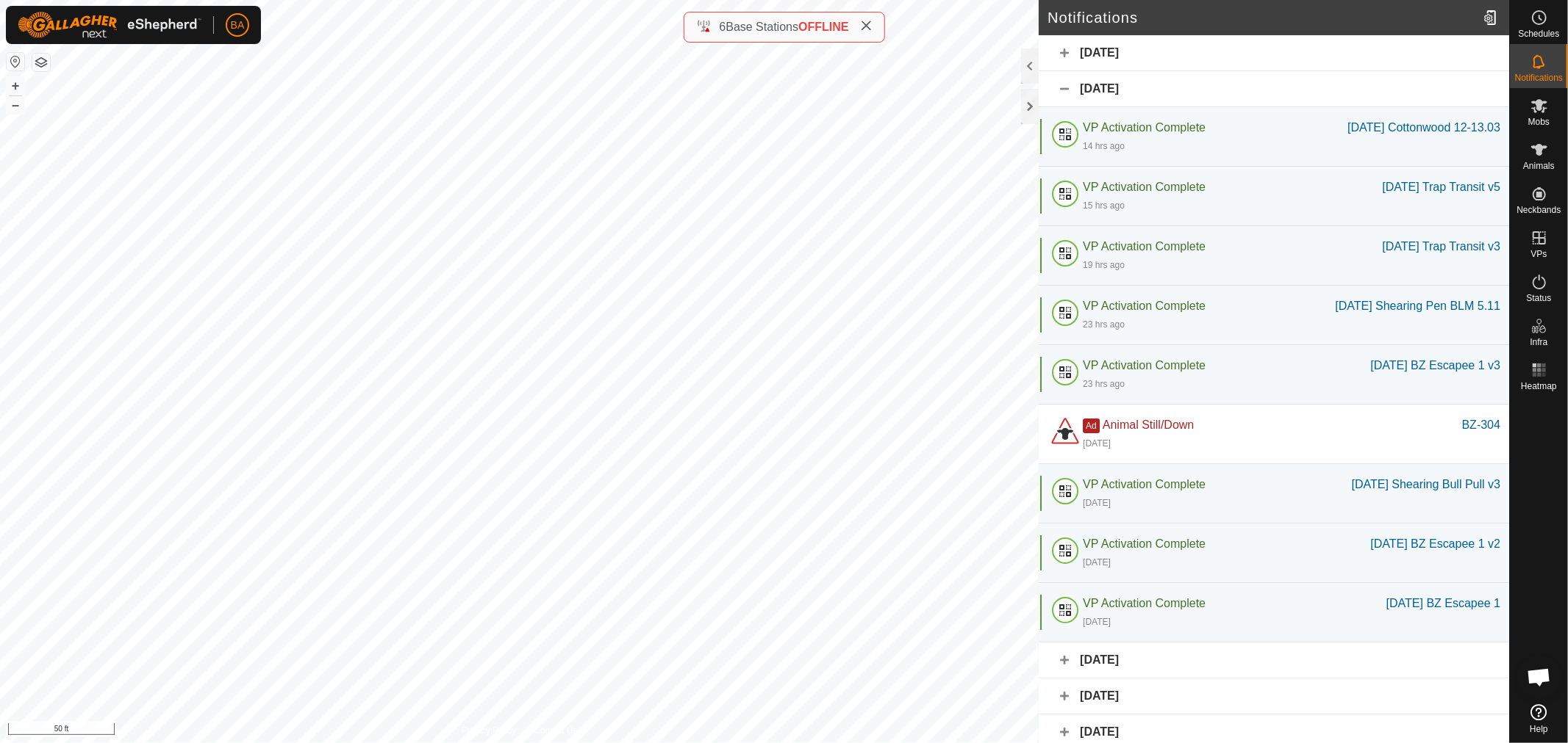
click at [1221, 90] on div "[DATE]" at bounding box center [1274, 90] width 471 height 36
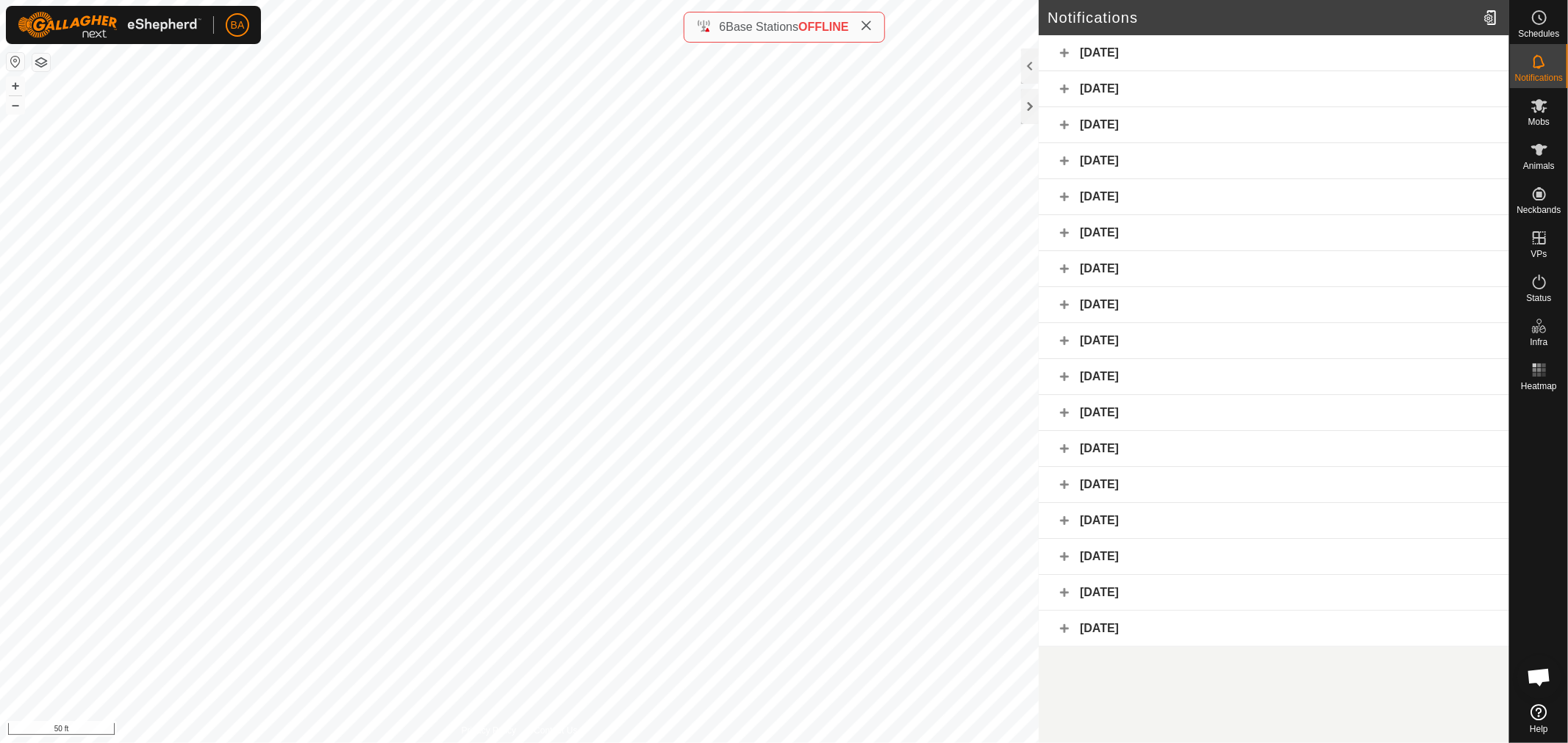
click at [1200, 125] on div "[DATE]" at bounding box center [1274, 125] width 471 height 36
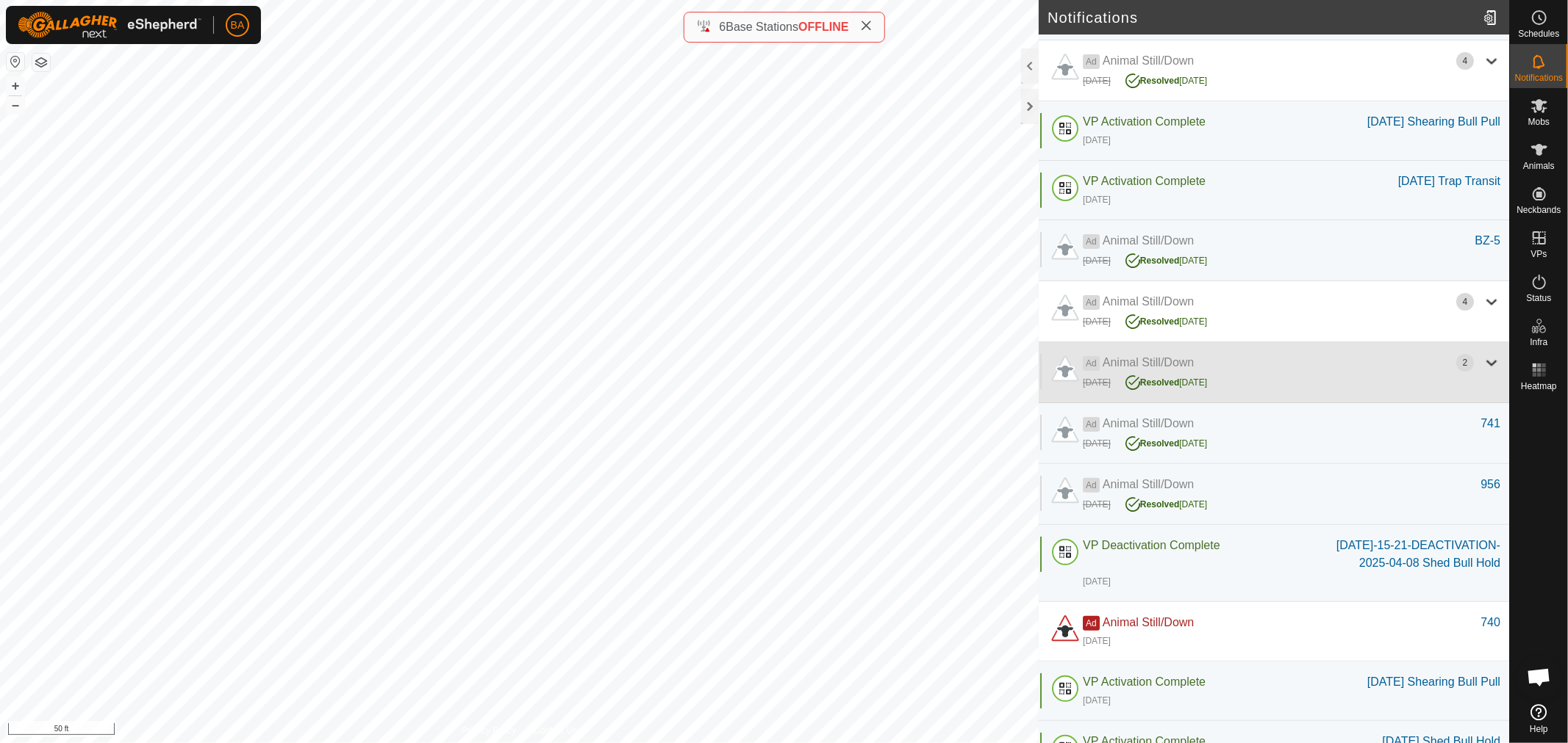
scroll to position [164, 0]
click at [1276, 390] on div "[DATE] Resolved [DATE]" at bounding box center [1292, 381] width 417 height 19
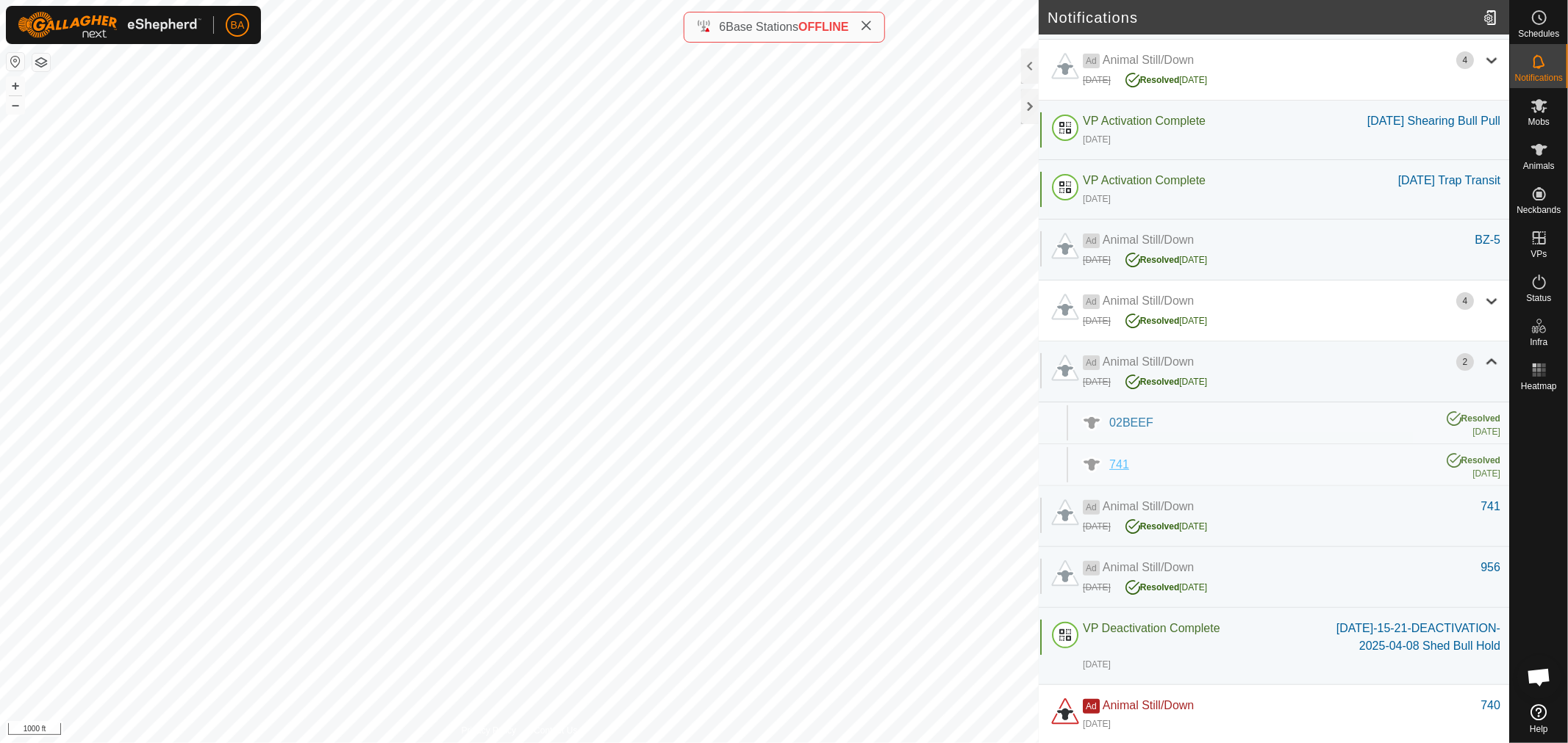
click at [1121, 470] on span "741" at bounding box center [1118, 464] width 20 height 12
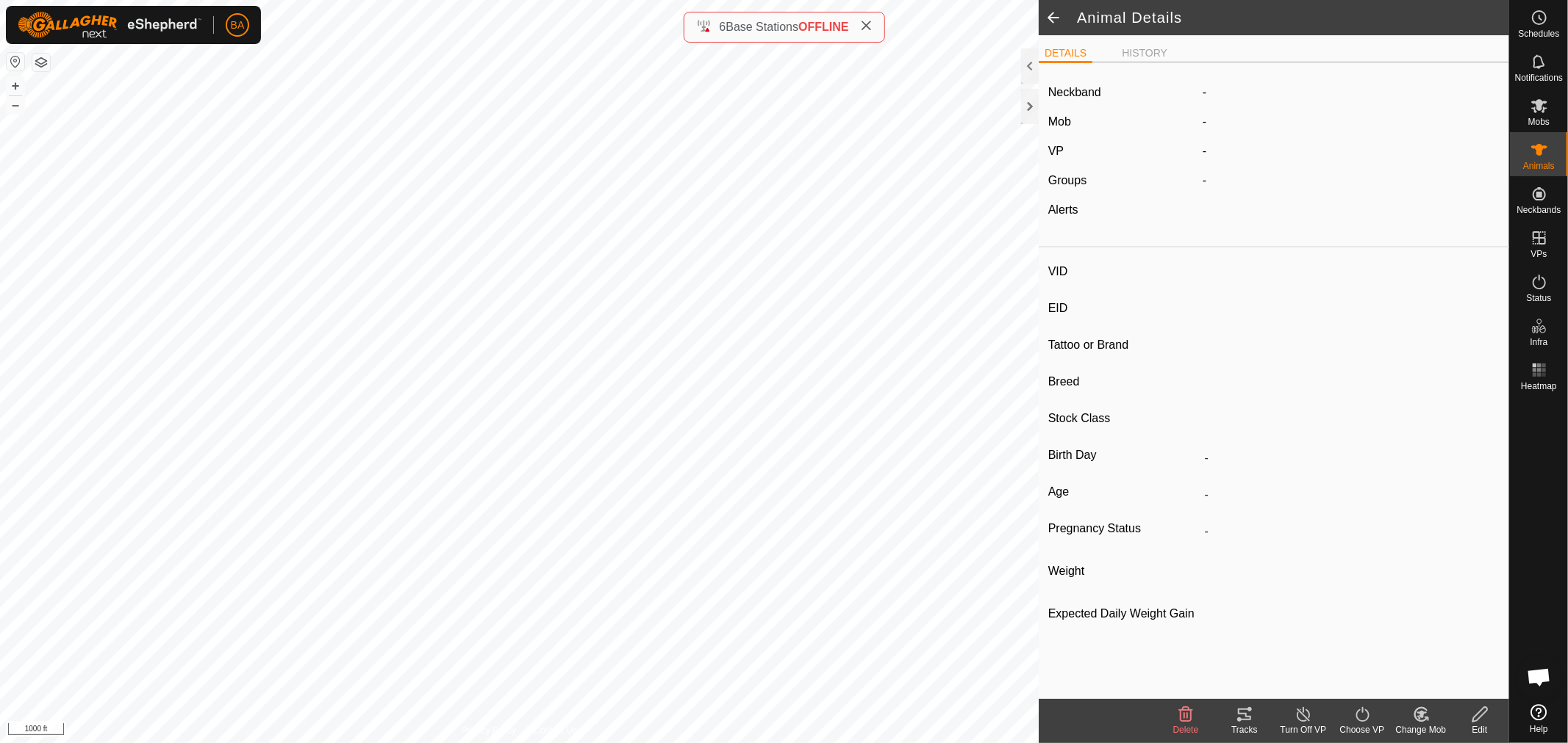
type input "741"
type input "-"
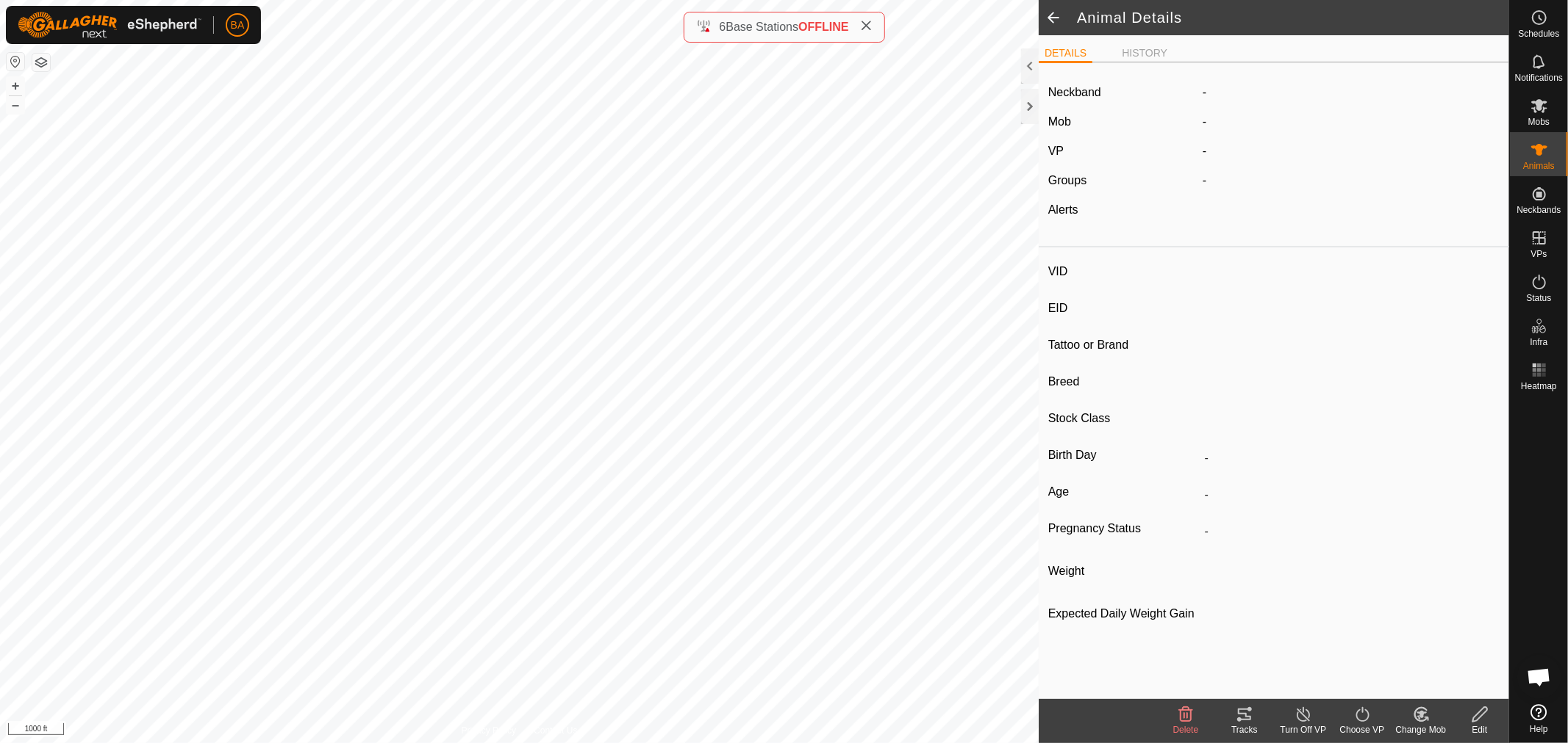
type input "0 kg"
type input "-"
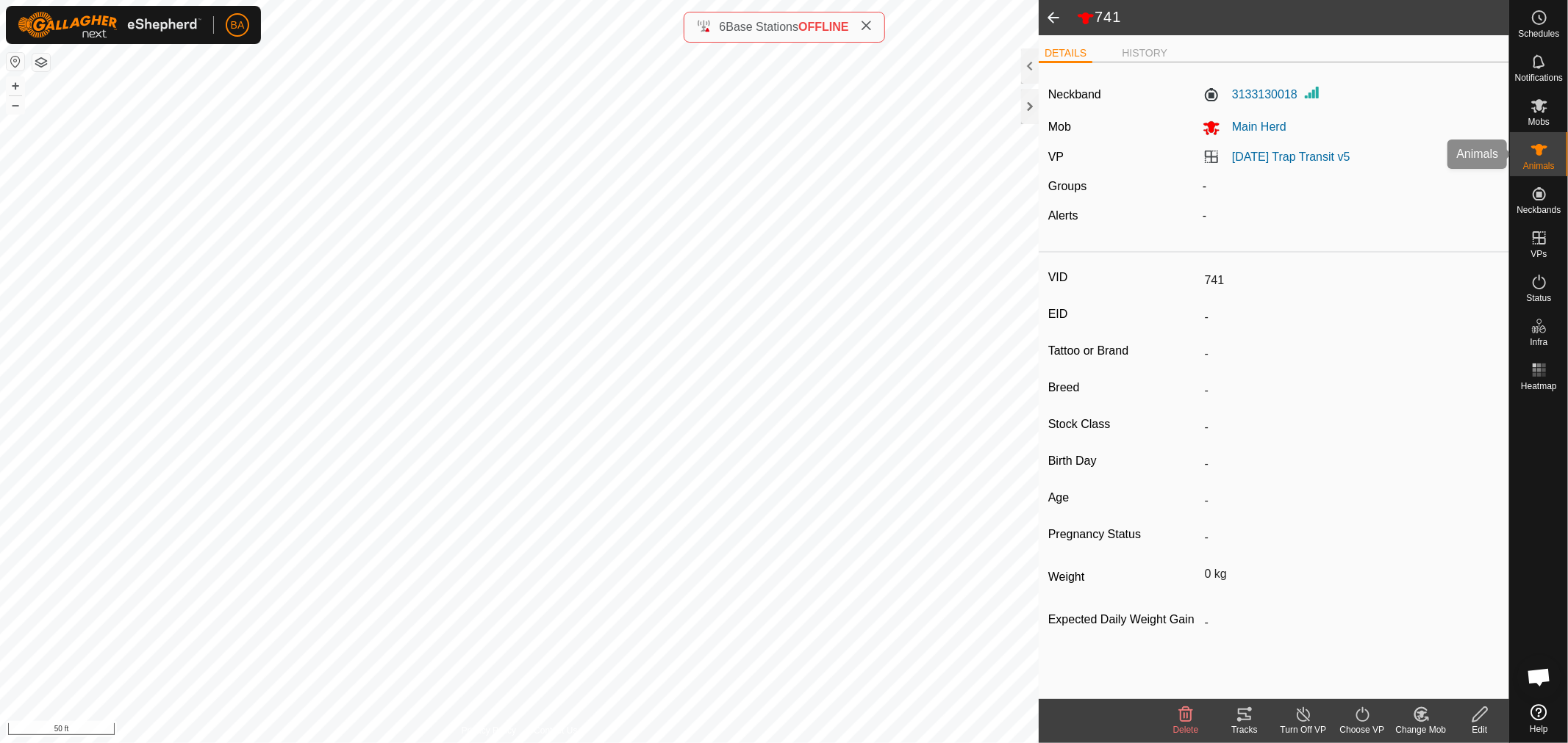
click at [1546, 157] on icon at bounding box center [1538, 150] width 17 height 17
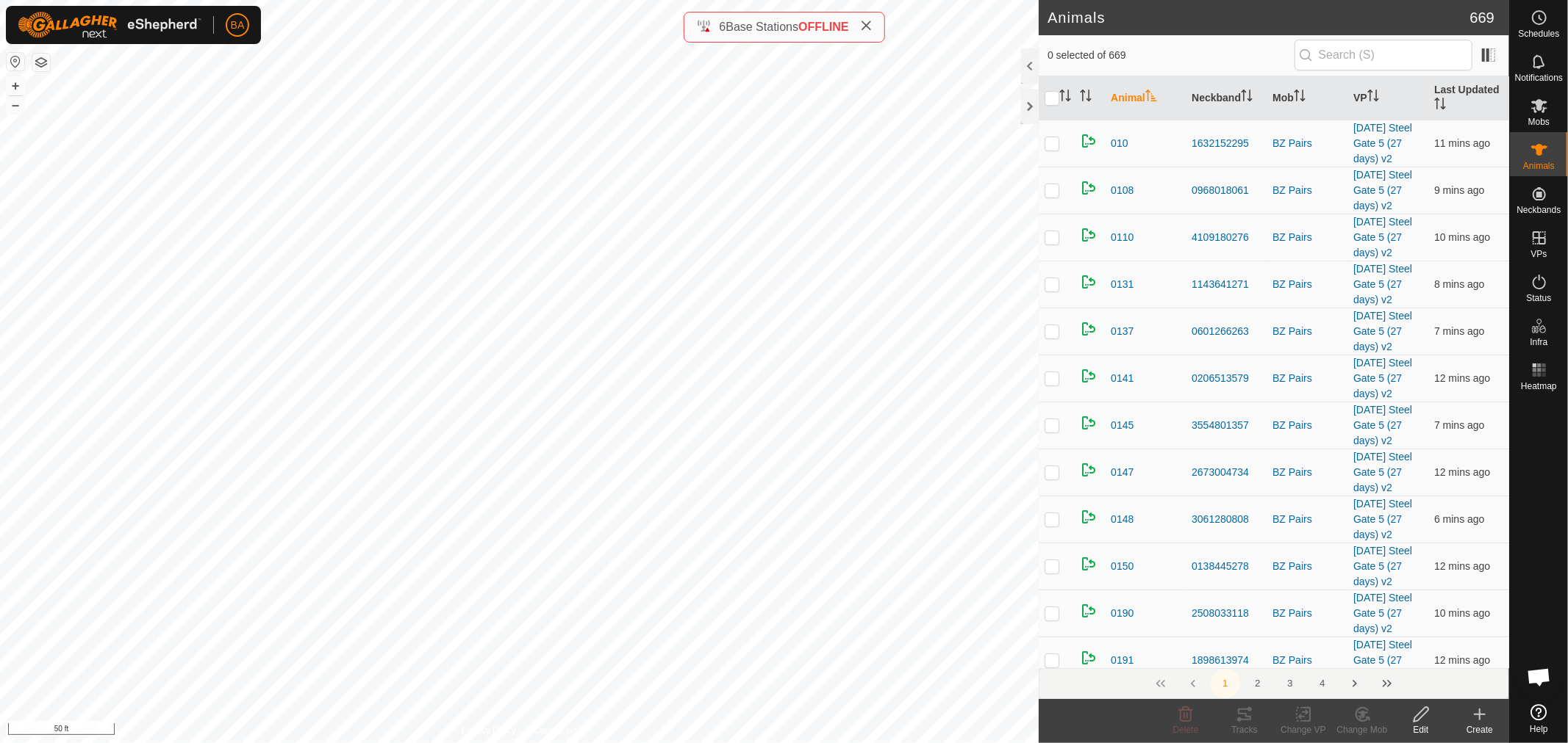
click at [1117, 94] on th "Animal" at bounding box center [1145, 98] width 81 height 44
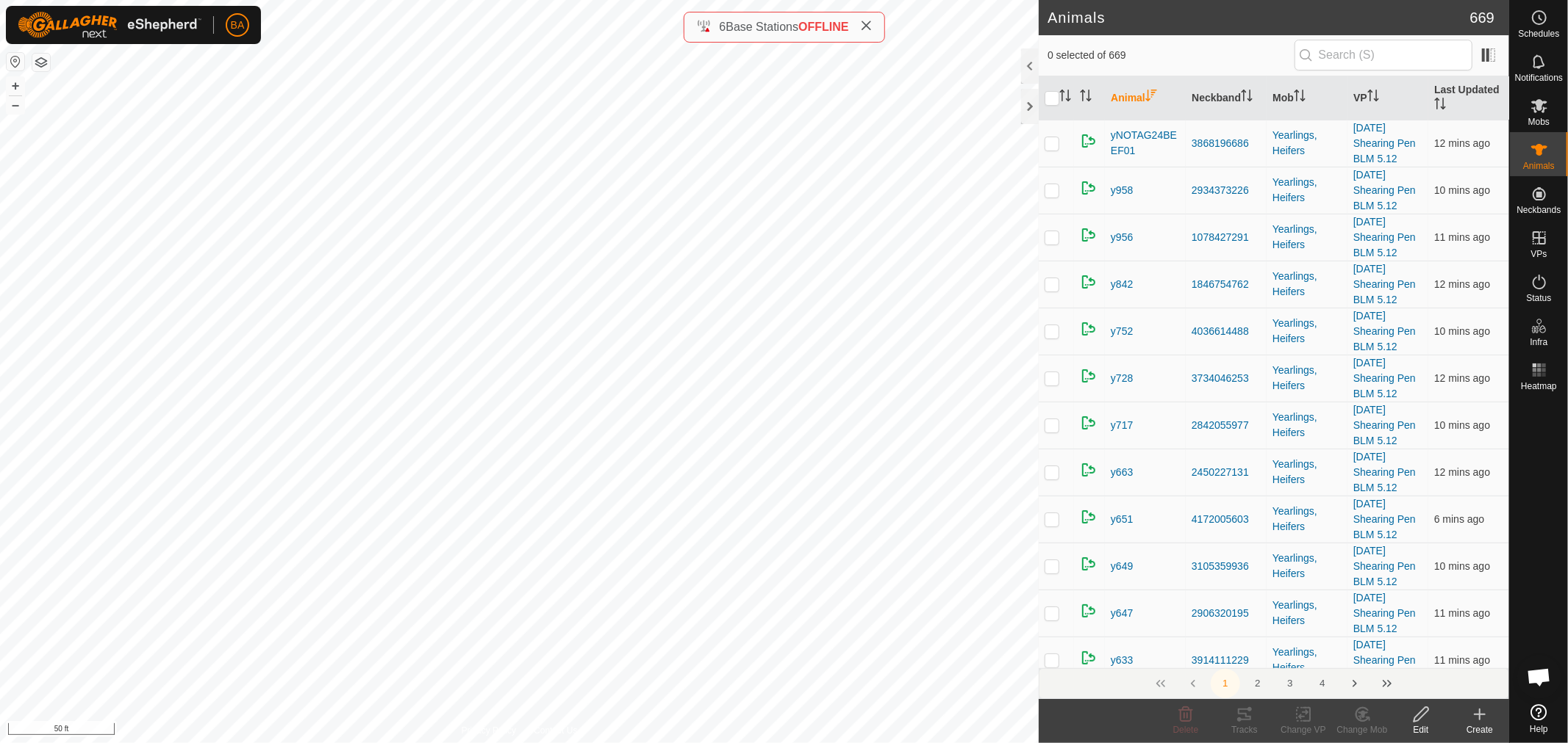
click at [1121, 92] on th "Animal" at bounding box center [1145, 98] width 81 height 44
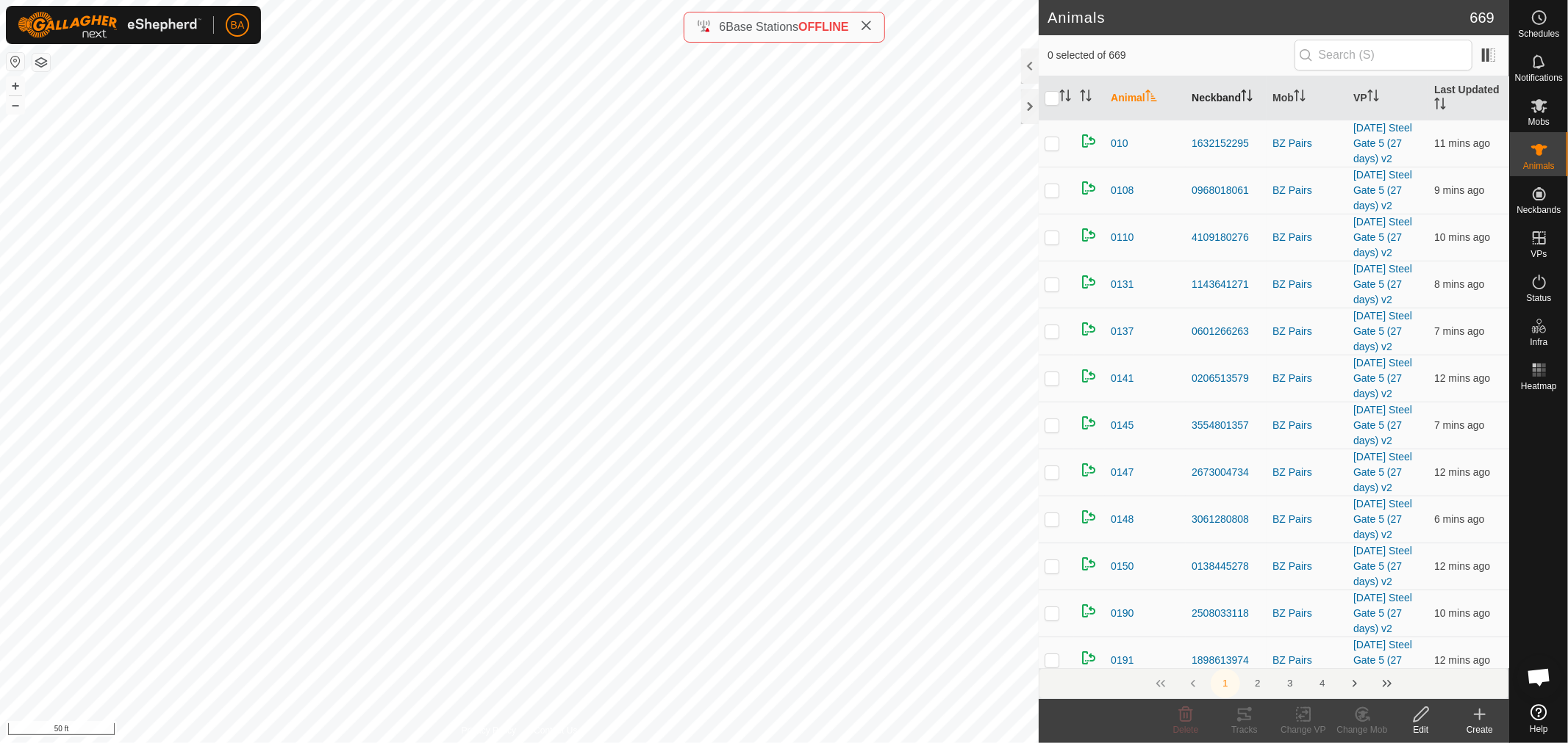
click at [1236, 103] on th "Neckband" at bounding box center [1226, 98] width 81 height 44
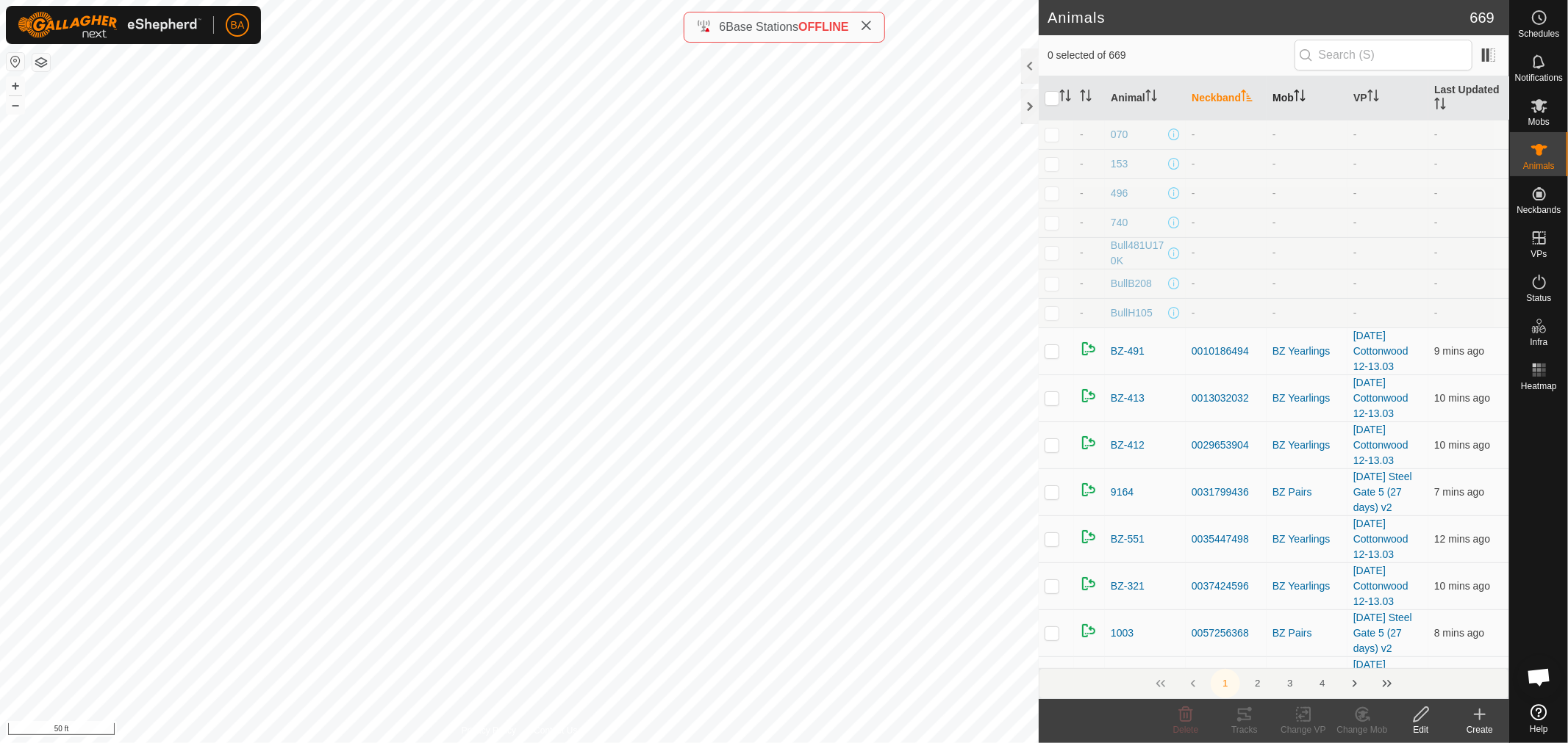
click at [1280, 100] on th "Mob" at bounding box center [1307, 98] width 81 height 44
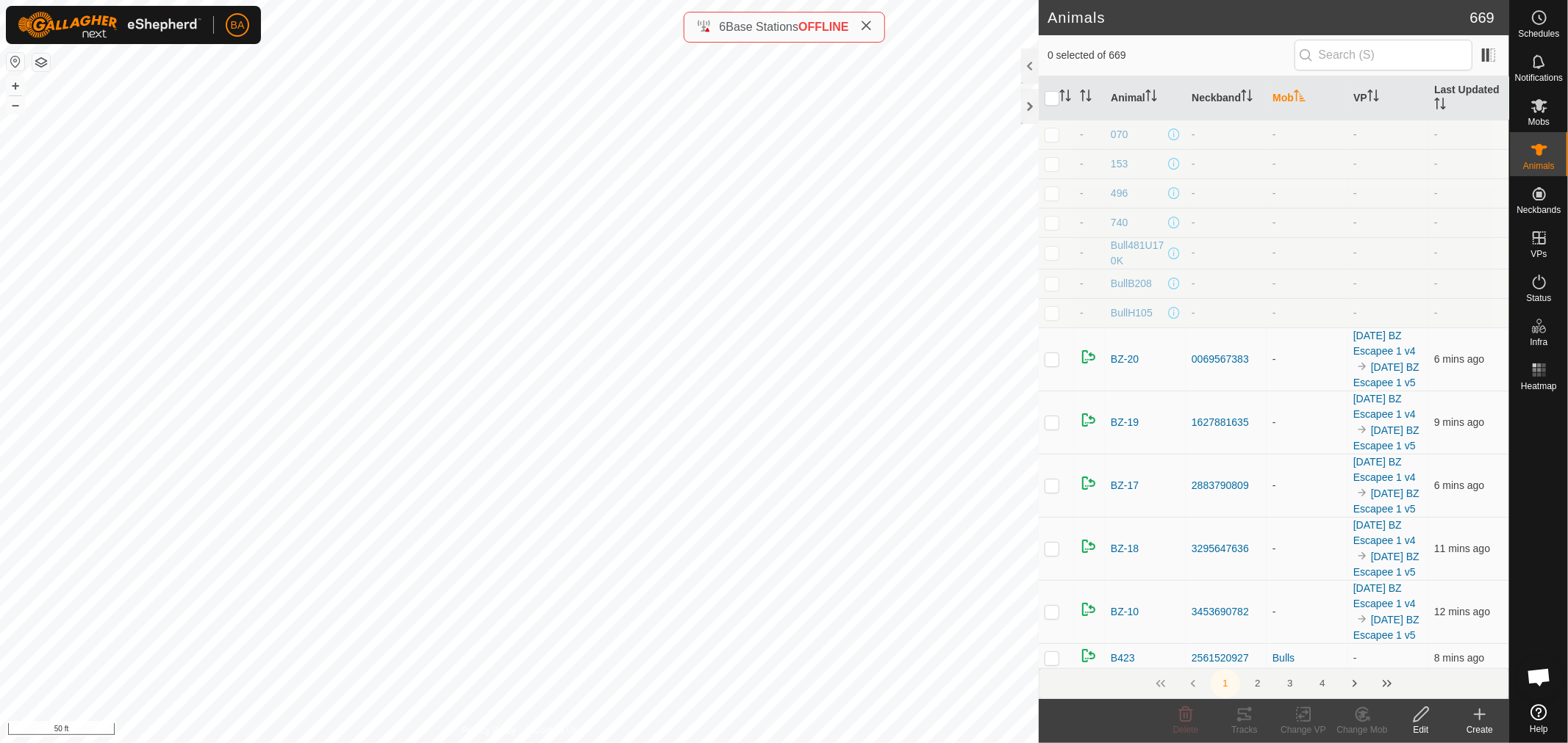
click at [1280, 100] on th "Mob" at bounding box center [1307, 98] width 81 height 44
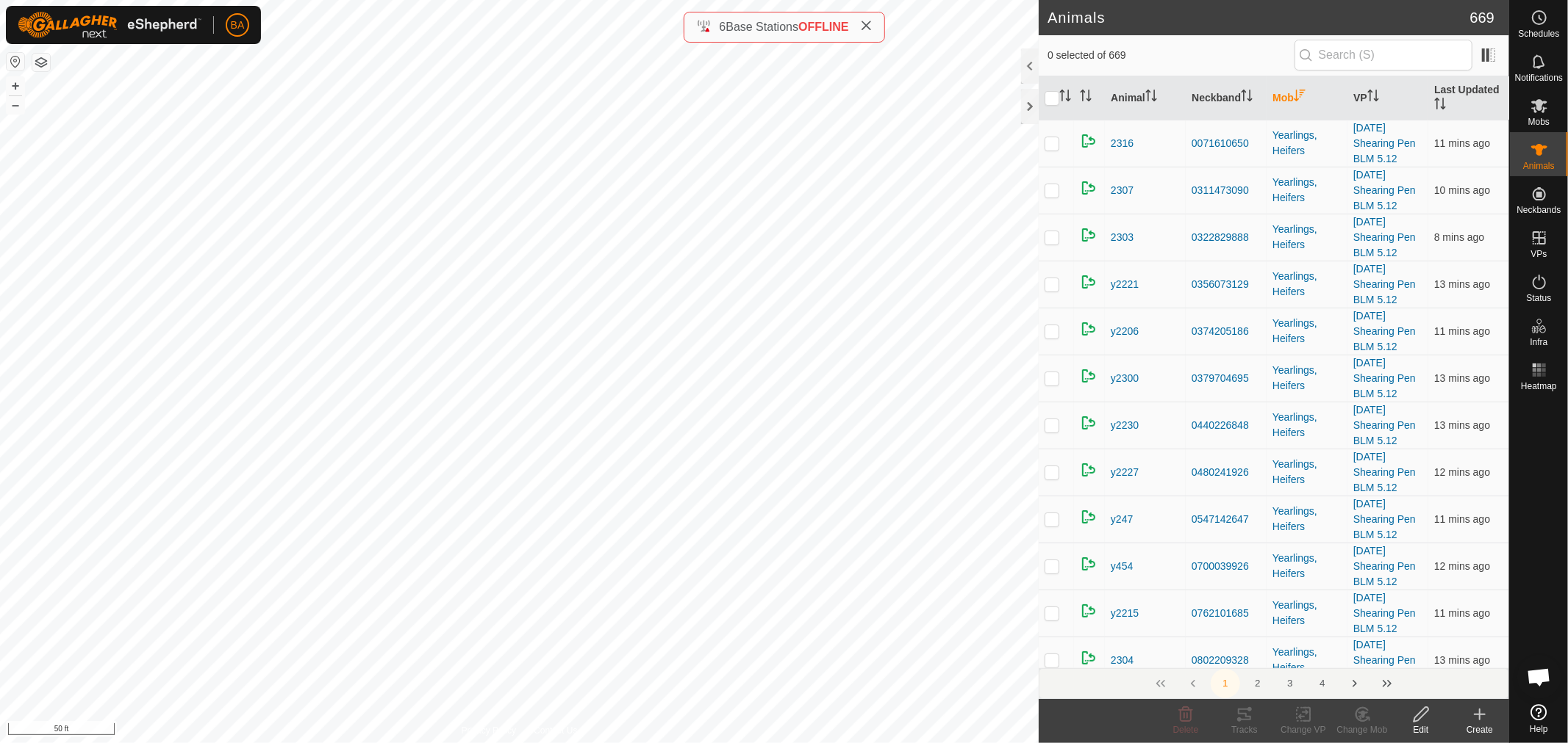
click at [1280, 100] on th "Mob" at bounding box center [1307, 98] width 81 height 44
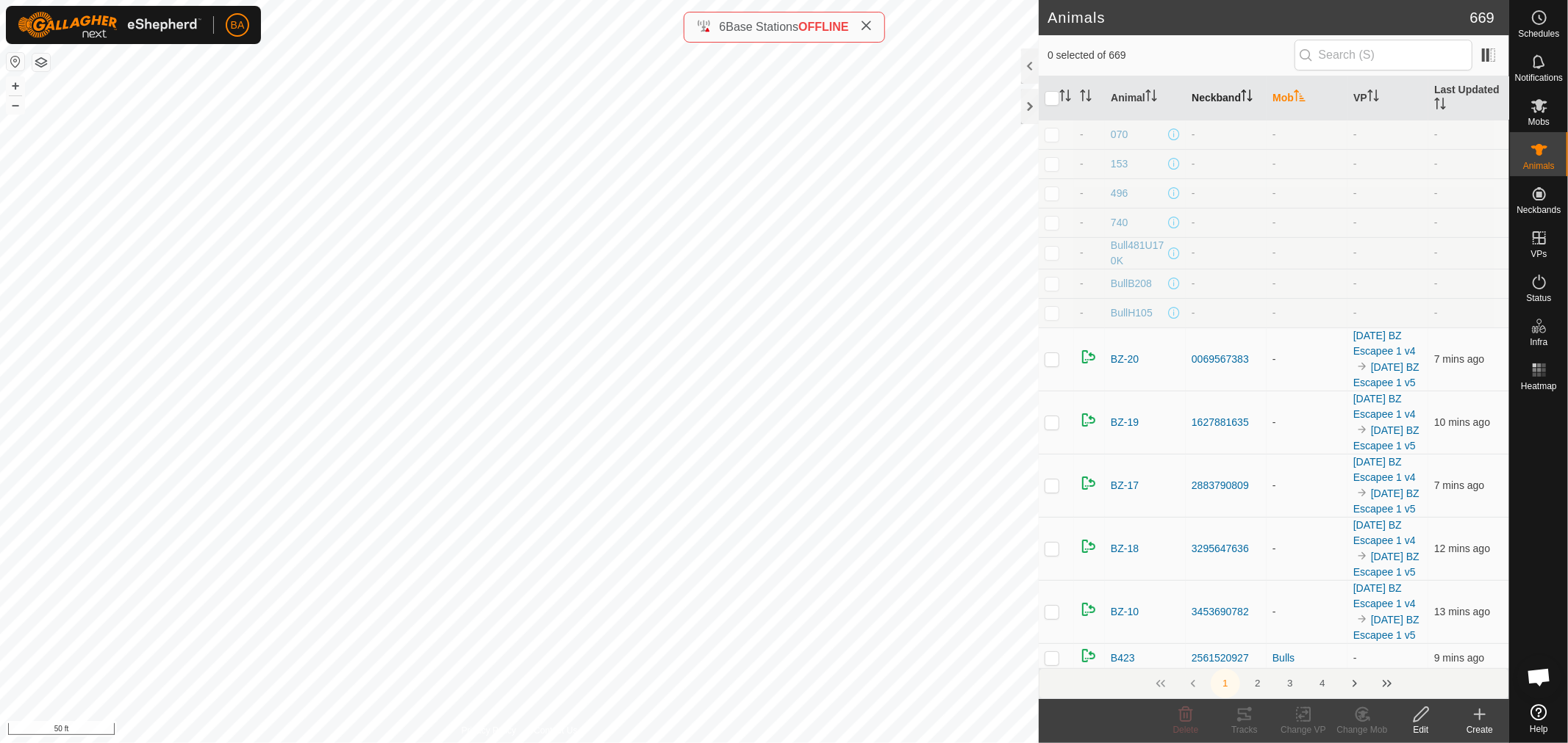
click at [1213, 92] on th "Neckband" at bounding box center [1226, 98] width 81 height 44
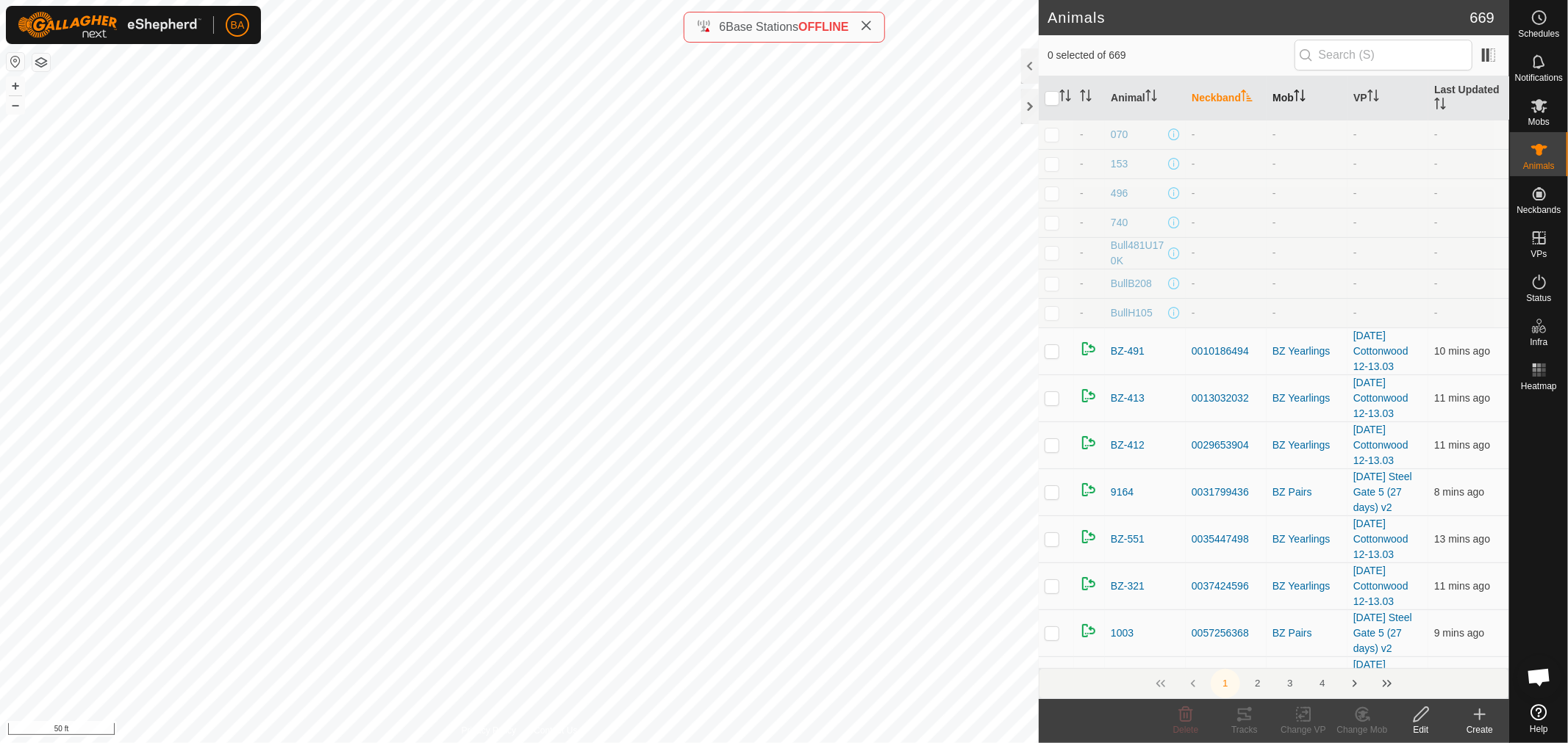
click at [1280, 92] on th "Mob" at bounding box center [1307, 98] width 81 height 44
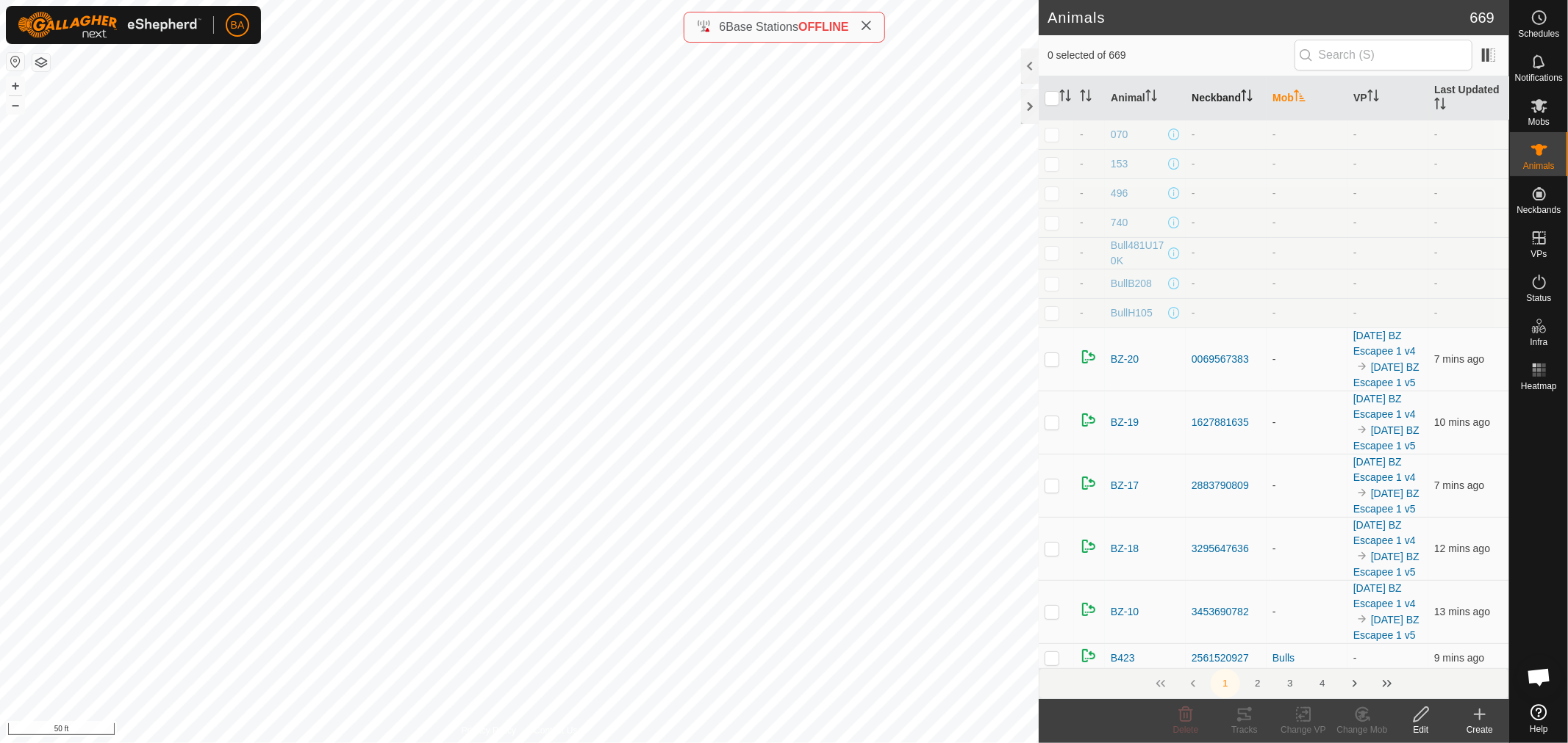
click at [1249, 92] on icon "Activate to sort" at bounding box center [1247, 96] width 11 height 11
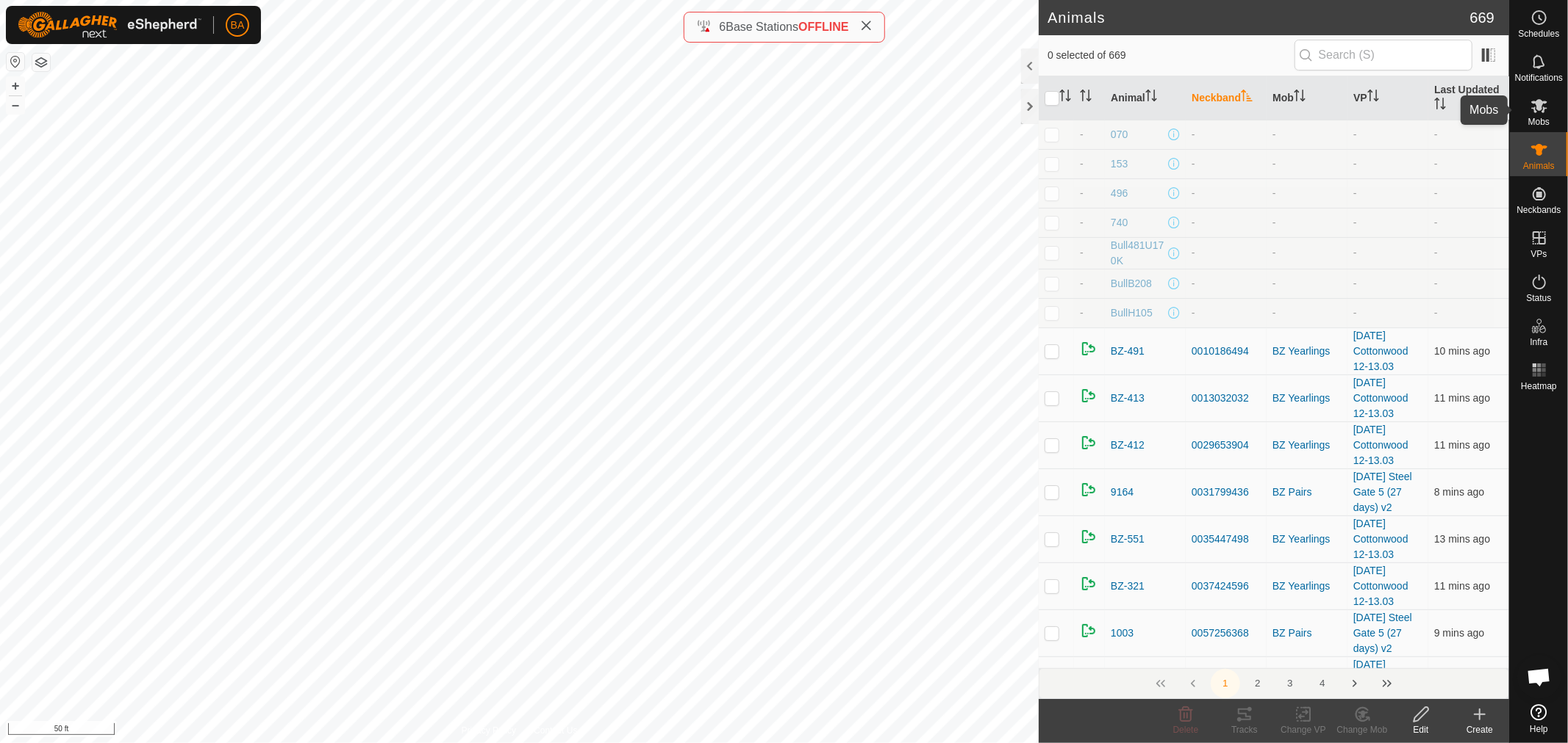
click at [1543, 110] on icon at bounding box center [1538, 106] width 16 height 14
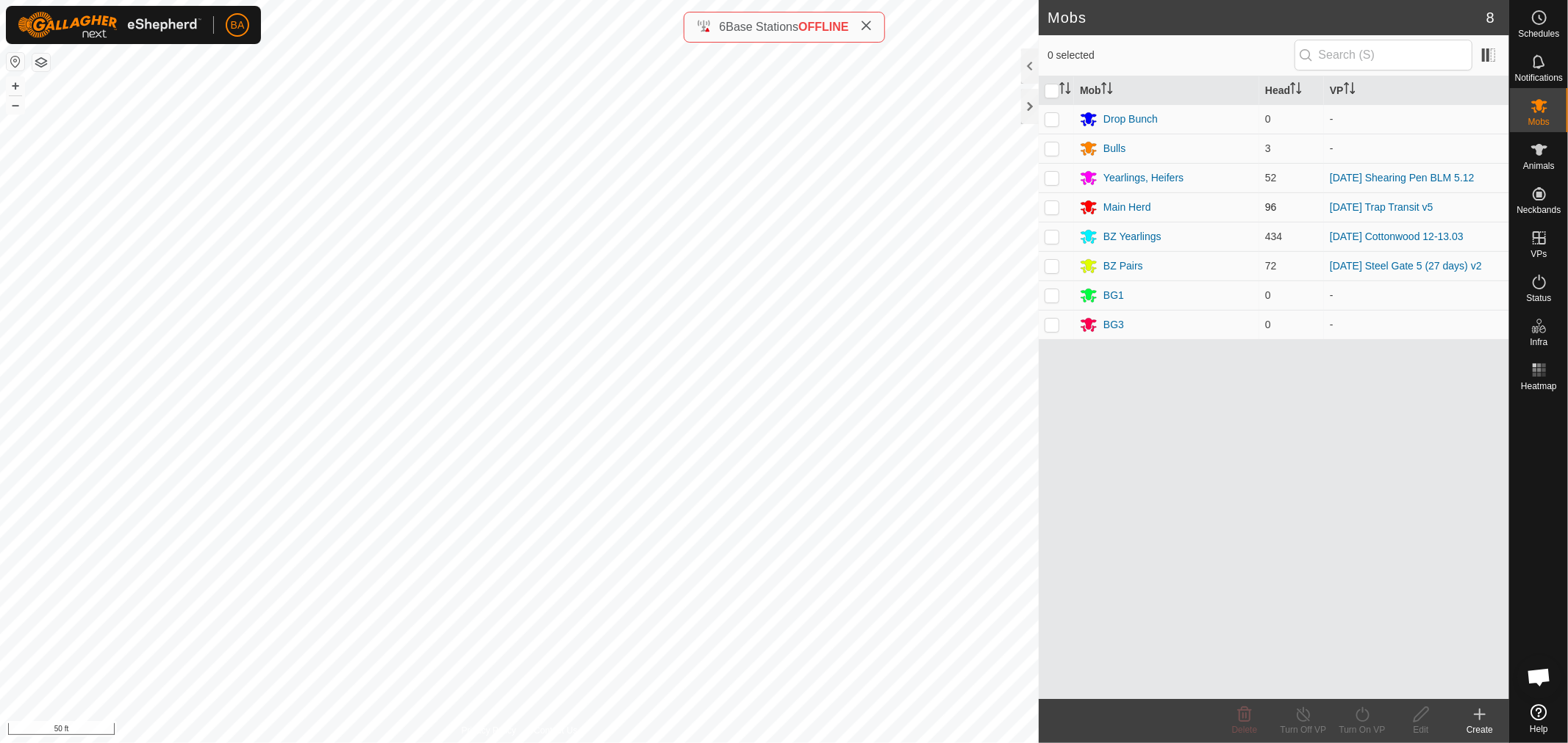
click at [1054, 208] on p-checkbox at bounding box center [1051, 207] width 14 height 11
checkbox input "true"
click at [1049, 179] on p-checkbox at bounding box center [1051, 178] width 14 height 11
checkbox input "true"
click at [1539, 162] on span "Animals" at bounding box center [1538, 165] width 32 height 9
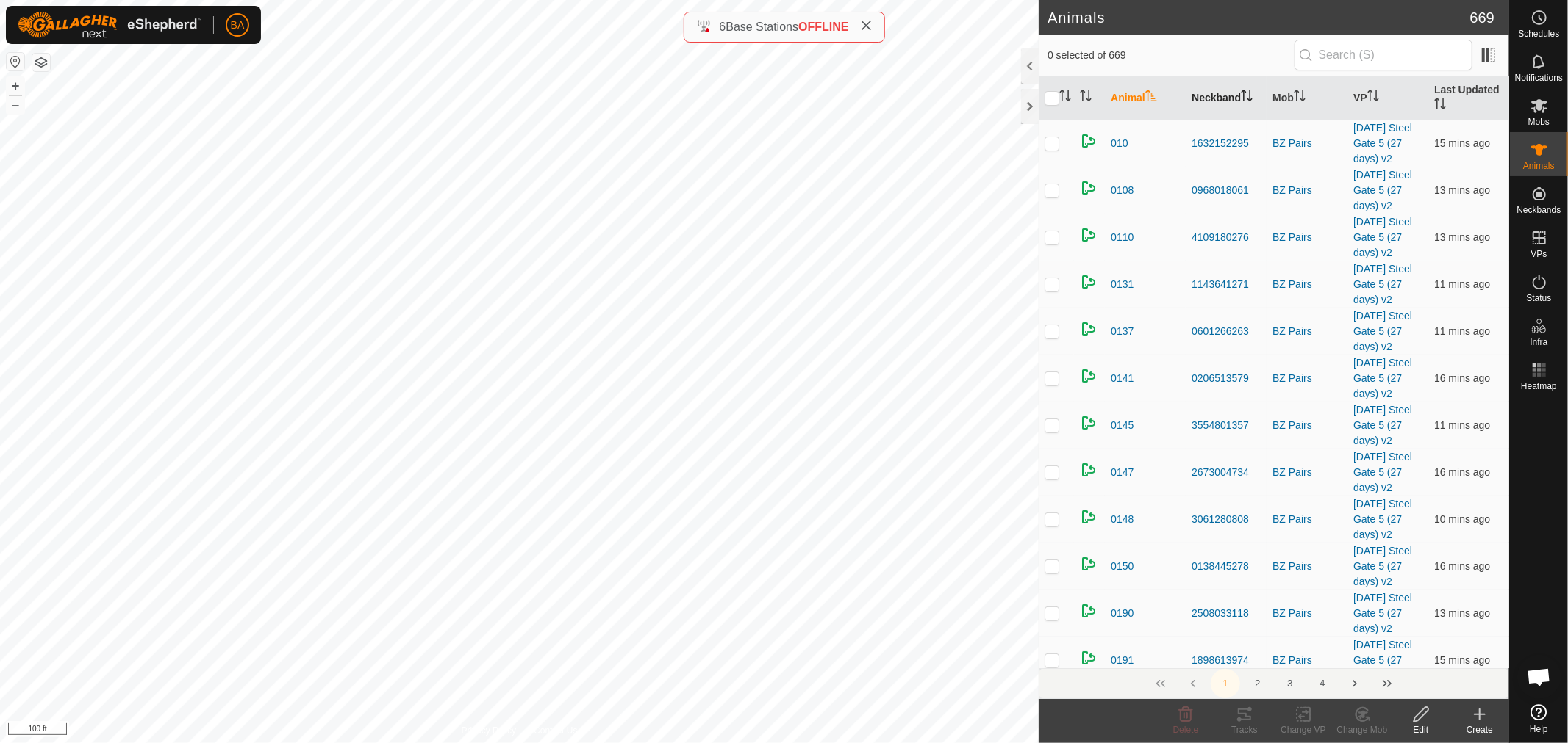
click at [1210, 96] on th "Neckband" at bounding box center [1226, 98] width 81 height 44
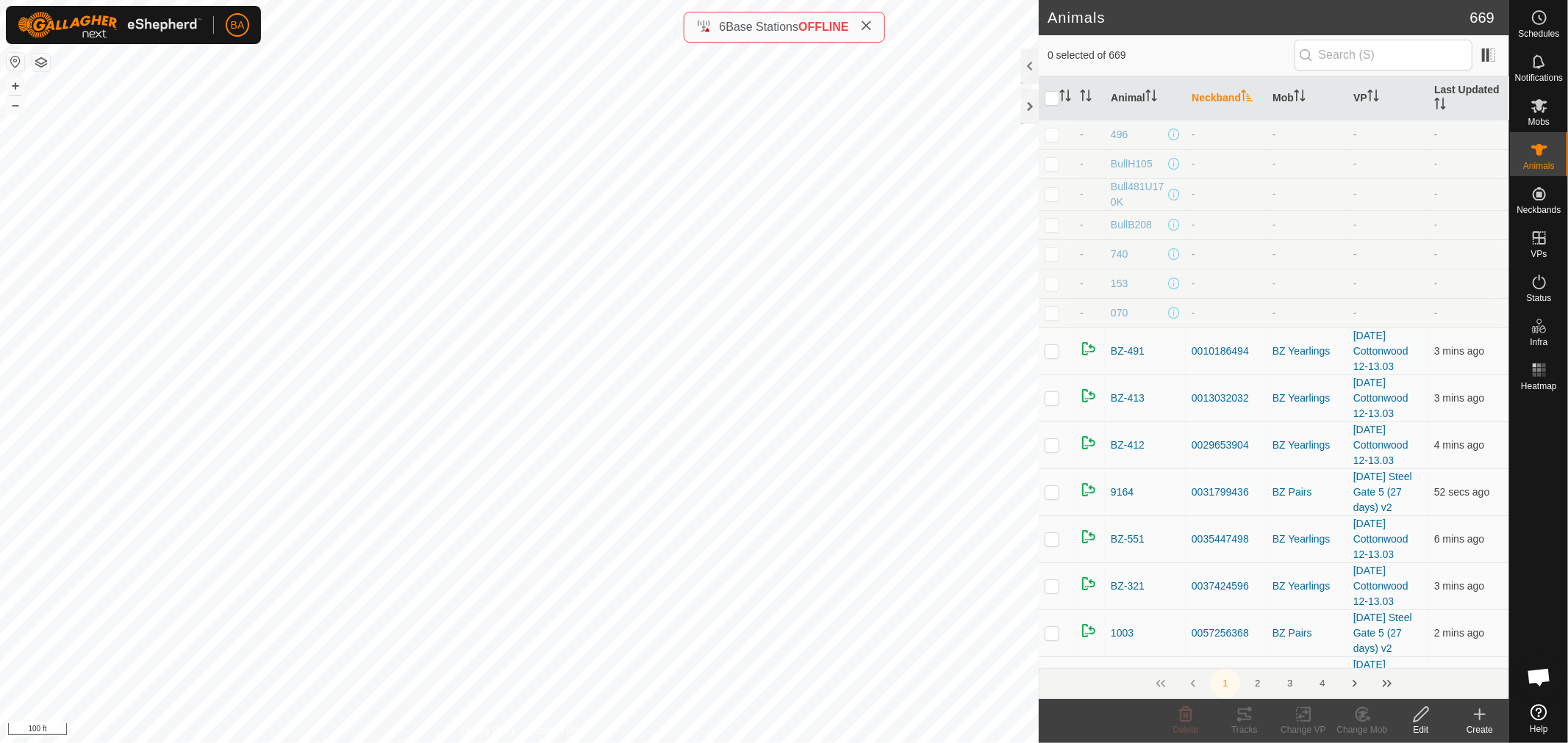
click at [1045, 287] on p-checkbox at bounding box center [1051, 283] width 14 height 11
checkbox input "true"
click at [1045, 316] on p-checkbox at bounding box center [1051, 313] width 14 height 11
click at [1042, 320] on td at bounding box center [1056, 313] width 35 height 30
checkbox input "false"
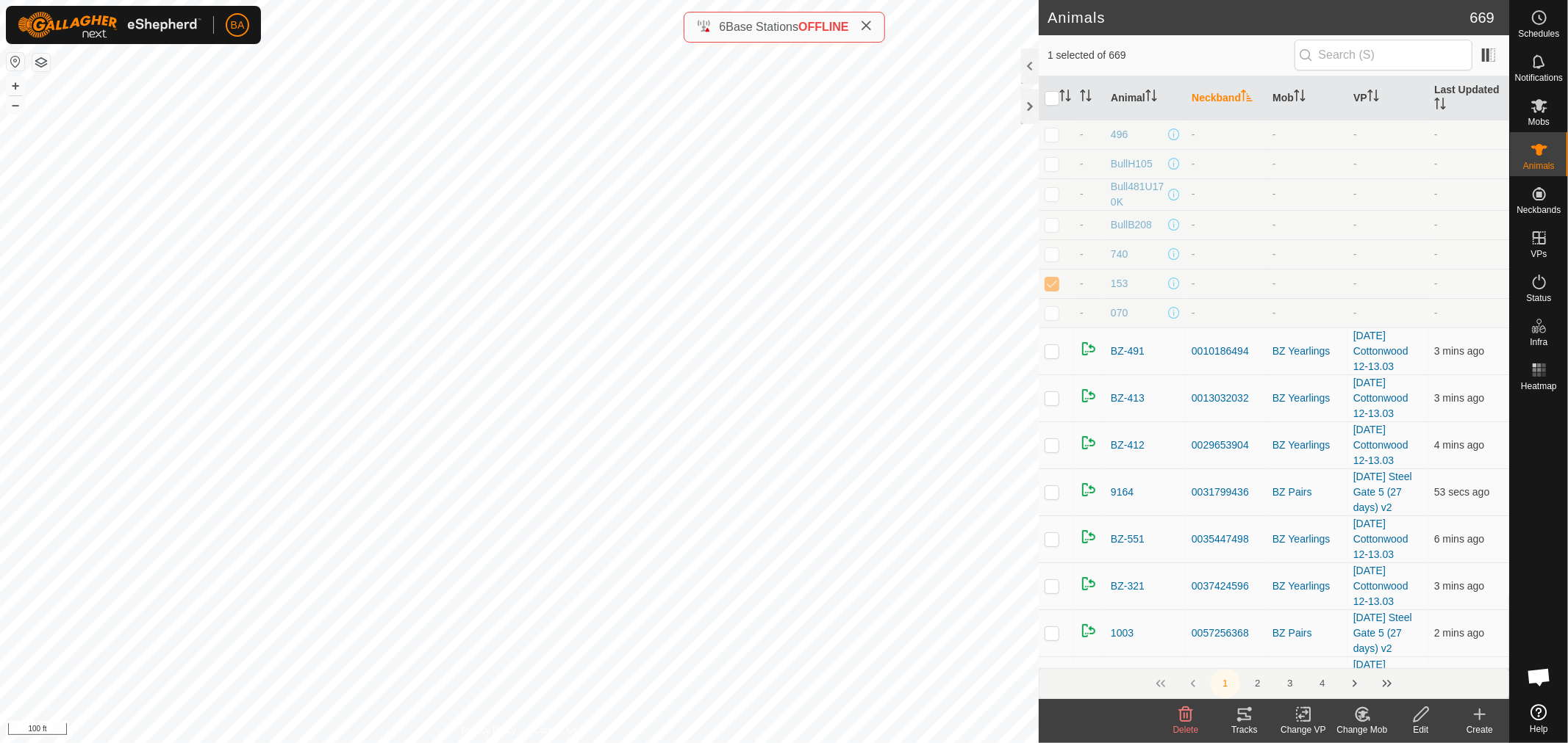
drag, startPoint x: 1423, startPoint y: 718, endPoint x: 1289, endPoint y: 681, distance: 139.0
click at [1423, 718] on icon at bounding box center [1421, 714] width 18 height 17
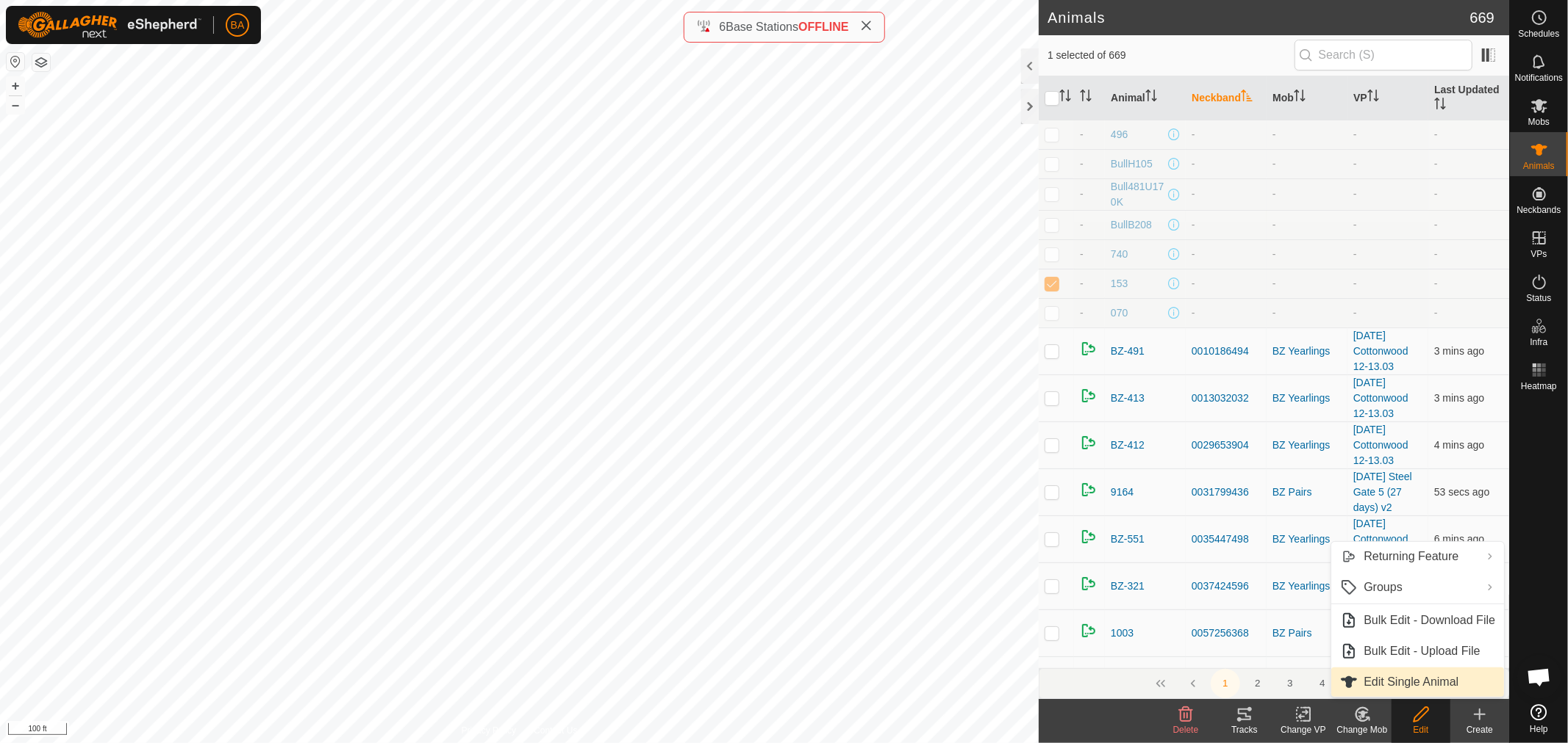
click at [1391, 688] on link "Edit Single Animal" at bounding box center [1417, 682] width 173 height 30
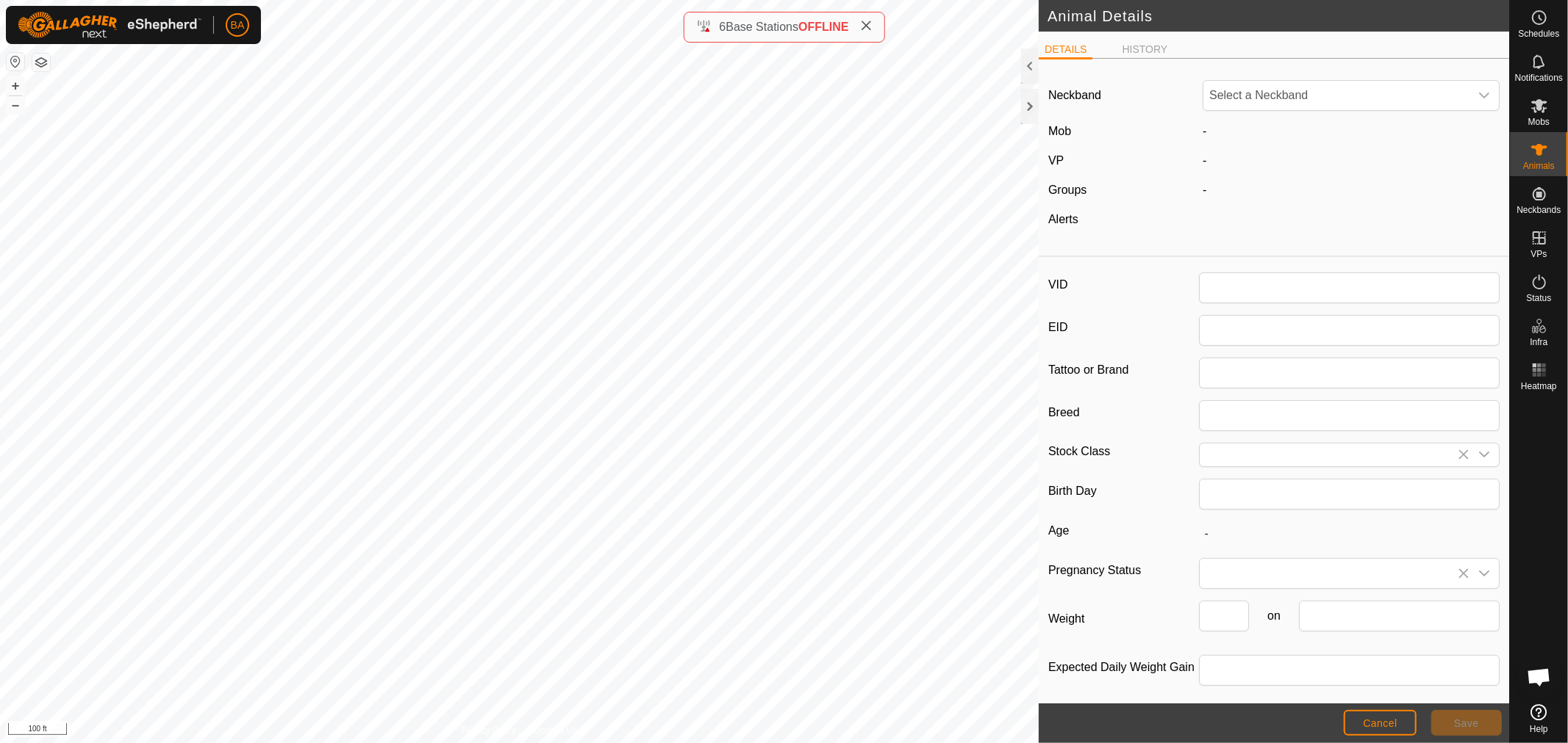
type input "153"
type input "0"
click at [1364, 725] on span "Cancel" at bounding box center [1380, 724] width 34 height 11
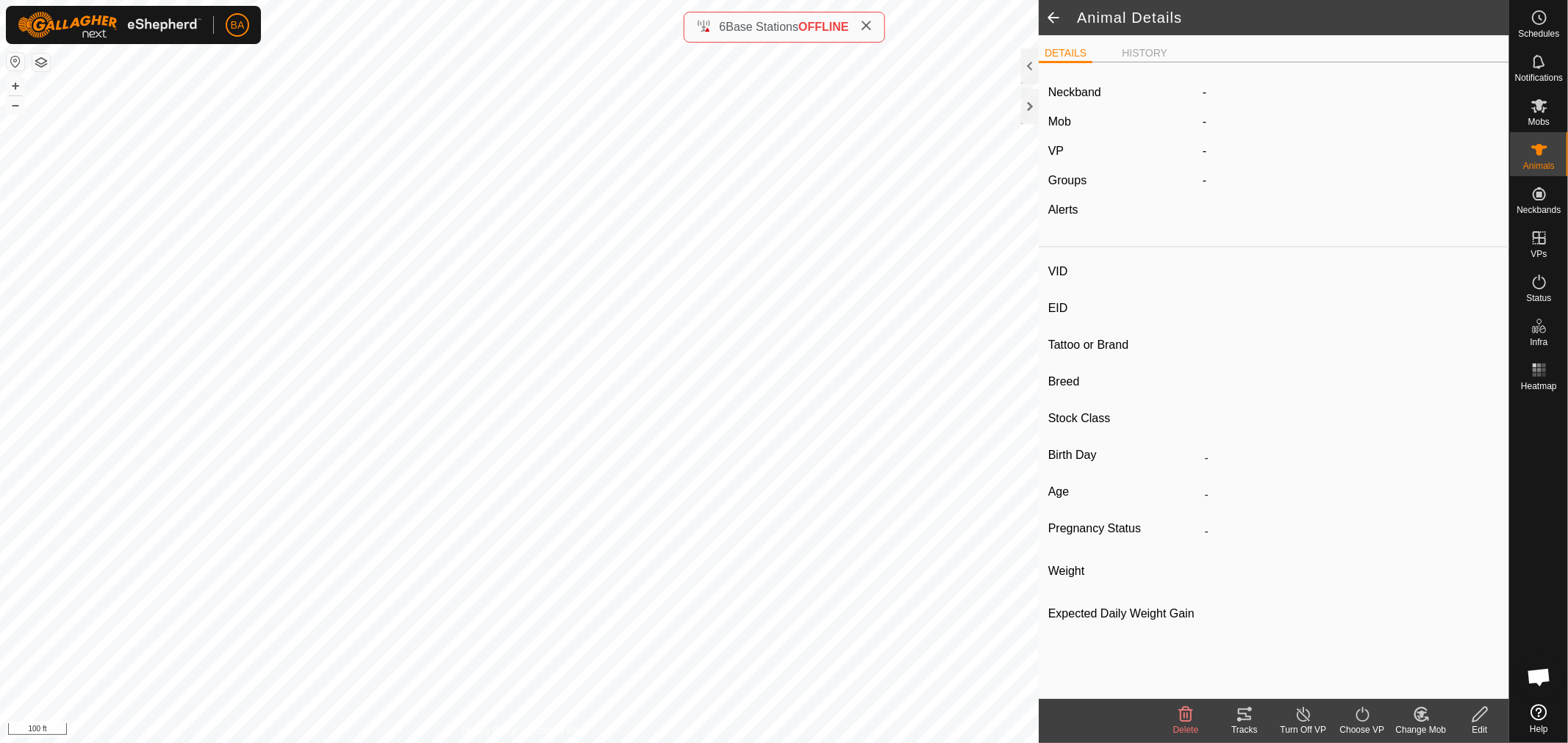
type input "153"
type input "-"
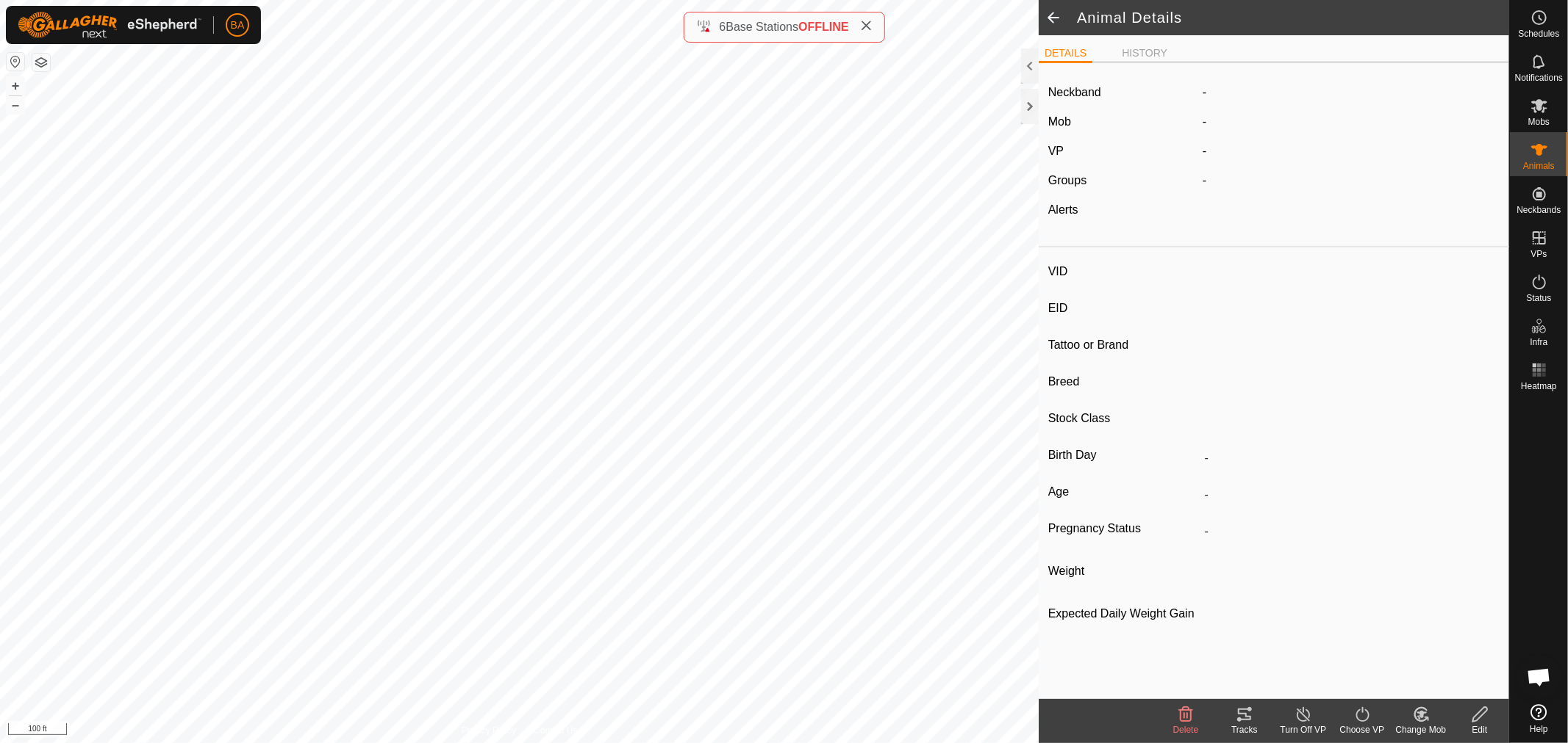
type input "0 kg"
type input "-"
click at [1052, 22] on span at bounding box center [1053, 17] width 30 height 35
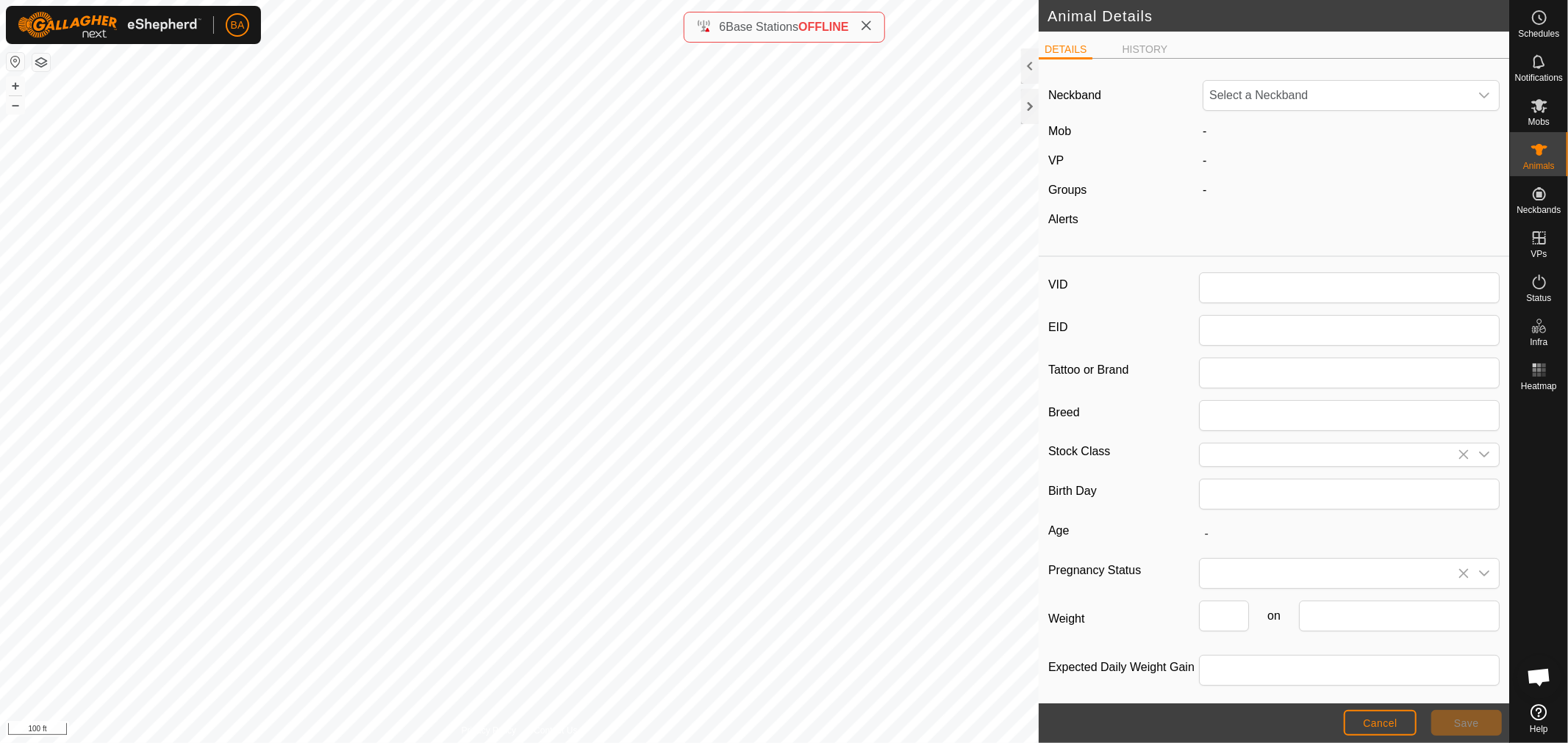
type input "153"
type input "0"
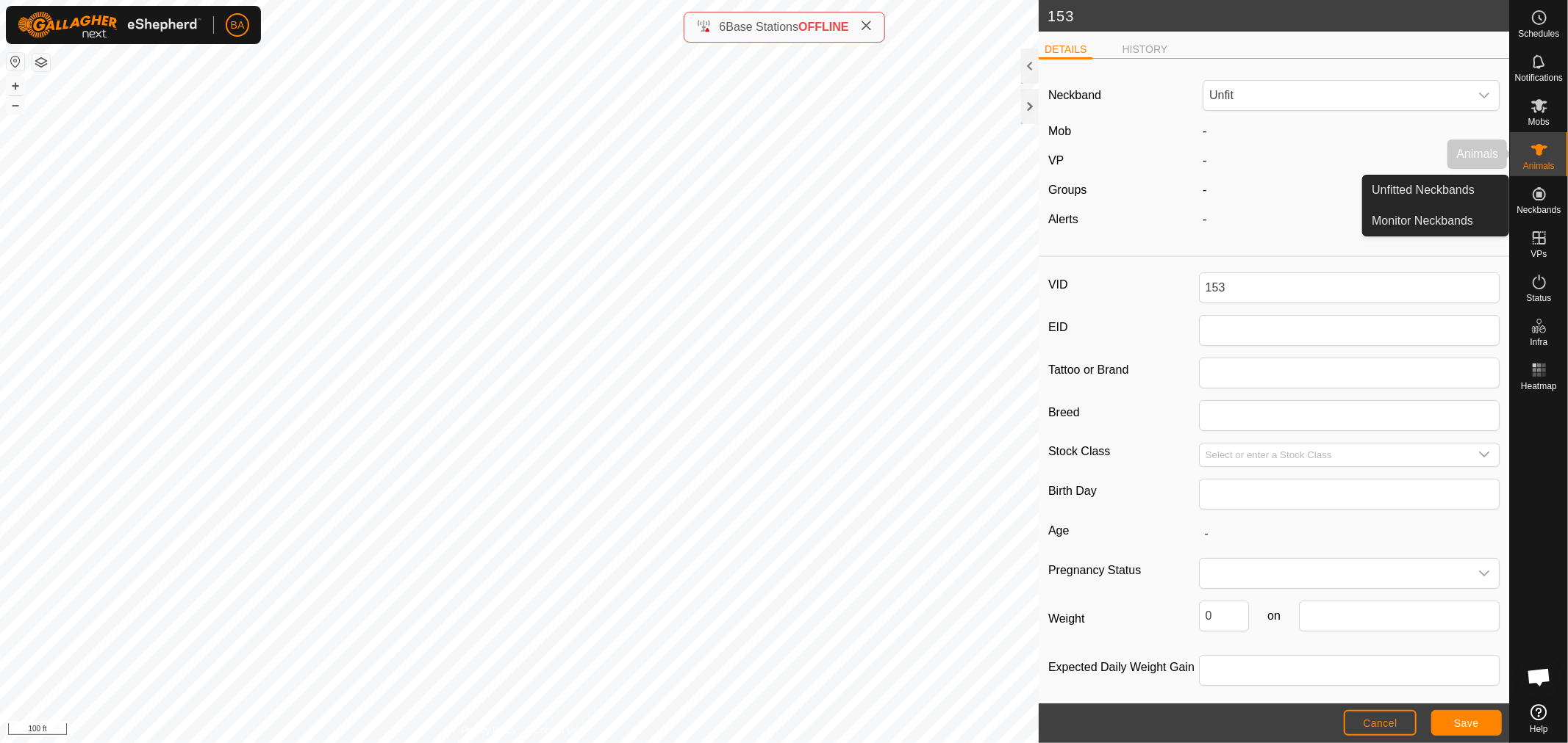
click at [1534, 160] on es-animals-svg-icon at bounding box center [1539, 149] width 27 height 24
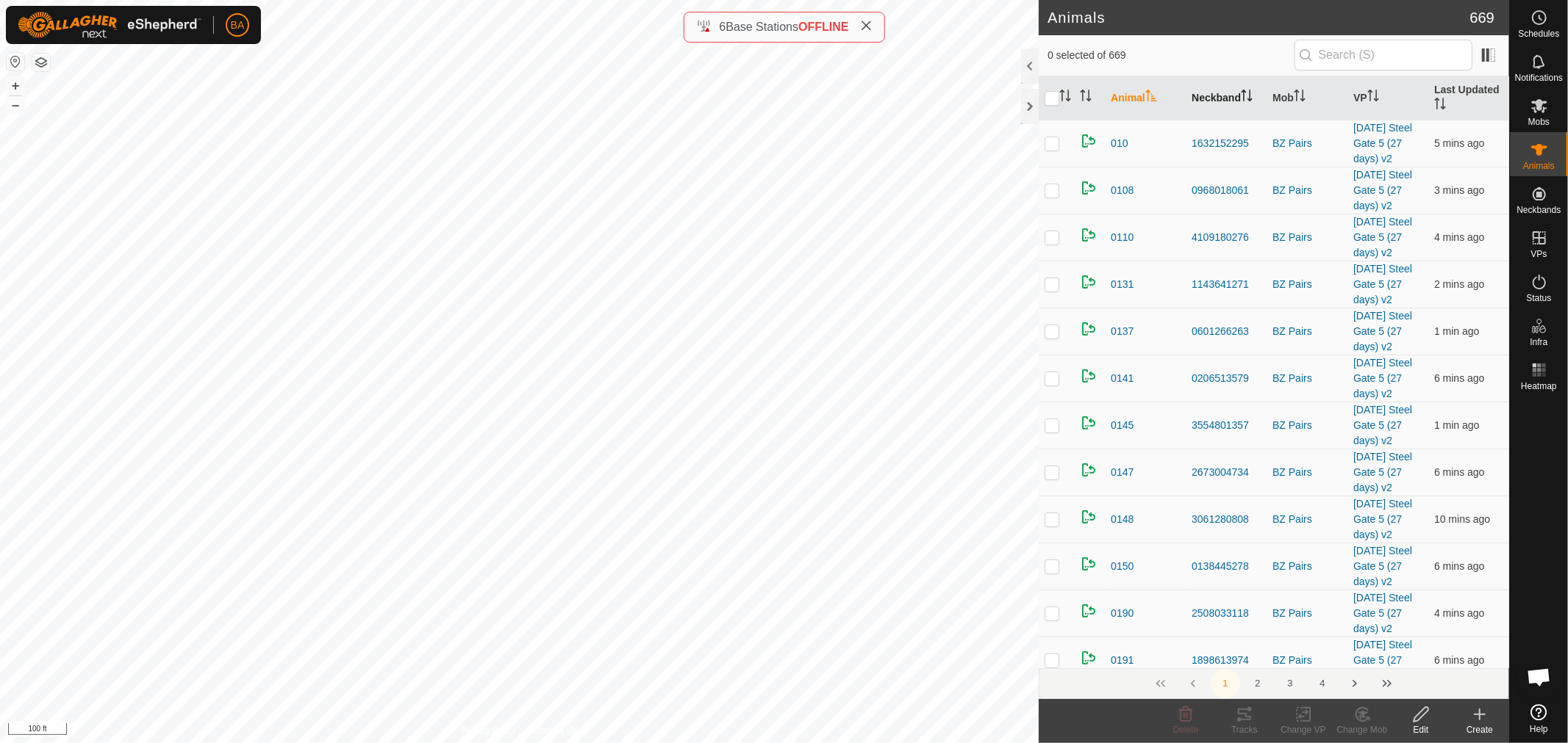
click at [1223, 103] on th "Neckband" at bounding box center [1226, 98] width 81 height 44
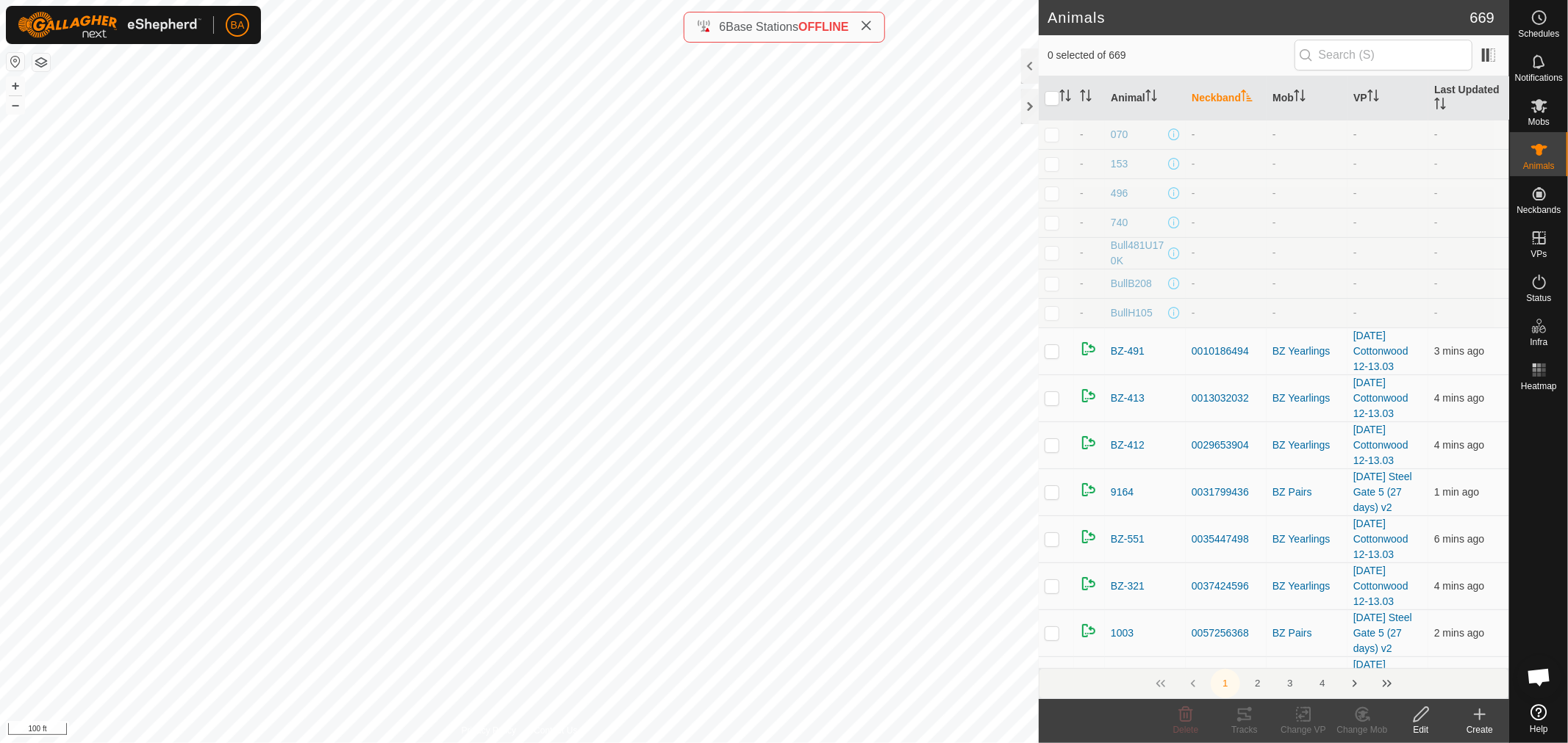
click at [1053, 135] on p-checkbox at bounding box center [1051, 134] width 14 height 11
checkbox input "true"
click at [1431, 716] on edit-svg-icon at bounding box center [1420, 714] width 58 height 17
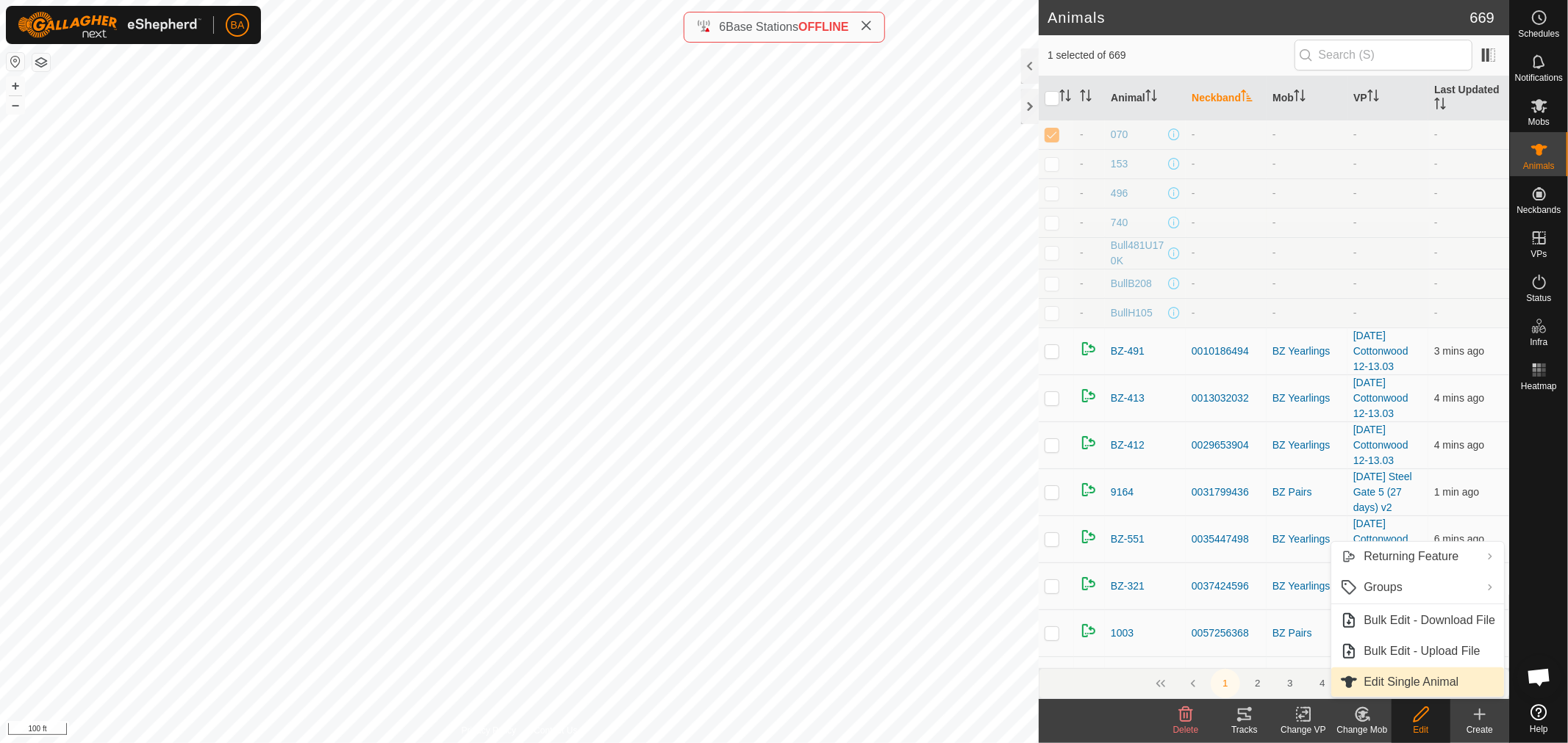
click at [1402, 679] on link "Edit Single Animal" at bounding box center [1417, 682] width 173 height 30
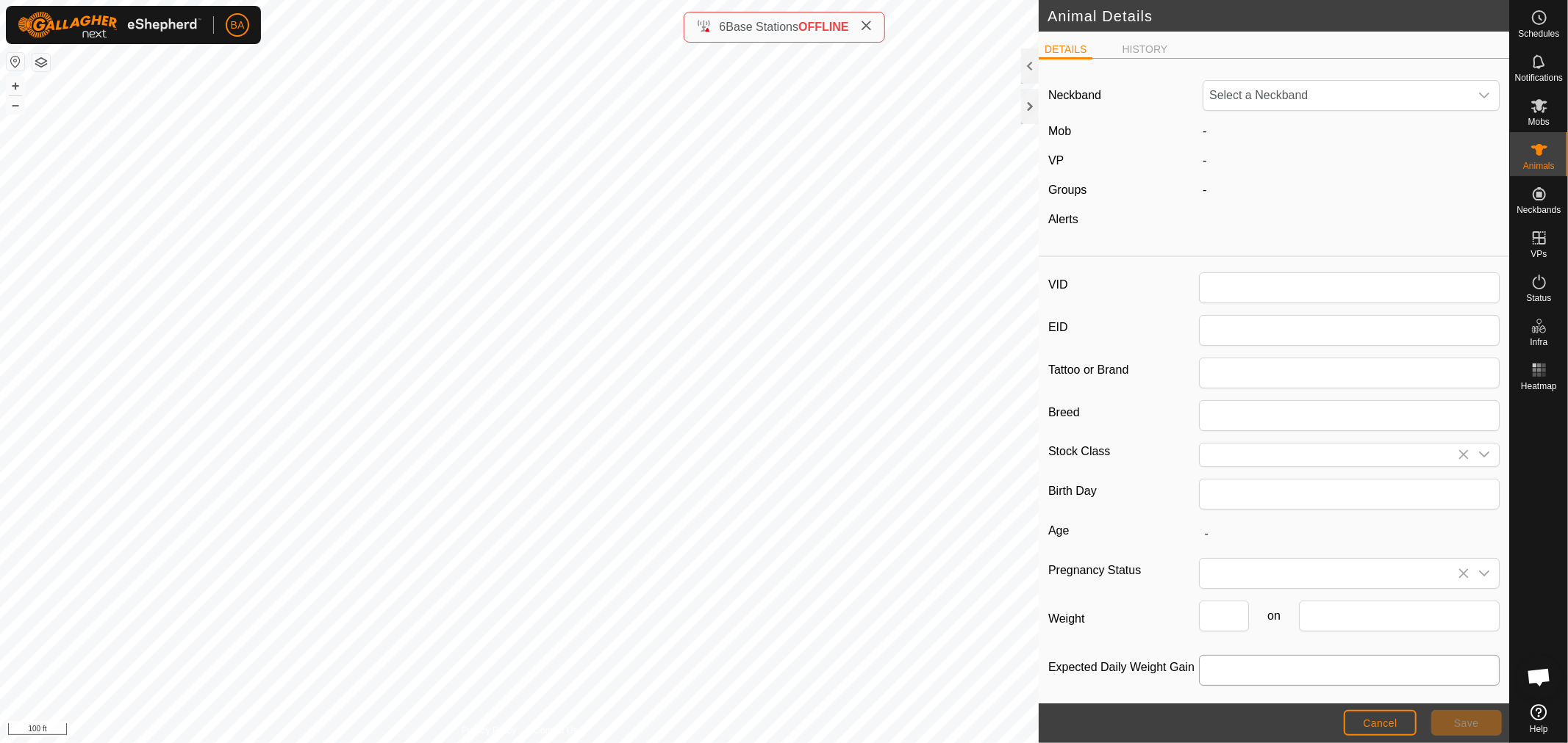
type input "070"
type input "0"
click at [1539, 142] on icon at bounding box center [1538, 150] width 17 height 17
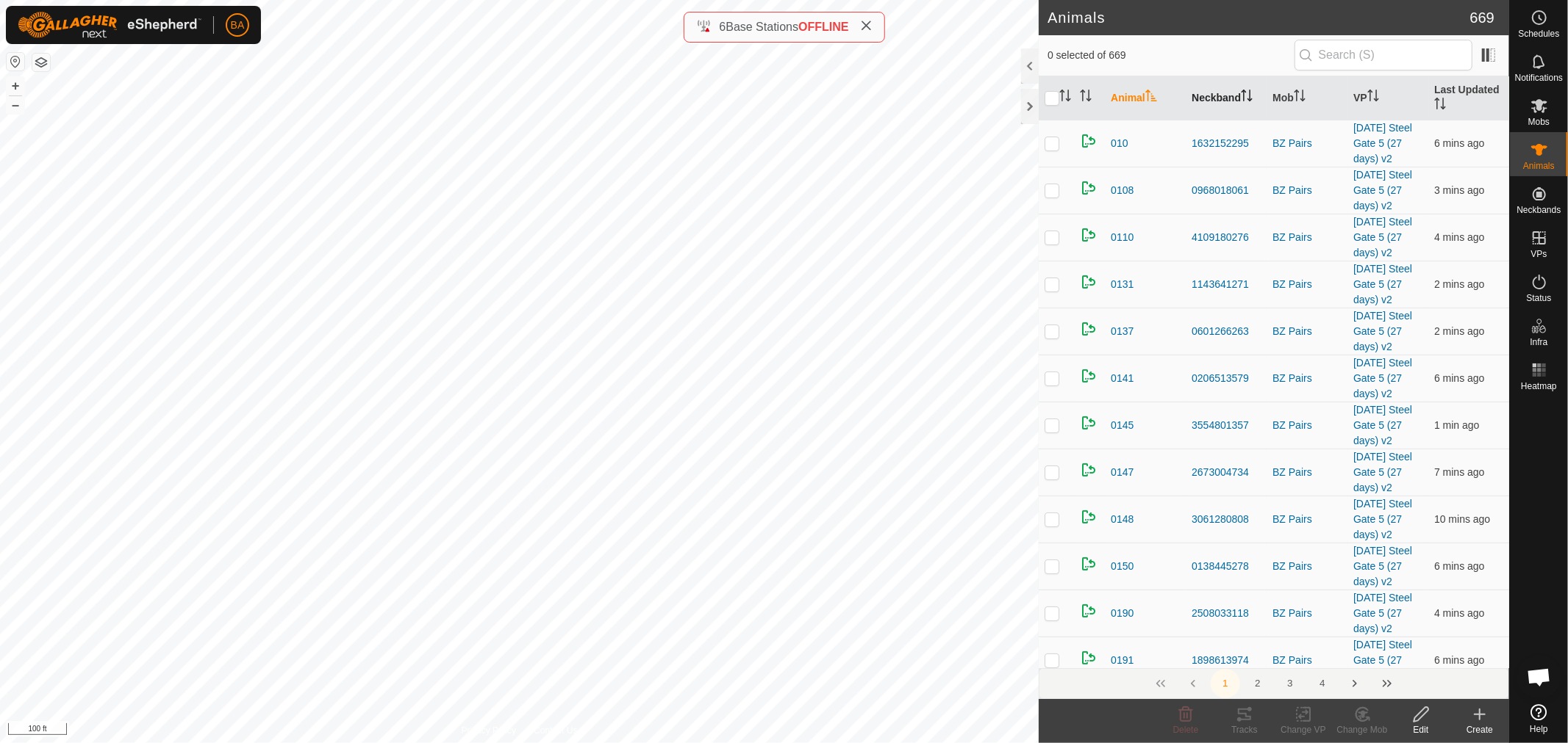
click at [1208, 92] on th "Neckband" at bounding box center [1226, 98] width 81 height 44
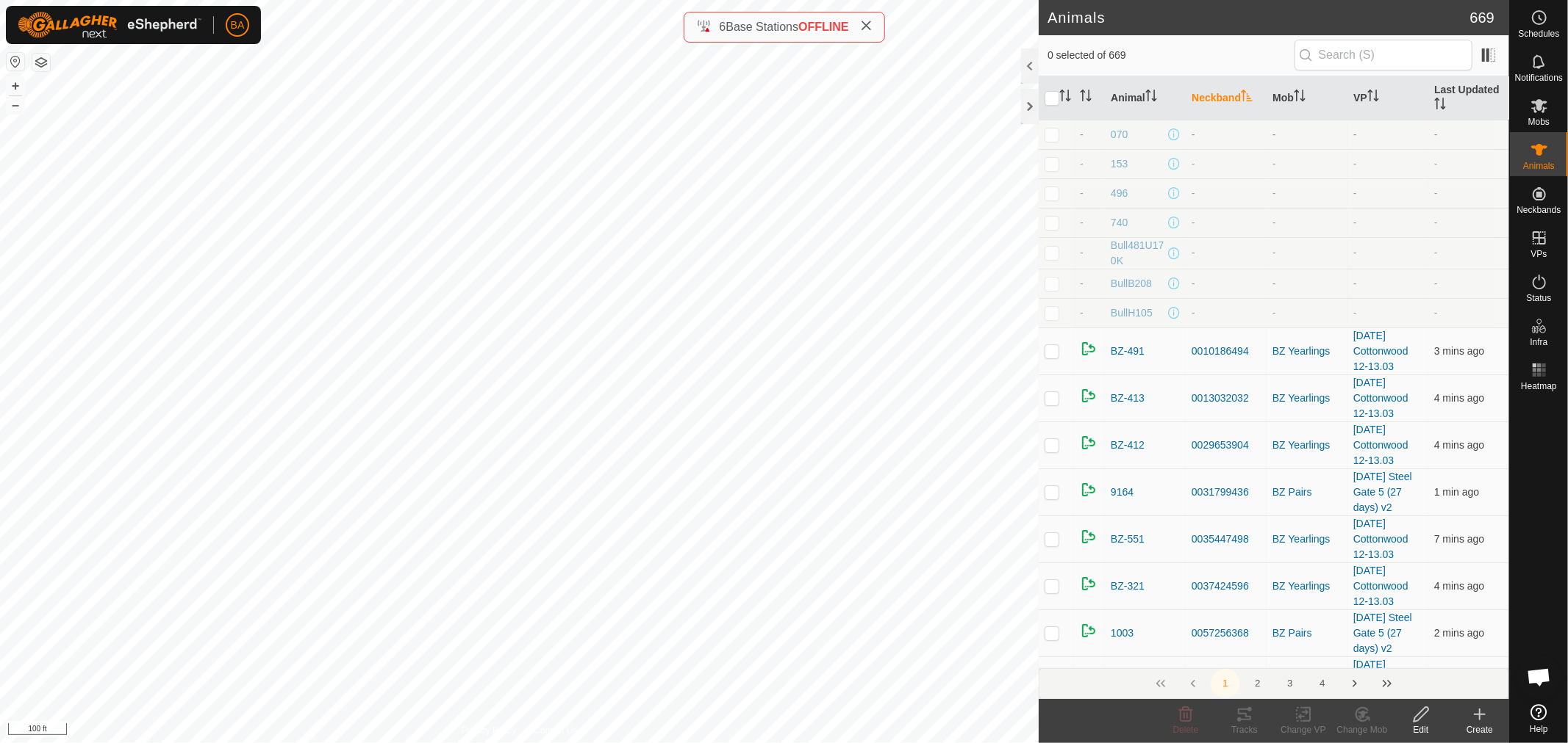
click at [1042, 134] on td at bounding box center [1056, 134] width 35 height 30
checkbox input "true"
click at [1051, 167] on p-checkbox at bounding box center [1051, 164] width 14 height 11
checkbox input "true"
click at [1180, 721] on icon at bounding box center [1185, 714] width 14 height 14
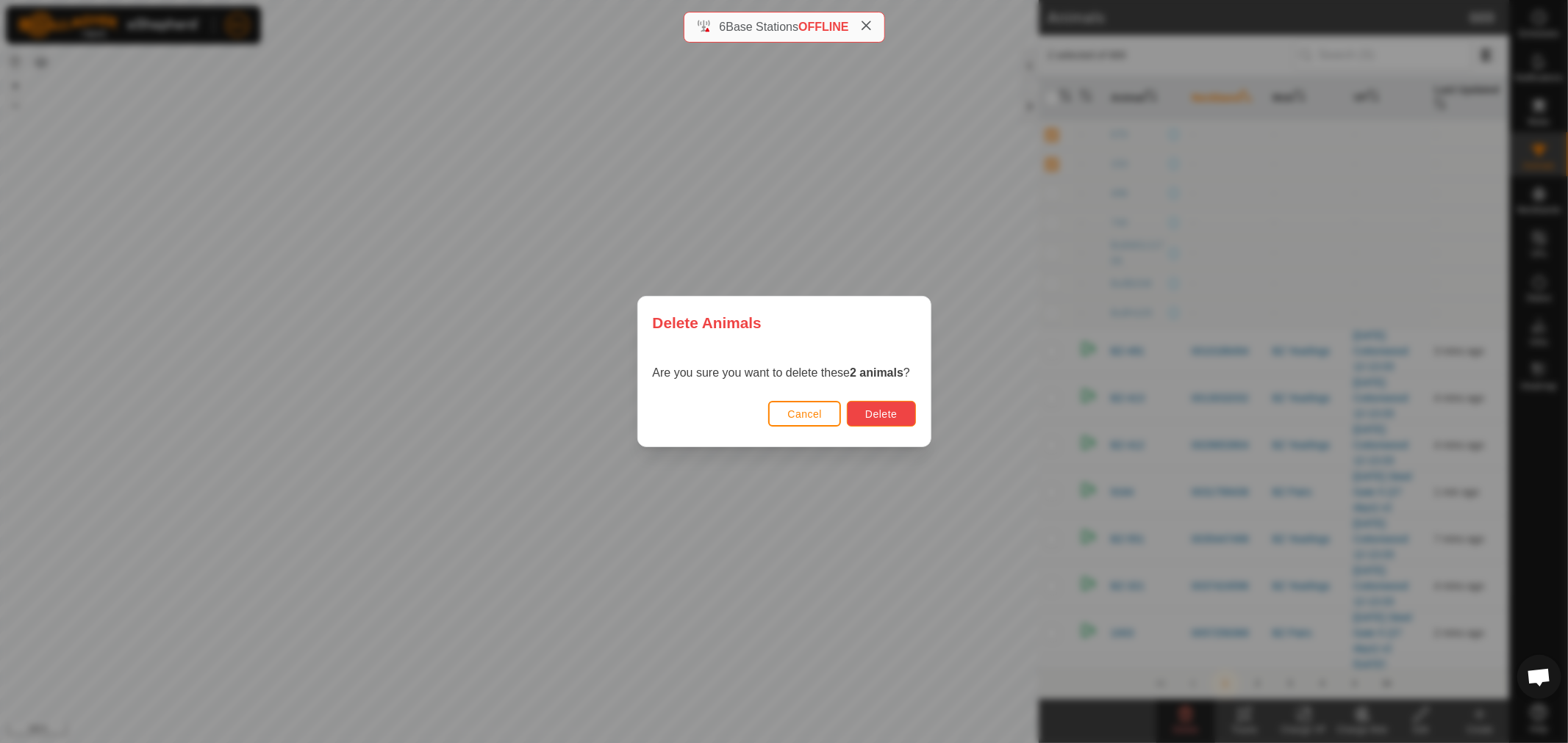
click at [877, 411] on span "Delete" at bounding box center [880, 414] width 32 height 11
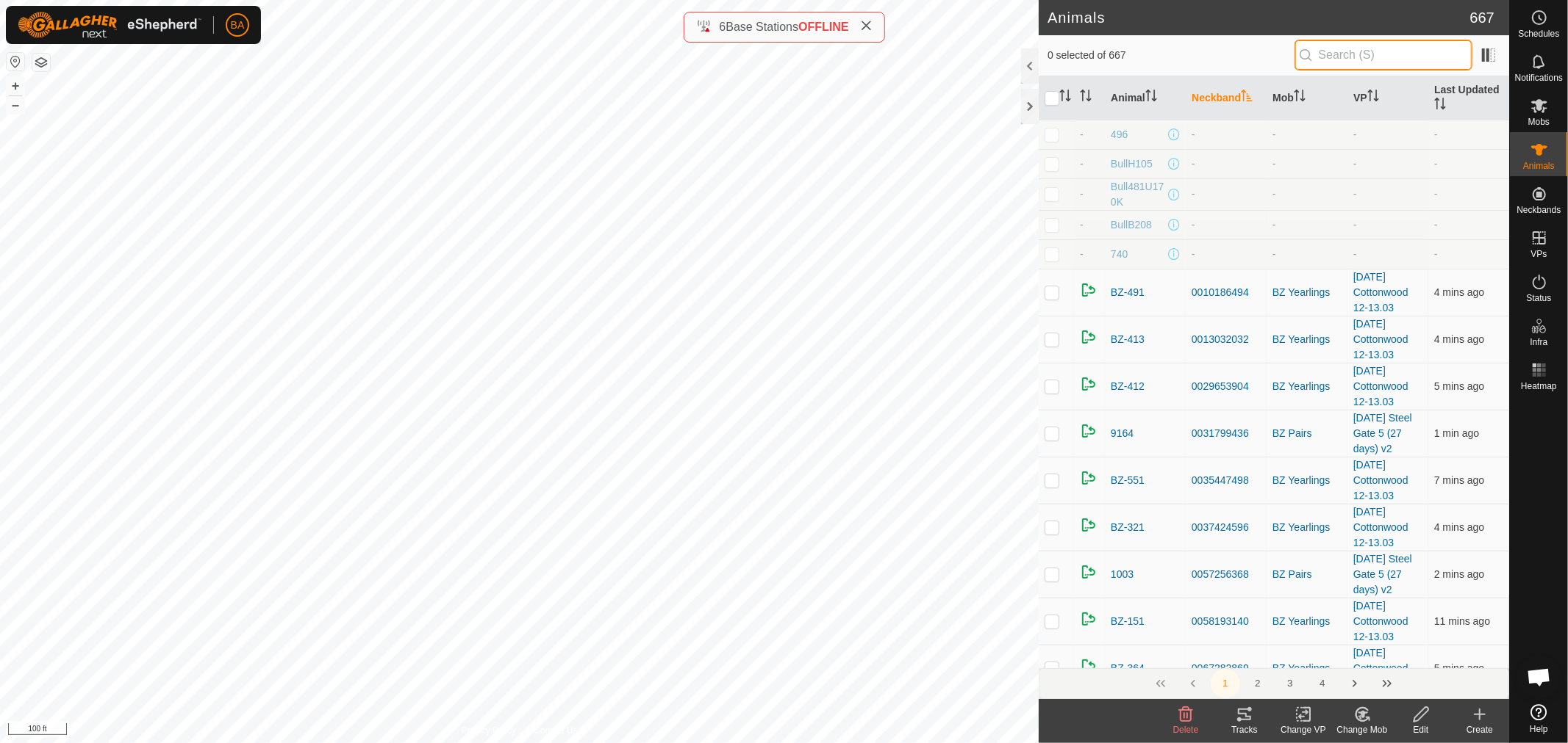
click at [1405, 56] on input "text" at bounding box center [1383, 55] width 178 height 31
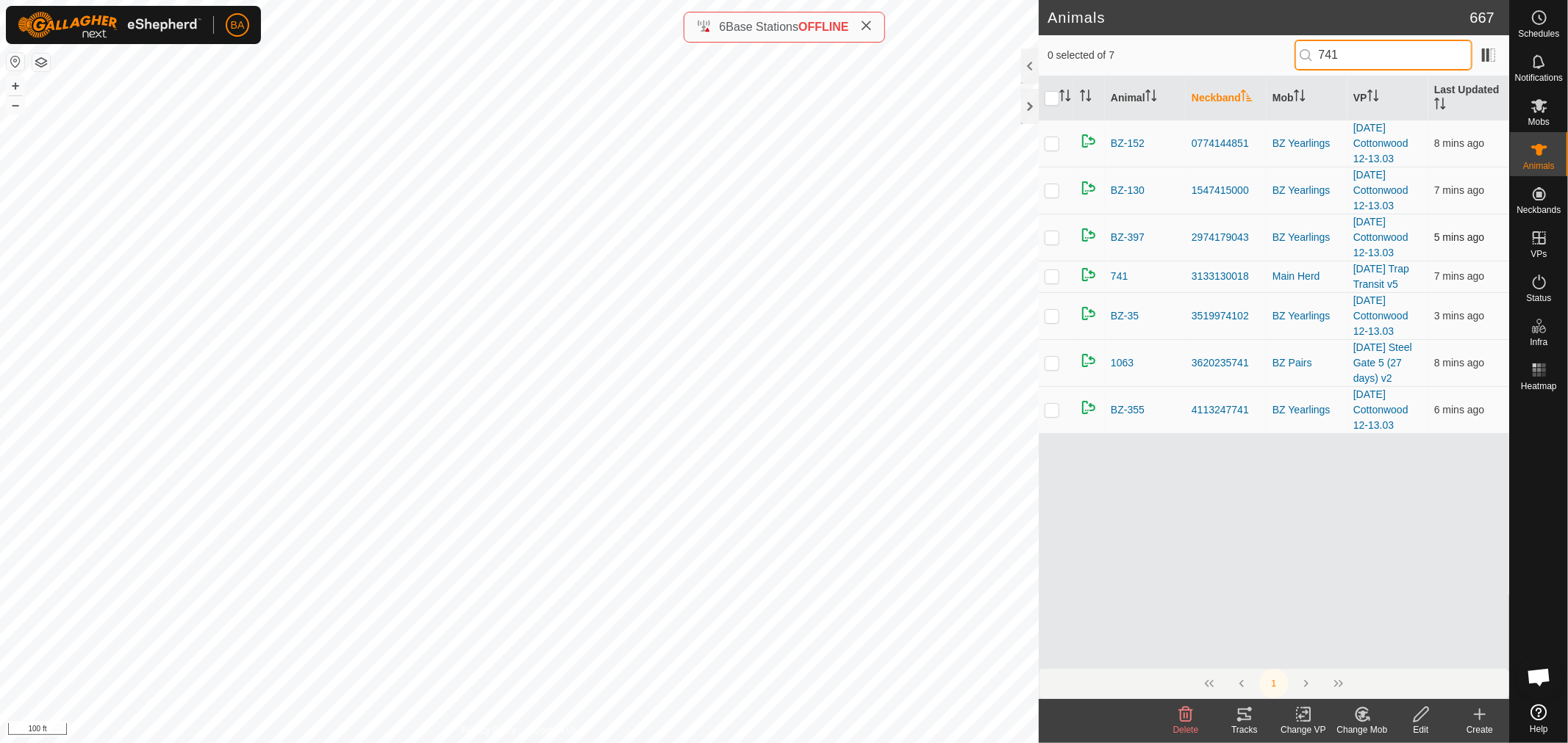
type input "741"
click at [1539, 66] on icon at bounding box center [1538, 61] width 11 height 14
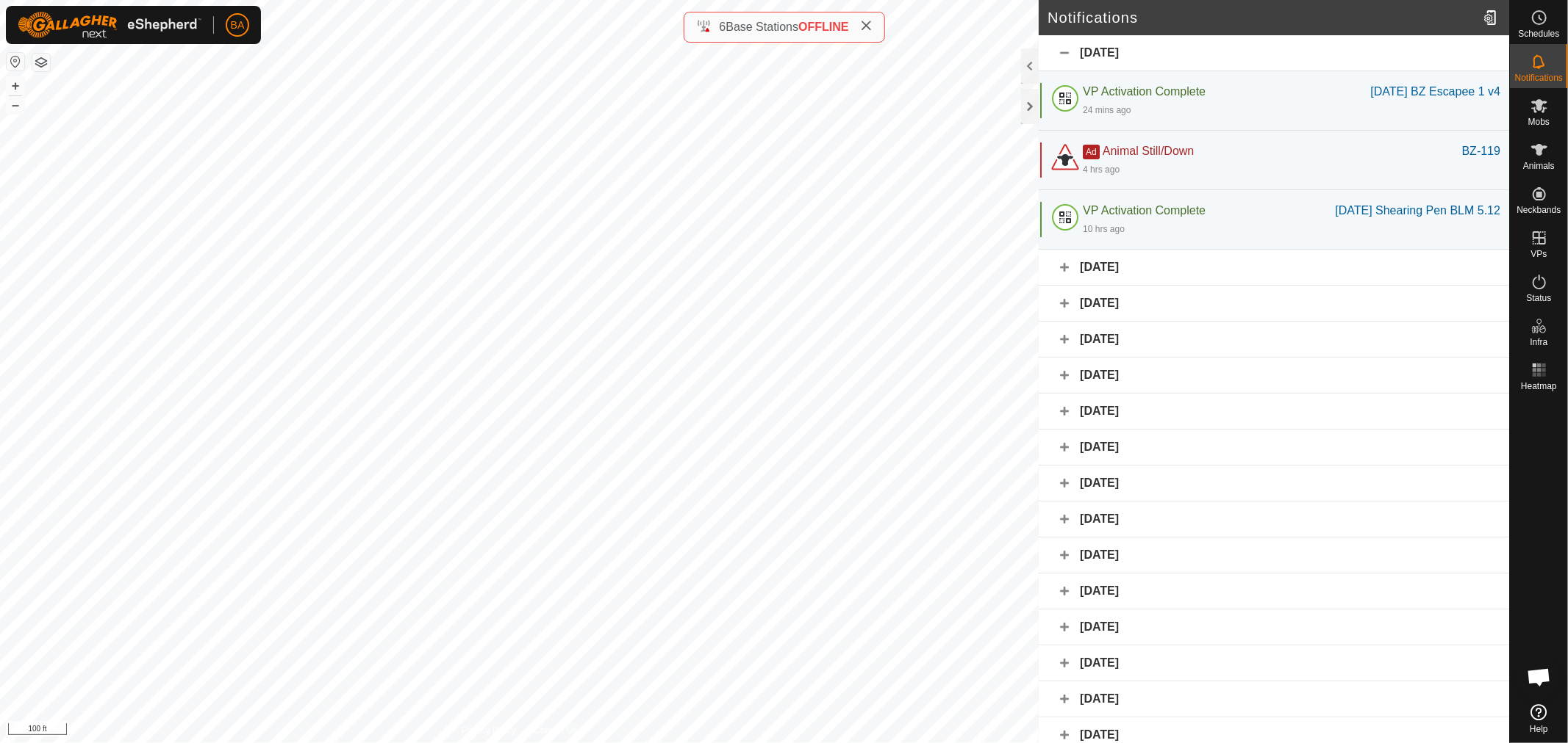
click at [1170, 286] on div "[DATE]" at bounding box center [1274, 268] width 471 height 36
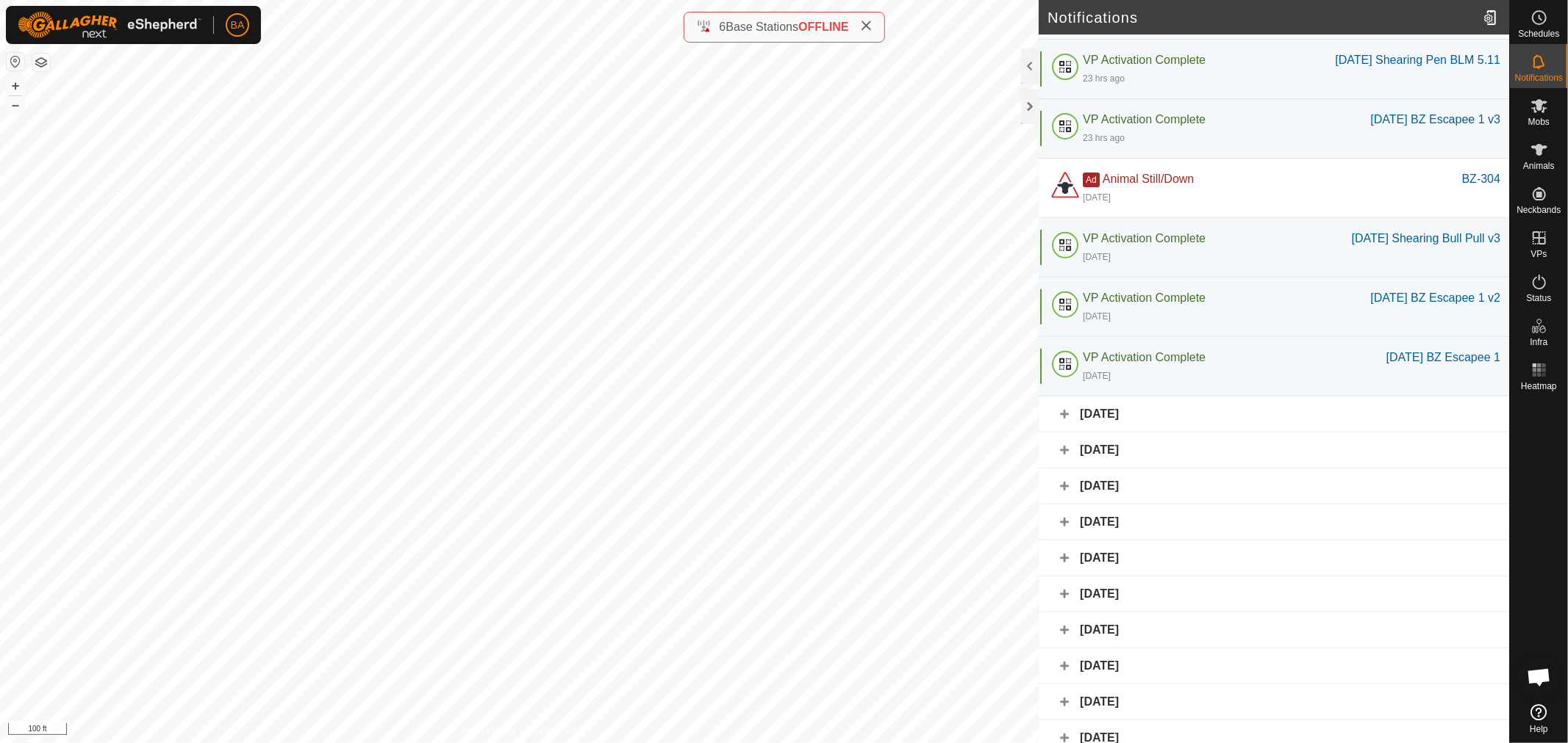
scroll to position [490, 0]
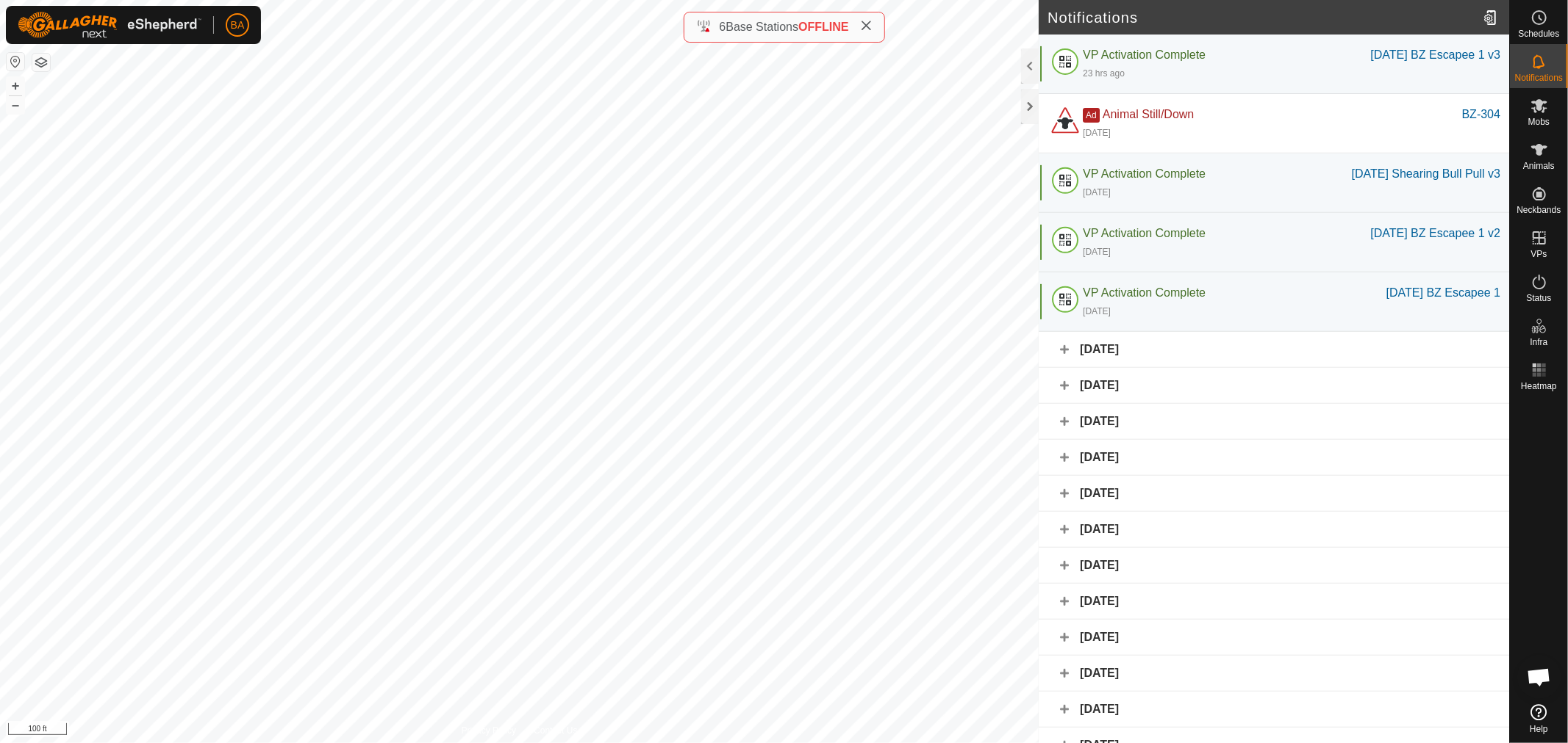
click at [1151, 368] on div "[DATE]" at bounding box center [1274, 350] width 471 height 36
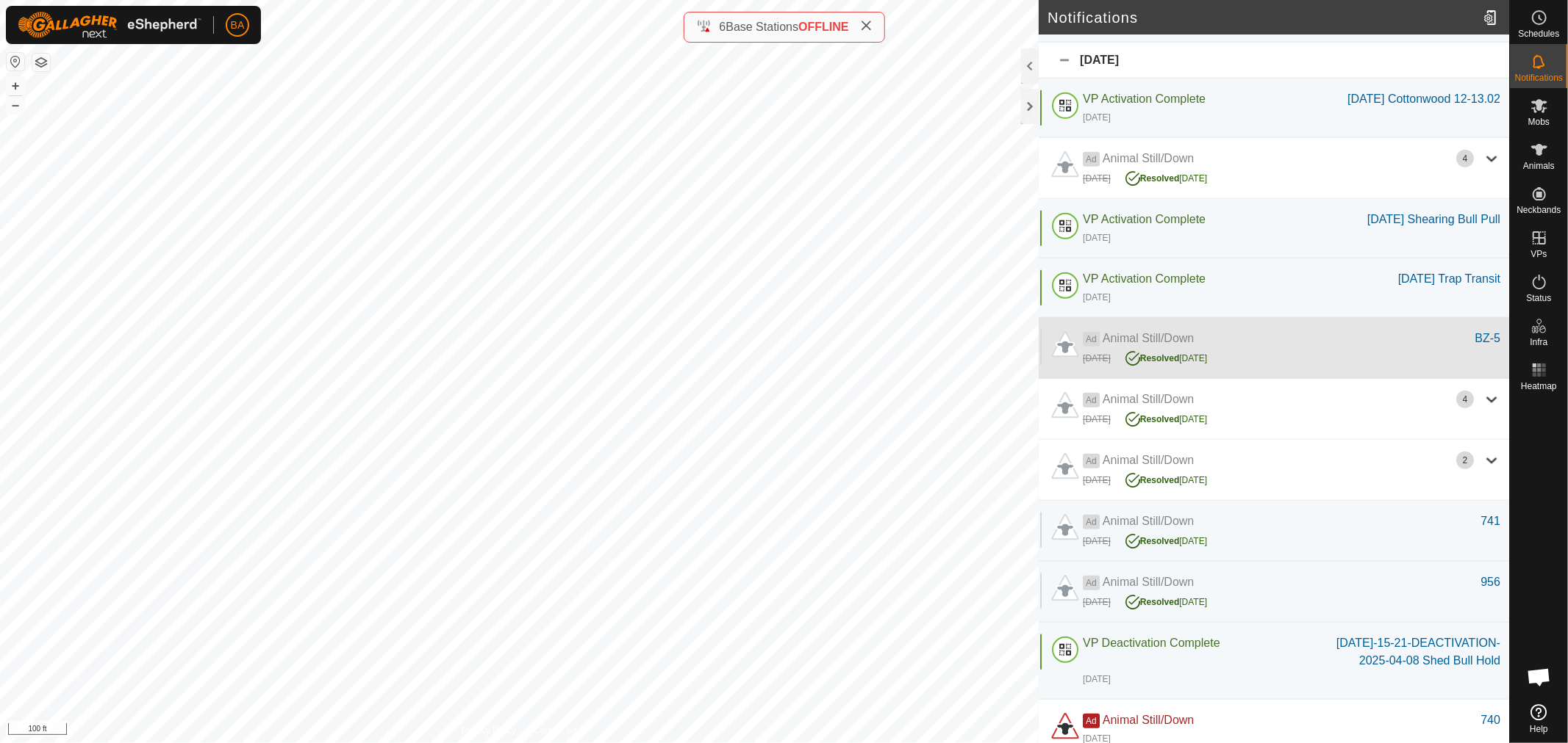
scroll to position [817, 0]
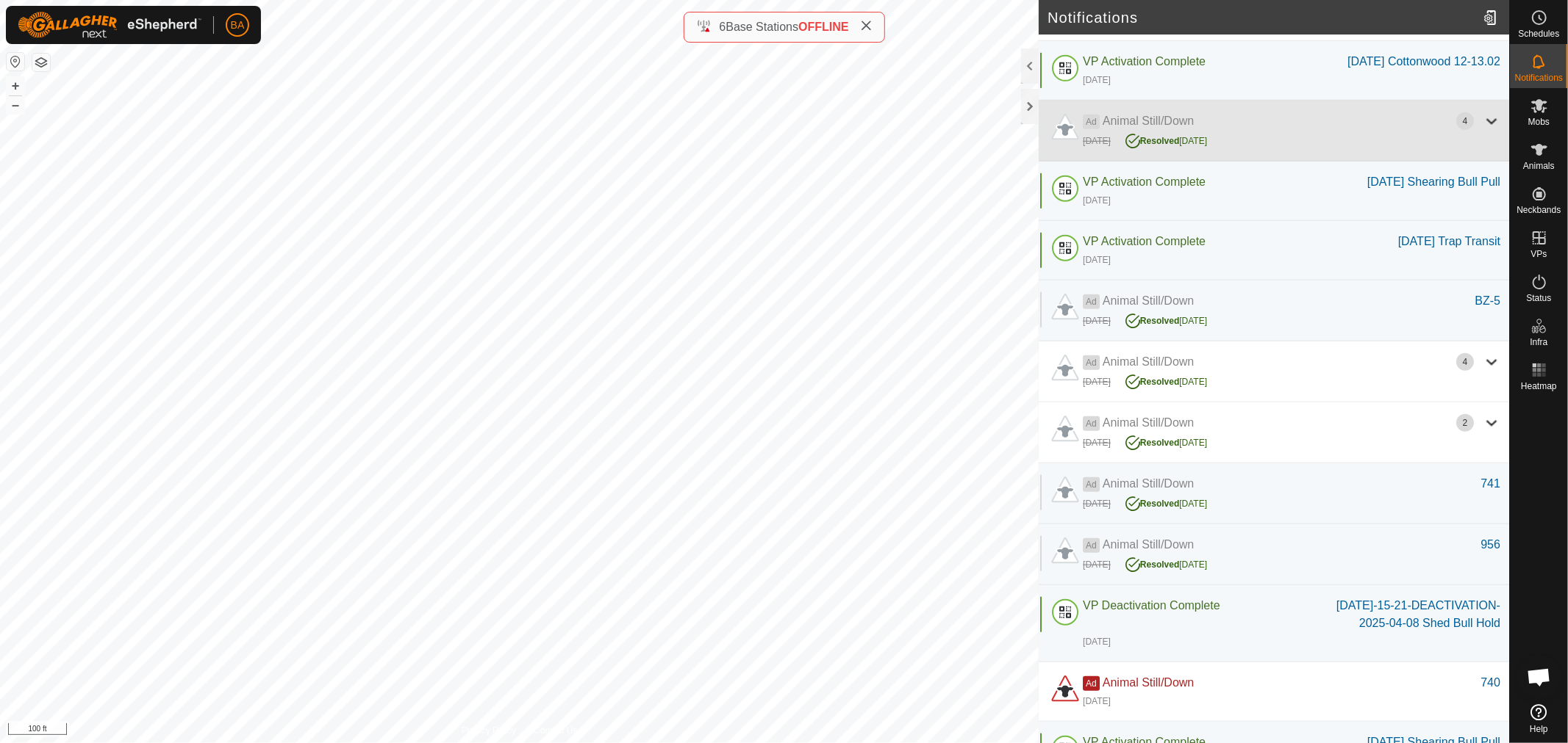
click at [1241, 130] on div "Ad Animal Still/Down" at bounding box center [1270, 121] width 373 height 17
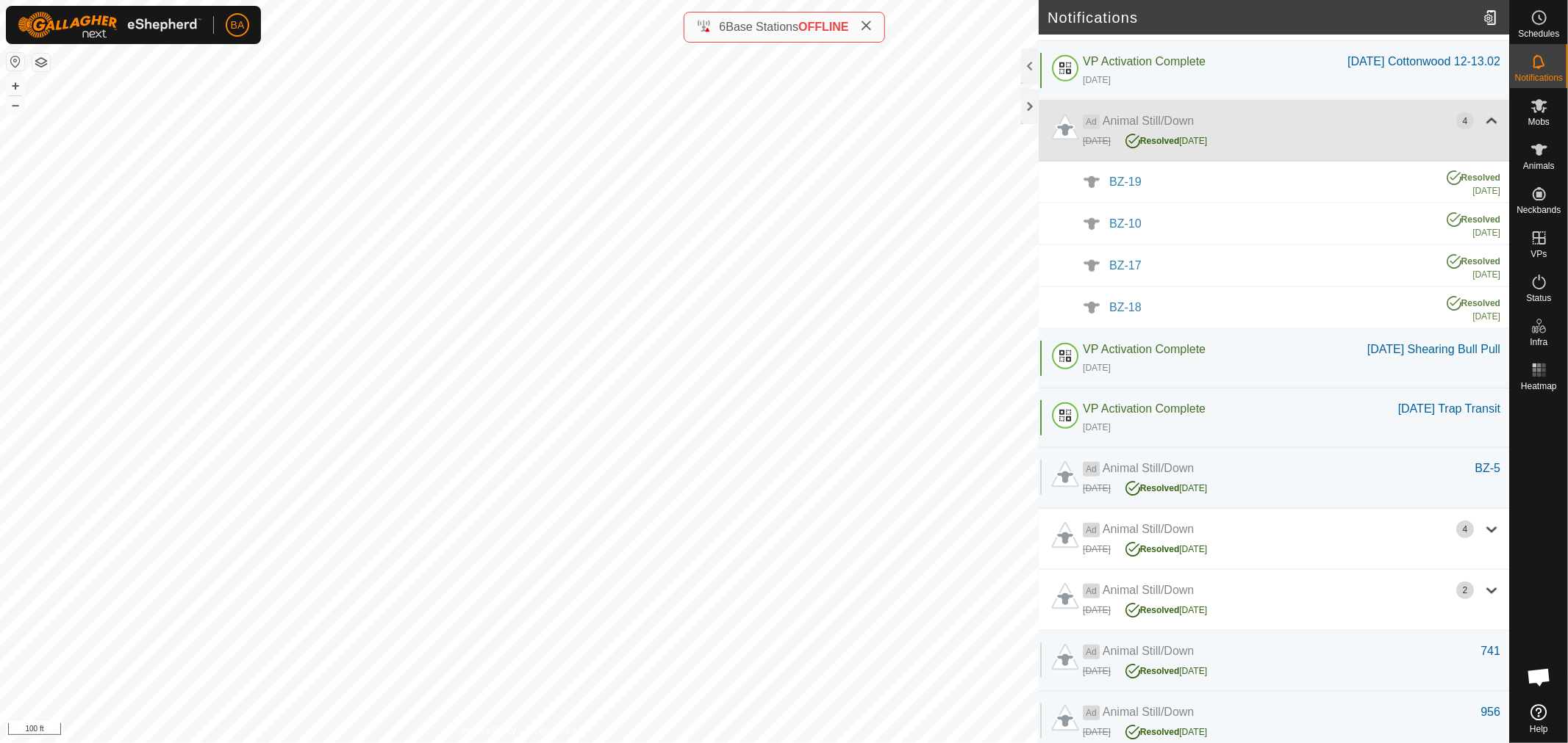
click at [1241, 130] on div "Ad Animal Still/Down" at bounding box center [1270, 121] width 373 height 17
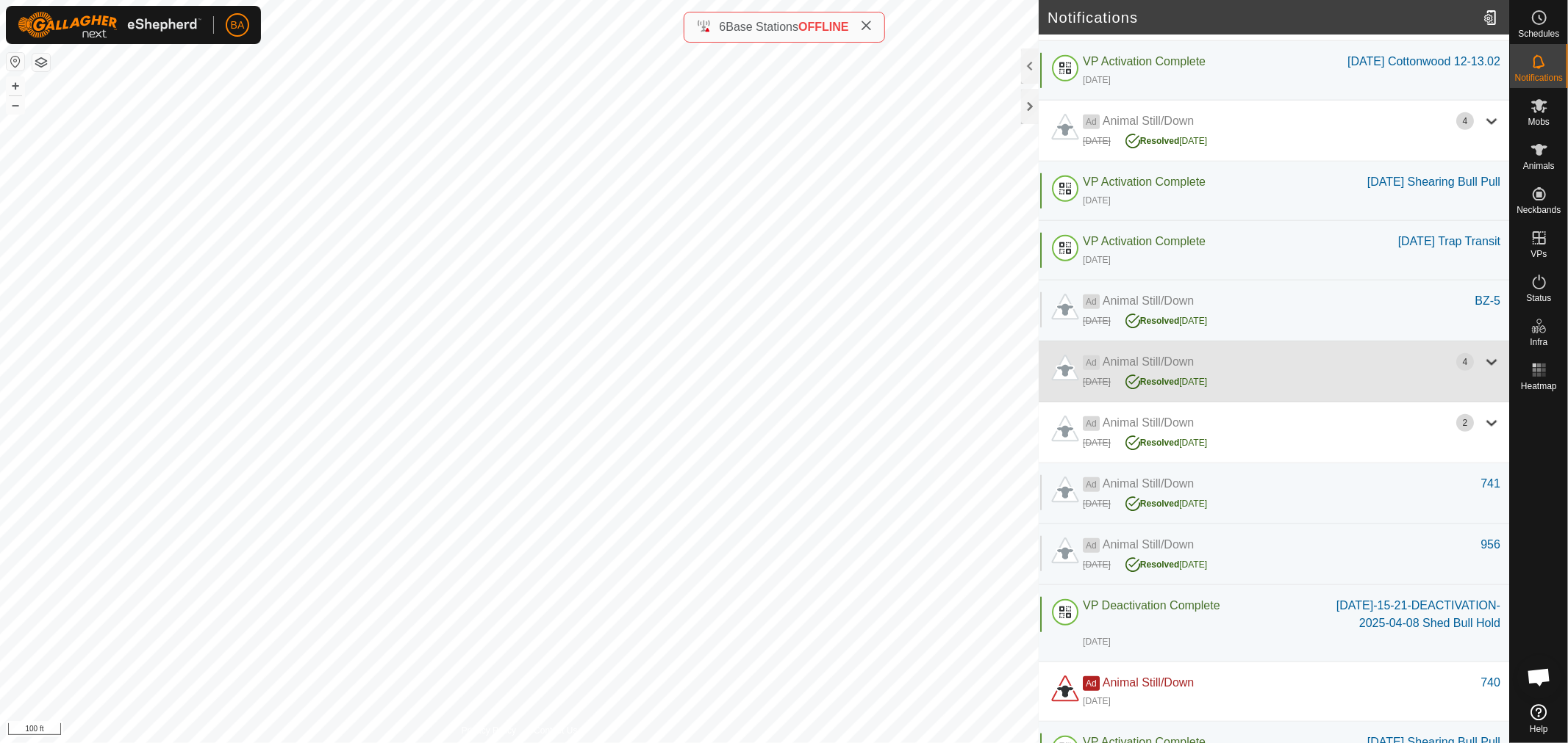
click at [1289, 390] on div "[DATE] Resolved [DATE]" at bounding box center [1292, 381] width 417 height 19
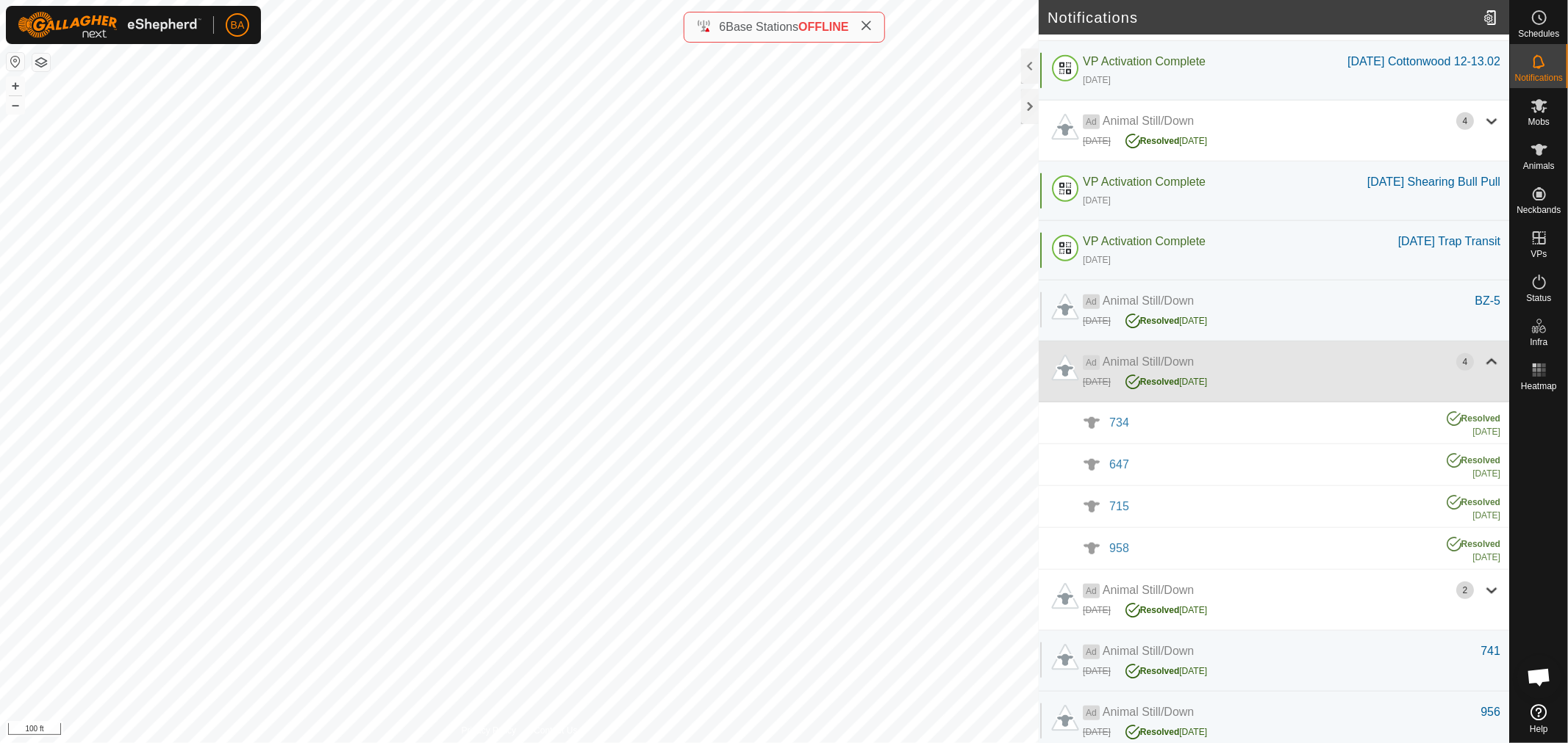
click at [1289, 390] on div "[DATE] Resolved [DATE]" at bounding box center [1292, 381] width 417 height 19
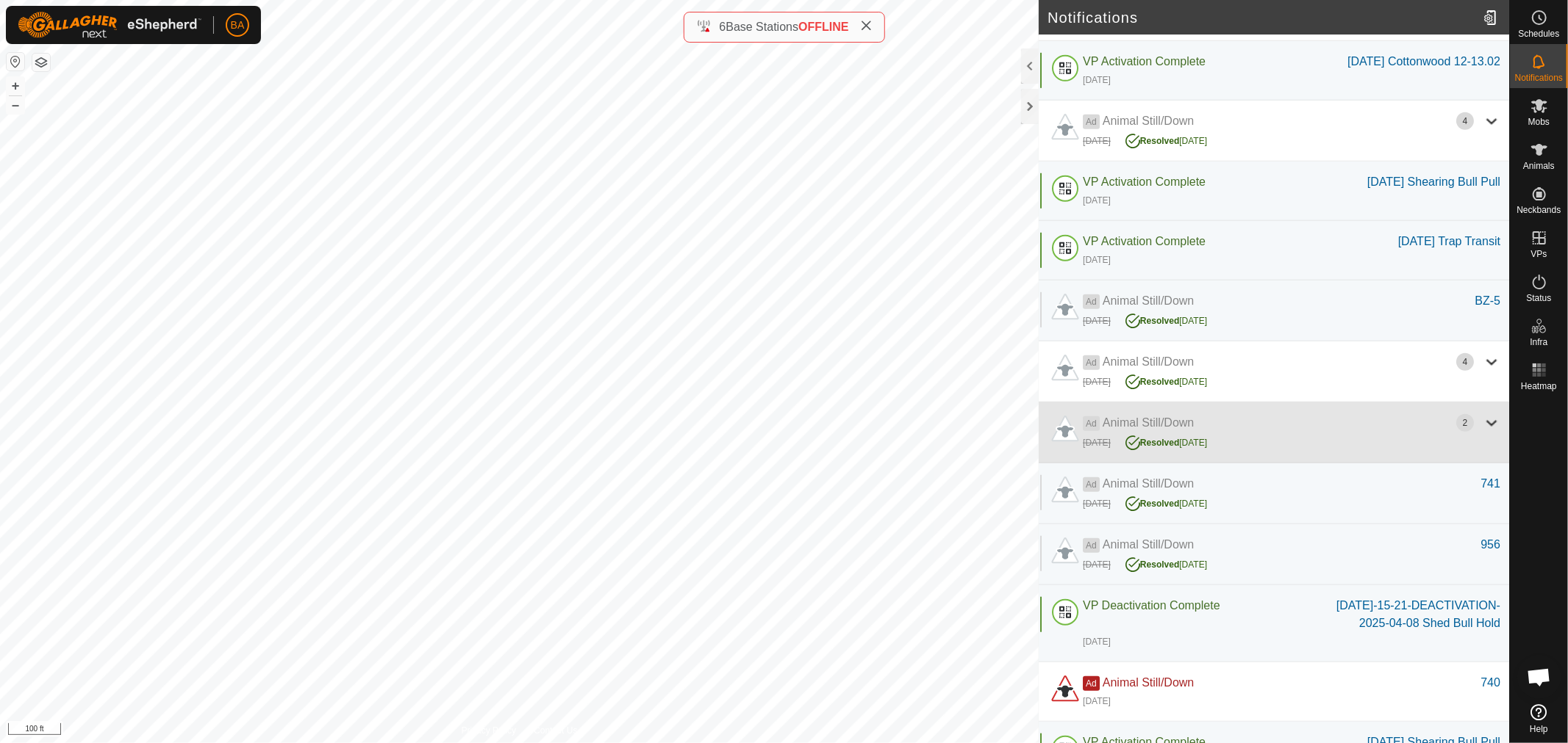
click at [1279, 432] on div "Ad Animal Still/Down" at bounding box center [1270, 423] width 373 height 17
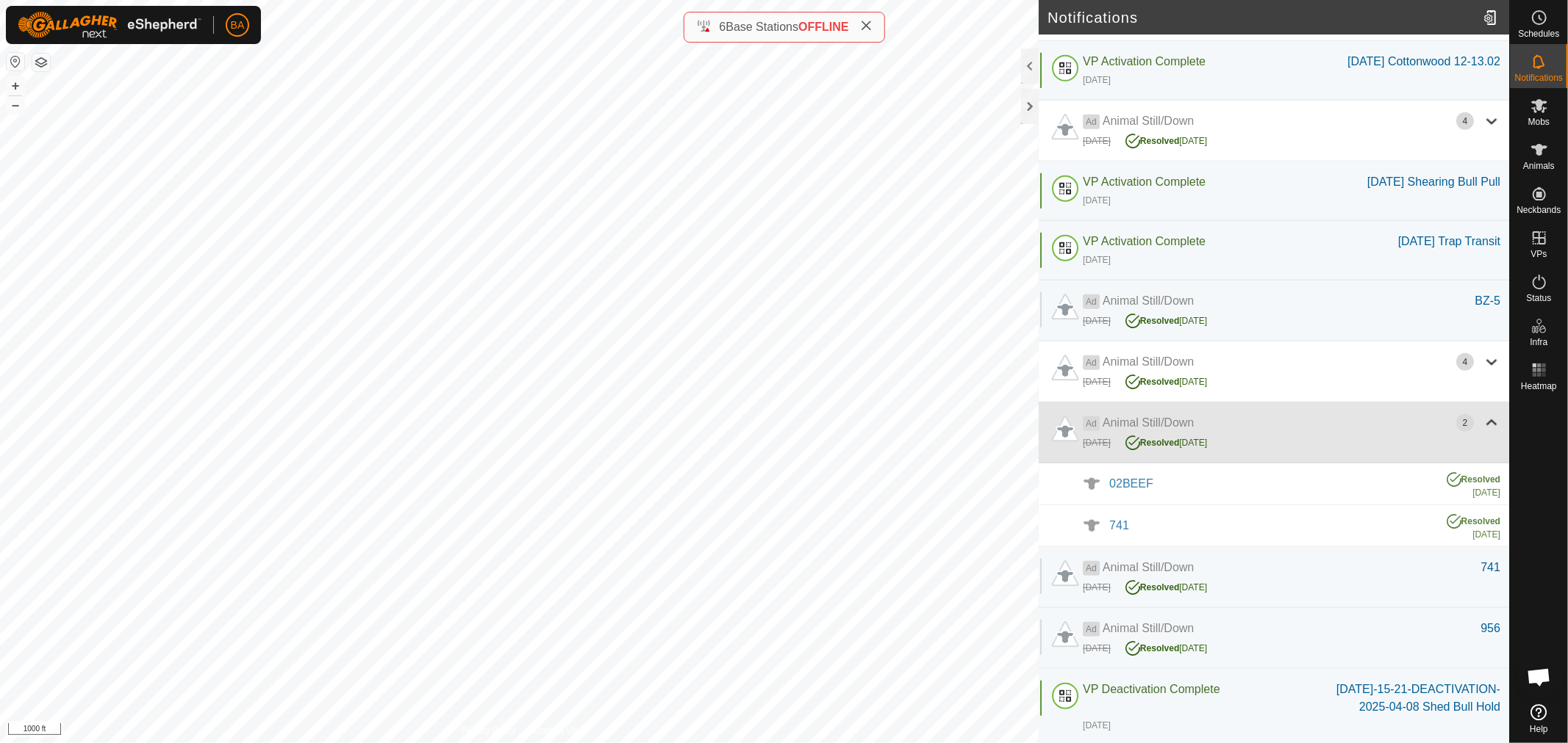
click at [1279, 432] on div "Ad Animal Still/Down" at bounding box center [1270, 423] width 373 height 17
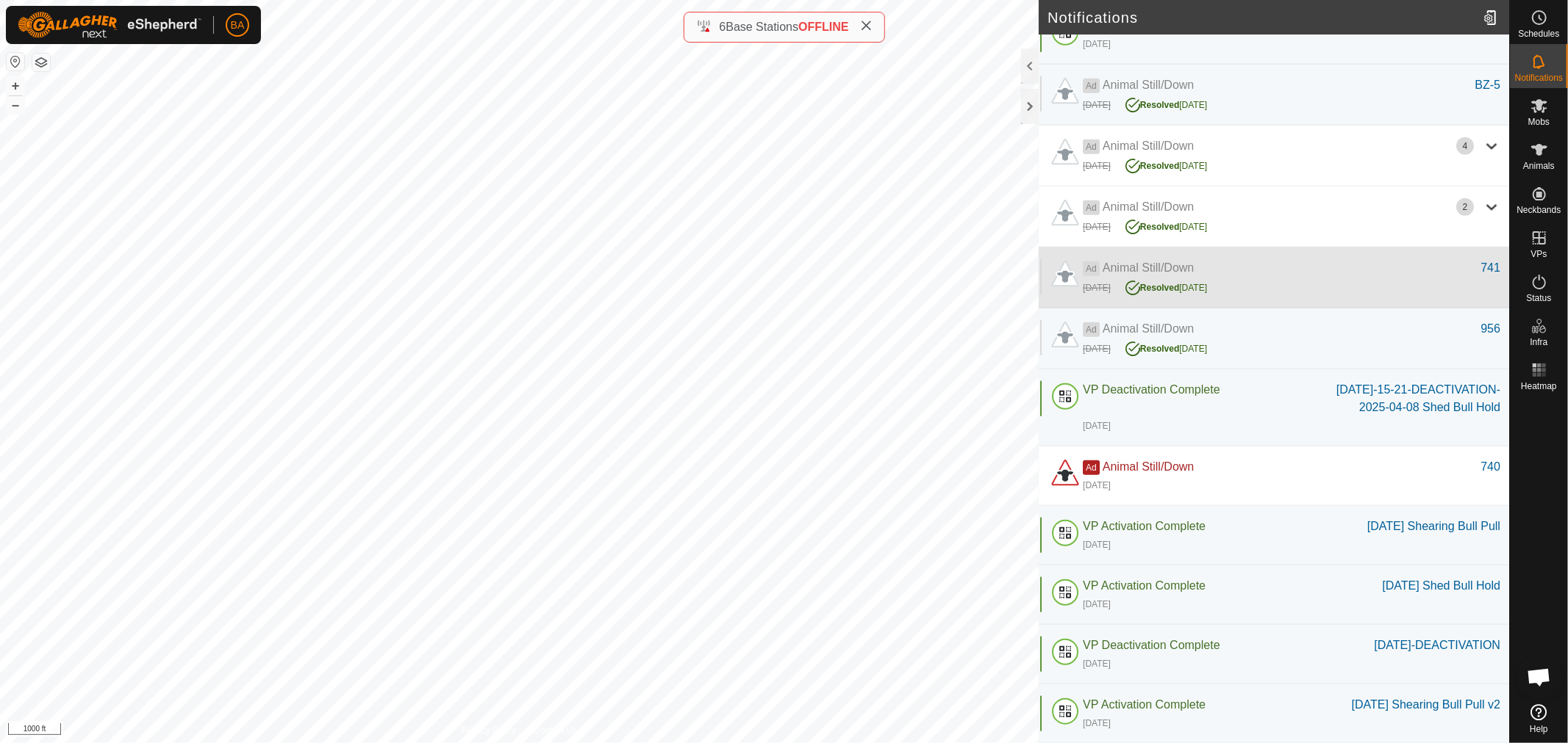
scroll to position [1060, 0]
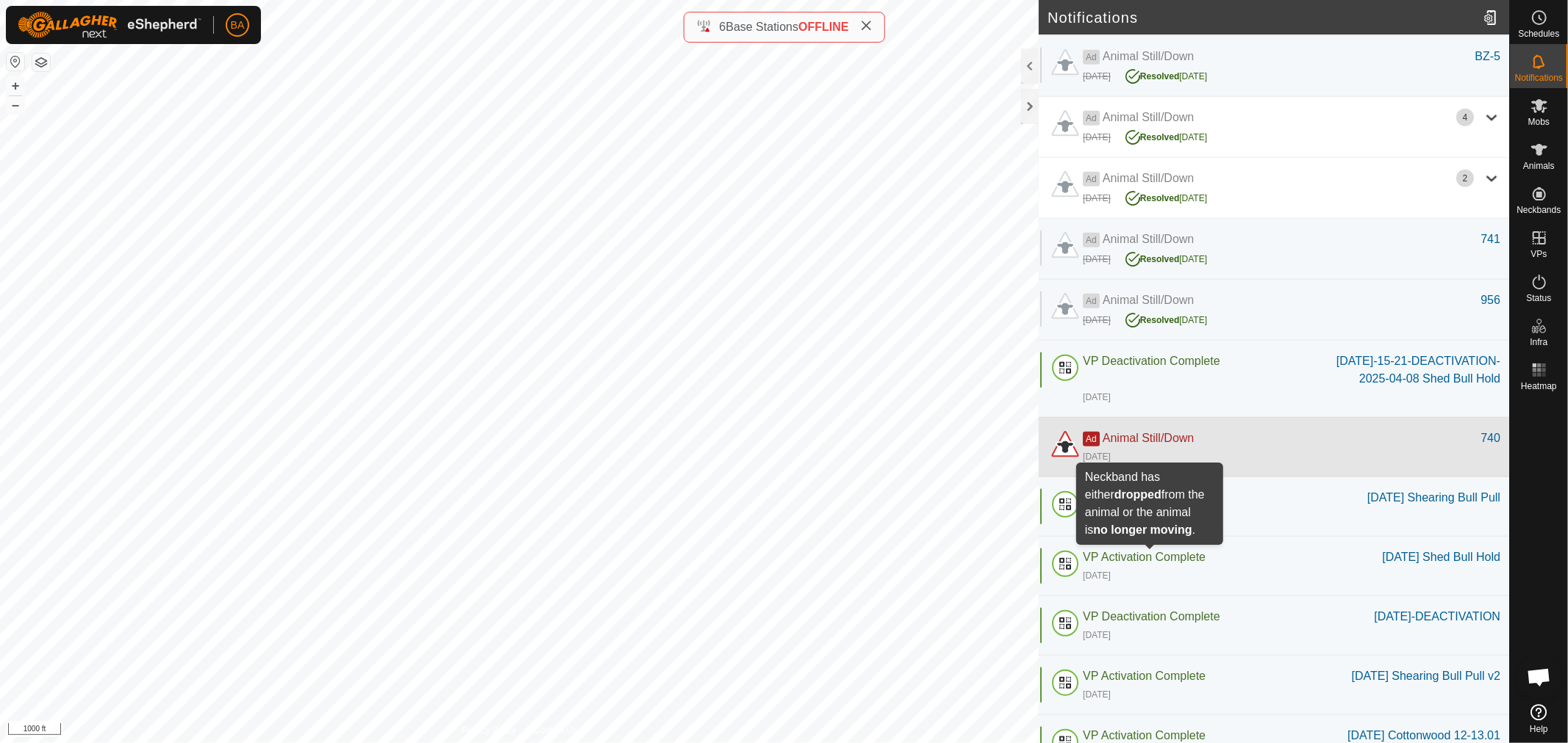
click at [1165, 445] on span "Animal Still/Down" at bounding box center [1147, 438] width 91 height 12
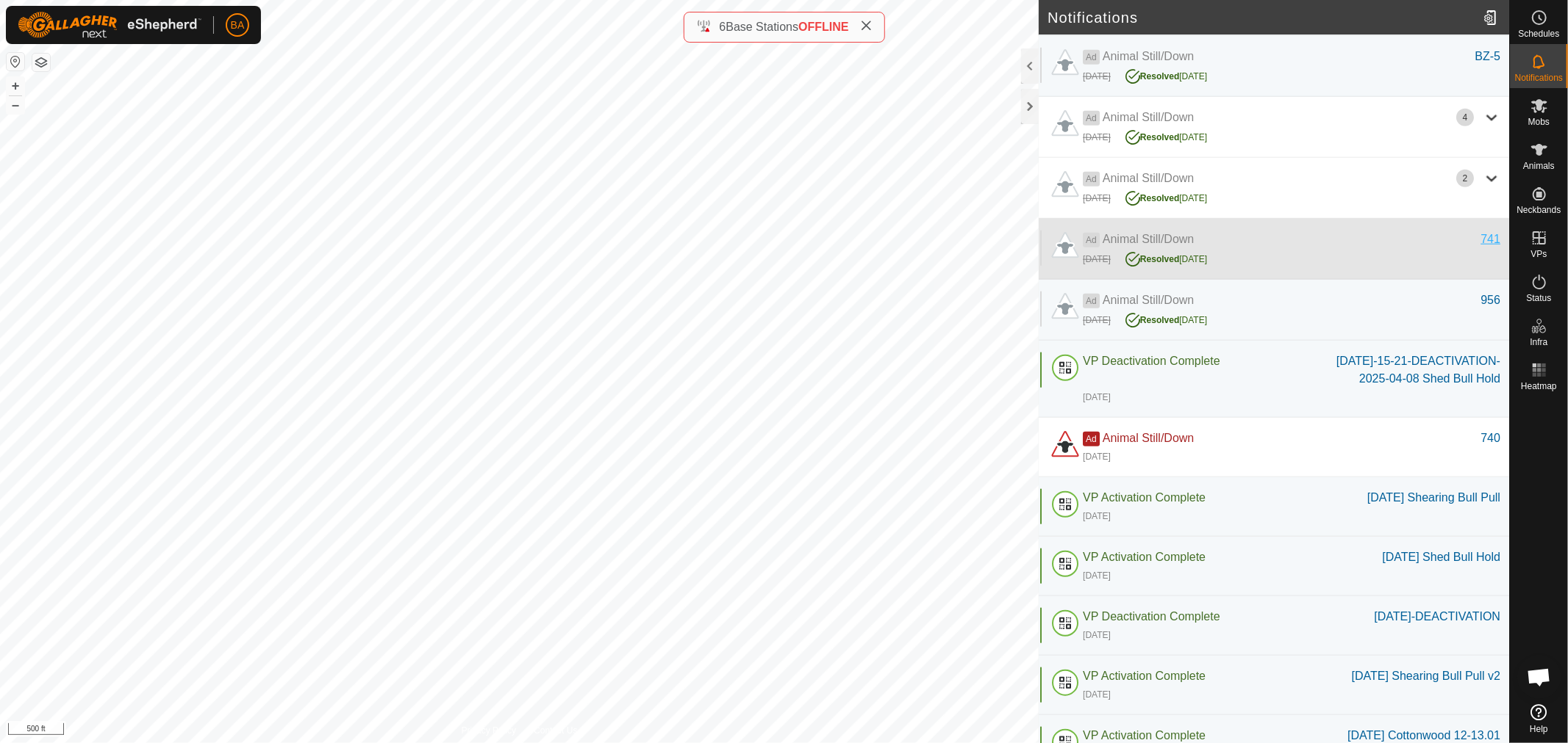
click at [1480, 249] on div "741" at bounding box center [1490, 239] width 20 height 17
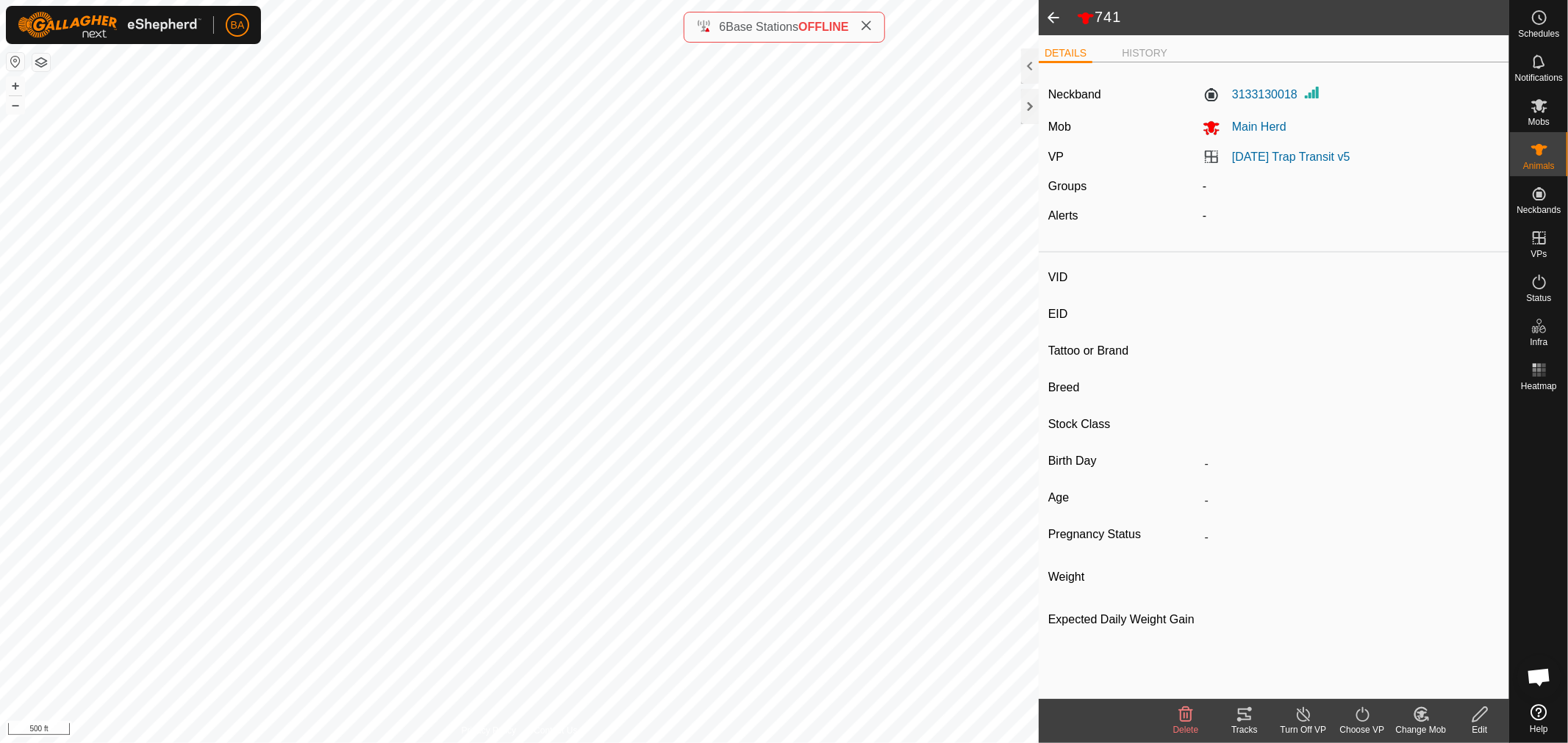
type input "741"
type input "-"
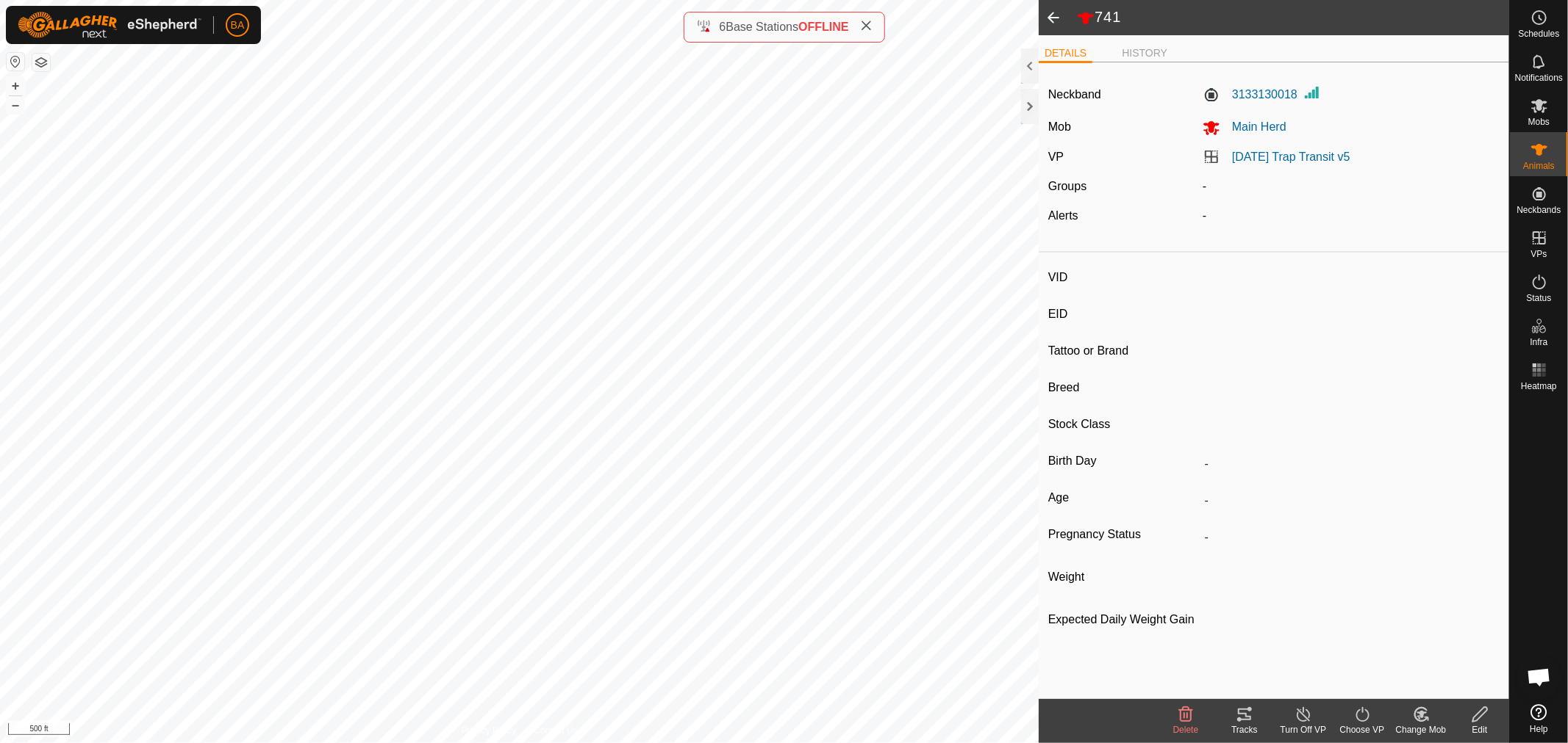
type input "0 kg"
type input "-"
click at [1046, 11] on span at bounding box center [1053, 17] width 30 height 35
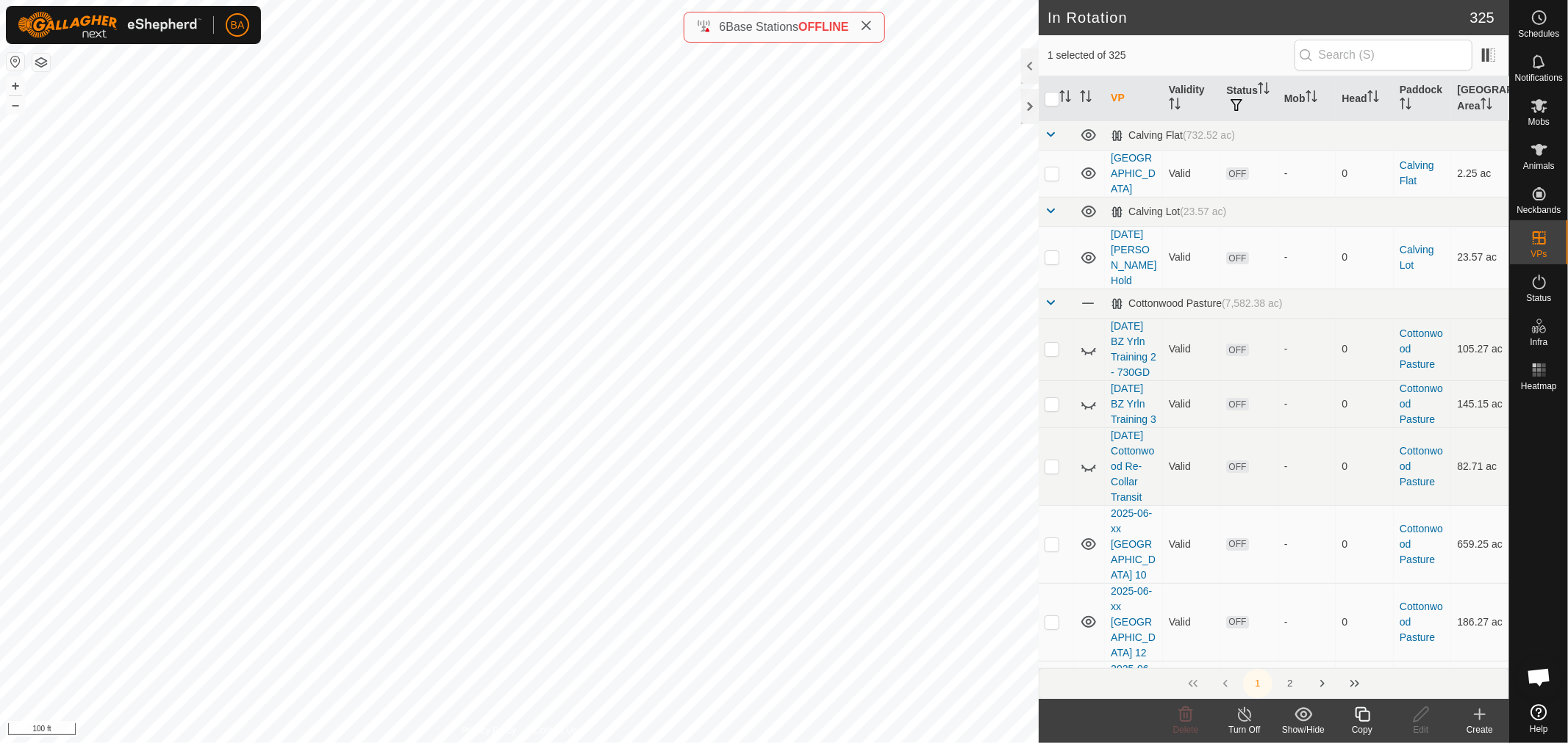
checkbox input "true"
checkbox input "false"
checkbox input "true"
click at [1067, 94] on icon "Activate to sort" at bounding box center [1065, 96] width 11 height 11
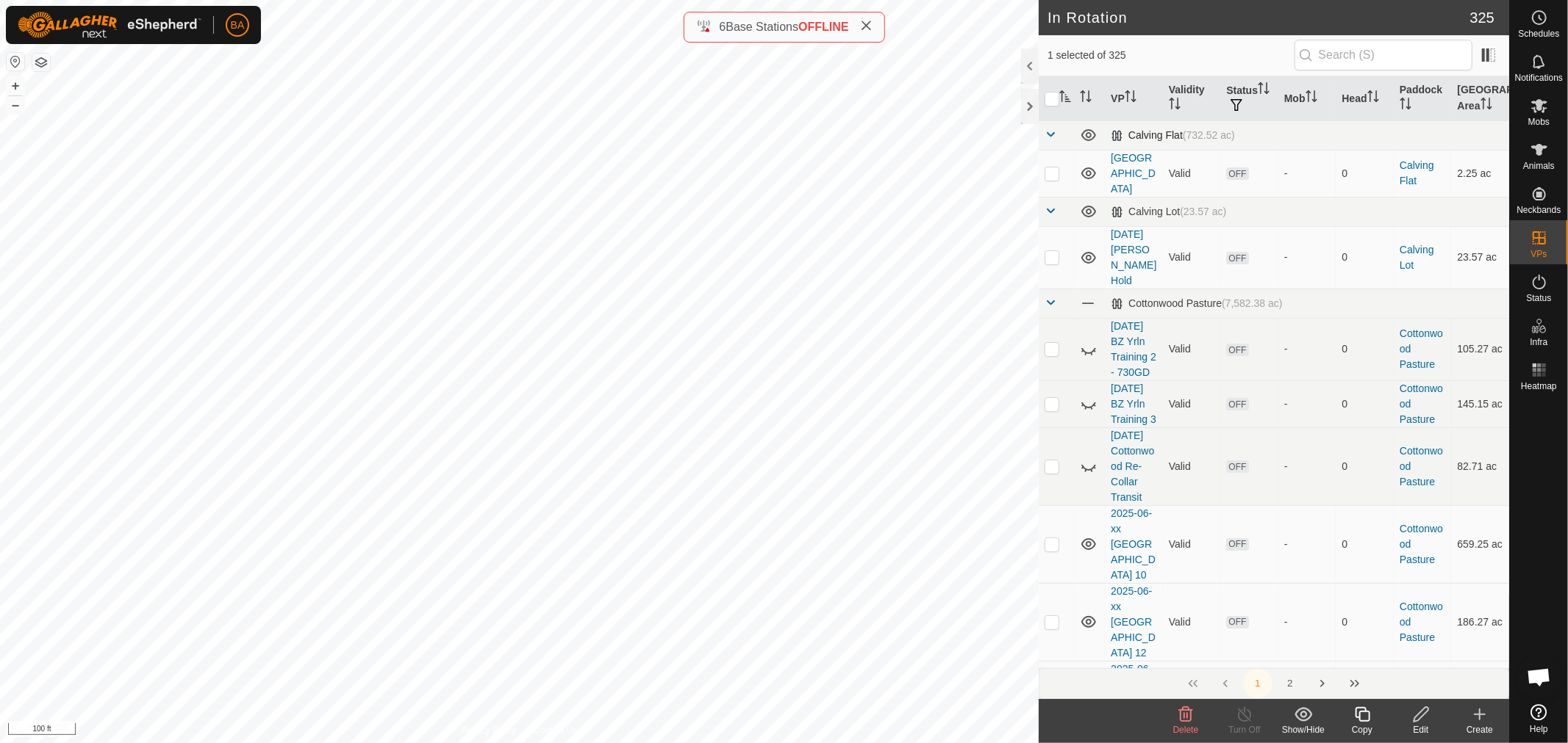
click at [1051, 138] on span at bounding box center [1050, 134] width 11 height 11
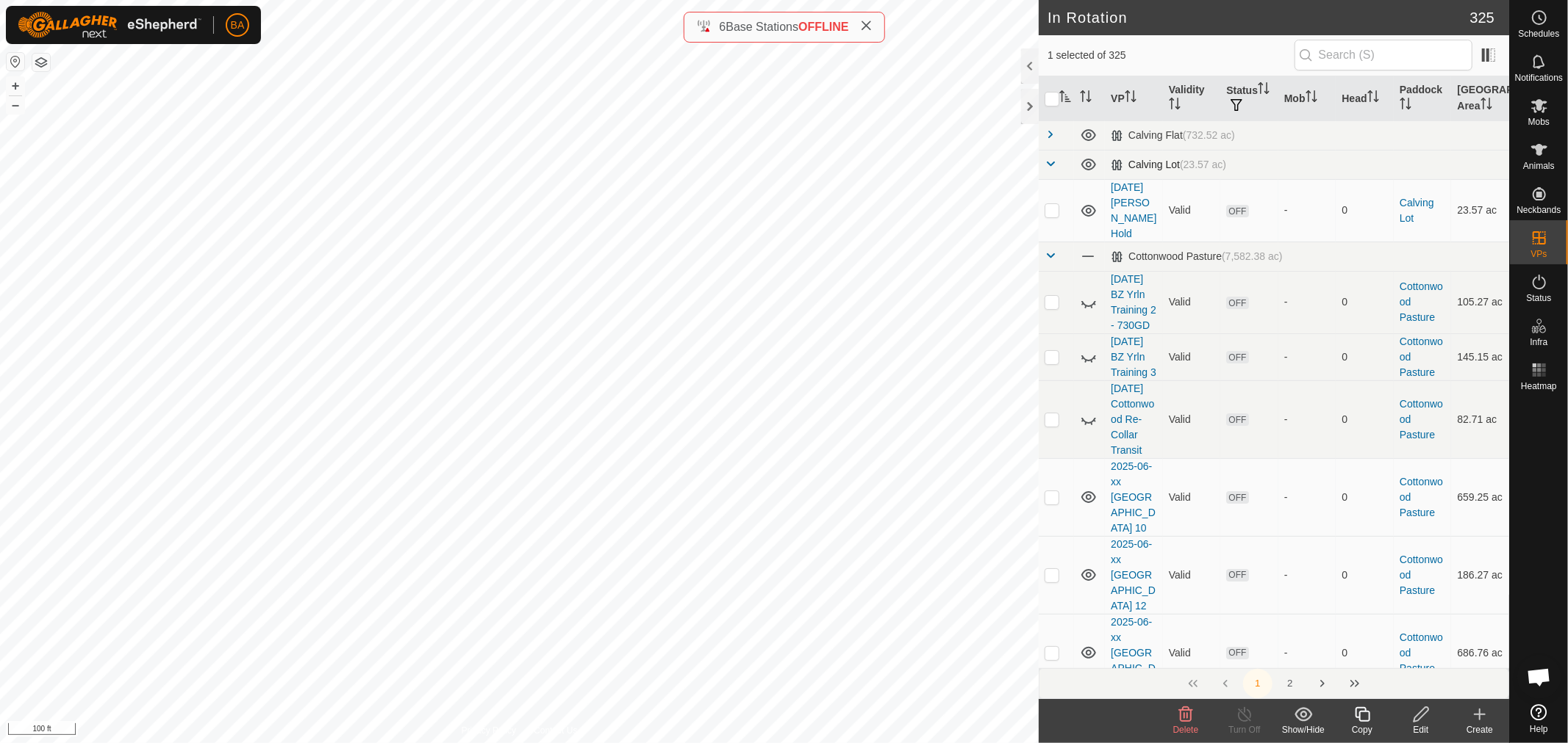
click at [1049, 153] on td at bounding box center [1056, 164] width 35 height 30
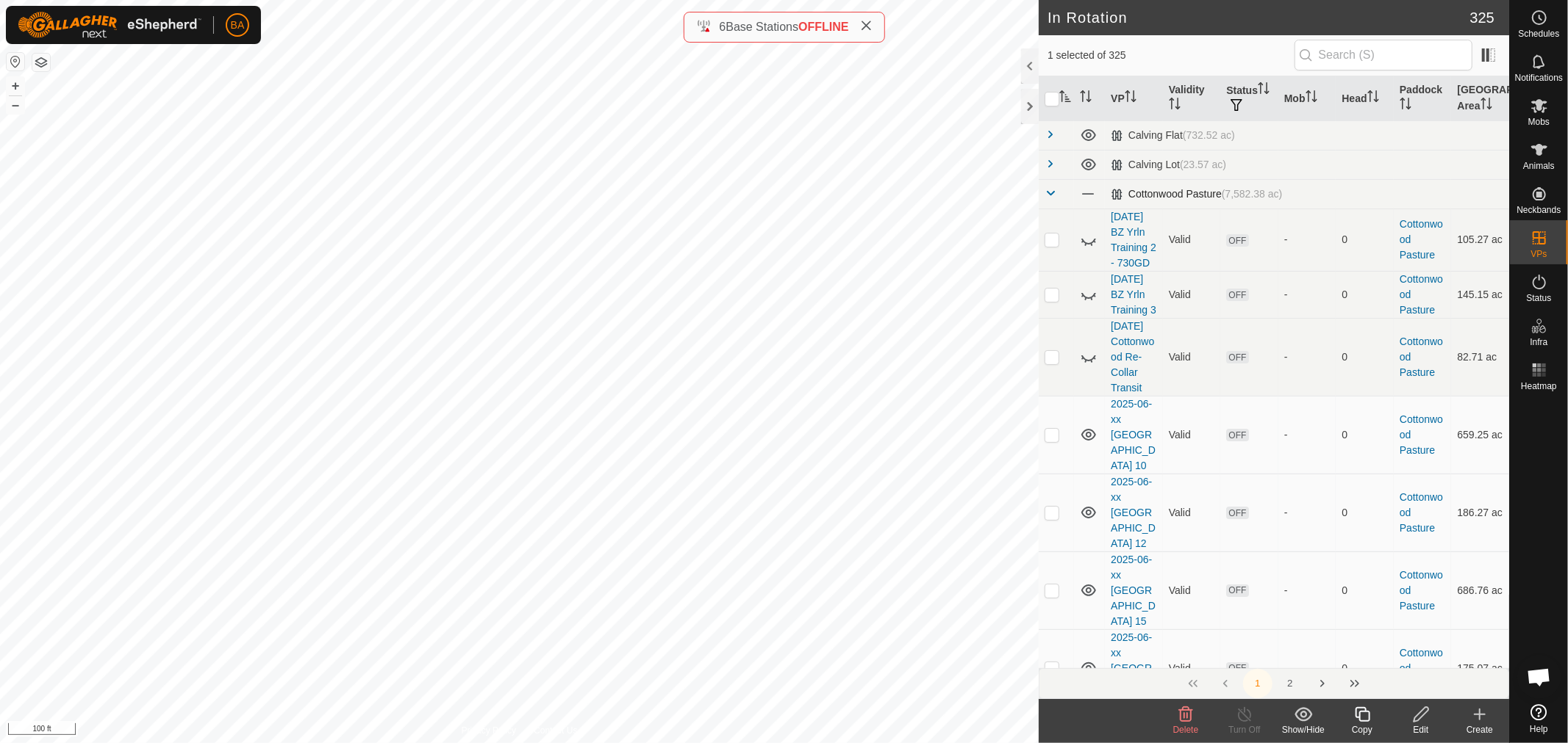
click at [1045, 188] on span at bounding box center [1050, 193] width 11 height 11
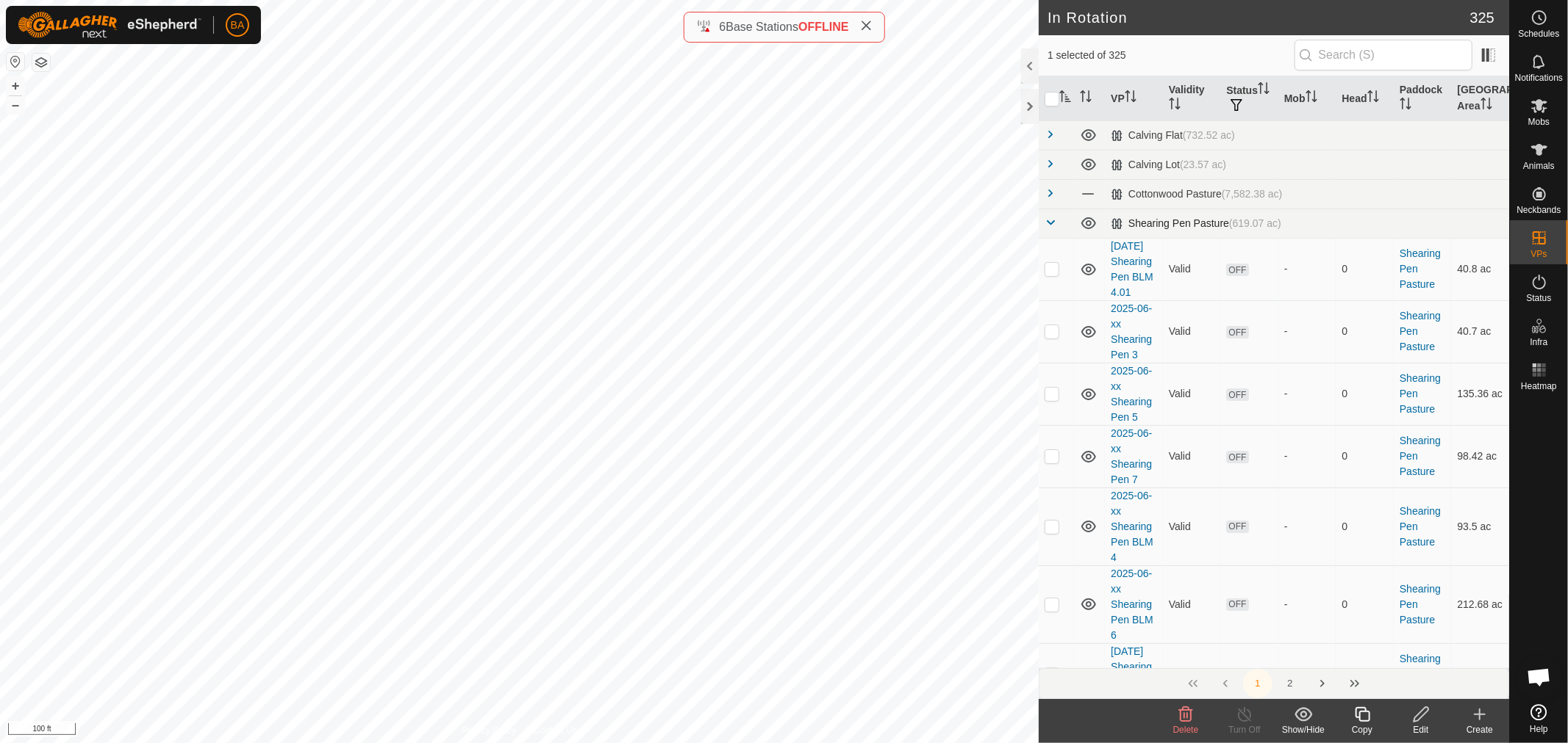
click at [1049, 223] on span at bounding box center [1050, 223] width 11 height 11
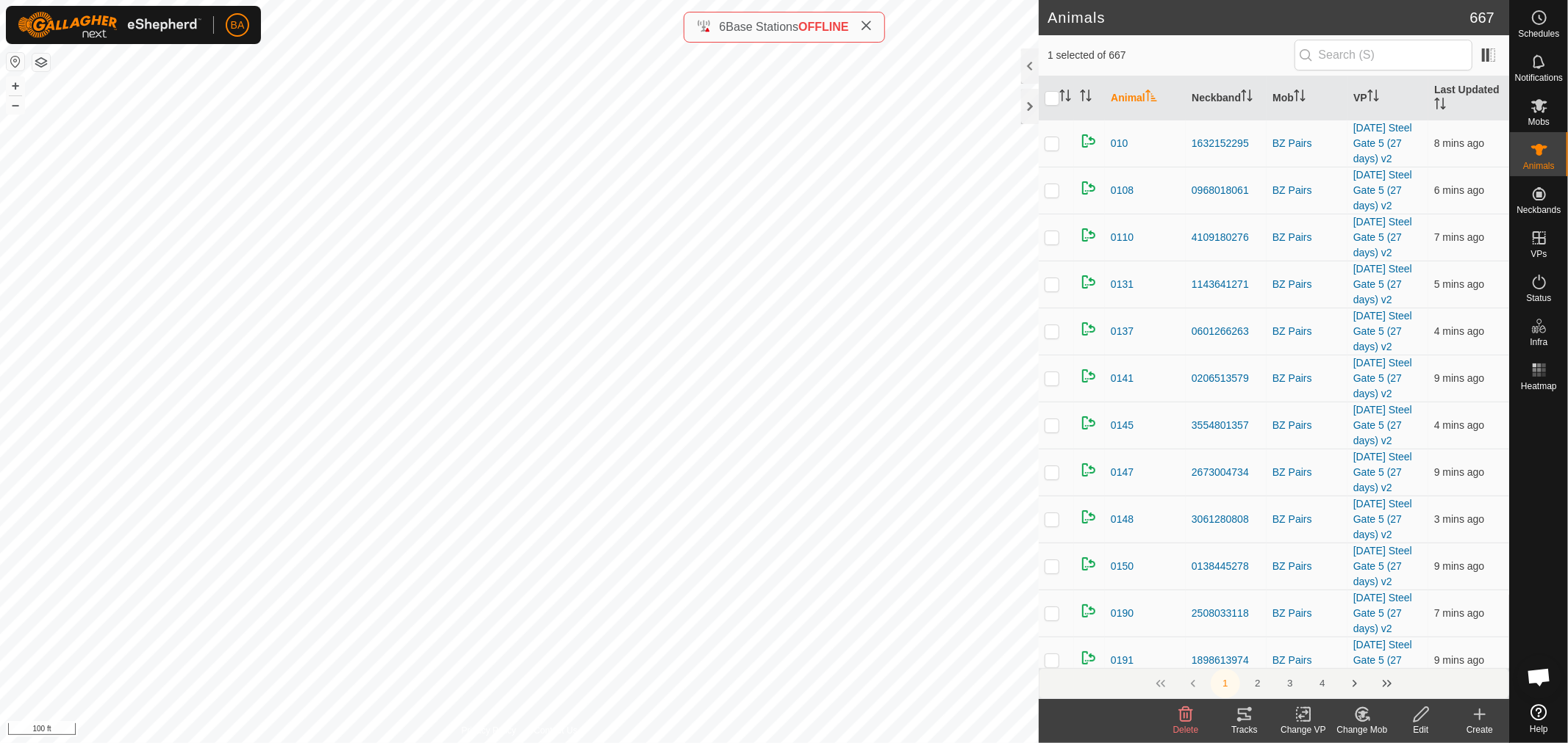
click at [1296, 717] on rect at bounding box center [1303, 715] width 13 height 13
click at [1316, 642] on link "Choose VP..." at bounding box center [1347, 651] width 145 height 30
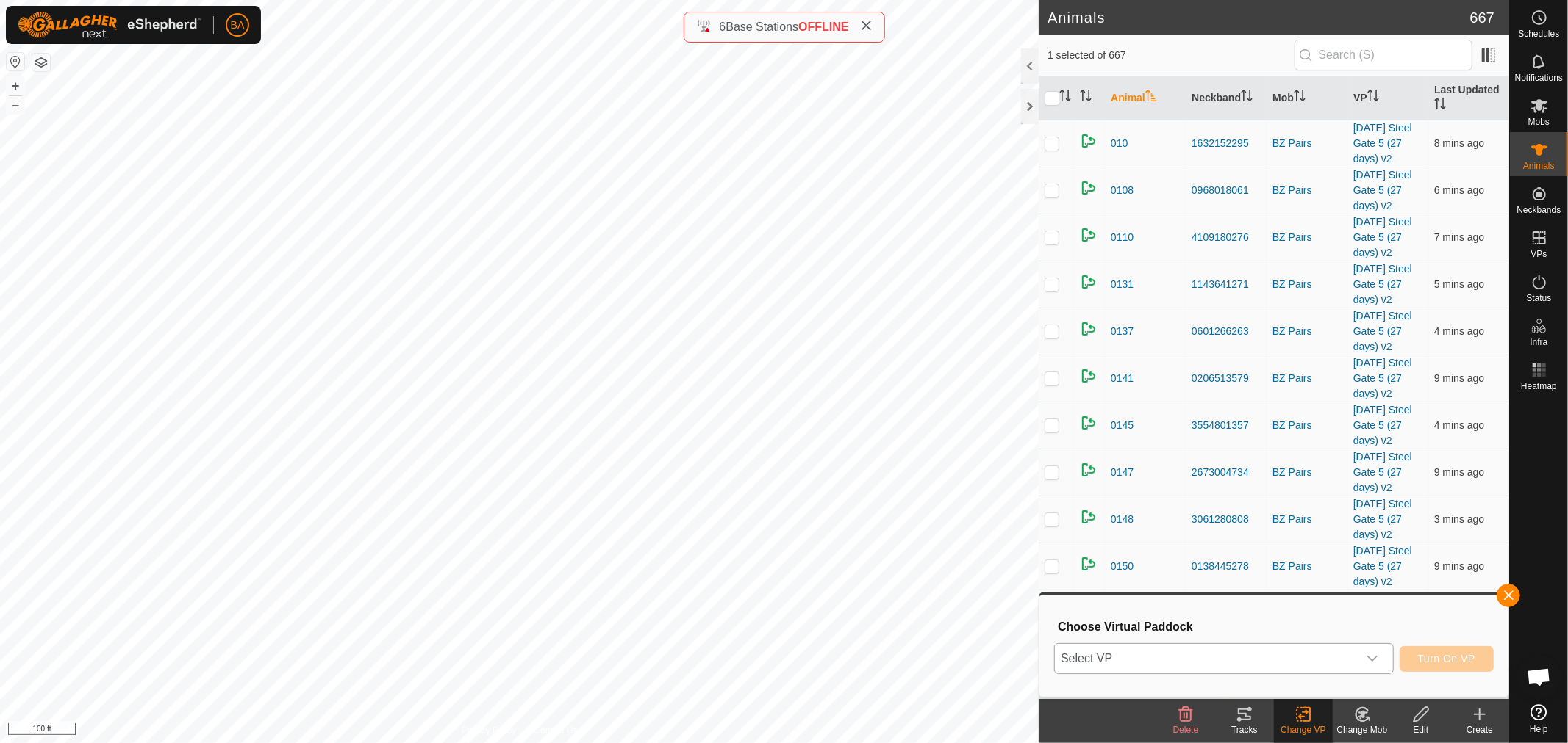
click at [1298, 663] on span "Select VP" at bounding box center [1205, 659] width 303 height 30
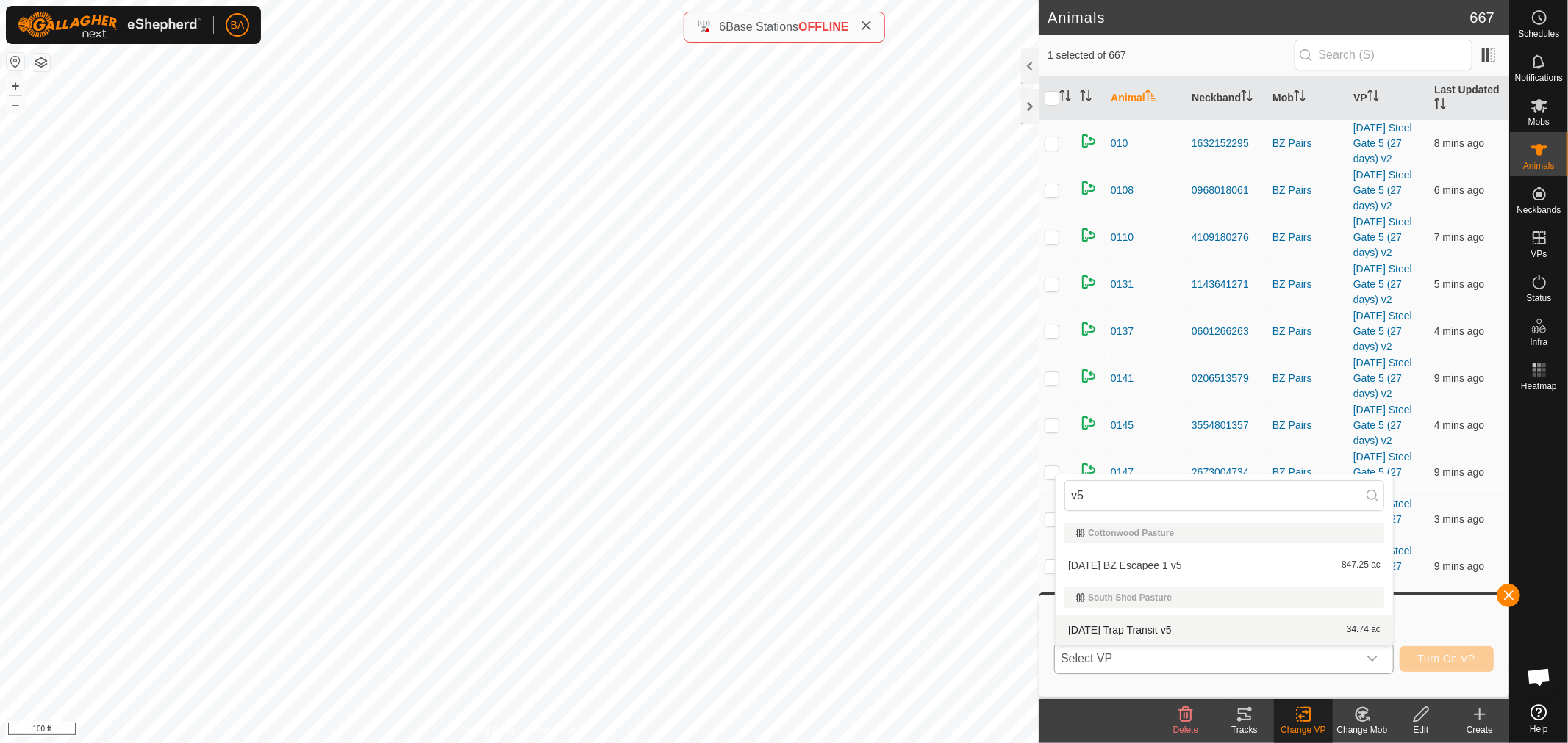
type input "v5"
click at [1291, 633] on li "[DATE] Trap Transit v5 34.74 ac" at bounding box center [1224, 630] width 338 height 30
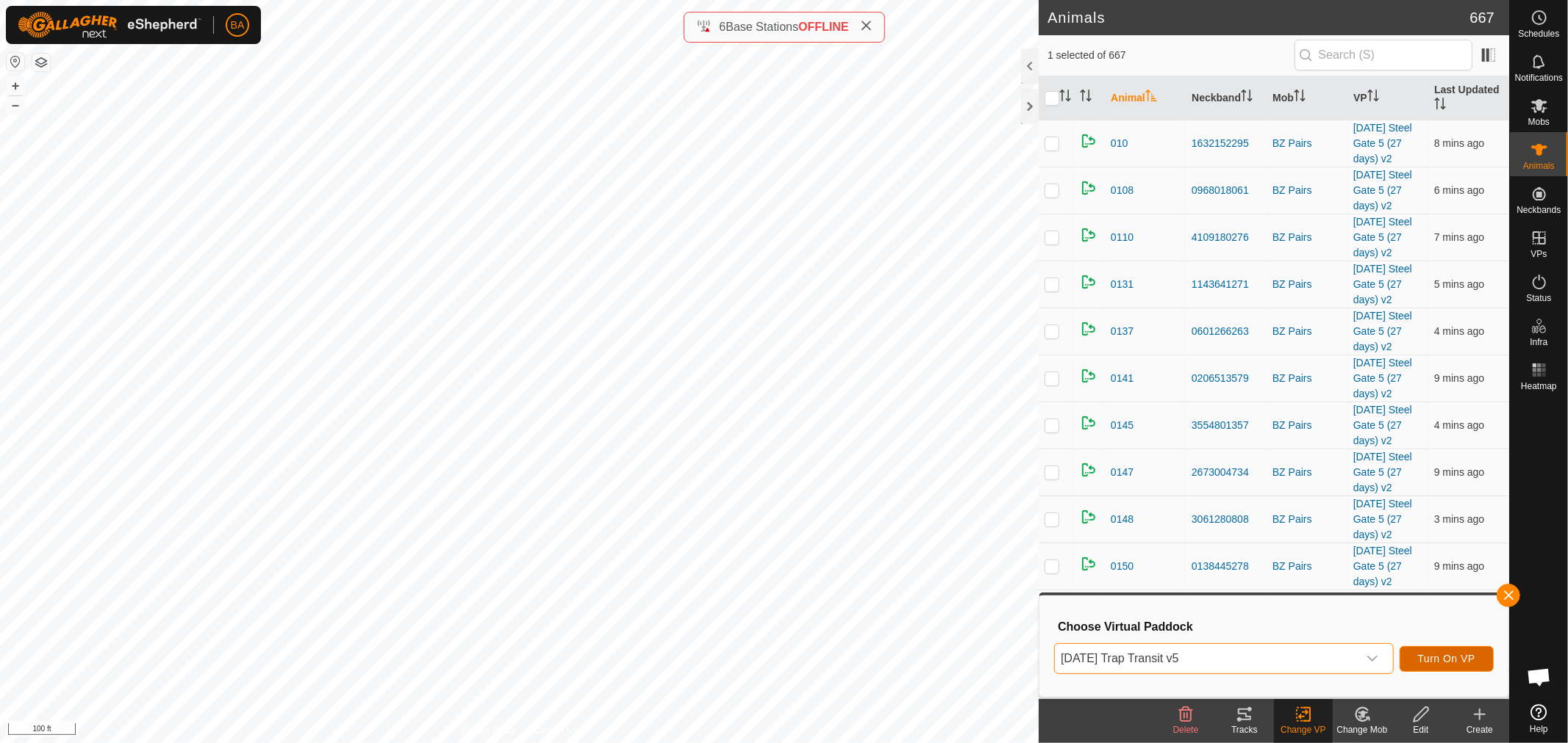
click at [1414, 649] on button "Turn On VP" at bounding box center [1447, 659] width 94 height 26
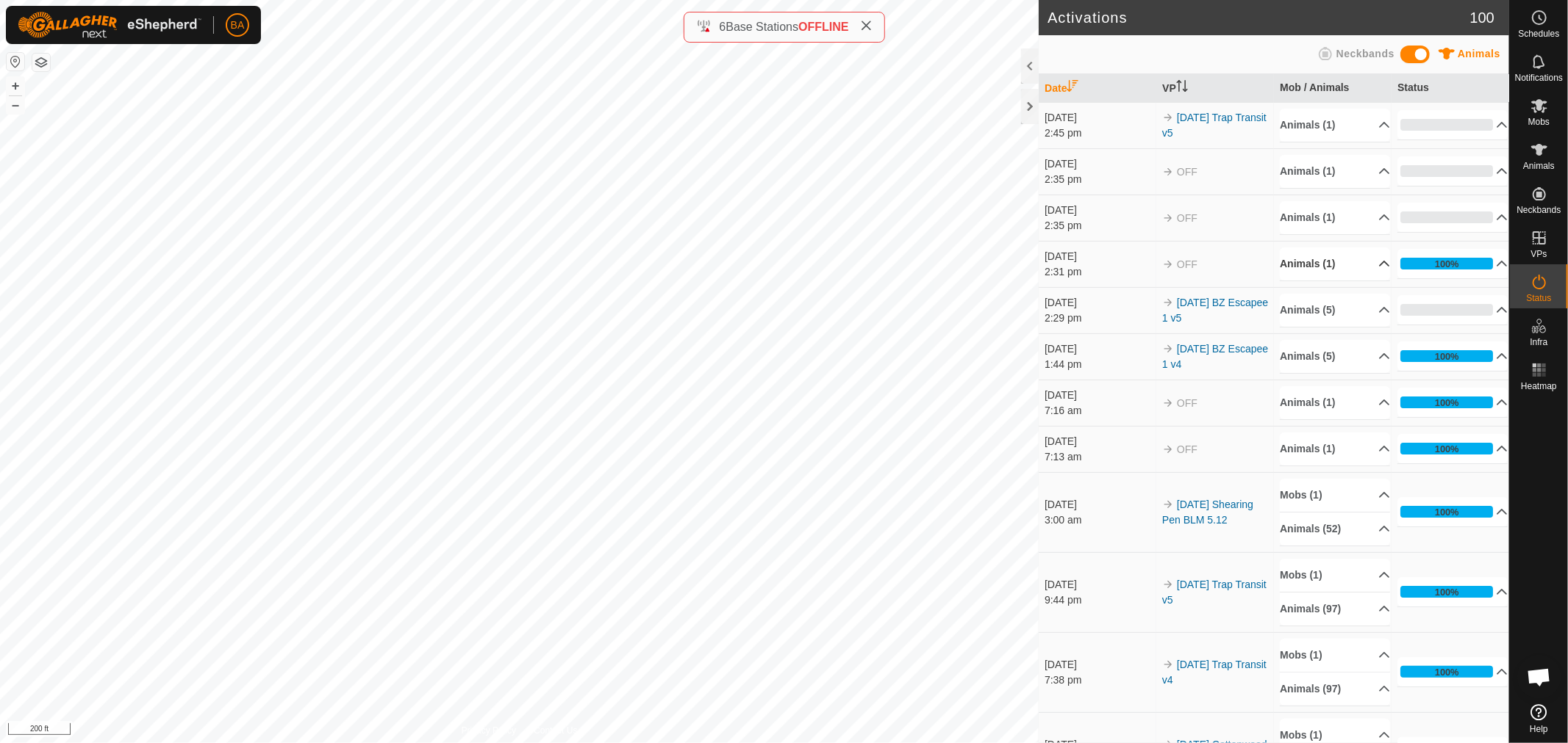
click at [1378, 260] on icon at bounding box center [1383, 264] width 11 height 11
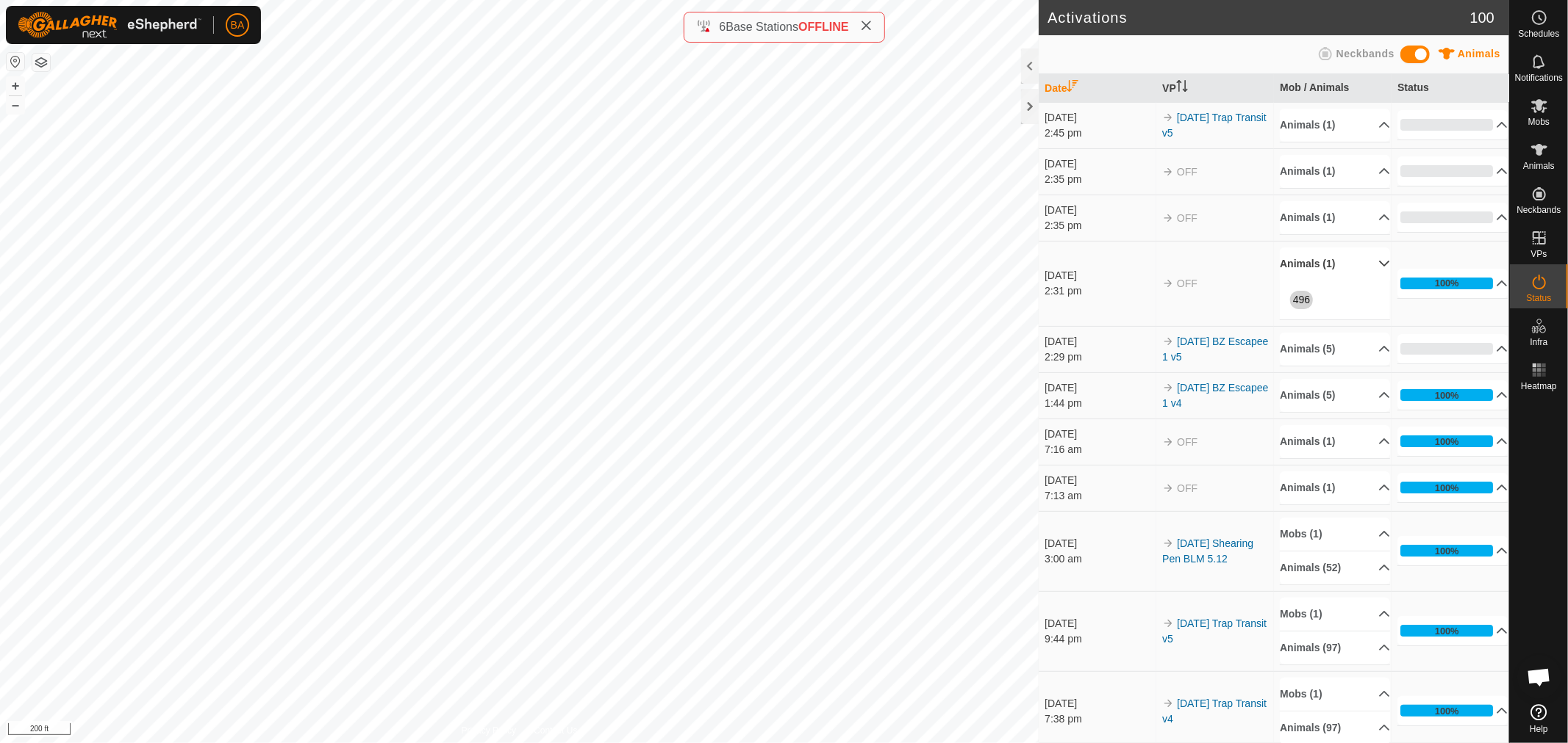
click at [1378, 260] on icon at bounding box center [1383, 264] width 11 height 11
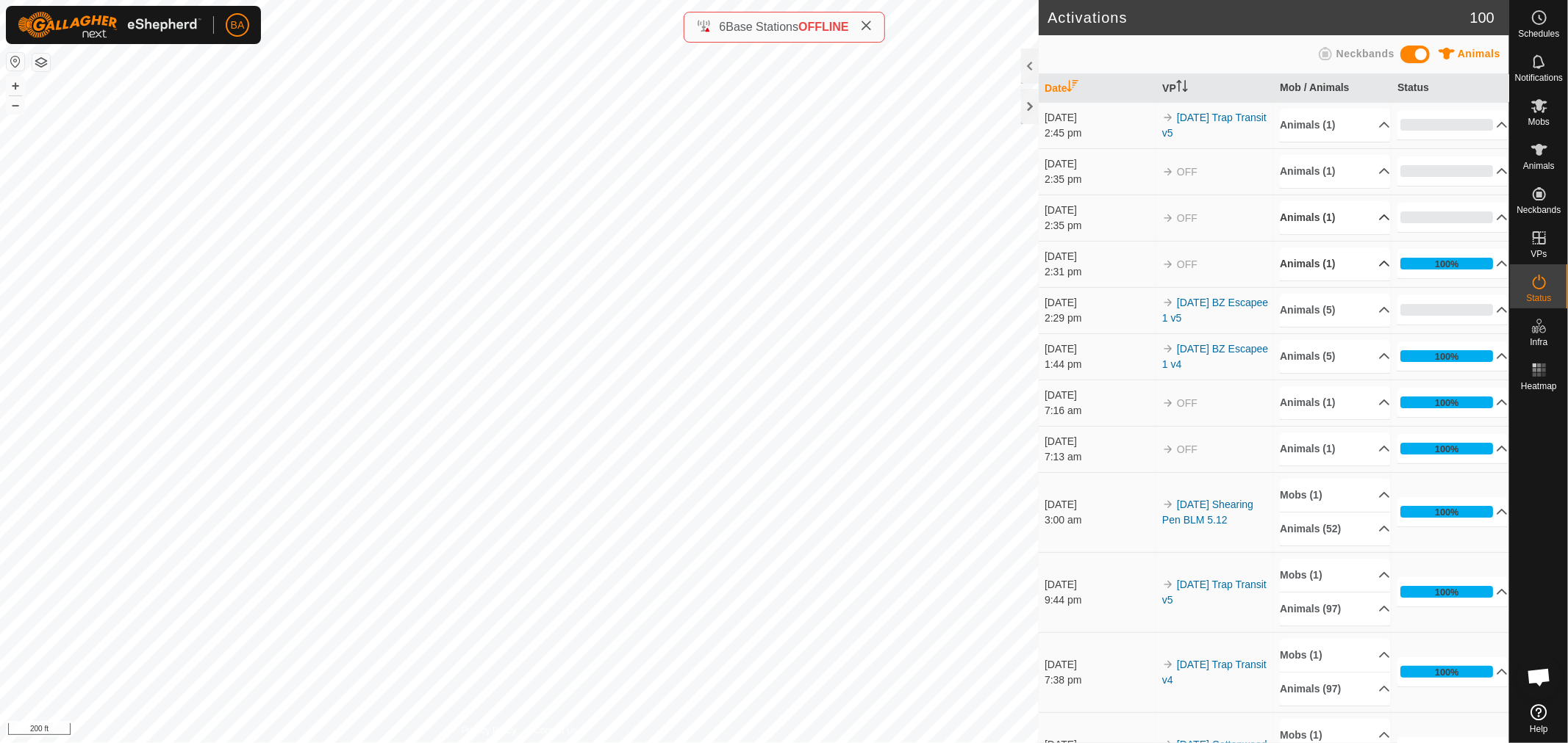
click at [1363, 208] on p-accordion-header "Animals (1)" at bounding box center [1335, 217] width 110 height 33
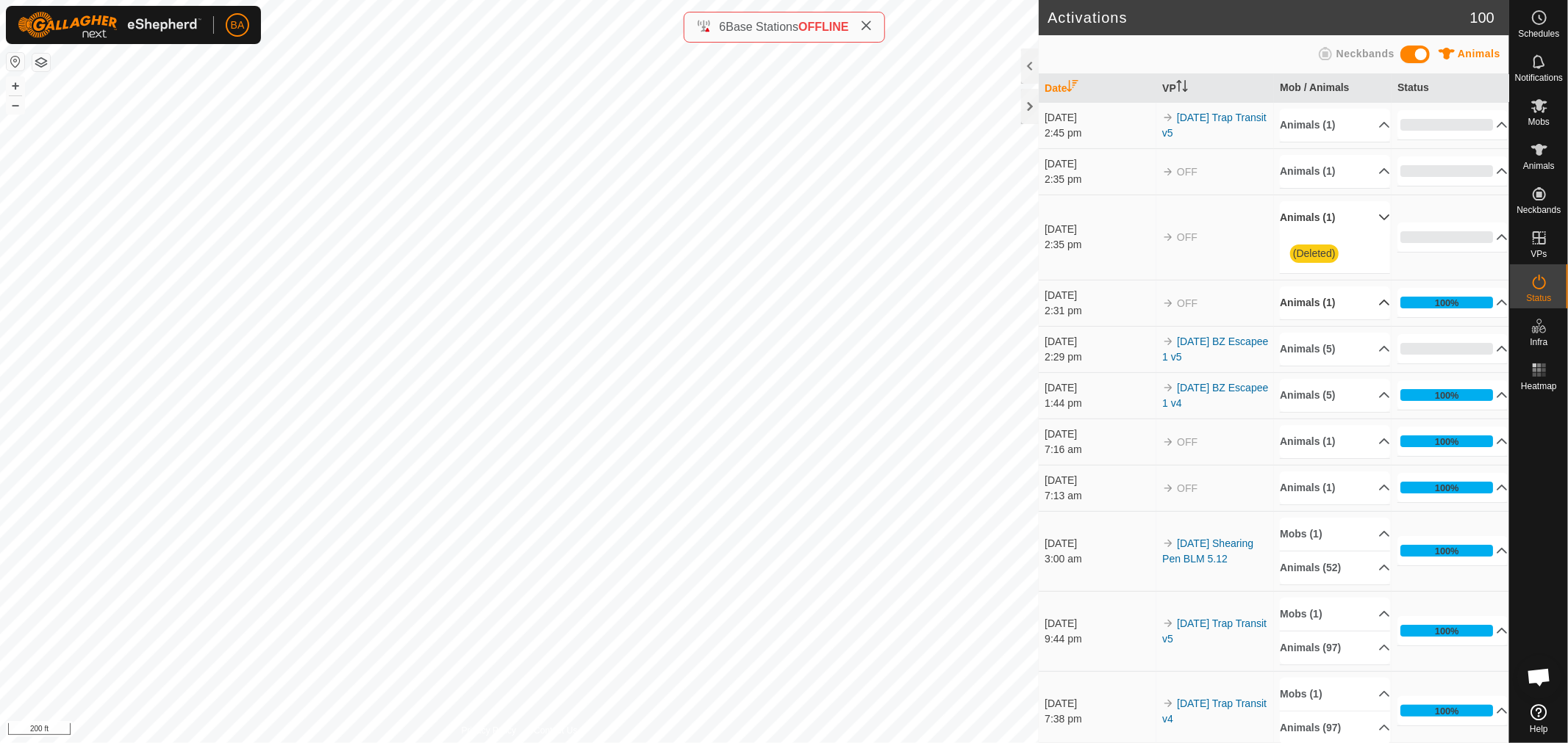
click at [1363, 208] on p-accordion-header "Animals (1)" at bounding box center [1335, 217] width 110 height 33
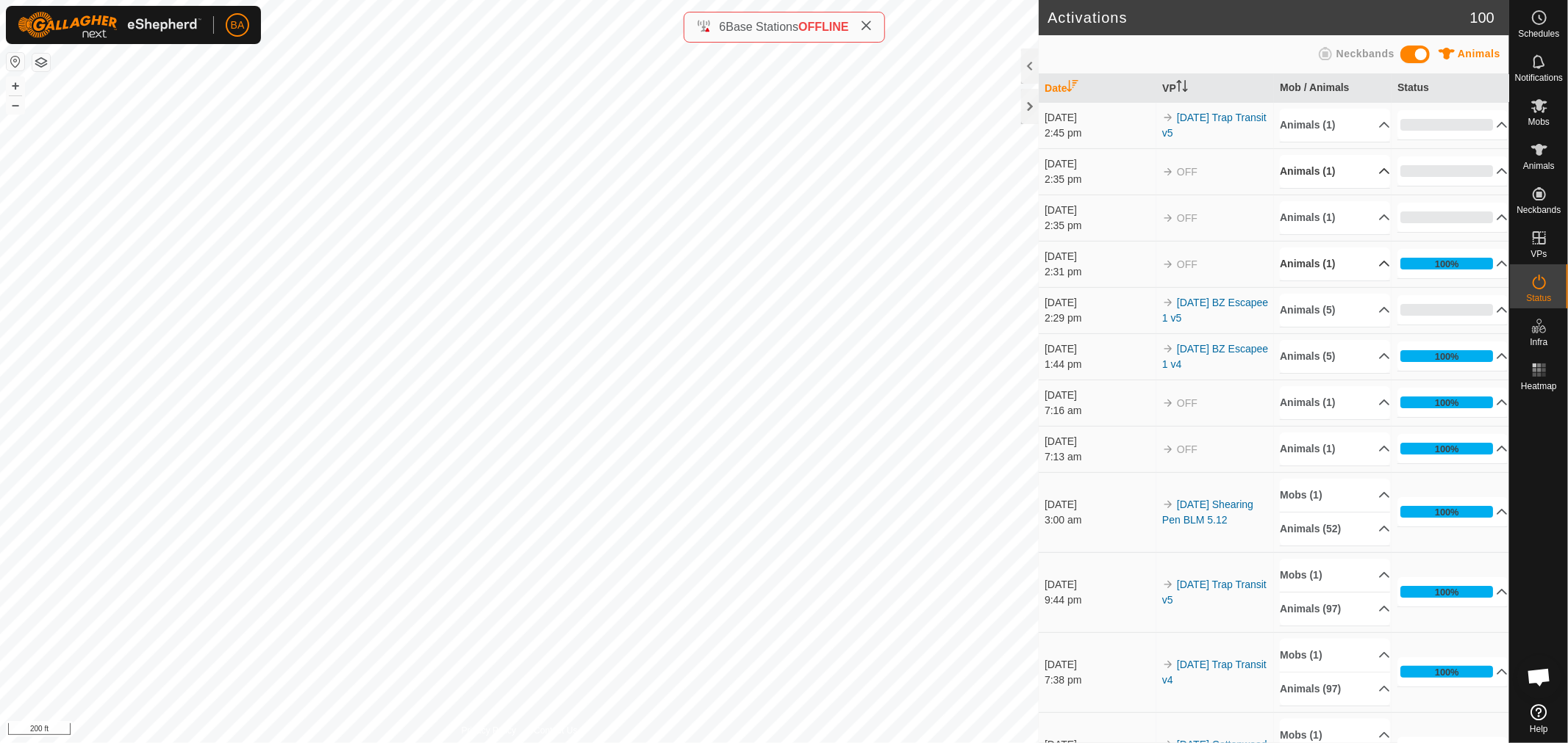
click at [1368, 179] on p-accordion-header "Animals (1)" at bounding box center [1335, 171] width 110 height 33
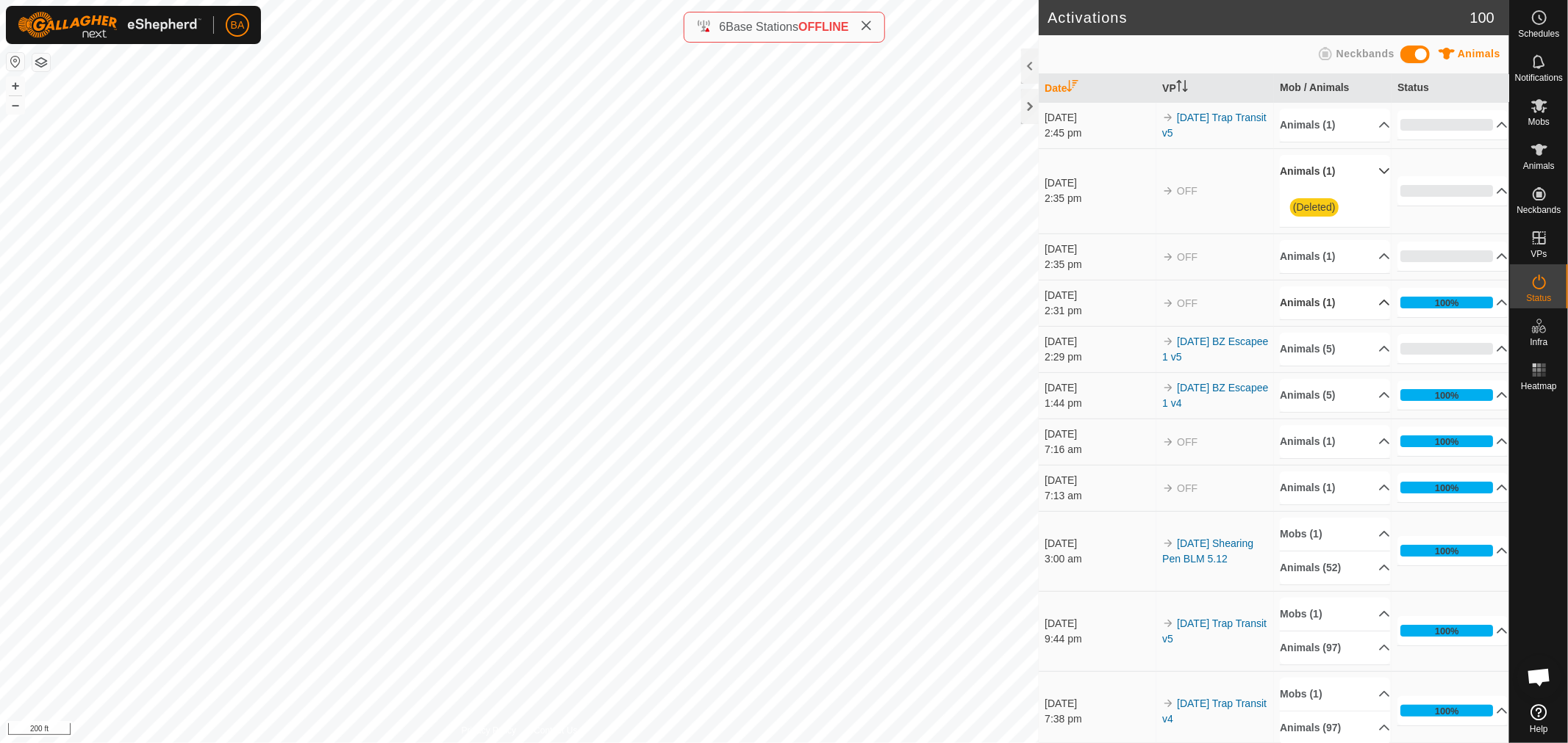
click at [1368, 170] on p-accordion-header "Animals (1)" at bounding box center [1335, 171] width 110 height 33
